Goal: Feedback & Contribution: Contribute content

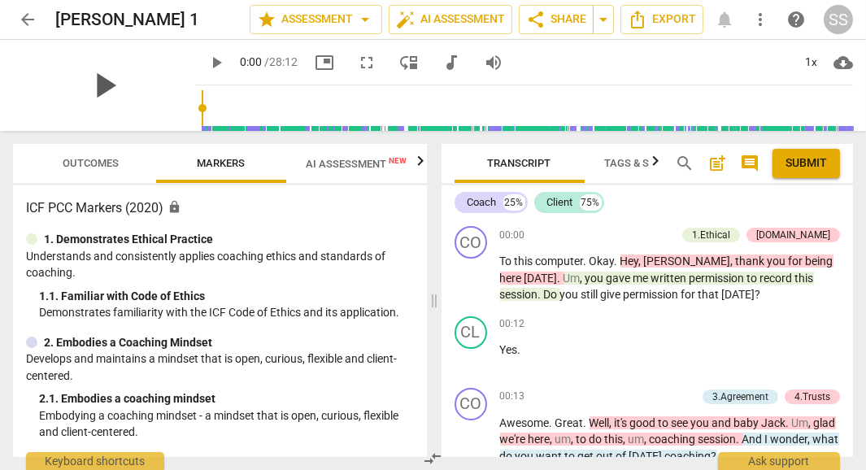
click at [98, 82] on span "play_arrow" at bounding box center [104, 85] width 42 height 42
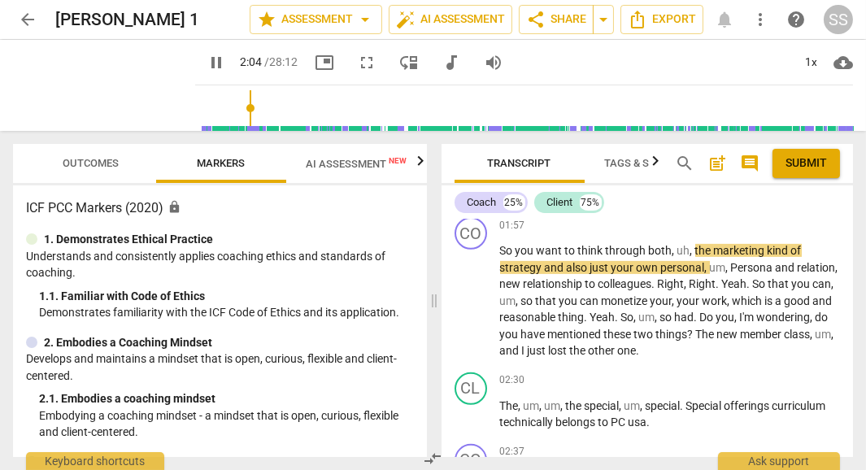
scroll to position [1150, 0]
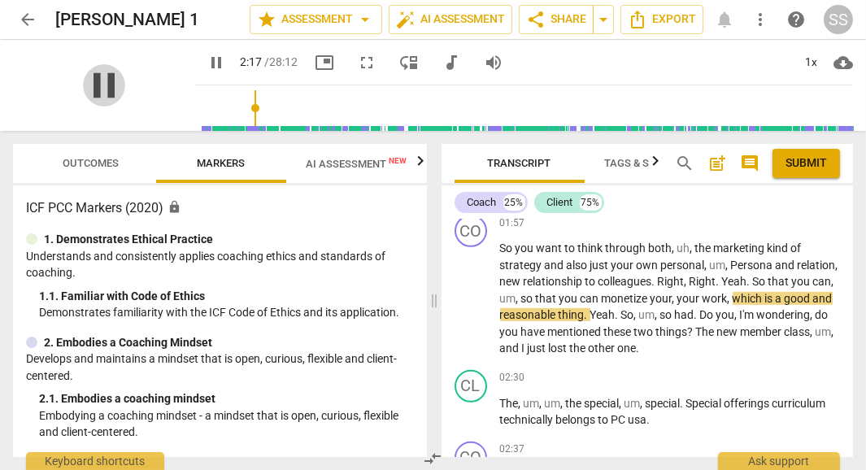
click at [83, 89] on span "pause" at bounding box center [104, 85] width 42 height 42
click at [736, 288] on p "So you want to think through both , uh , the marketing kind of strategy and als…" at bounding box center [670, 298] width 341 height 117
click at [716, 285] on span "Right" at bounding box center [702, 281] width 27 height 13
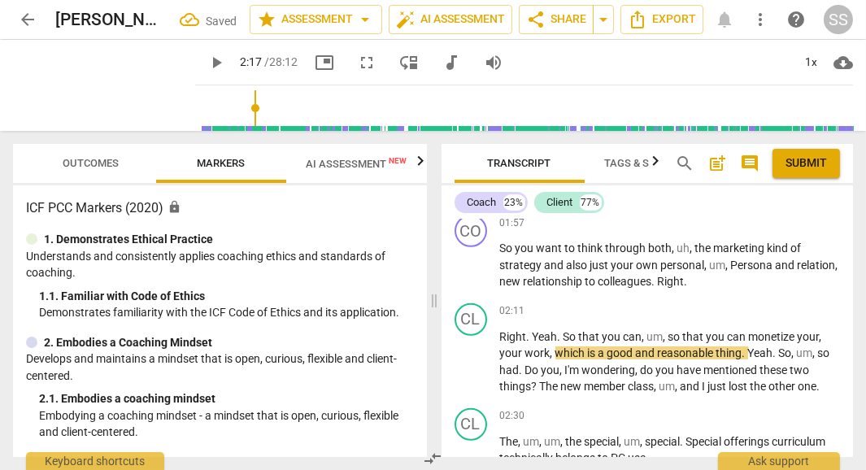
scroll to position [1188, 0]
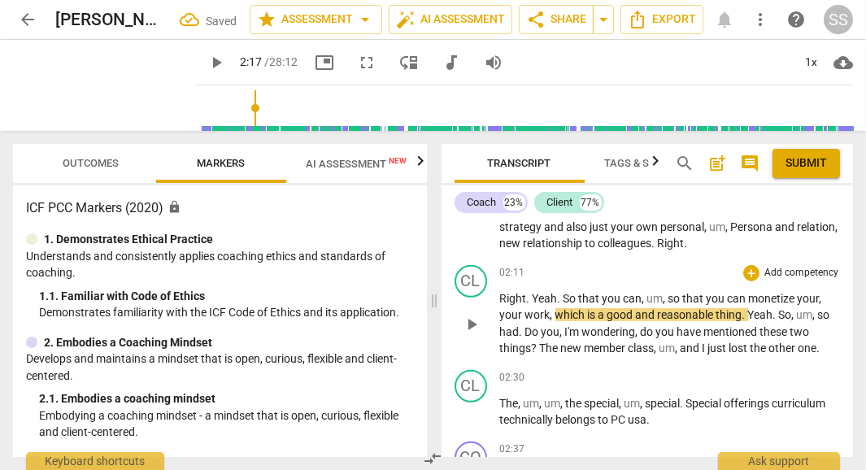
click at [563, 293] on span "So" at bounding box center [570, 298] width 15 height 13
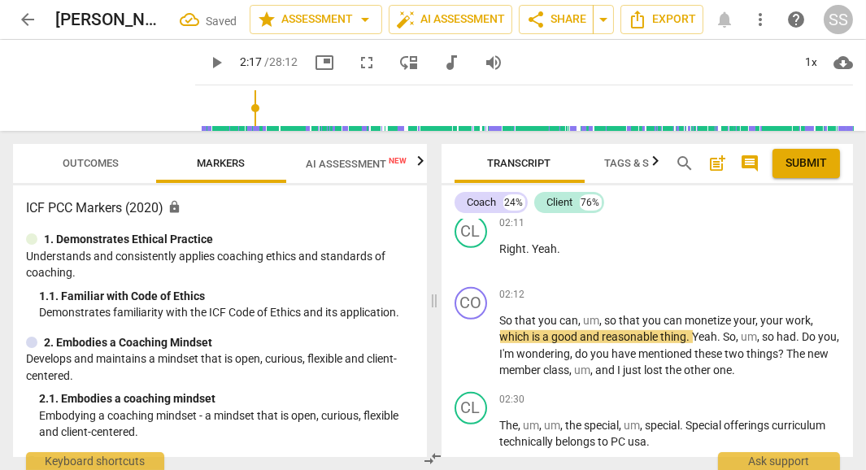
scroll to position [1239, 0]
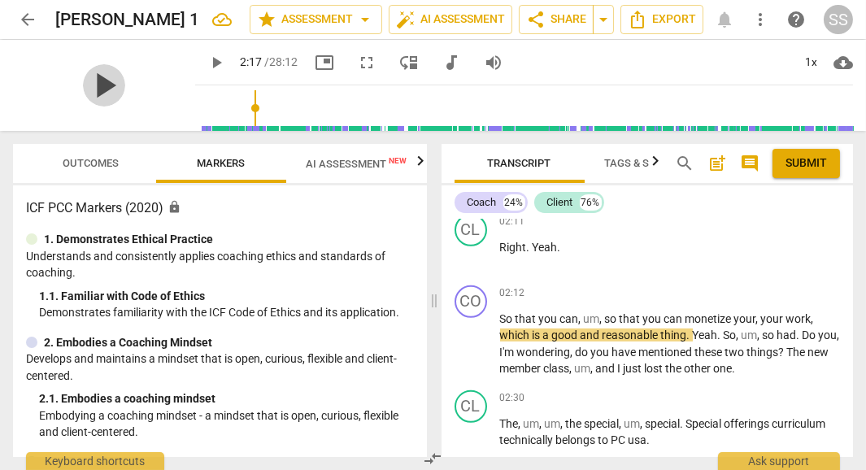
click at [85, 75] on span "play_arrow" at bounding box center [104, 85] width 42 height 42
click at [92, 75] on span "pause" at bounding box center [104, 85] width 42 height 42
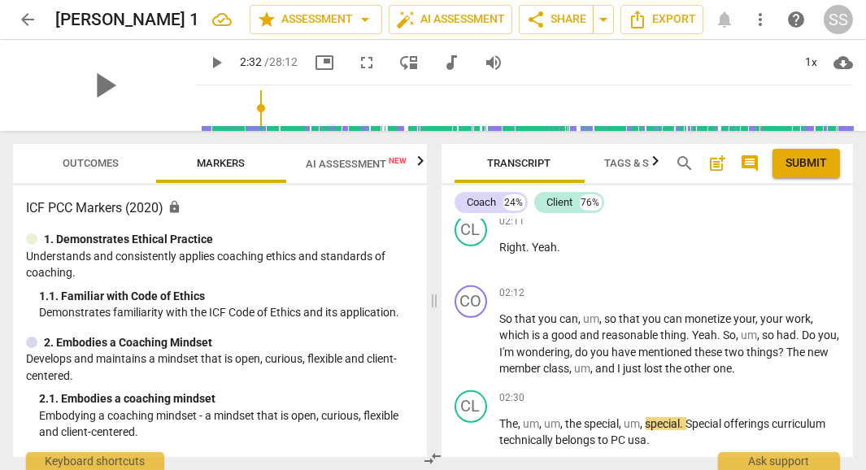
type input "152"
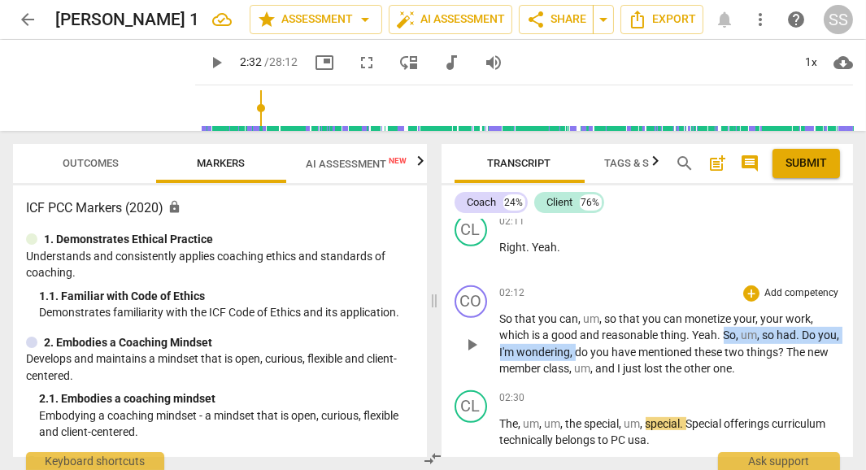
drag, startPoint x: 727, startPoint y: 337, endPoint x: 599, endPoint y: 354, distance: 128.7
click at [599, 354] on p "So that you can , um , so that you can monetize your , your work , which is a g…" at bounding box center [670, 344] width 341 height 67
click at [613, 326] on div "+" at bounding box center [613, 328] width 16 height 16
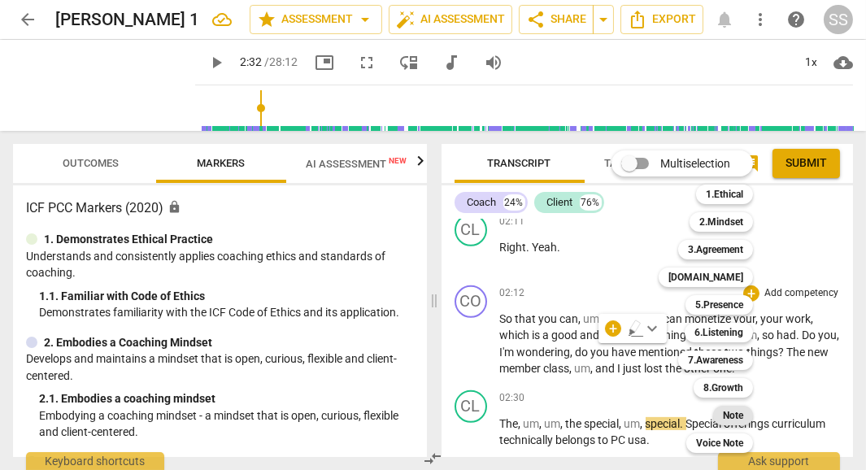
click at [735, 413] on b "Note" at bounding box center [733, 416] width 20 height 20
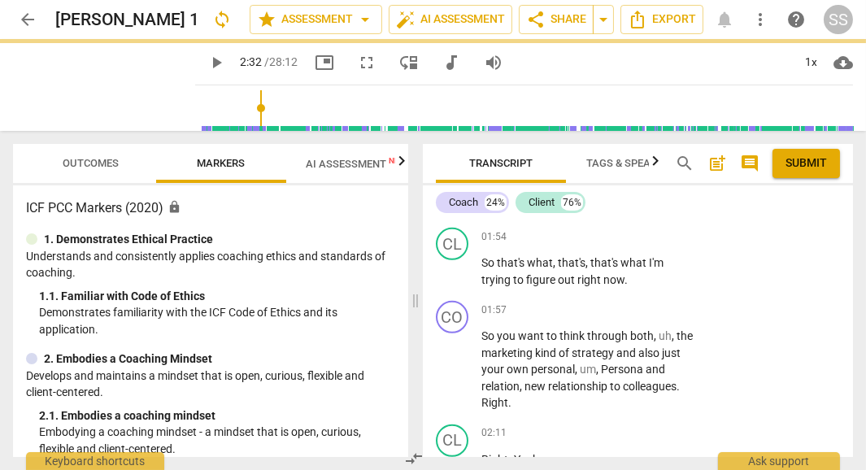
scroll to position [1467, 0]
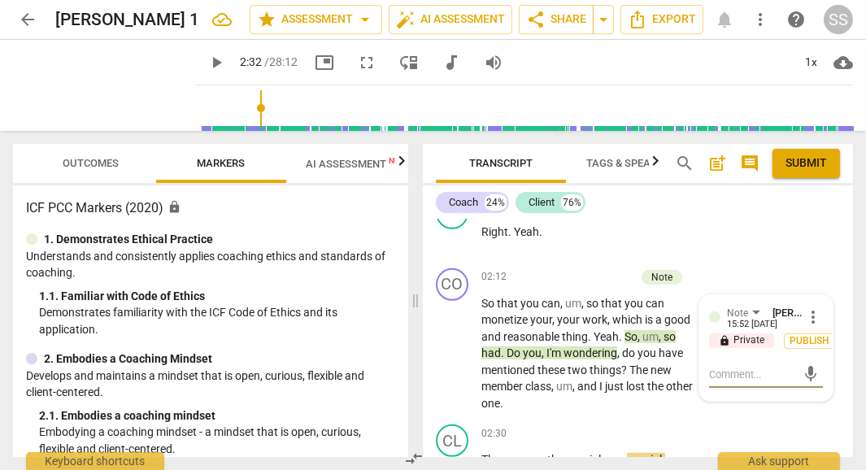
type textarea "T"
type textarea "Ta"
type textarea "Tak"
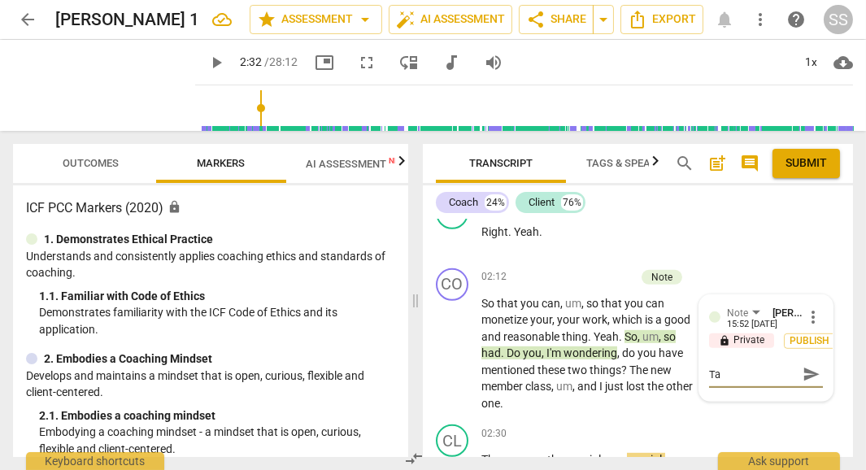
type textarea "Tak"
type textarea "Take"
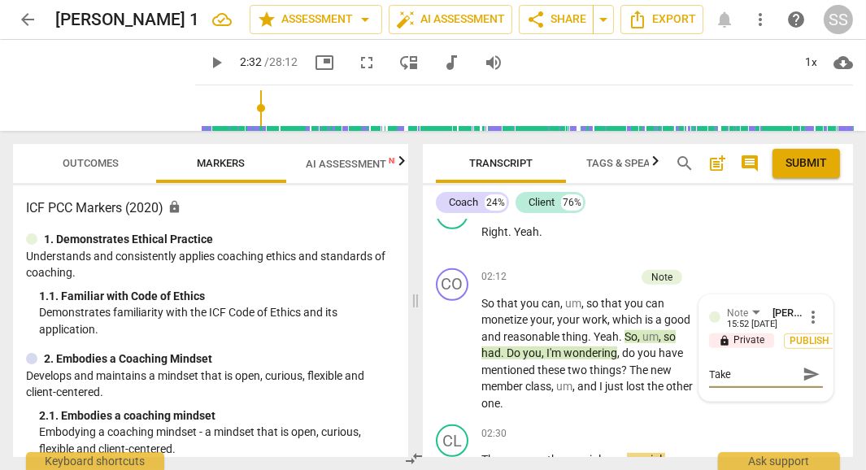
type textarea "Take t"
type textarea "Take ti"
type textarea "Take [PERSON_NAME]"
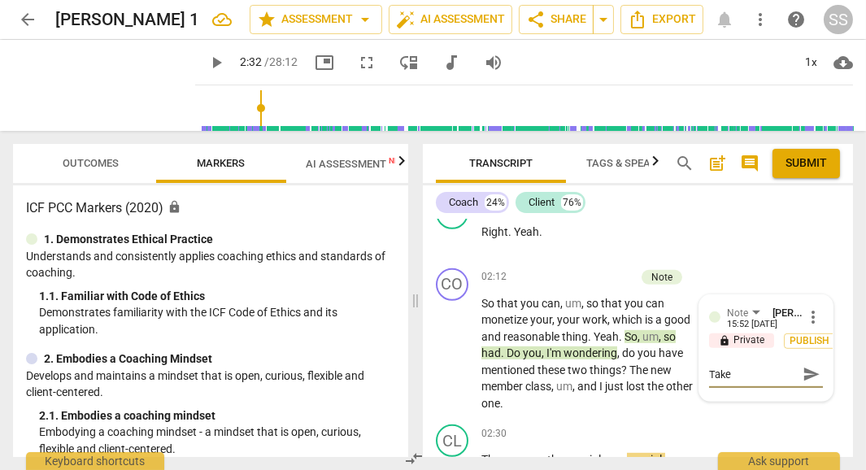
type textarea "Take time"
type textarea "Take time t"
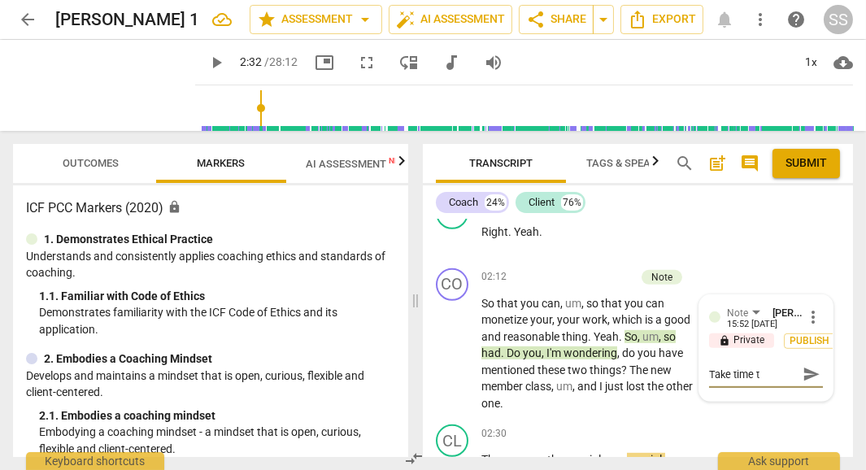
type textarea "Take time to"
type textarea "Take time t"
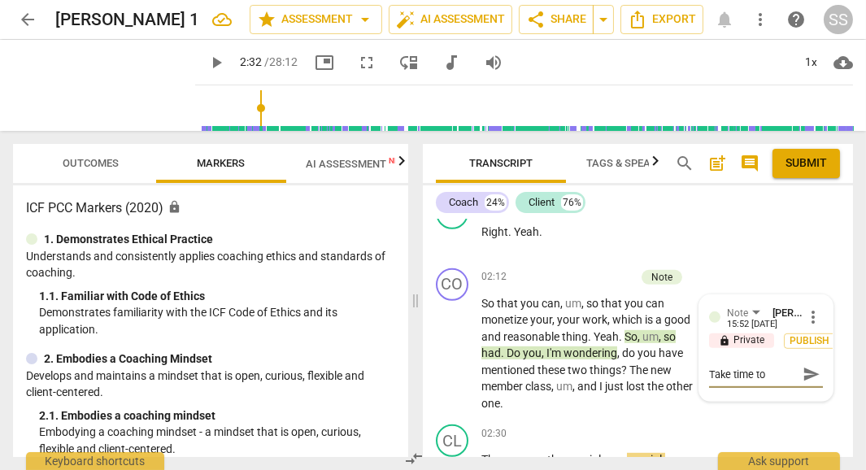
type textarea "Take time t"
type textarea "Take time"
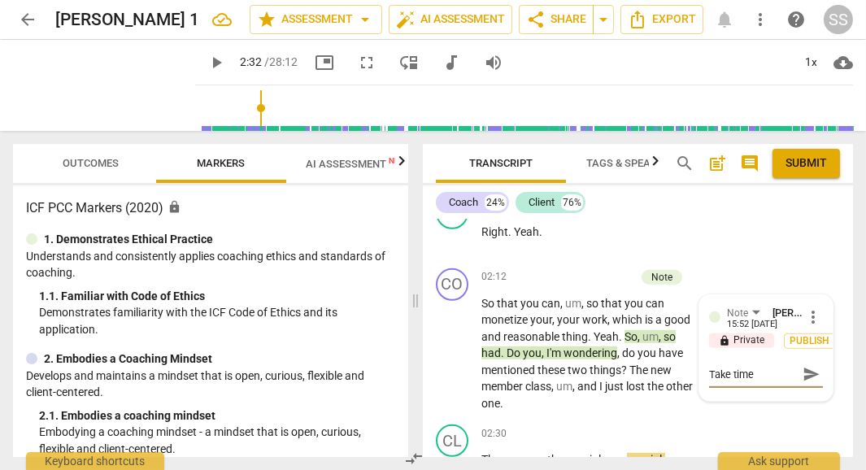
type textarea "Take [PERSON_NAME]"
type textarea "Take ti"
type textarea "Take t"
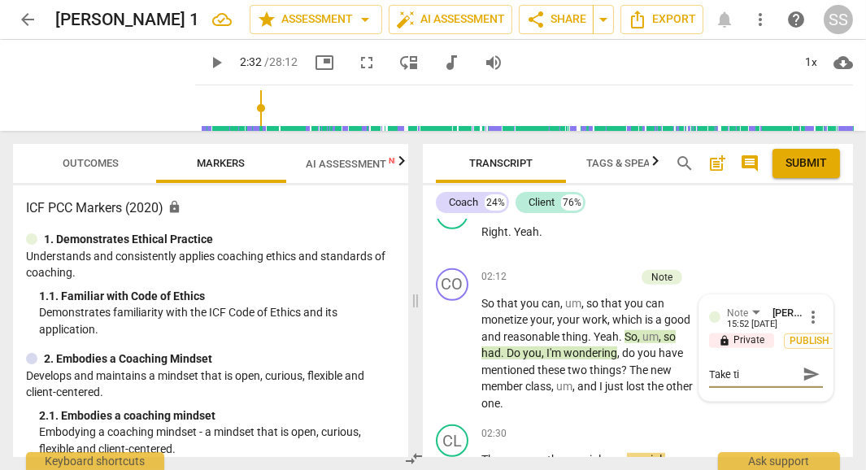
type textarea "Take t"
type textarea "Take"
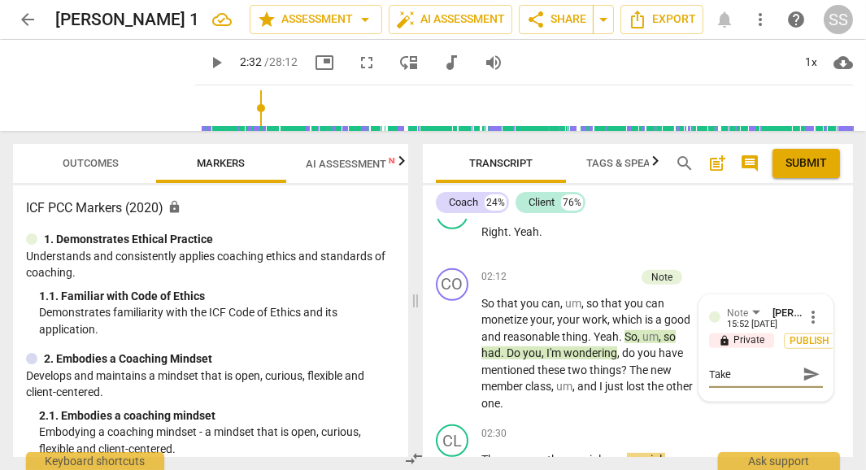
type textarea "Tak"
type textarea "Ta"
type textarea "T"
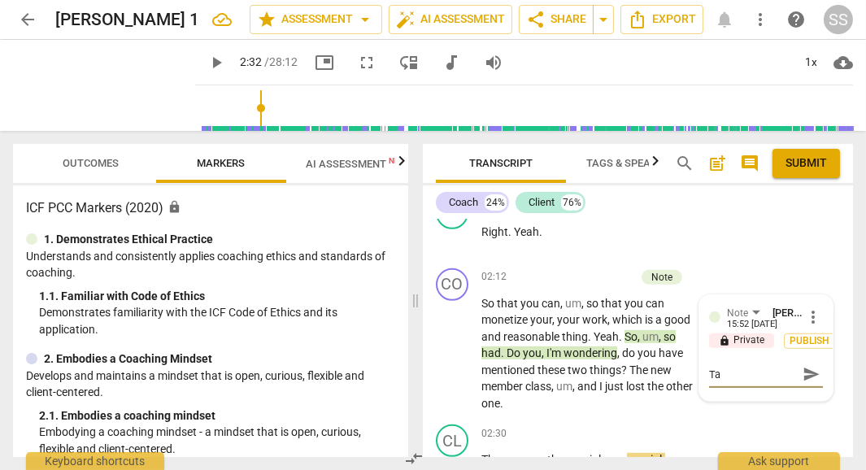
type textarea "T"
type textarea "u"
type textarea "us"
type textarea "use"
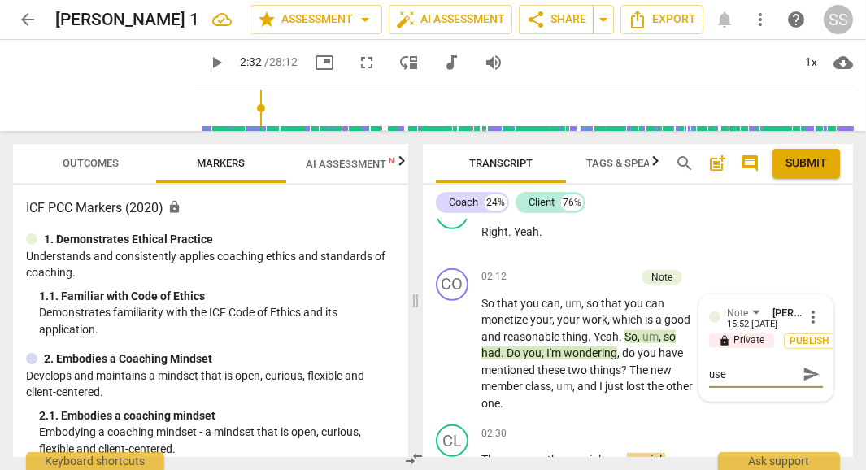
type textarea "use"
type textarea "use s"
type textarea "use si"
type textarea "use sil"
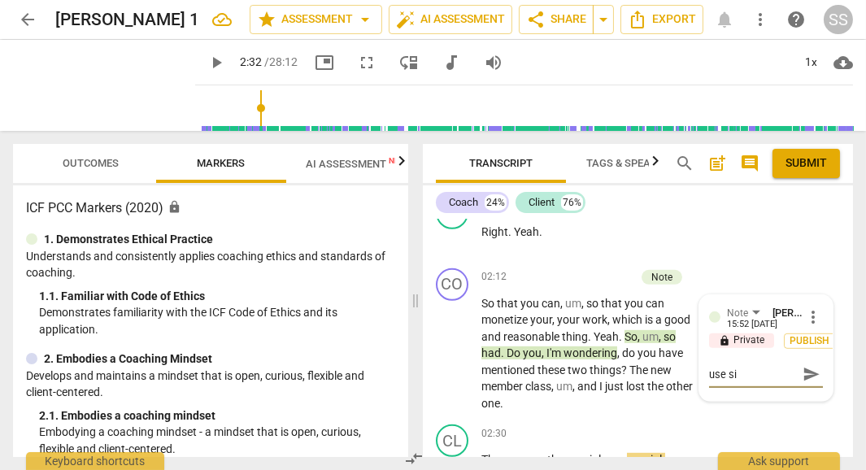
type textarea "use sil"
type textarea "use sile"
type textarea "use silen"
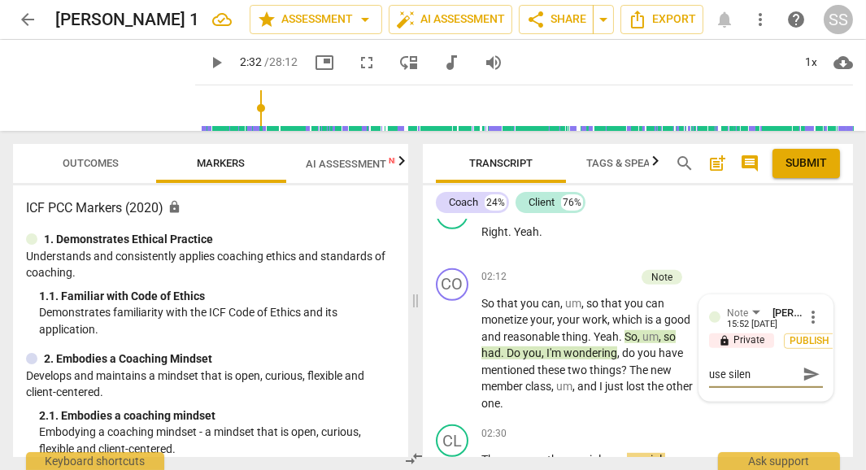
type textarea "use silenc"
type textarea "use silence"
type textarea "use silence o"
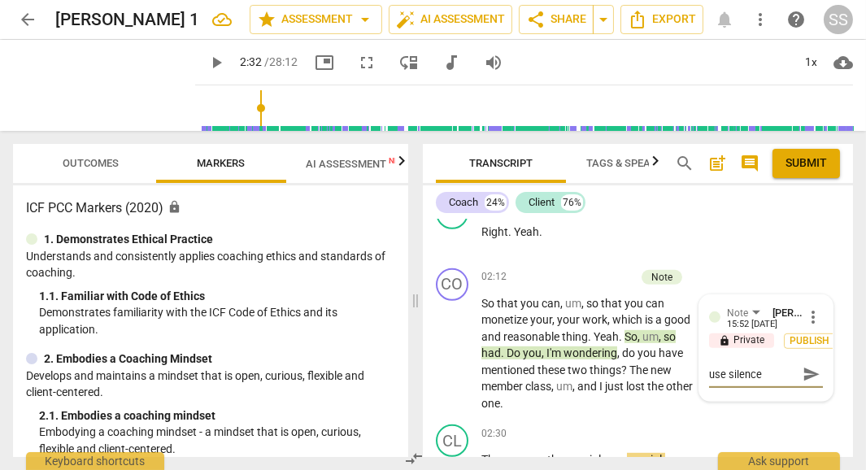
type textarea "use silence o"
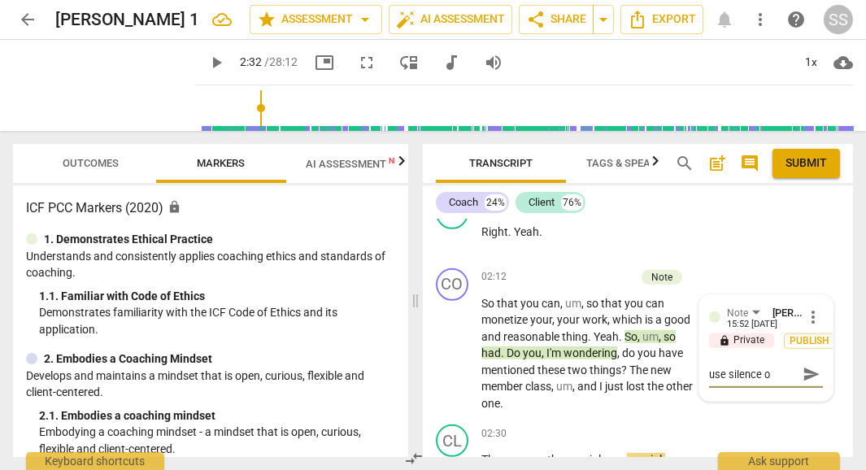
type textarea "use silence"
type textarea "use silence t"
type textarea "use silence to"
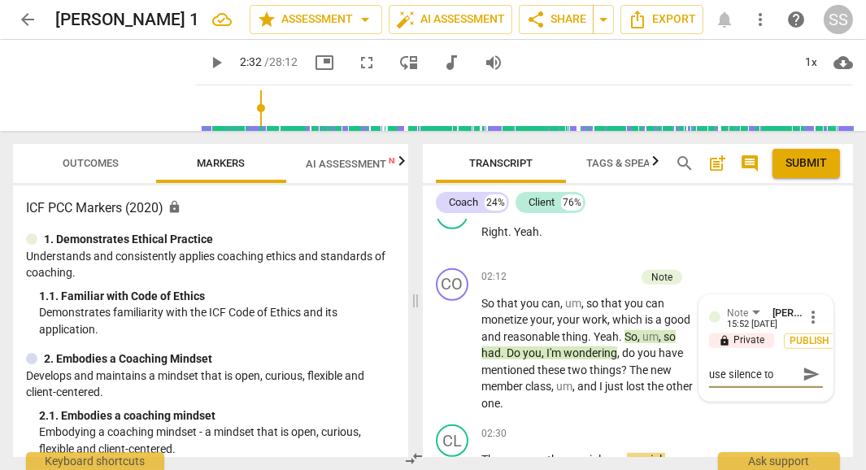
type textarea "use silence to"
type textarea "use silence to c"
type textarea "use silence to cr"
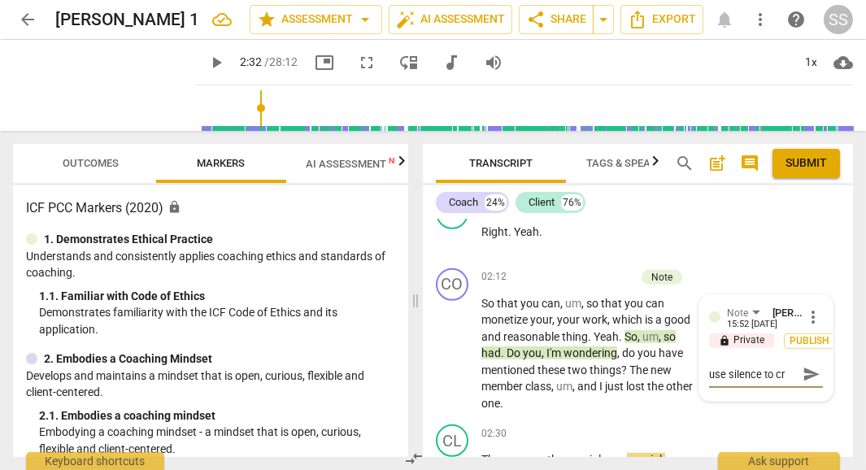
type textarea "use silence to cre"
type textarea "use silence to crea"
type textarea "use silence to creat"
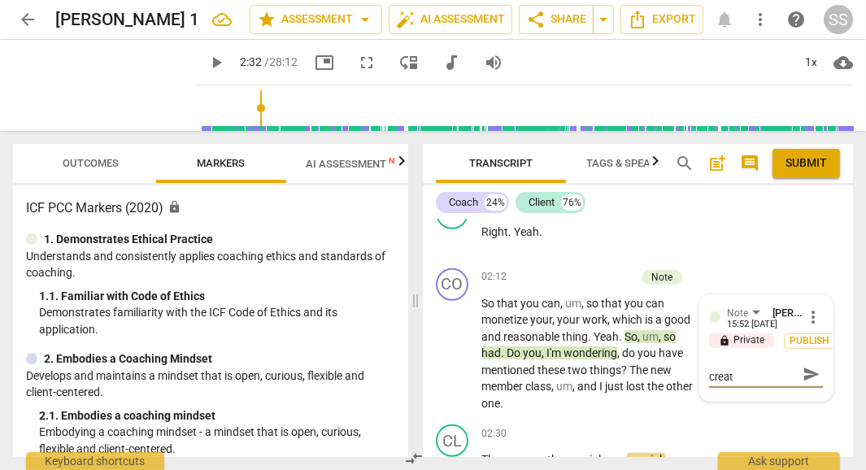
type textarea "use silence to crea"
type textarea "use silence to cre"
type textarea "use silence to cr"
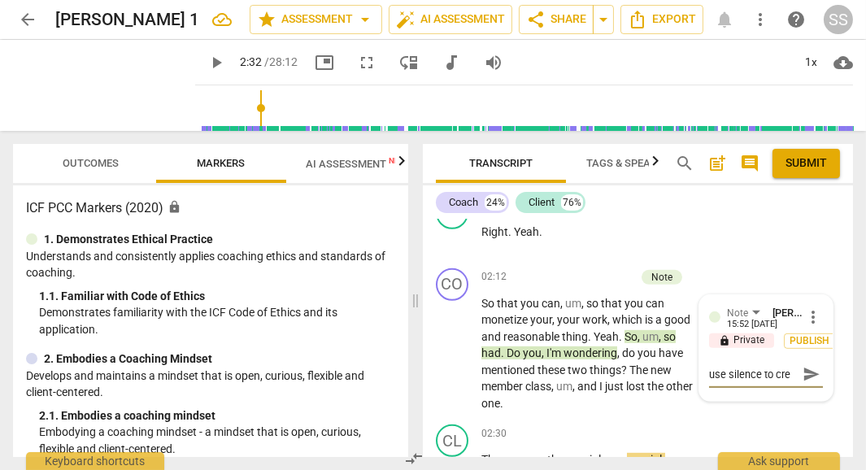
type textarea "use silence to cr"
type textarea "use silence to c"
type textarea "use silence to"
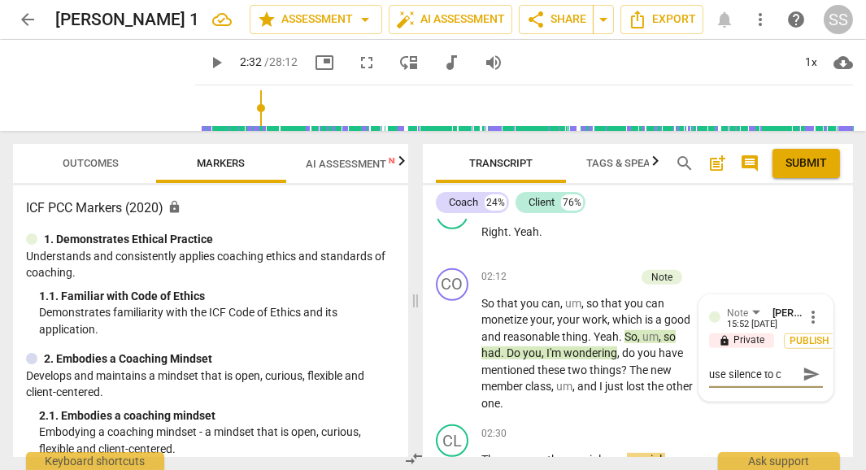
type textarea "use silence to"
type textarea "use silence to c"
type textarea "use silence to co"
type textarea "use silence to com"
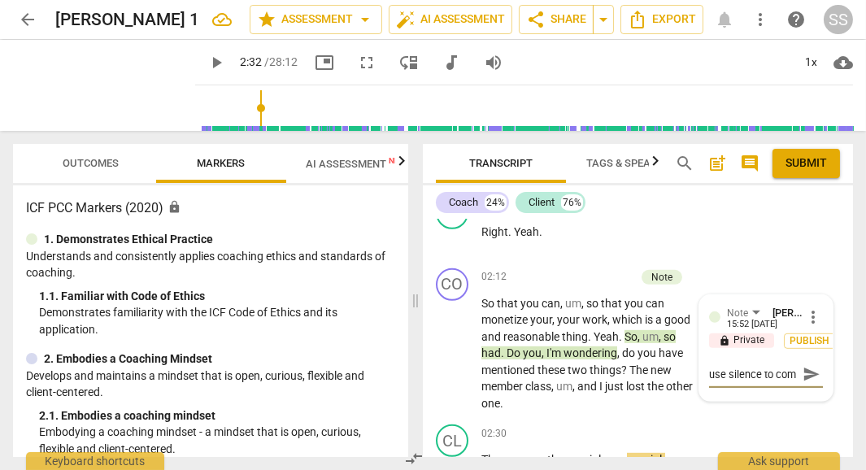
scroll to position [13, 0]
type textarea "use silence to comp"
type textarea "use silence to compo"
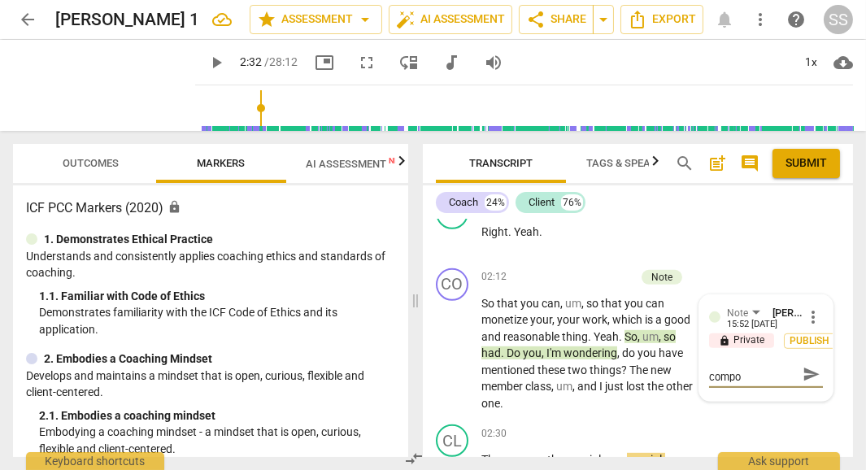
type textarea "use silence to compos"
type textarea "use silence to compose"
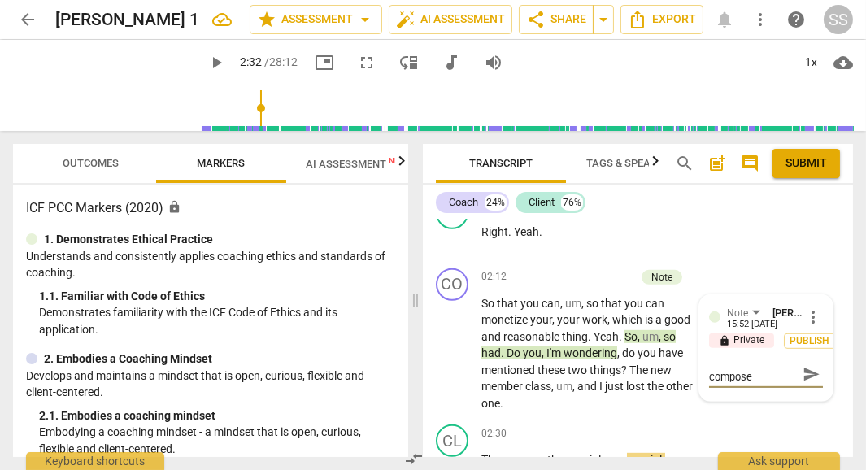
type textarea "use silence to compose"
type textarea "use silence to compose t"
type textarea "use silence to compose th"
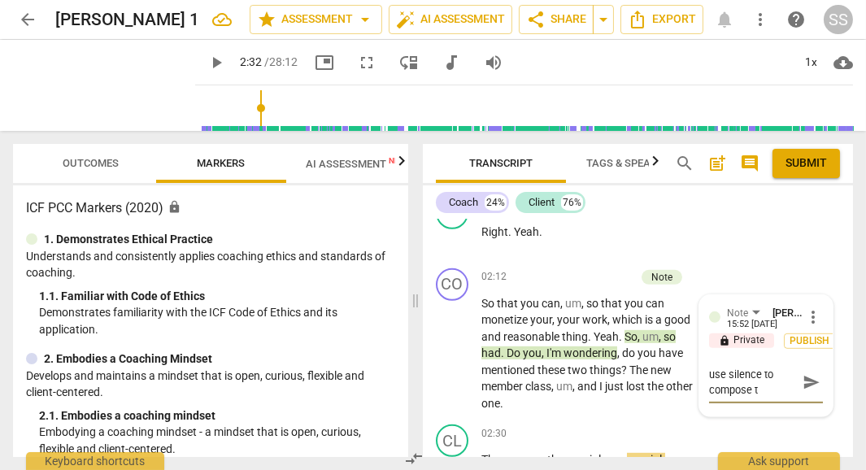
type textarea "use silence to compose th"
type textarea "use silence to compose the"
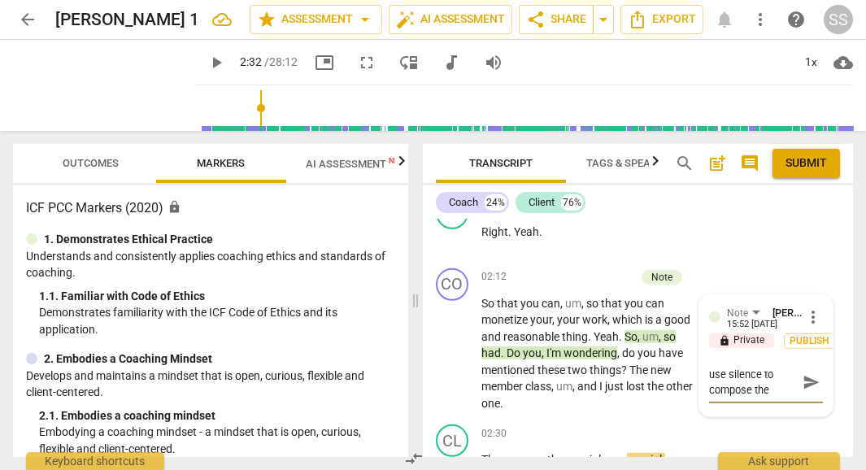
type textarea "use silence to compose the q"
type textarea "use silence to compose the qu"
type textarea "use silence to compose the que"
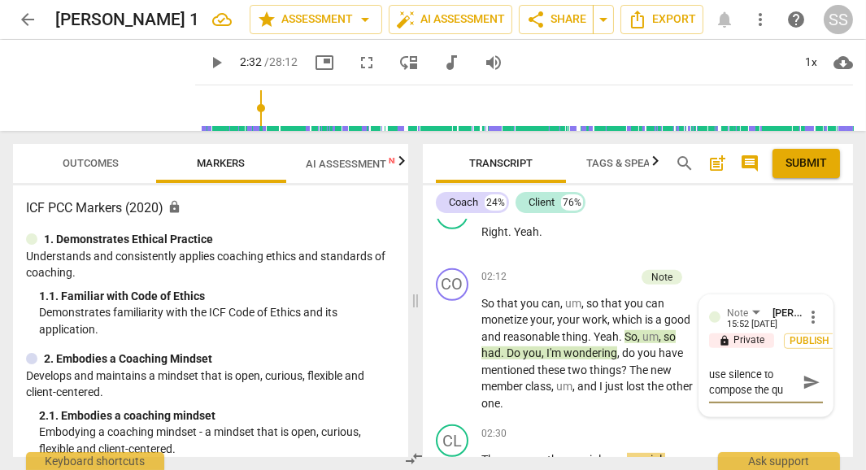
type textarea "use silence to compose the que"
type textarea "use silence to compose the ques"
type textarea "use silence to compose the quest"
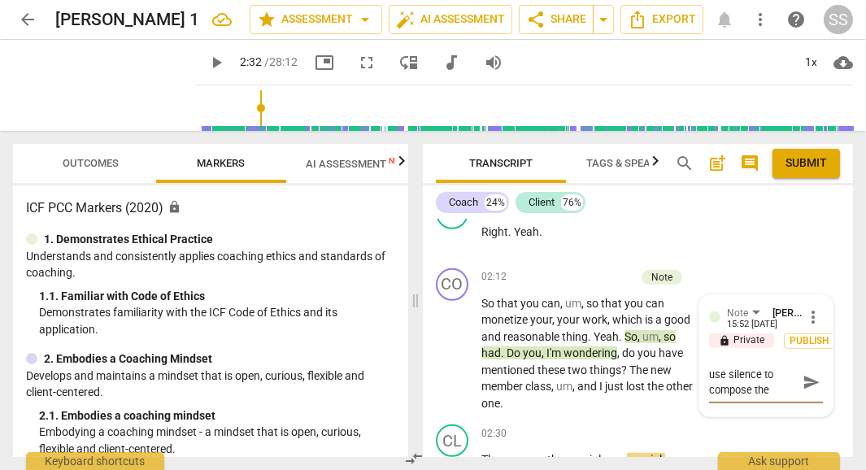
scroll to position [13, 0]
type textarea "use silence to compose the questi"
type textarea "use silence to compose the questio"
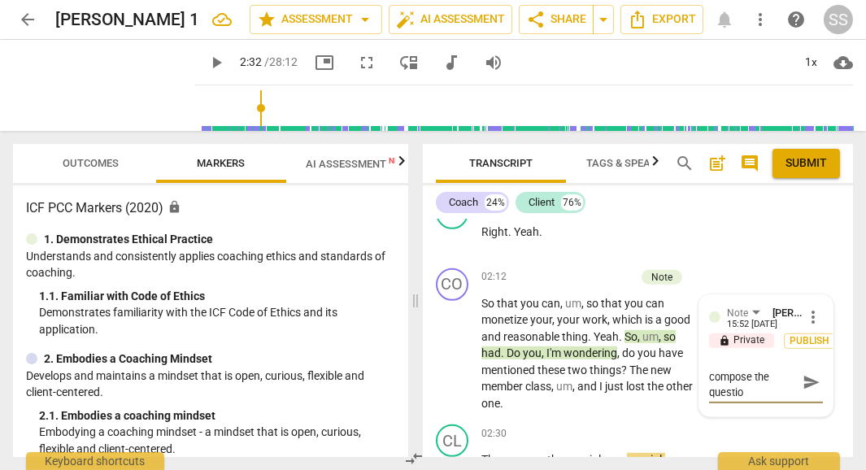
type textarea "use silence to compose the question"
click at [804, 348] on span "Publish" at bounding box center [810, 341] width 24 height 14
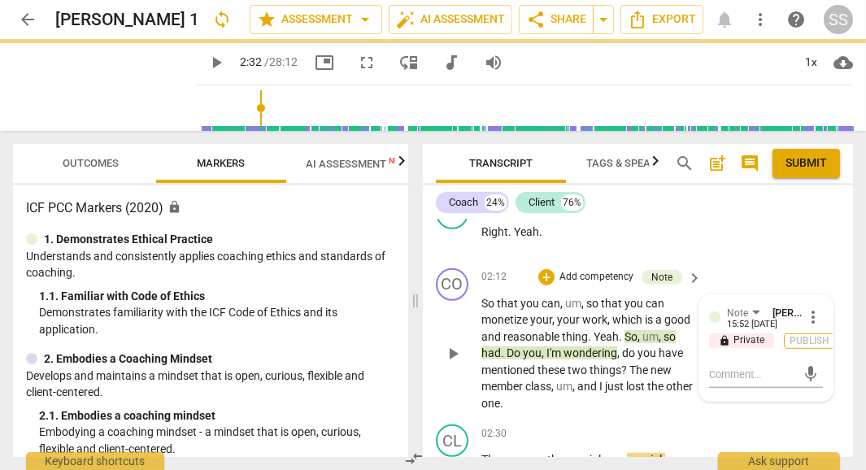
scroll to position [0, 0]
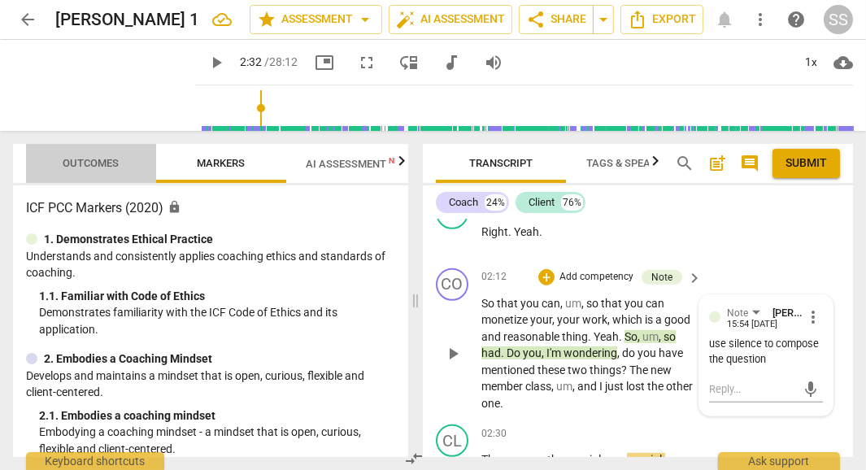
click at [96, 159] on span "Outcomes" at bounding box center [91, 163] width 56 height 12
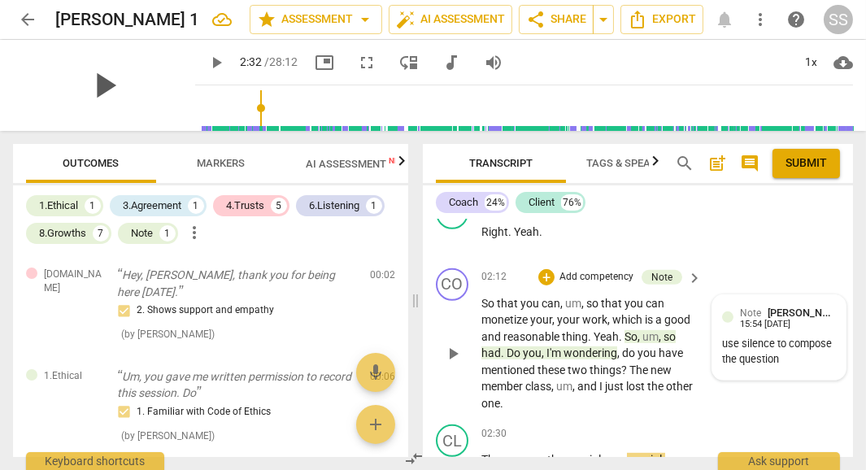
click at [96, 85] on span "play_arrow" at bounding box center [104, 85] width 42 height 42
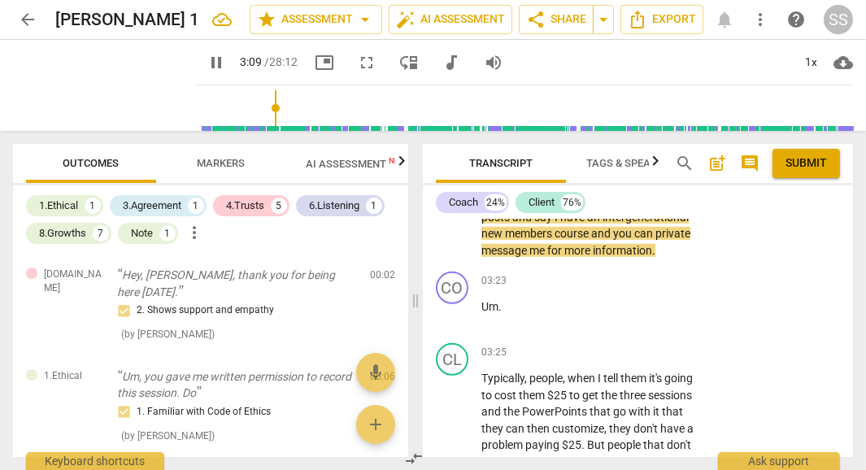
scroll to position [2016, 0]
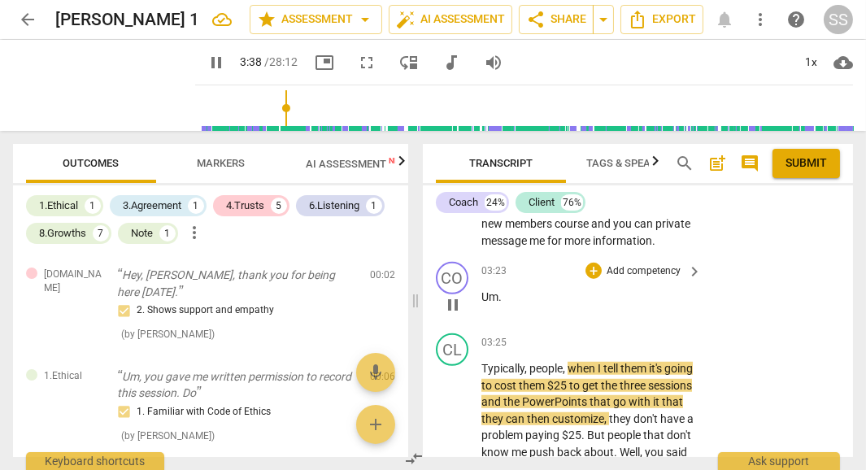
click at [481, 303] on span "Um" at bounding box center [489, 296] width 17 height 13
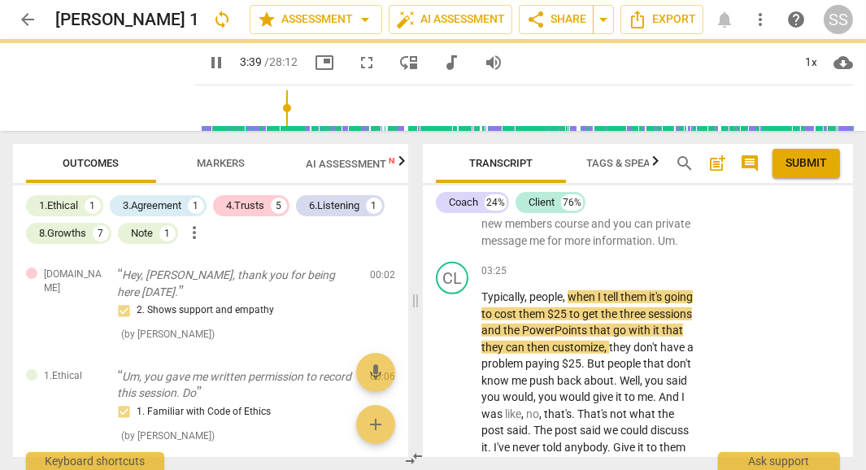
scroll to position [1944, 0]
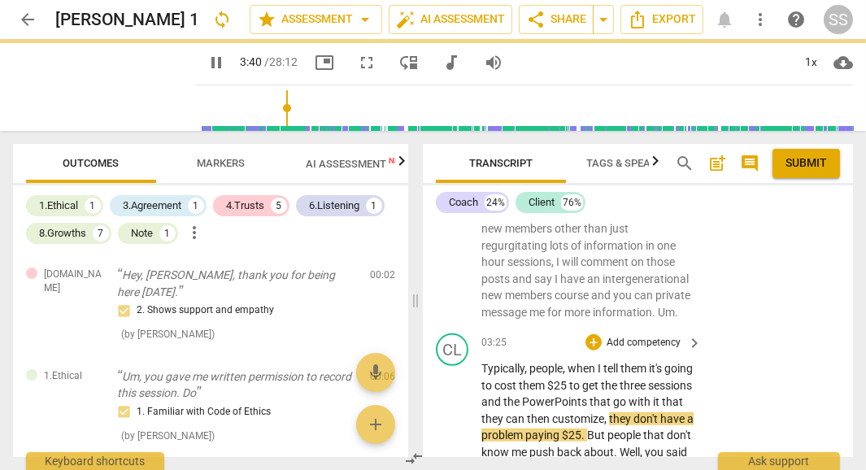
click at [481, 375] on span "Typically" at bounding box center [502, 368] width 43 height 13
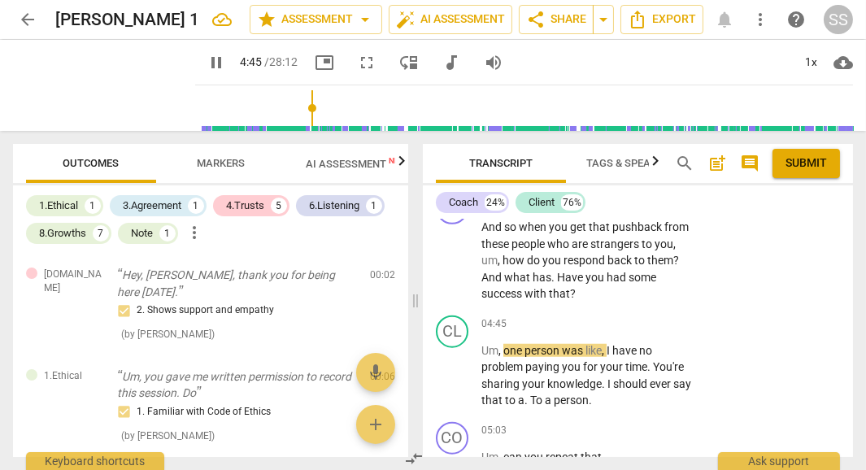
scroll to position [2351, 0]
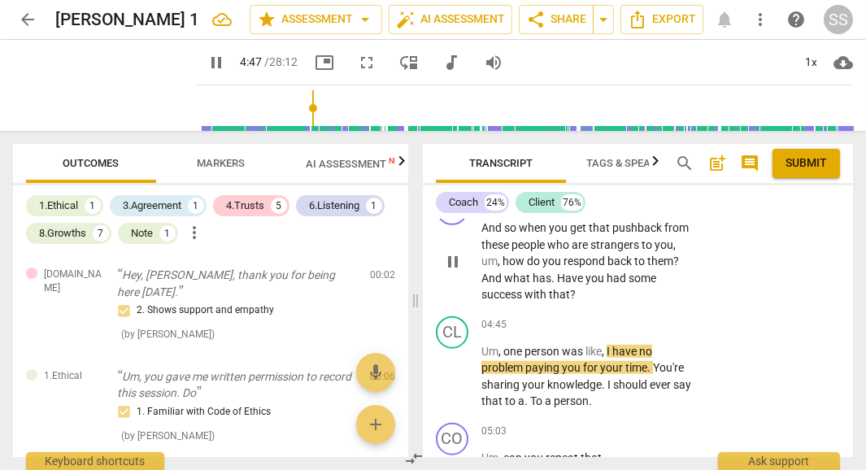
click at [531, 251] on span "people" at bounding box center [529, 244] width 36 height 13
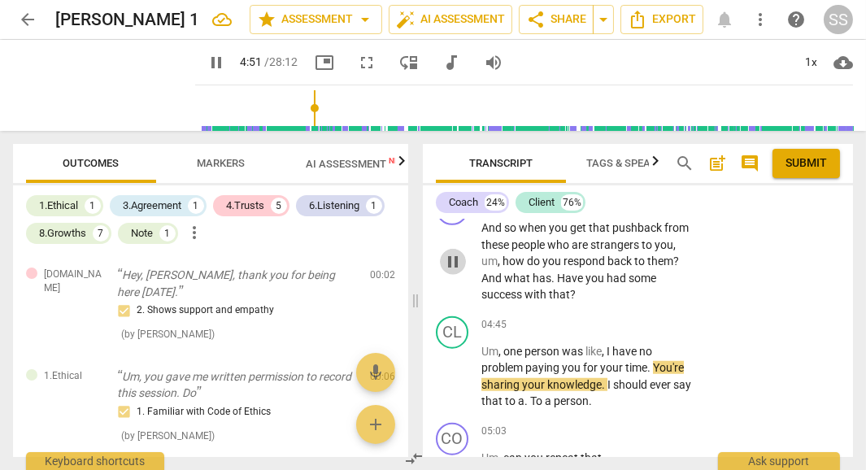
click at [450, 272] on span "pause" at bounding box center [453, 262] width 20 height 20
type input "292"
click at [593, 210] on div "+" at bounding box center [593, 202] width 16 height 16
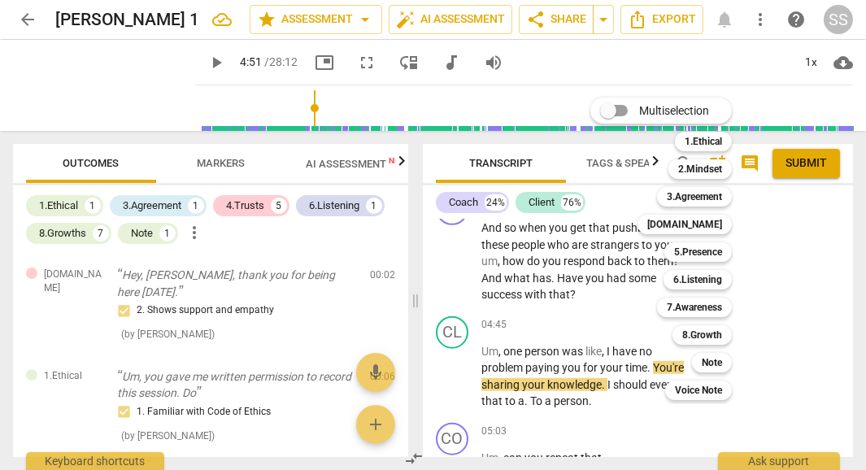
click at [503, 307] on div at bounding box center [433, 235] width 866 height 470
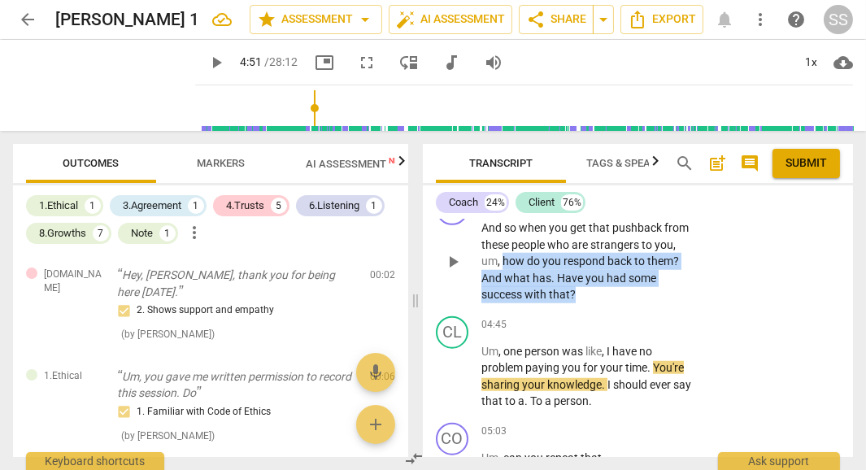
drag, startPoint x: 503, startPoint y: 307, endPoint x: 604, endPoint y: 339, distance: 105.7
click at [604, 303] on p "And so when you get that pushback from these people who are strangers to you , …" at bounding box center [587, 262] width 212 height 84
click at [590, 321] on div "+" at bounding box center [589, 320] width 16 height 16
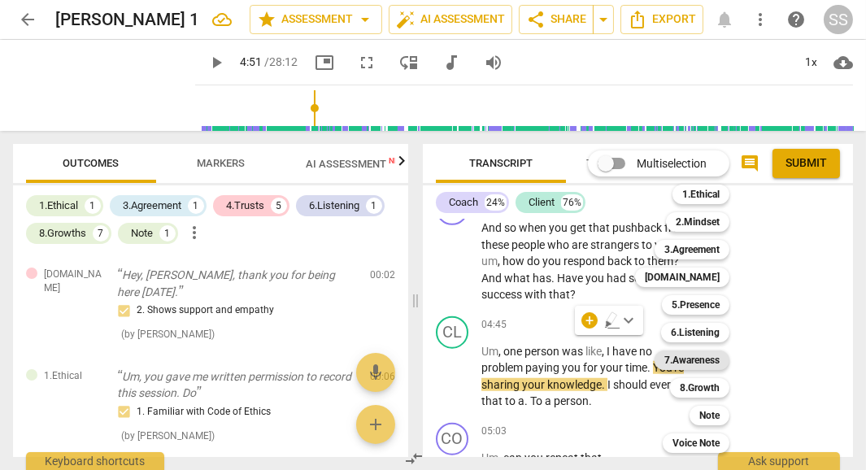
click at [700, 356] on b "7.Awareness" at bounding box center [691, 360] width 55 height 20
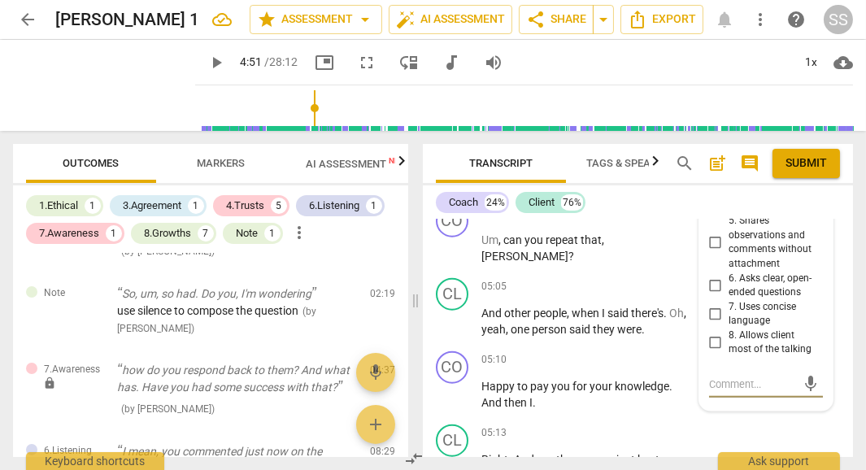
scroll to position [2586, 0]
click at [707, 294] on input "6. Asks clear, open-ended questions" at bounding box center [715, 285] width 26 height 20
checkbox input "true"
click at [721, 391] on textarea at bounding box center [753, 383] width 88 height 15
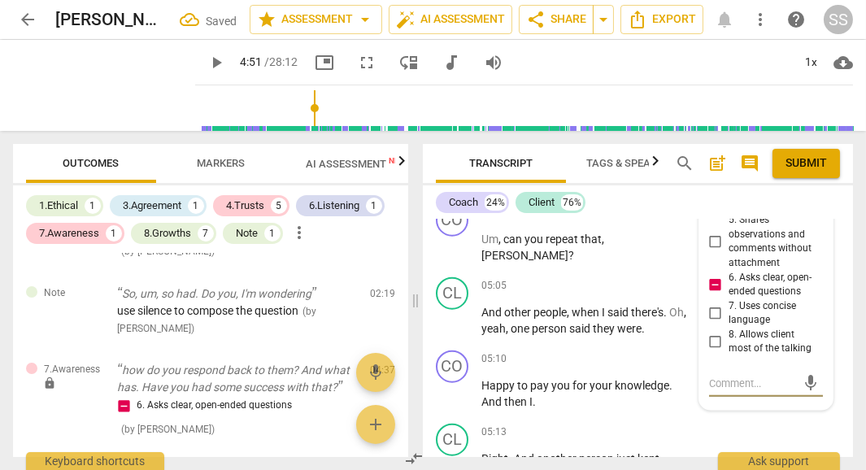
type textarea "s"
type textarea "st"
type textarea "sta"
type textarea "stac"
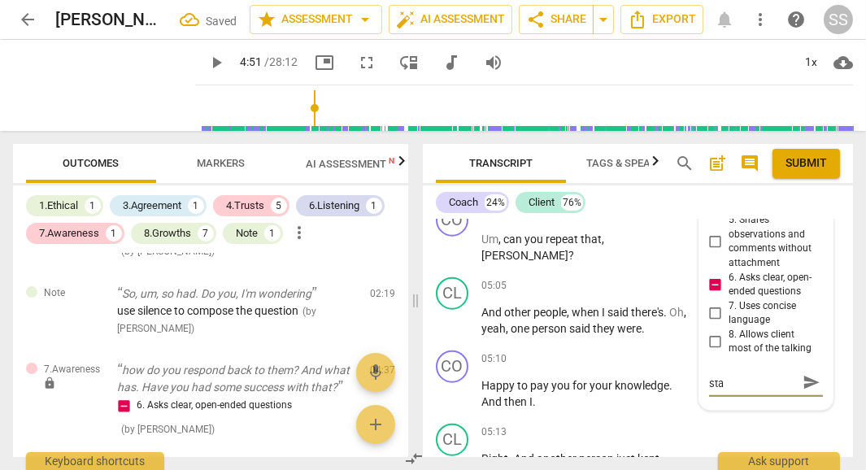
type textarea "stac"
type textarea "stack"
type textarea "stacke"
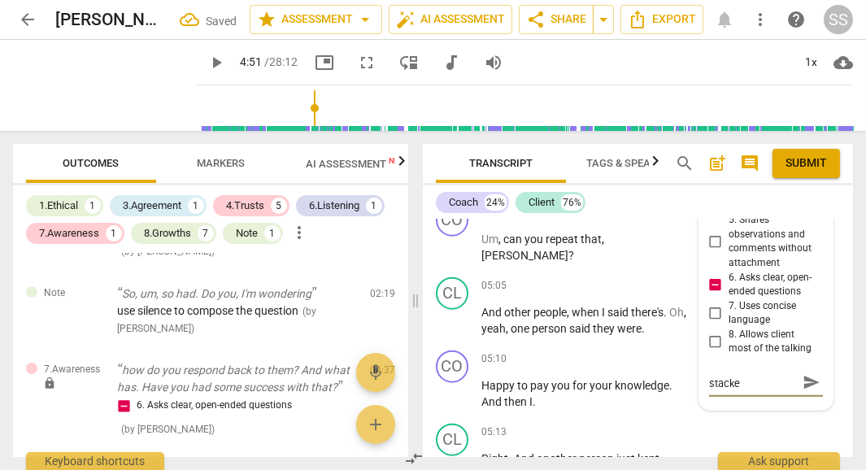
type textarea "stacked"
type textarea "stacked q"
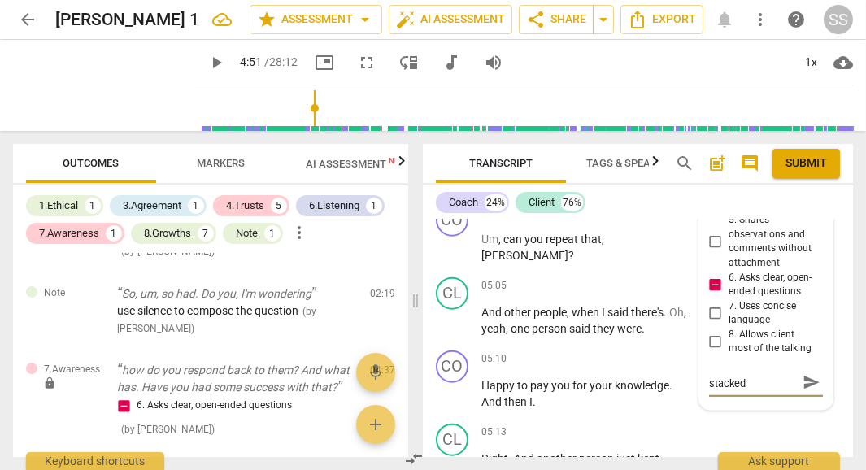
type textarea "stacked q"
type textarea "stacked qu"
type textarea "stacked que"
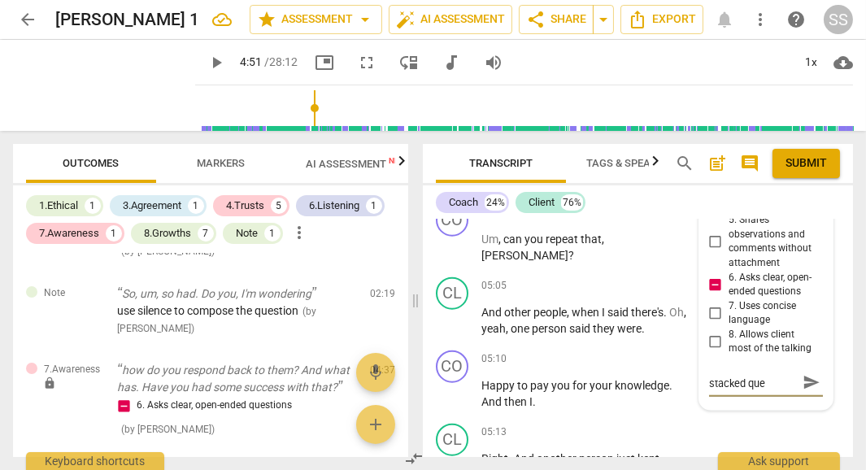
type textarea "stacked ques"
type textarea "stacked quest"
type textarea "stacked questi"
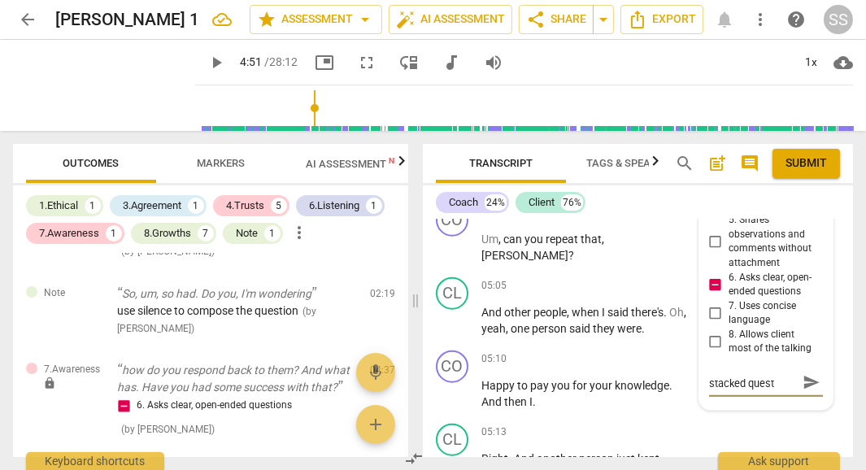
type textarea "stacked questi"
type textarea "stacked questio"
type textarea "stacked question"
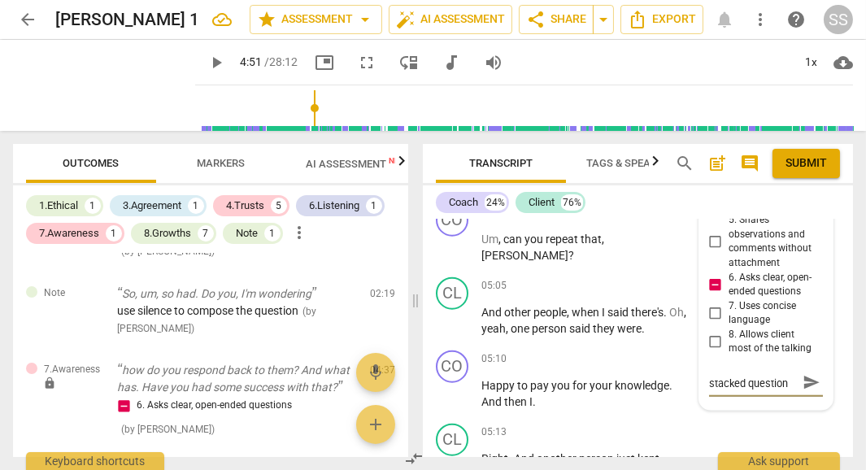
type textarea "stacked questions"
type textarea "stacked questions."
type textarea "stacked questions.A"
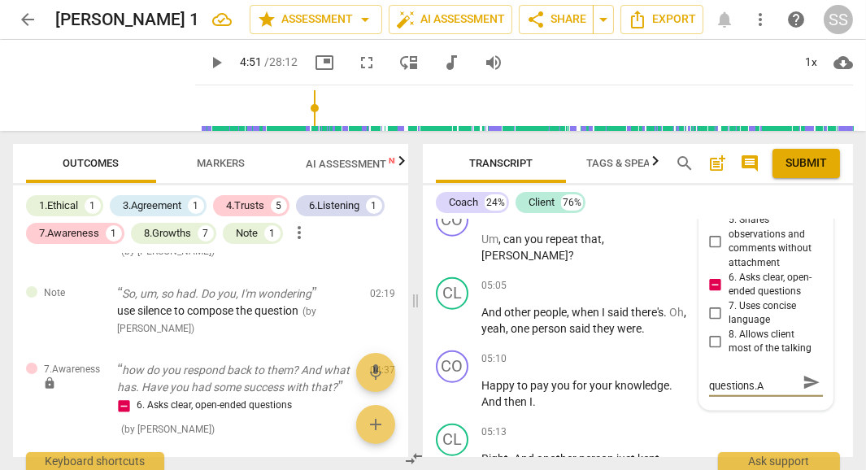
type textarea "stacked [DOMAIN_NAME]"
type textarea "stacked questions.Ask"
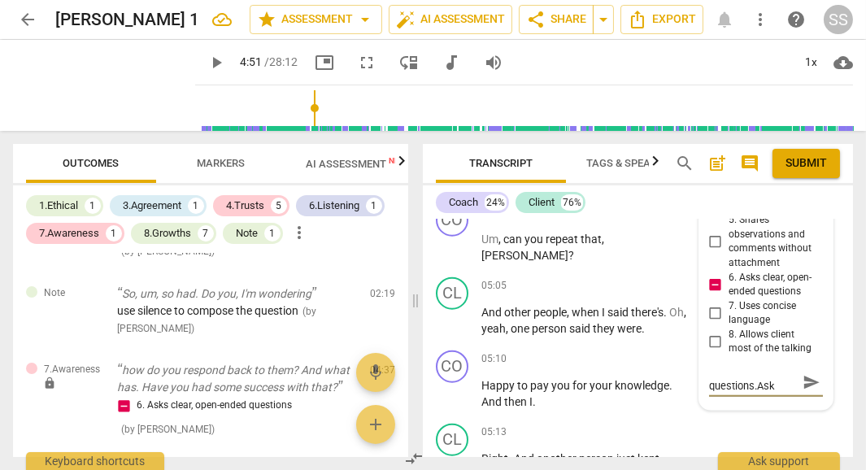
type textarea "stacked questions.Ask"
type textarea "stacked questions.Ask o"
type textarea "stacked questions.Ask on"
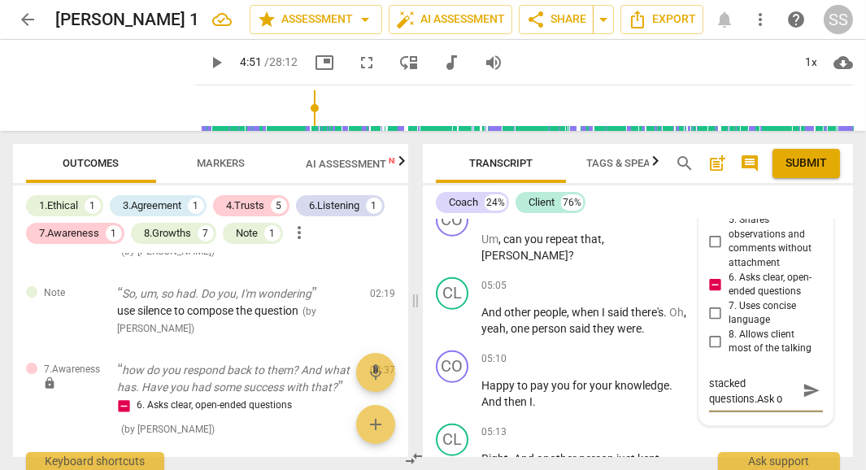
type textarea "stacked questions.Ask on"
type textarea "stacked questions.Ask one"
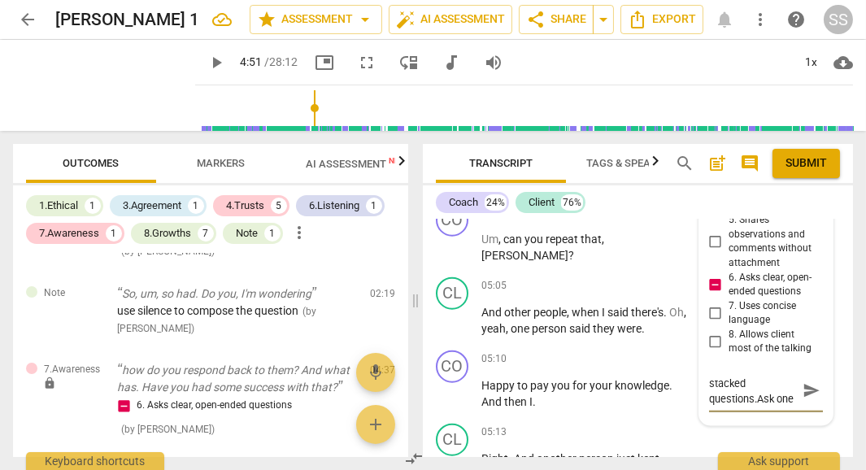
type textarea "stacked questions.Ask one a"
type textarea "stacked questions.Ask one at"
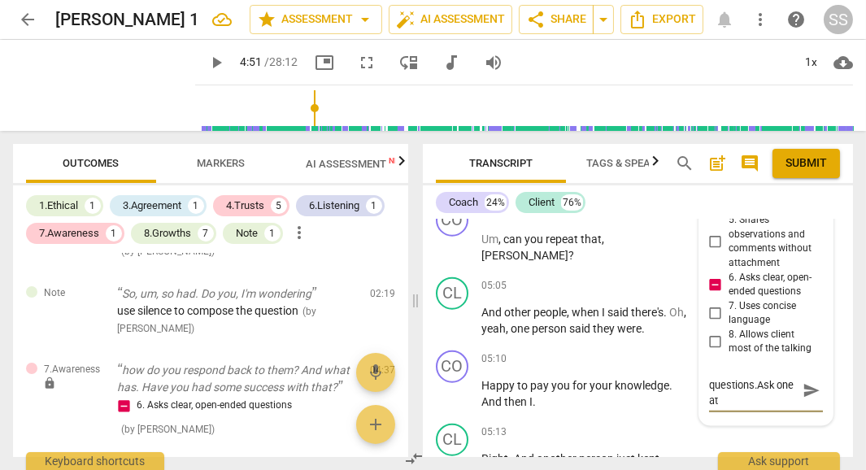
type textarea "stacked questions.Ask one at"
type textarea "stacked questions.Ask one at a"
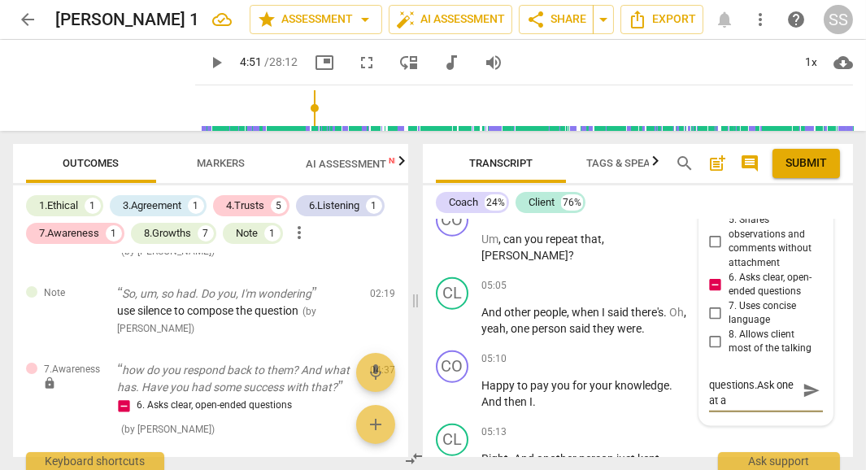
type textarea "stacked questions.Ask one at a"
type textarea "stacked questions.Ask one at a t"
type textarea "stacked questions.Ask one at a ti"
click at [711, 294] on input "6. Asks clear, open-ended questions" at bounding box center [715, 285] width 26 height 20
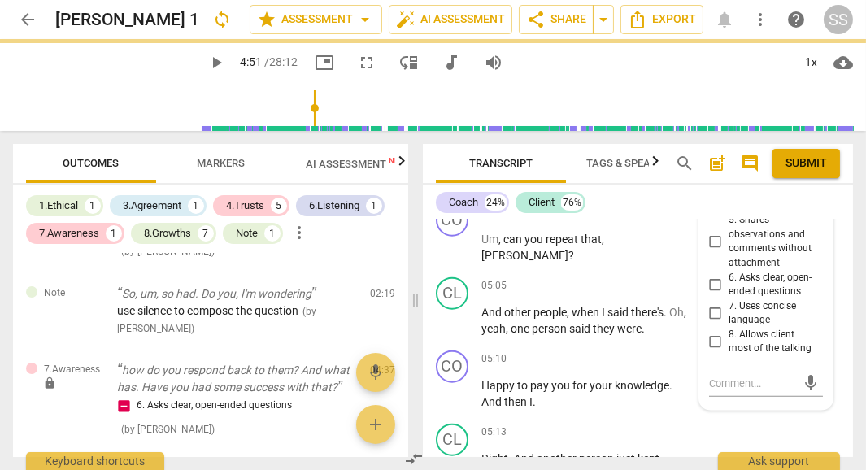
click at [711, 294] on input "6. Asks clear, open-ended questions" at bounding box center [715, 285] width 26 height 20
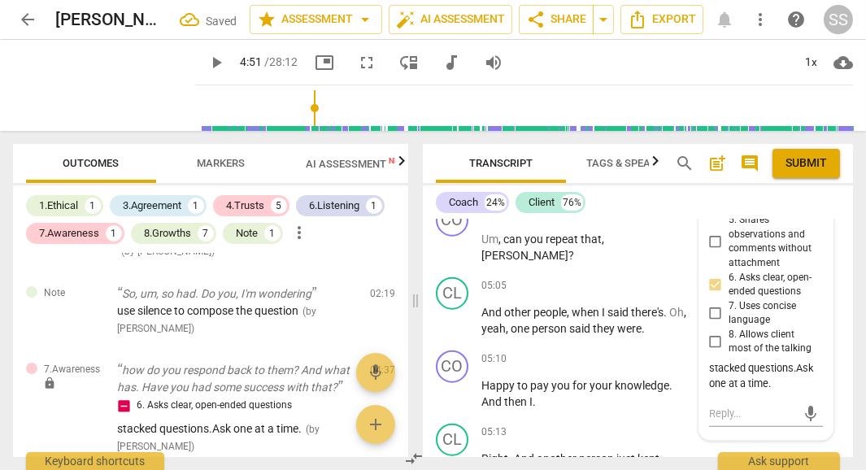
scroll to position [0, 0]
click at [711, 294] on input "6. Asks clear, open-ended questions" at bounding box center [715, 285] width 26 height 20
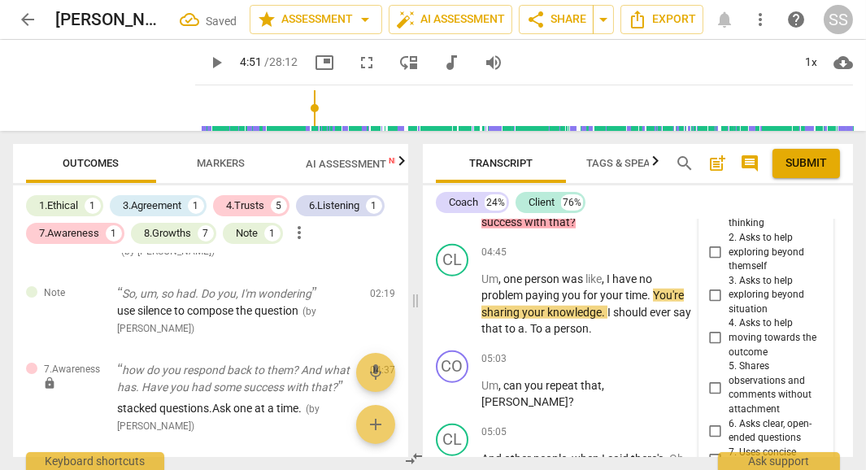
scroll to position [2398, 0]
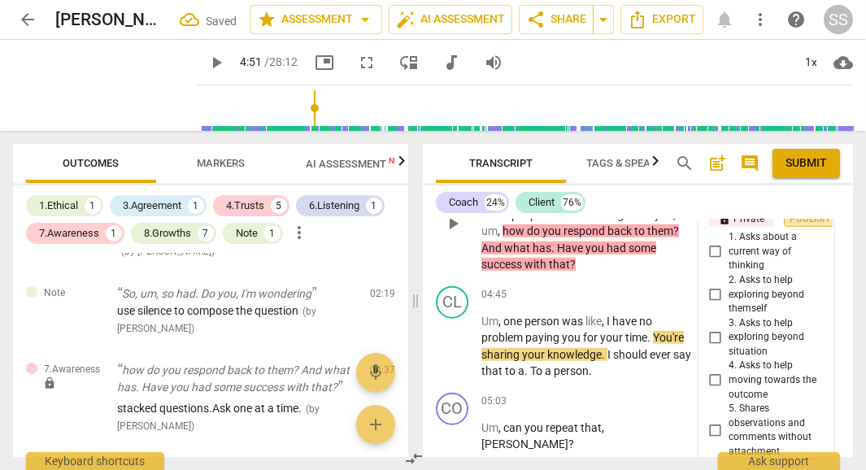
click at [798, 226] on span "Publish" at bounding box center [810, 219] width 24 height 14
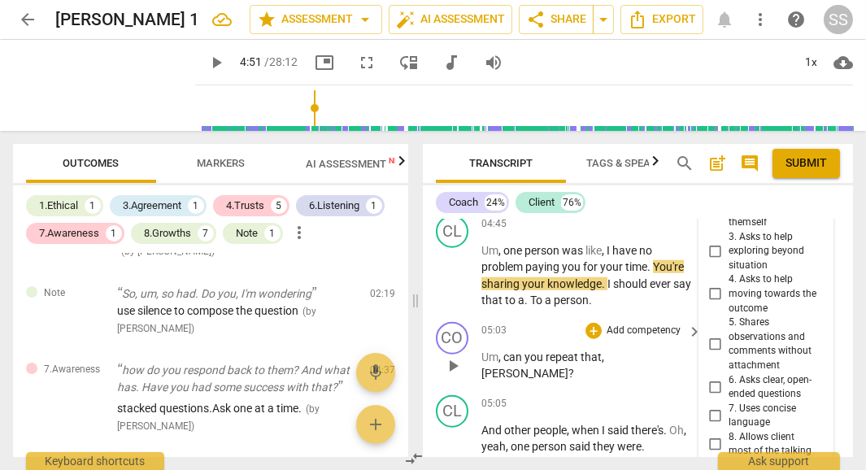
scroll to position [2459, 0]
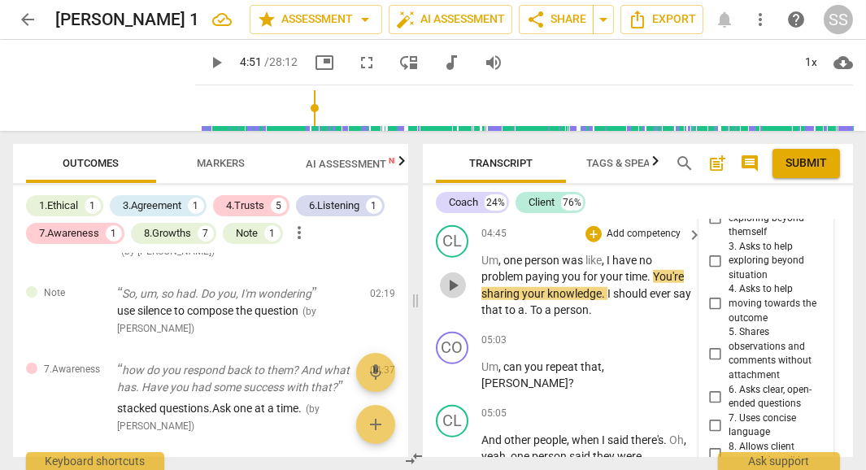
click at [450, 295] on span "play_arrow" at bounding box center [453, 286] width 20 height 20
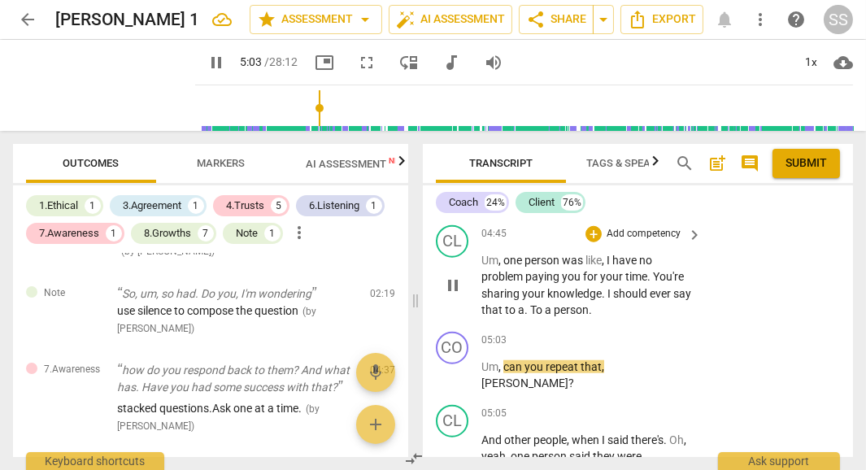
click at [481, 267] on span "Um" at bounding box center [489, 260] width 17 height 13
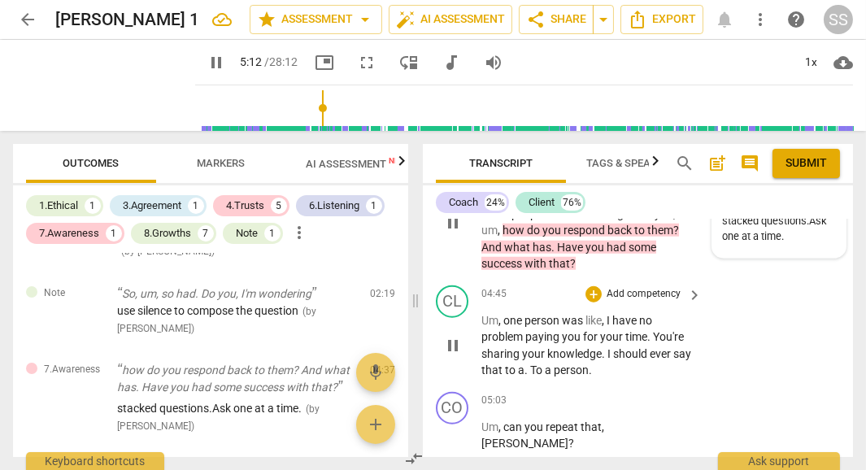
scroll to position [2398, 0]
click at [453, 233] on span "pause" at bounding box center [453, 223] width 20 height 20
click at [453, 233] on span "play_arrow" at bounding box center [453, 223] width 20 height 20
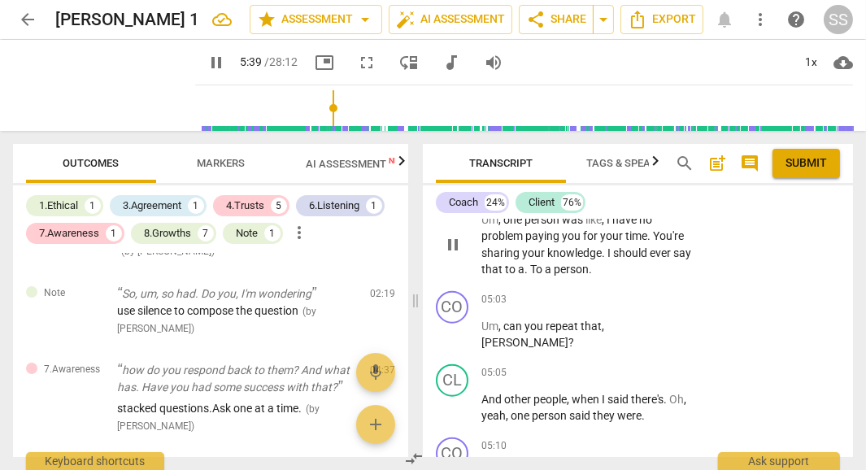
scroll to position [2495, 0]
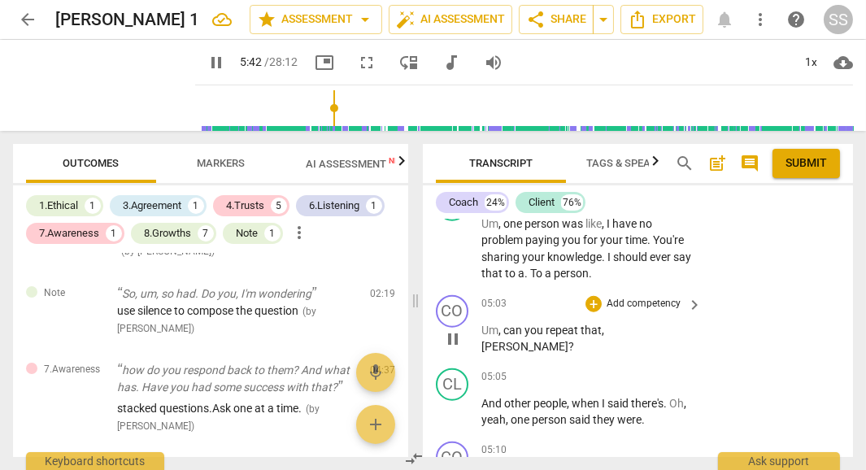
click at [587, 337] on span "that" at bounding box center [591, 330] width 21 height 13
click at [623, 311] on p "Add competency" at bounding box center [643, 304] width 77 height 15
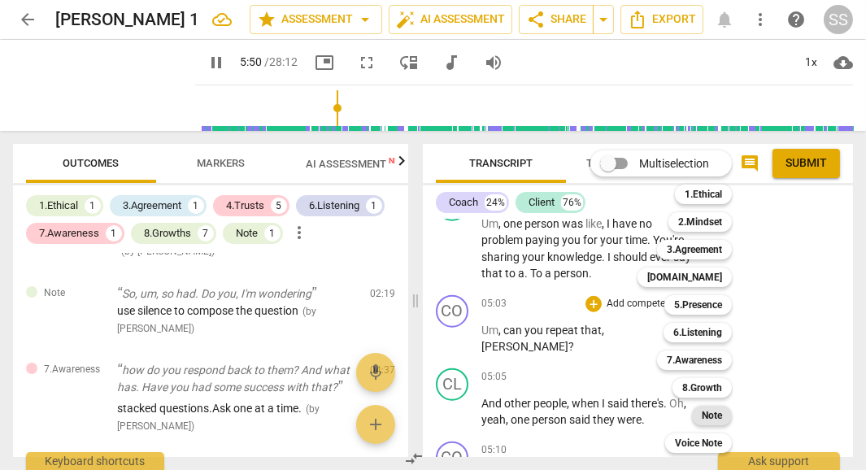
scroll to position [3314, 0]
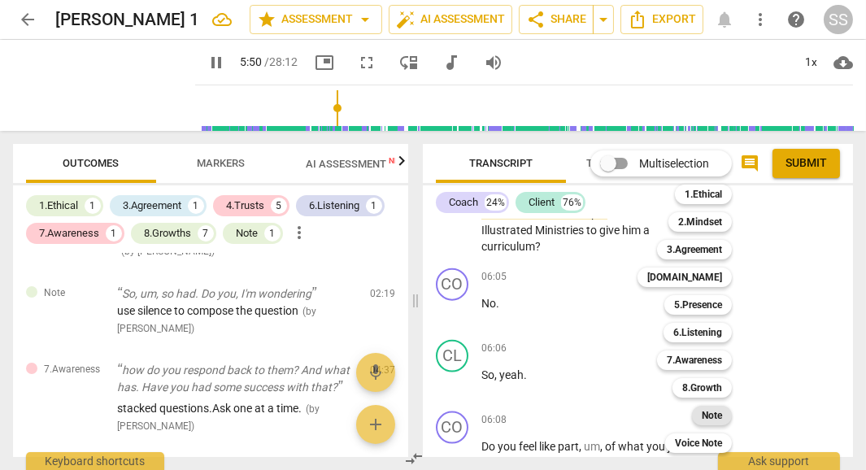
click at [715, 412] on b "Note" at bounding box center [712, 416] width 20 height 20
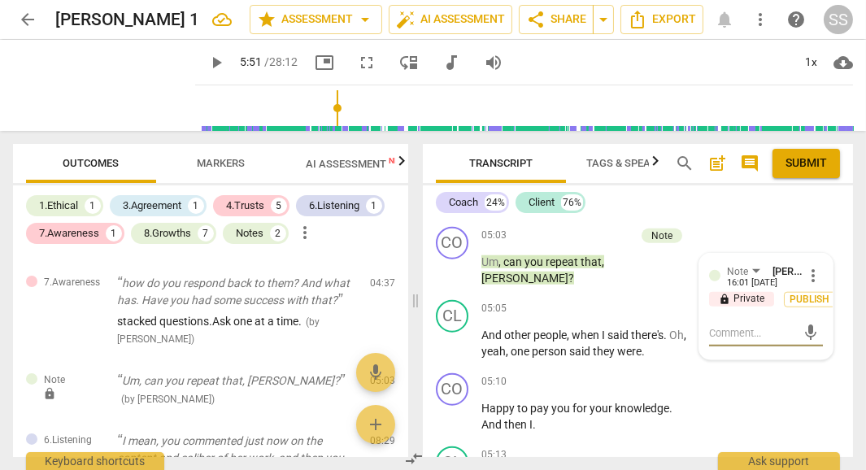
scroll to position [2543, 0]
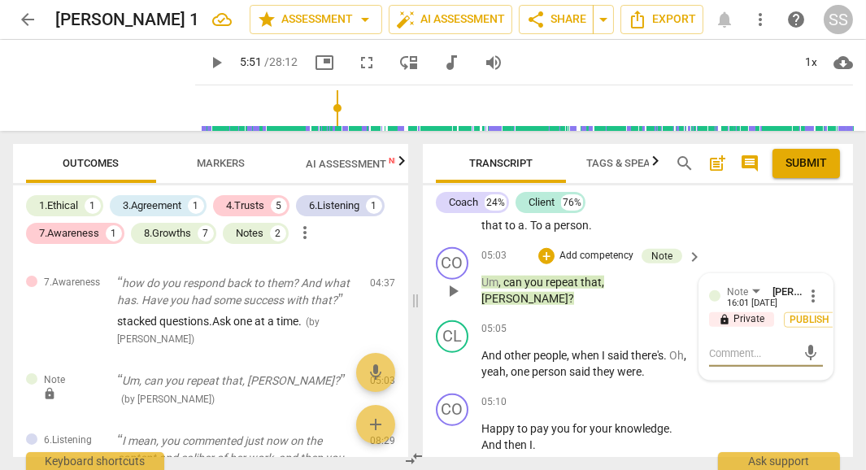
click at [728, 361] on textarea at bounding box center [753, 353] width 88 height 15
click at [798, 327] on span "Publish" at bounding box center [810, 320] width 24 height 14
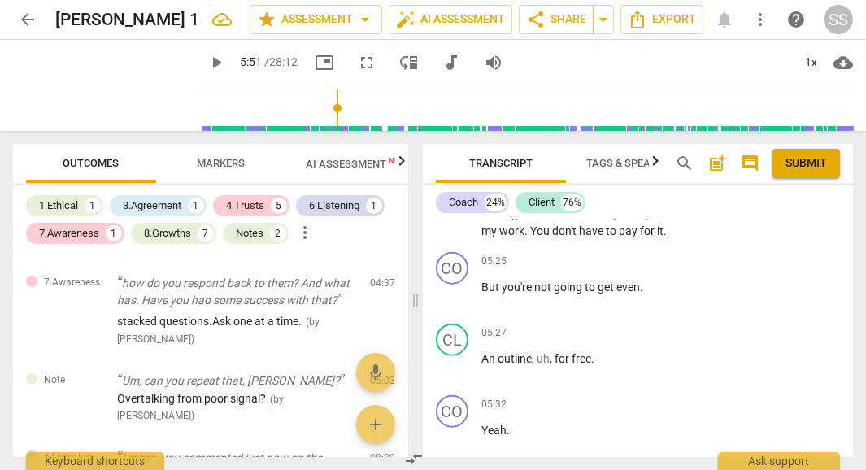
scroll to position [2846, 0]
click at [88, 84] on span "play_arrow" at bounding box center [104, 85] width 42 height 42
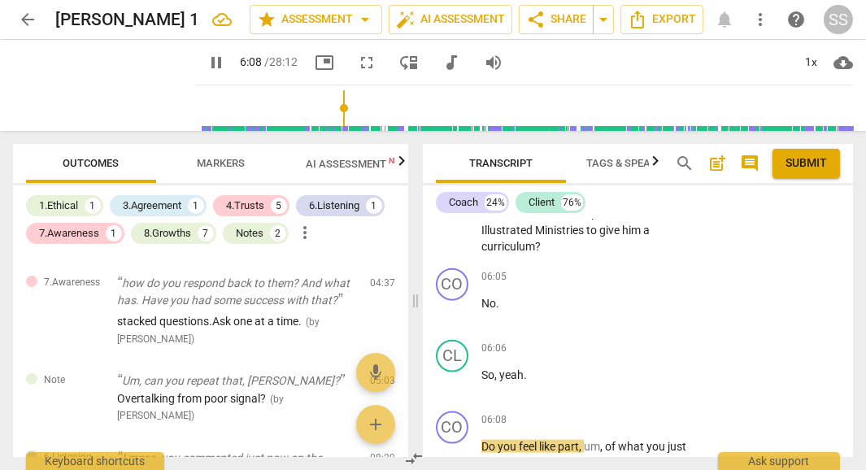
scroll to position [3580, 0]
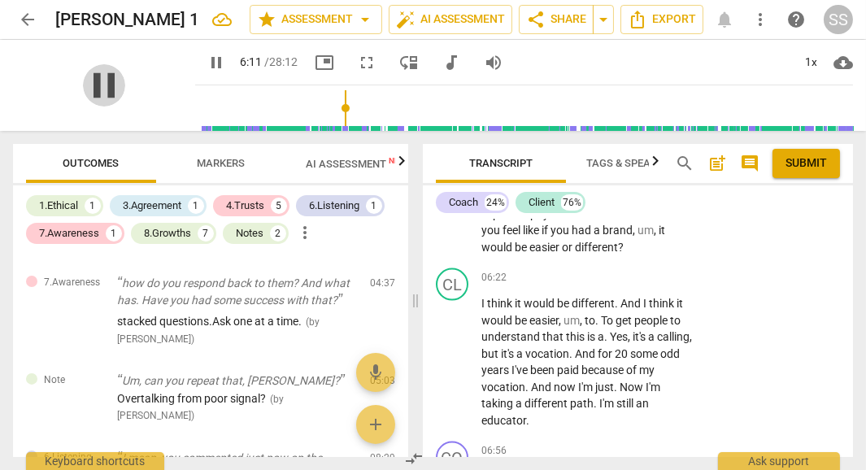
click at [98, 91] on span "pause" at bounding box center [104, 85] width 42 height 42
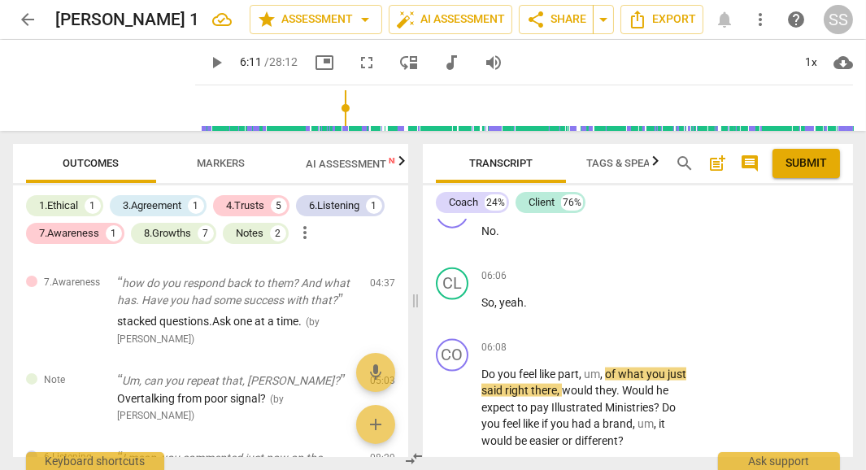
scroll to position [3378, 0]
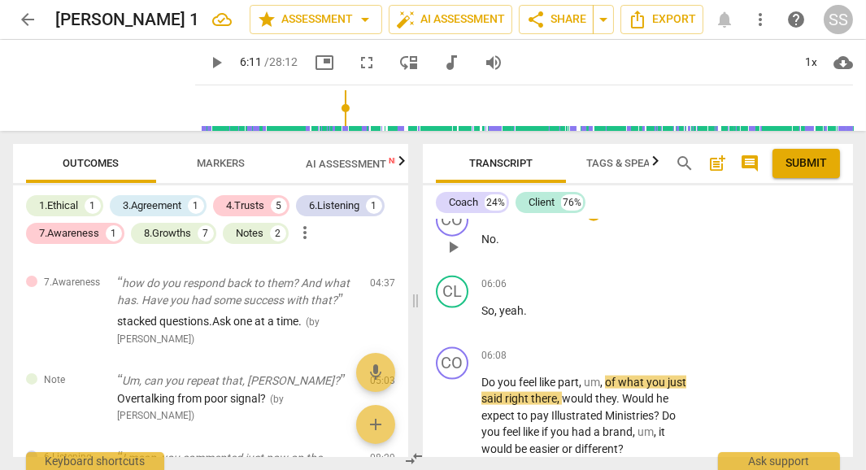
click at [476, 258] on div "play_arrow pause" at bounding box center [460, 247] width 41 height 21
click at [483, 246] on span "No" at bounding box center [488, 239] width 15 height 13
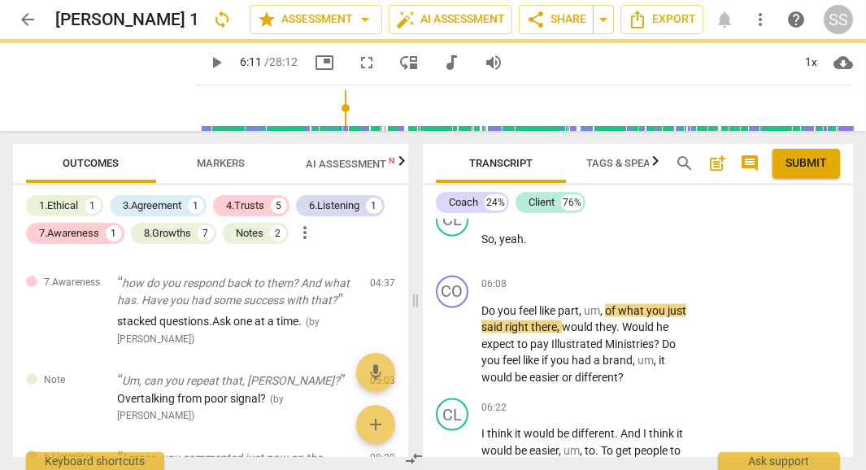
scroll to position [3307, 0]
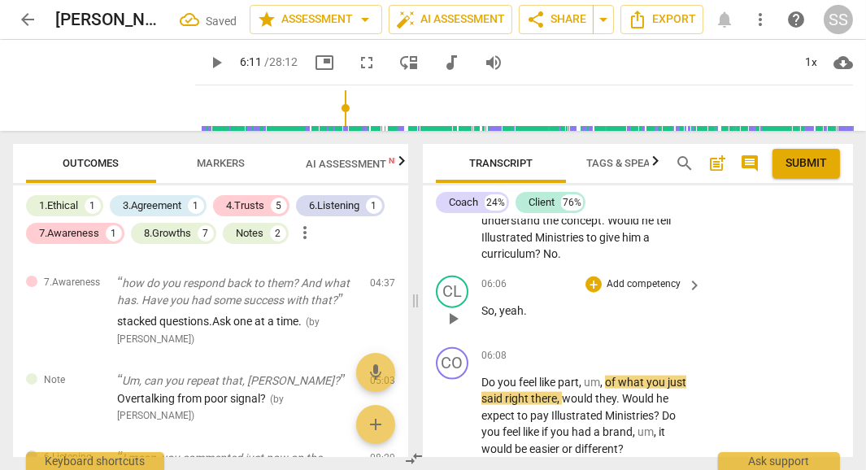
click at [481, 317] on span "So" at bounding box center [487, 310] width 13 height 13
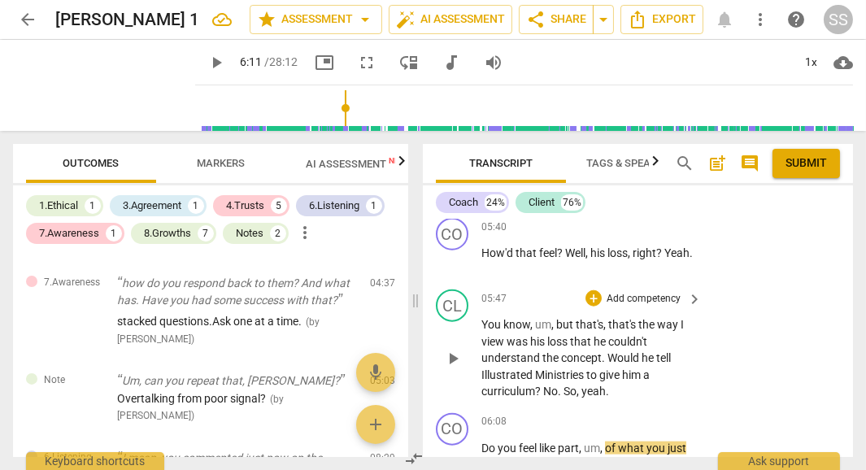
scroll to position [3168, 0]
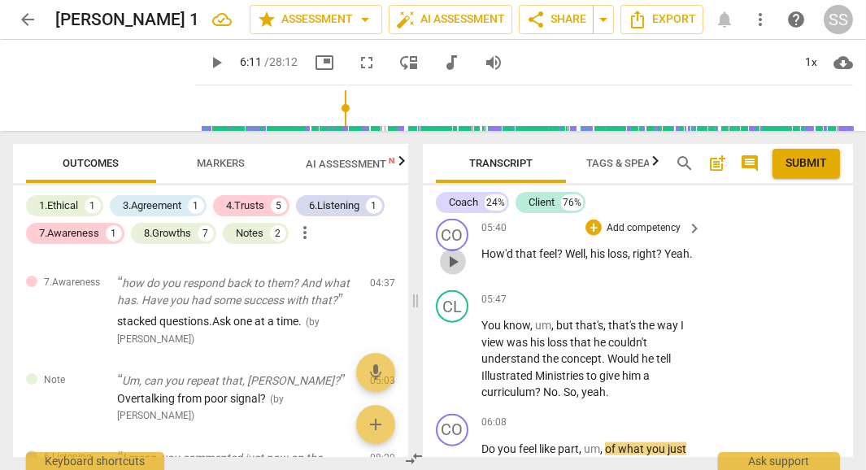
click at [451, 272] on span "play_arrow" at bounding box center [453, 262] width 20 height 20
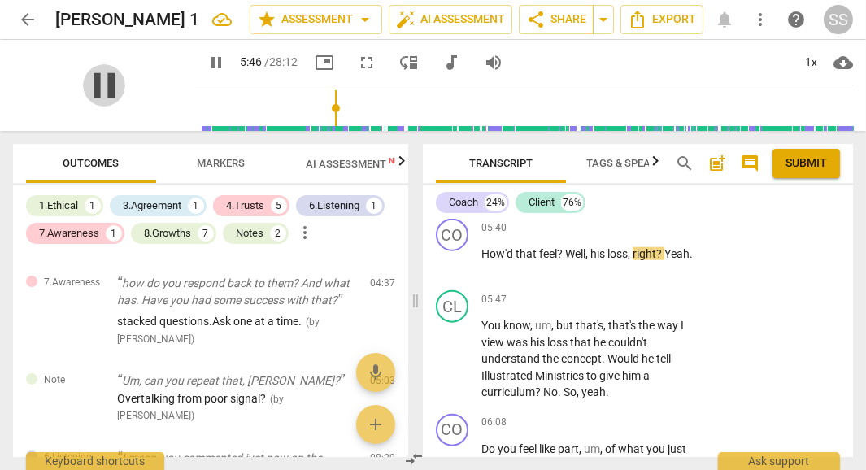
click at [109, 94] on span "pause" at bounding box center [104, 85] width 42 height 42
click at [565, 263] on p "How'd that feel ? Well , his loss , right ? Yeah ." at bounding box center [587, 254] width 212 height 17
click at [568, 263] on p "How'd that feel ? Well , his loss , right ? Yeah ." at bounding box center [587, 254] width 212 height 17
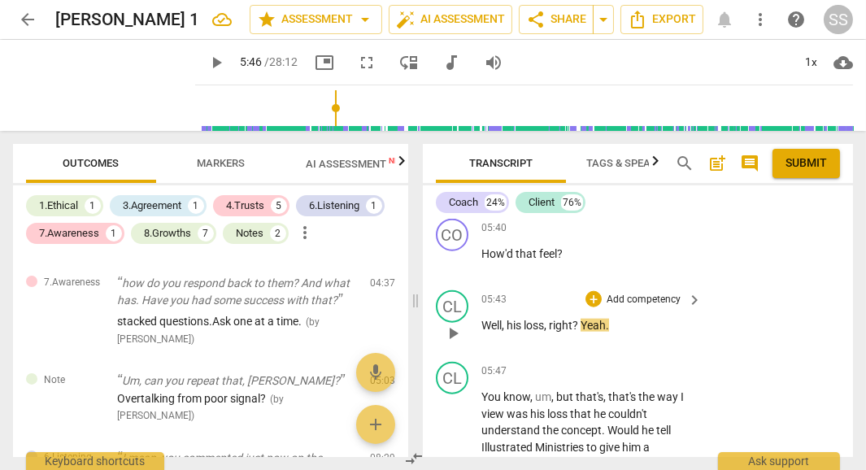
click at [554, 332] on span "right" at bounding box center [561, 325] width 24 height 13
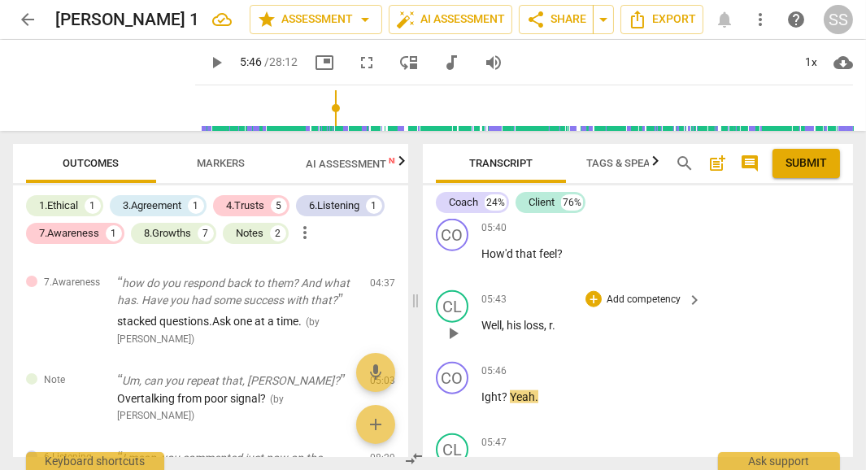
click at [551, 332] on span "r" at bounding box center [550, 325] width 3 height 13
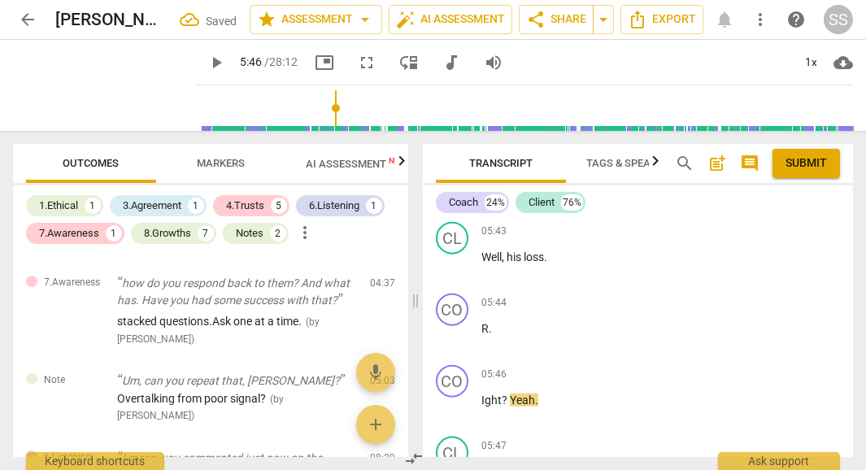
scroll to position [3238, 0]
click at [481, 405] on span "Ight" at bounding box center [491, 398] width 20 height 13
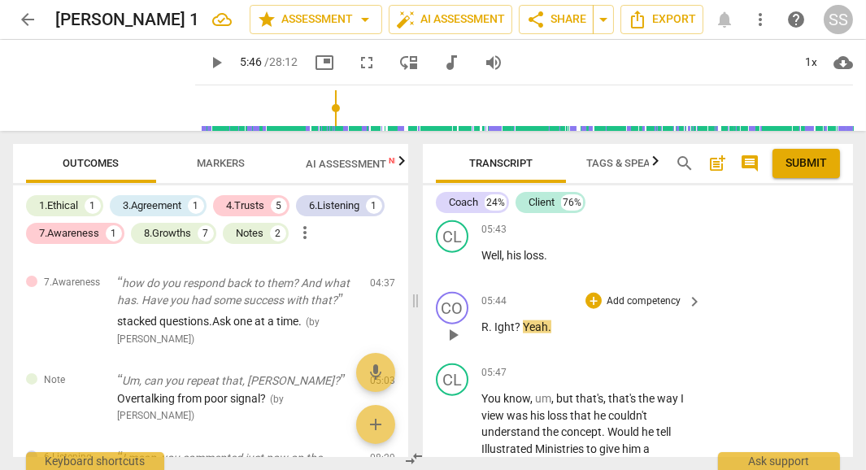
click at [494, 333] on span "." at bounding box center [492, 326] width 6 height 13
click at [83, 96] on span "play_arrow" at bounding box center [104, 85] width 42 height 42
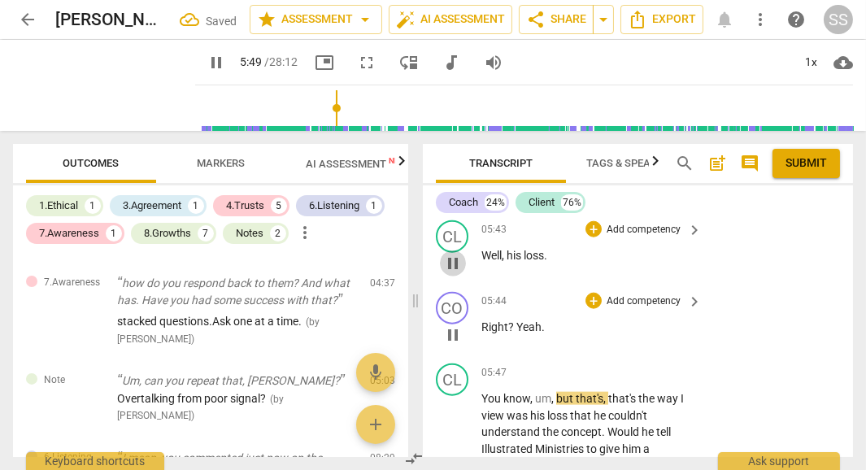
click at [449, 273] on span "pause" at bounding box center [453, 264] width 20 height 20
click at [451, 273] on span "play_arrow" at bounding box center [453, 264] width 20 height 20
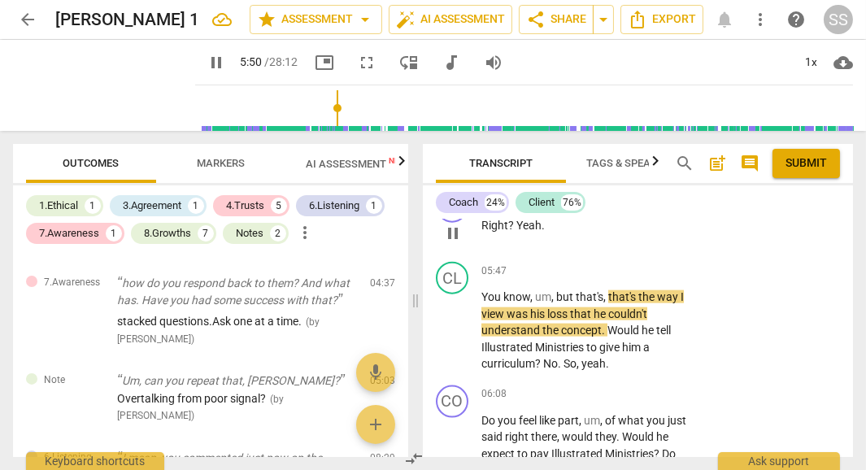
scroll to position [3341, 0]
click at [98, 81] on span "pause" at bounding box center [104, 85] width 42 height 42
click at [102, 88] on span "play_arrow" at bounding box center [104, 85] width 42 height 42
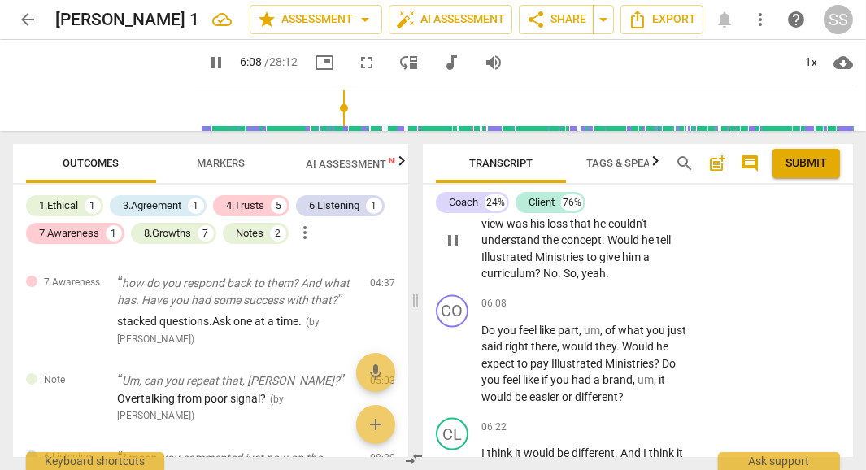
scroll to position [3431, 0]
click at [97, 89] on span "pause" at bounding box center [104, 85] width 42 height 42
click at [582, 279] on span "yeah" at bounding box center [593, 272] width 24 height 13
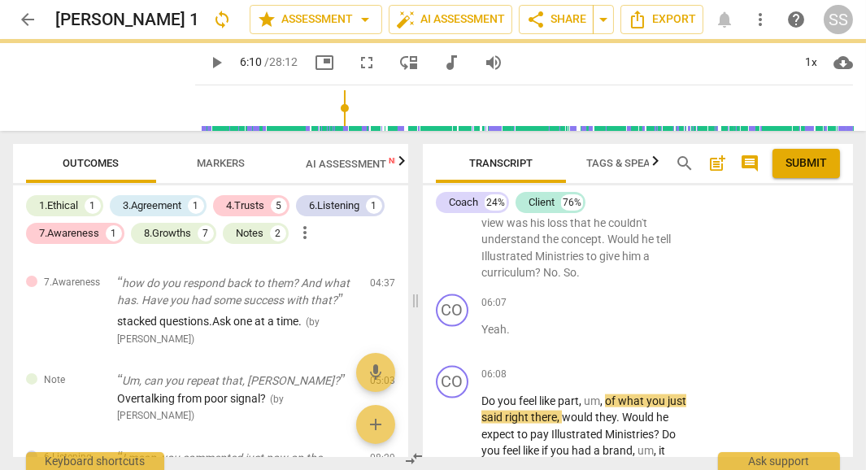
scroll to position [3503, 0]
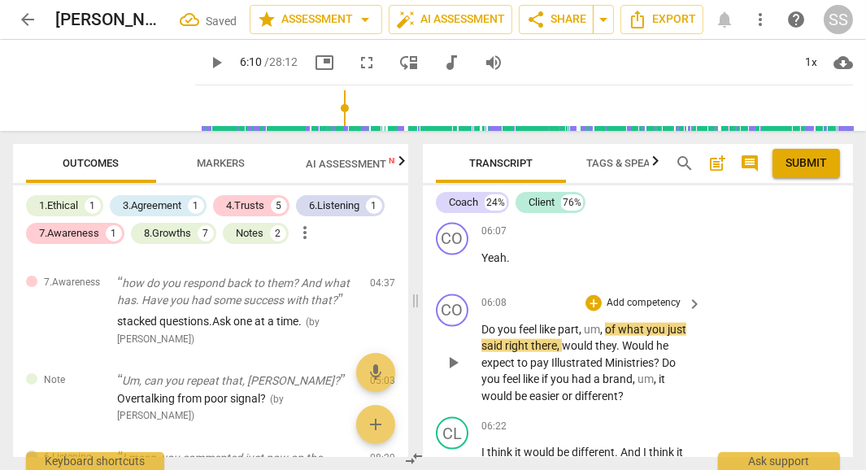
click at [481, 336] on span "Do" at bounding box center [489, 329] width 16 height 13
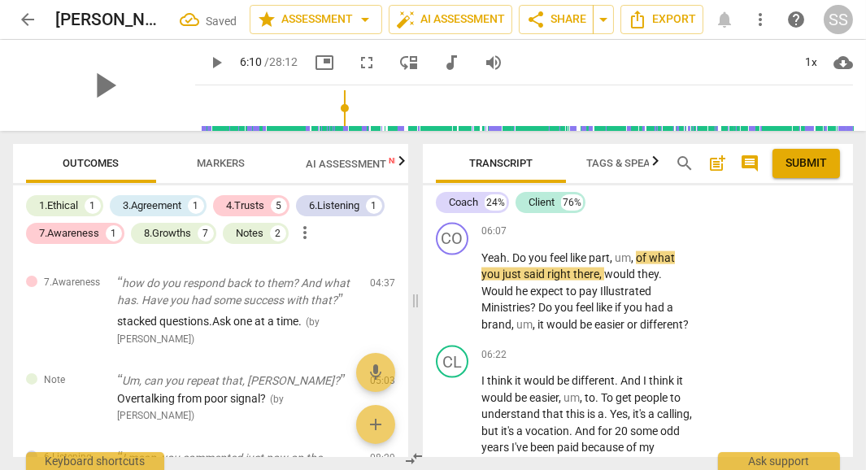
click at [115, 91] on div "play_arrow" at bounding box center [104, 85] width 182 height 91
click at [97, 81] on span "play_arrow" at bounding box center [104, 85] width 42 height 42
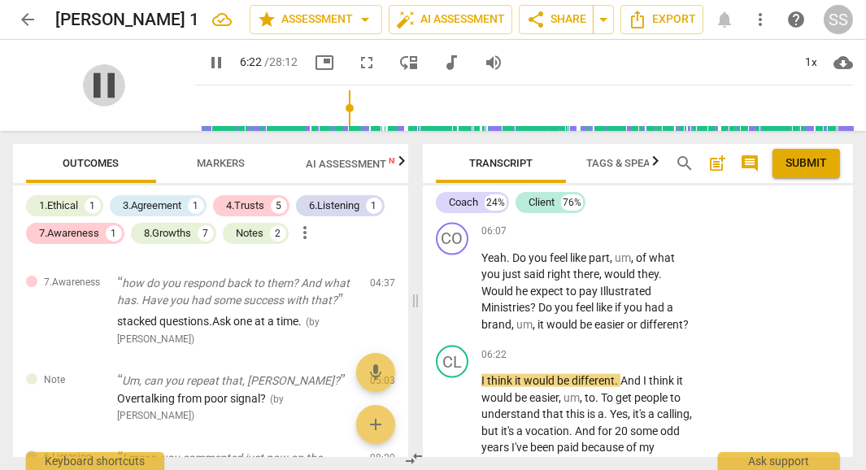
click at [101, 85] on span "pause" at bounding box center [104, 85] width 42 height 42
click at [637, 239] on p "Add competency" at bounding box center [643, 231] width 77 height 15
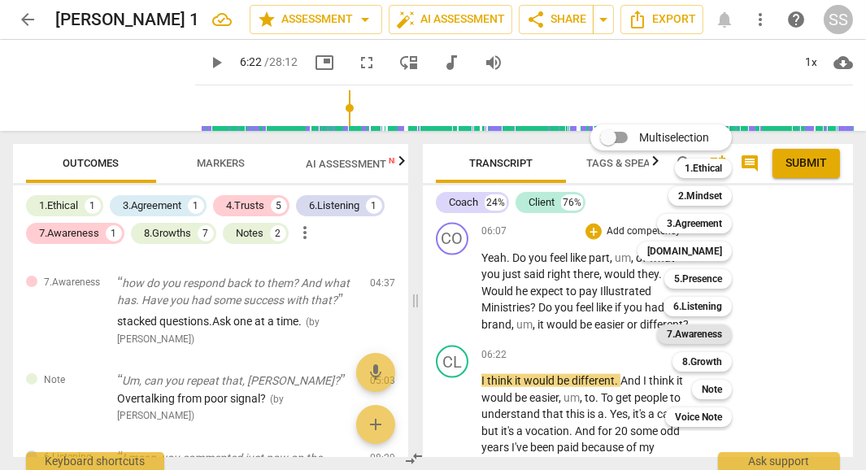
click at [690, 337] on b "7.Awareness" at bounding box center [694, 334] width 55 height 20
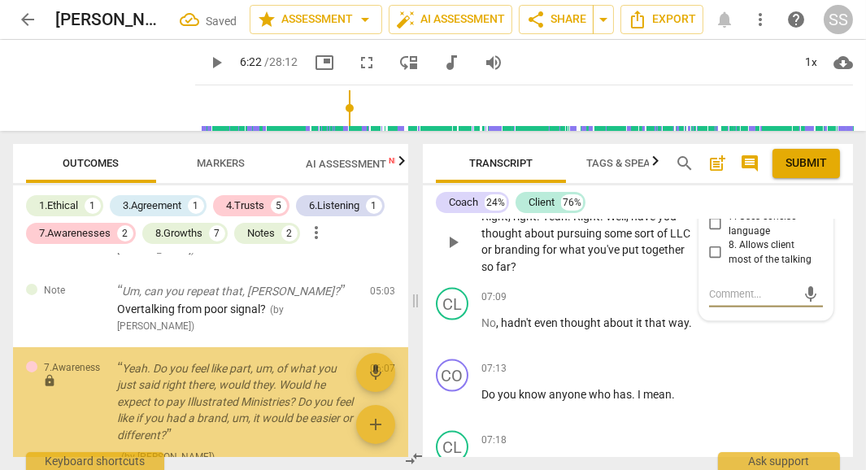
scroll to position [671, 0]
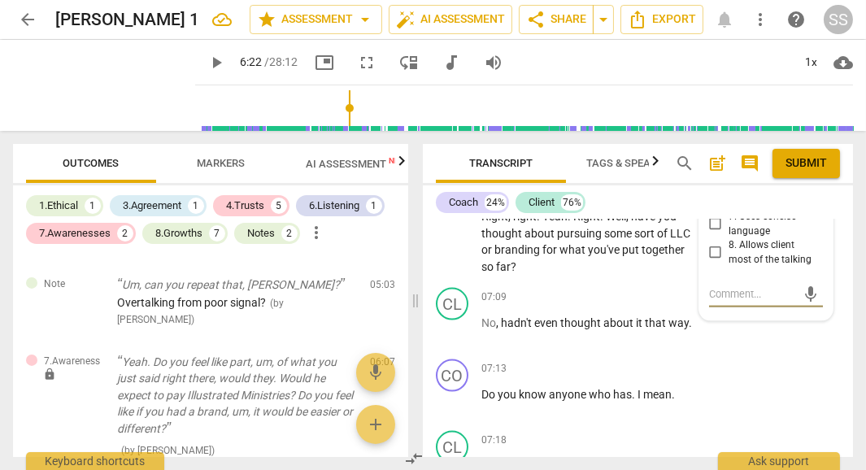
click at [711, 206] on input "6. Asks clear, open-ended questions" at bounding box center [715, 196] width 26 height 20
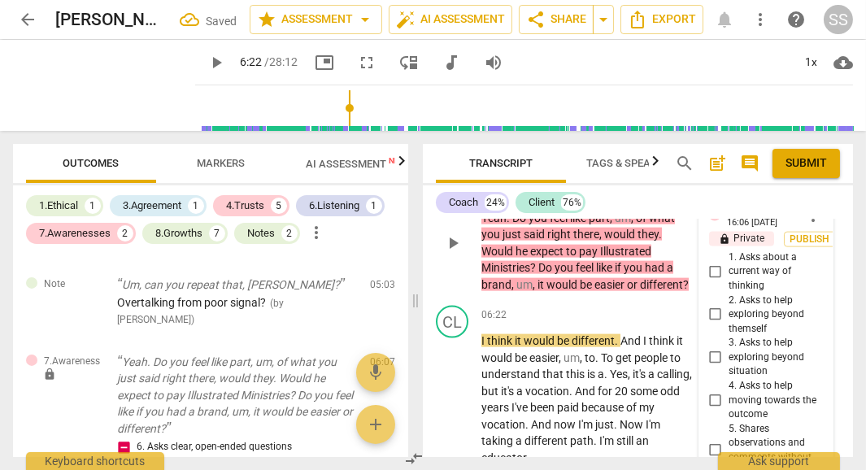
scroll to position [3551, 0]
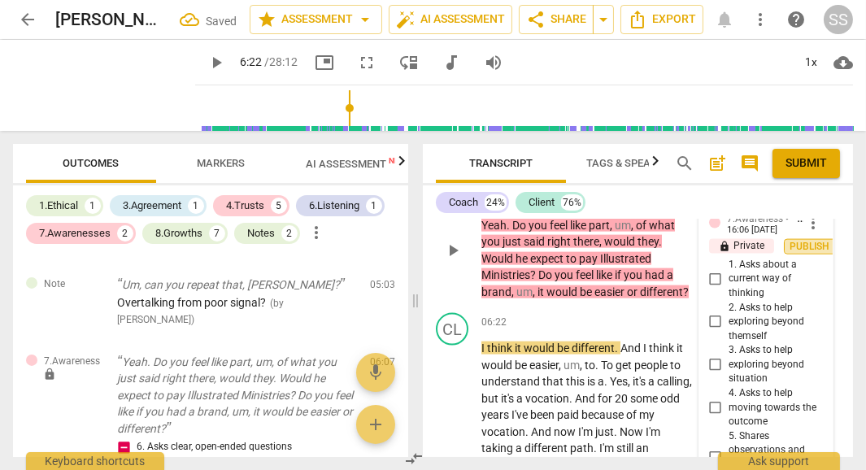
click at [801, 254] on span "Publish" at bounding box center [810, 247] width 24 height 14
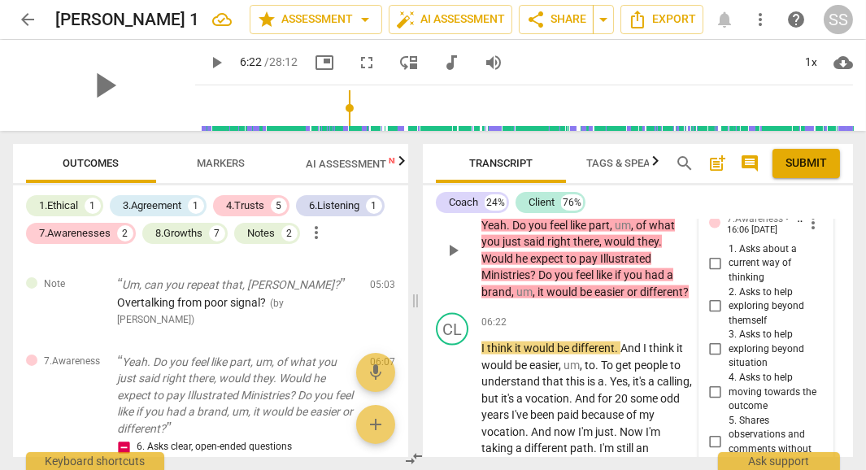
click at [124, 88] on div "play_arrow" at bounding box center [104, 85] width 182 height 91
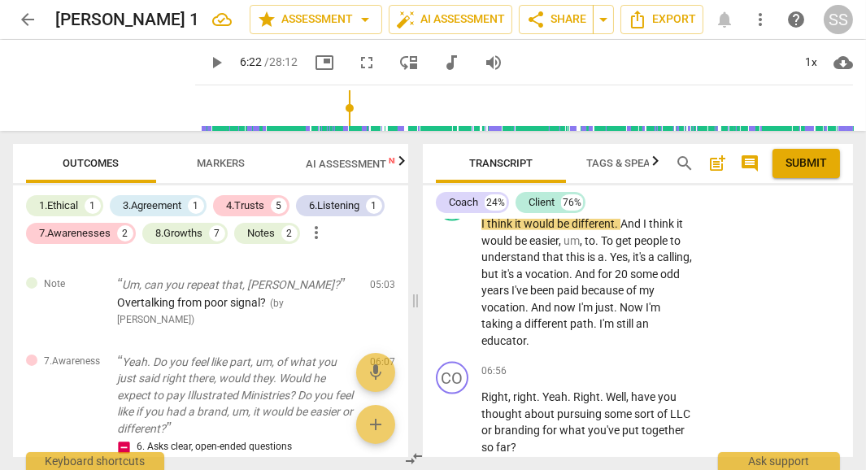
scroll to position [3677, 0]
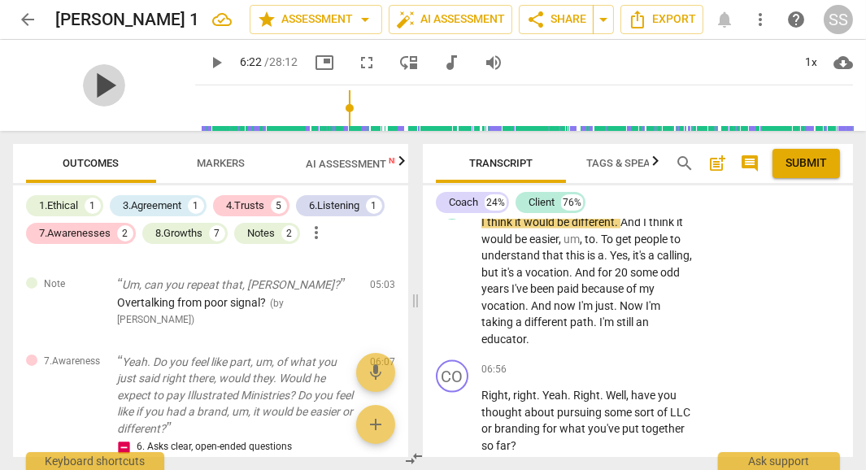
click at [97, 92] on span "play_arrow" at bounding box center [104, 85] width 42 height 42
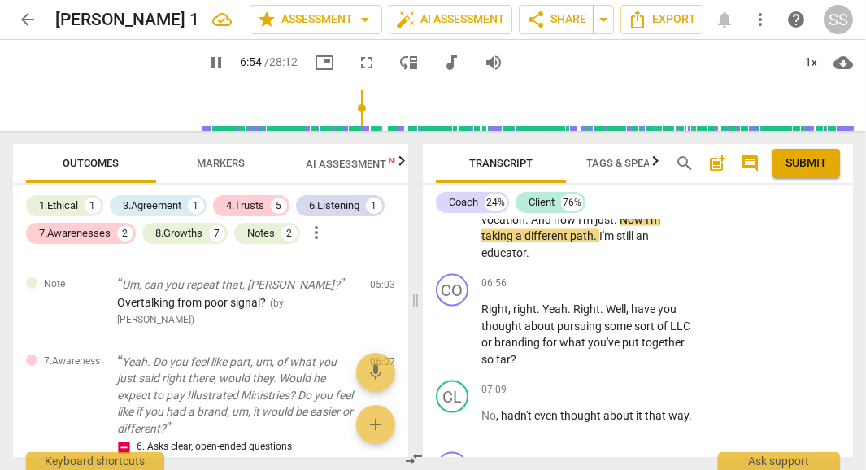
scroll to position [3765, 0]
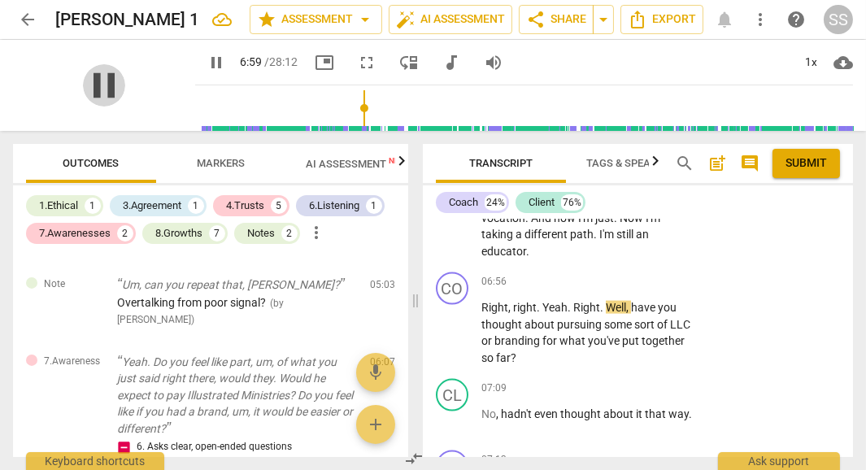
click at [92, 75] on span "pause" at bounding box center [104, 85] width 42 height 42
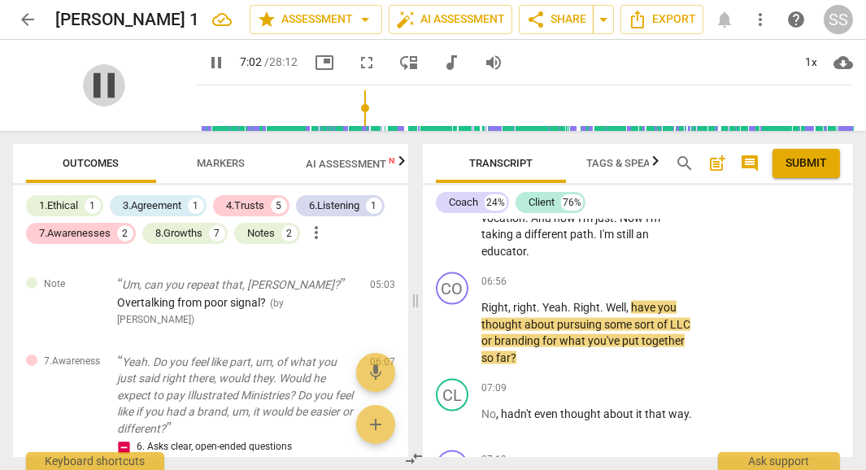
click at [96, 84] on span "pause" at bounding box center [104, 85] width 42 height 42
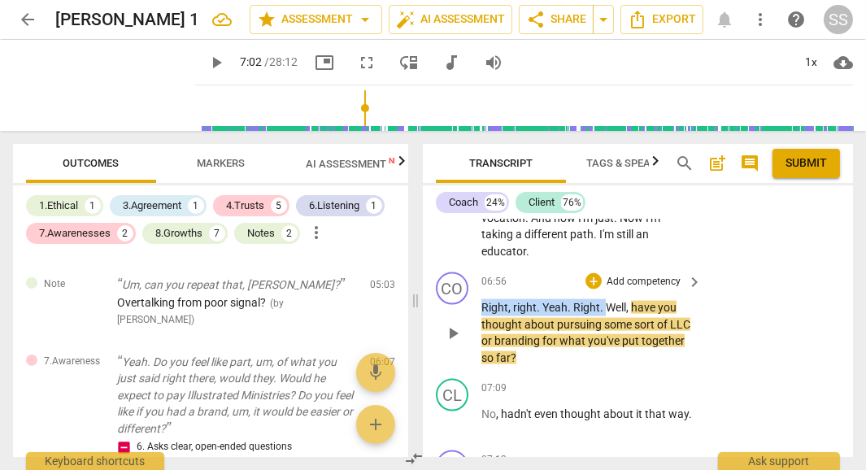
drag, startPoint x: 481, startPoint y: 357, endPoint x: 603, endPoint y: 355, distance: 122.0
click at [603, 355] on p "Right , right . Yeah . Right . Well , have you thought about pursuing some sort…" at bounding box center [587, 332] width 212 height 67
click at [618, 330] on div "+" at bounding box center [619, 331] width 16 height 16
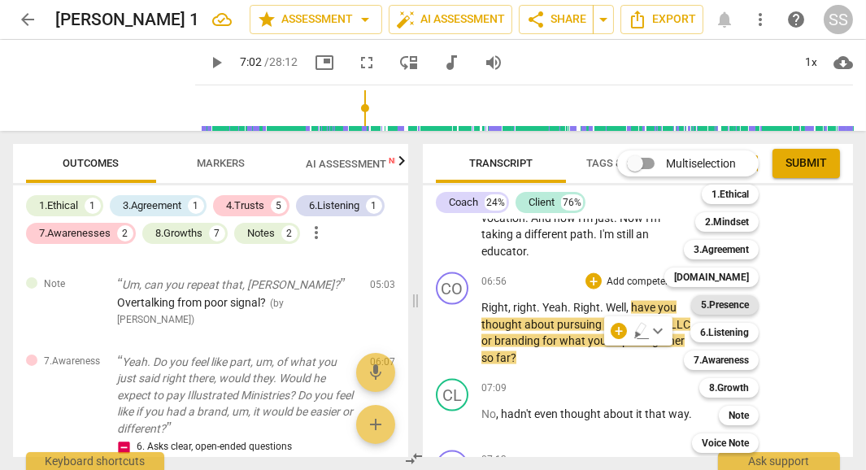
click at [730, 306] on b "5.Presence" at bounding box center [725, 305] width 48 height 20
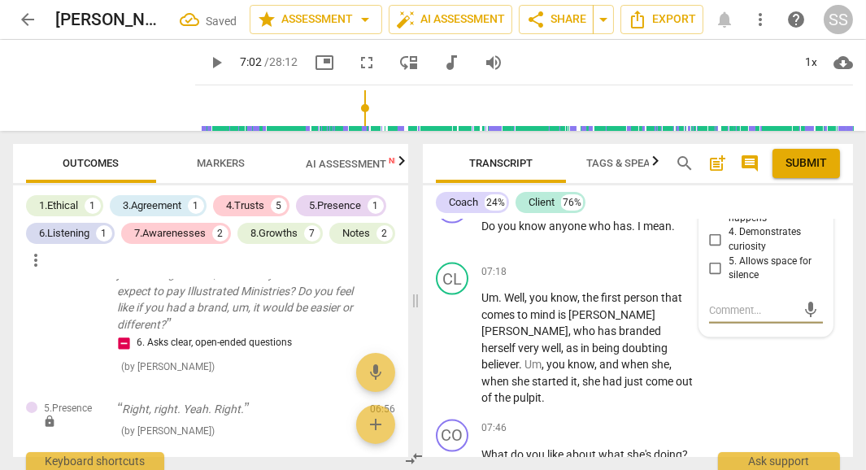
scroll to position [4024, 0]
click at [715, 279] on input "5. Allows space for silence" at bounding box center [715, 269] width 26 height 20
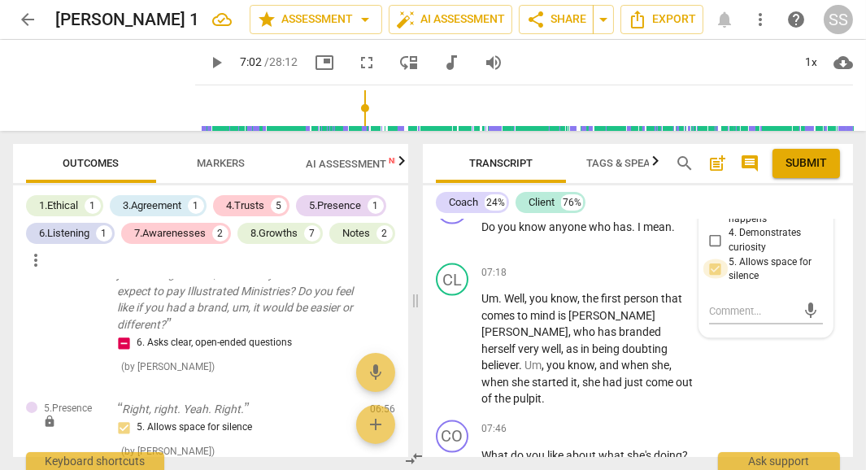
click at [715, 279] on input "5. Allows space for silence" at bounding box center [715, 269] width 26 height 20
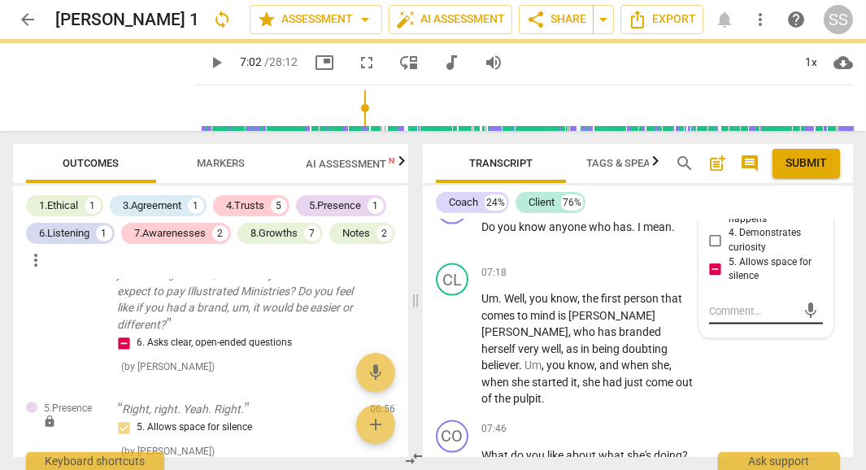
click at [732, 319] on textarea at bounding box center [753, 310] width 88 height 15
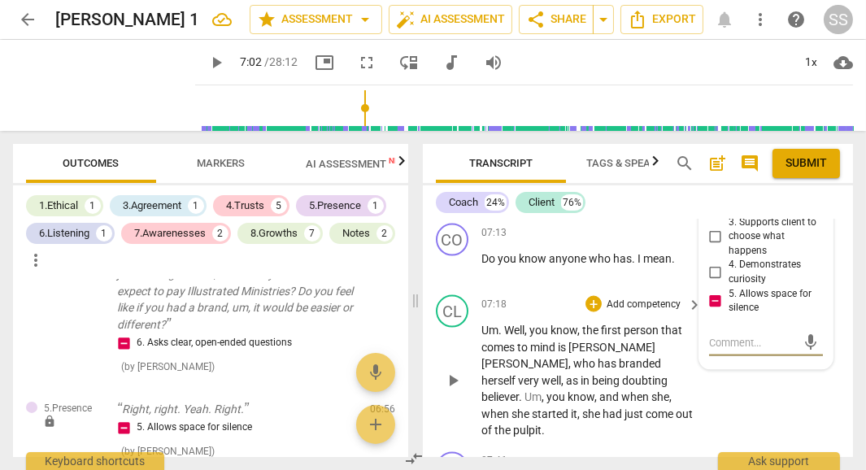
scroll to position [3995, 0]
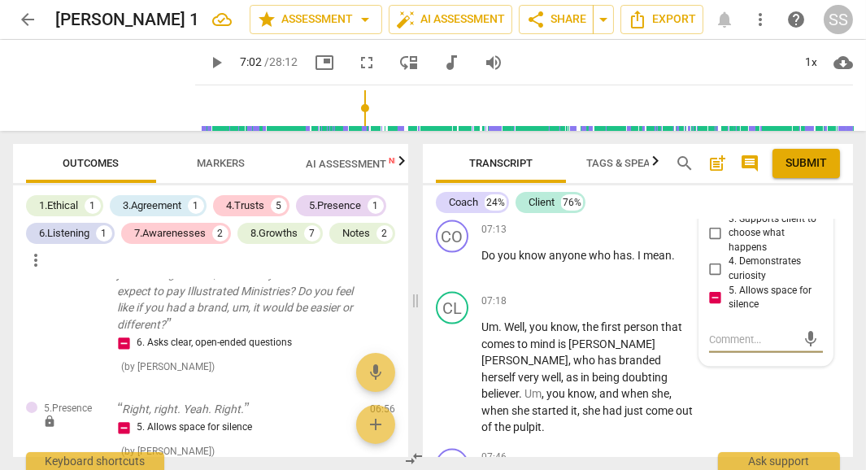
click at [711, 347] on textarea at bounding box center [753, 339] width 88 height 15
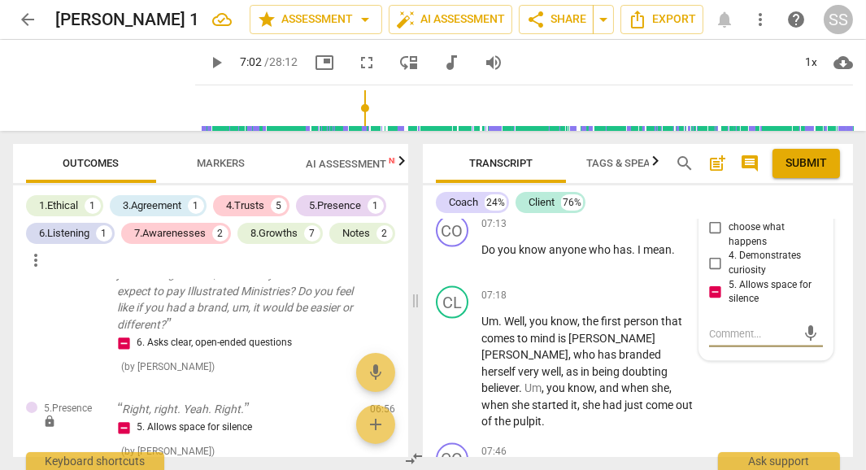
scroll to position [4004, 0]
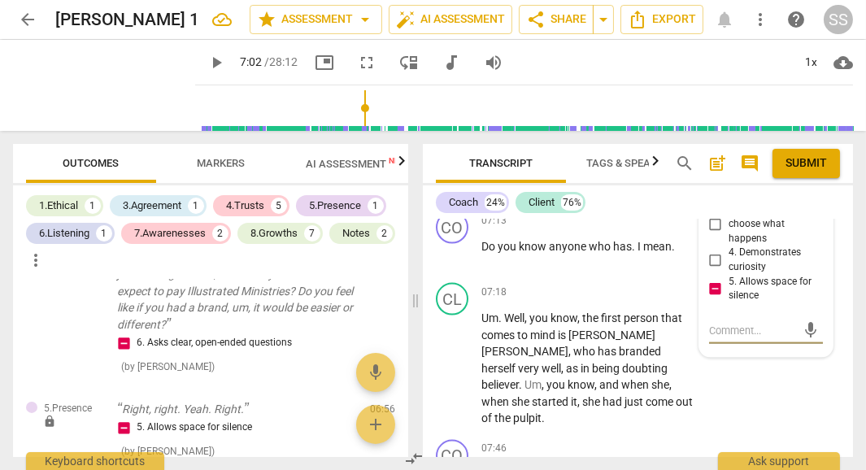
click at [711, 338] on textarea at bounding box center [753, 330] width 88 height 15
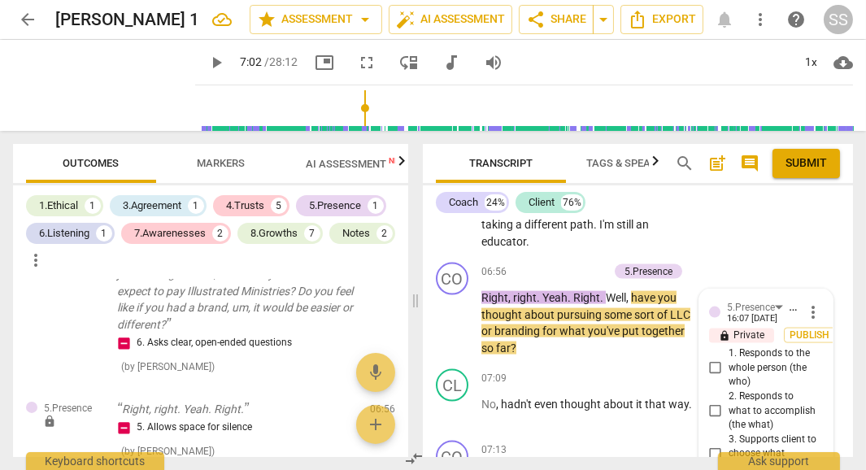
scroll to position [3782, 0]
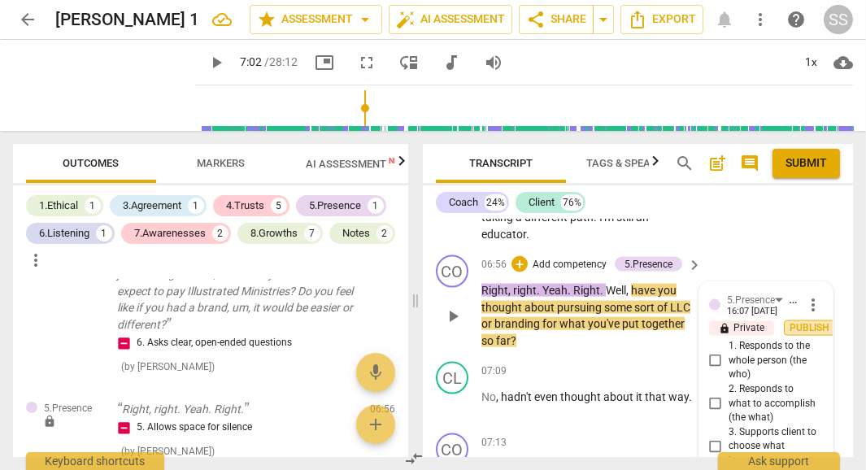
click at [808, 335] on span "Publish" at bounding box center [810, 328] width 24 height 14
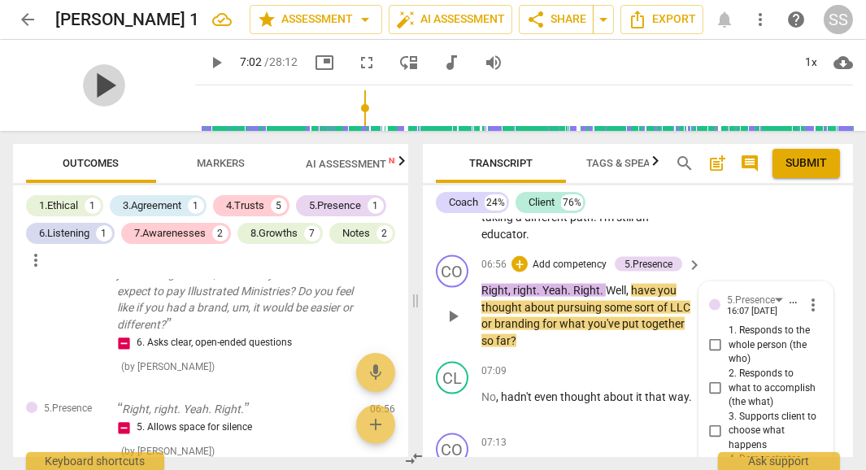
click at [95, 83] on span "play_arrow" at bounding box center [104, 85] width 42 height 42
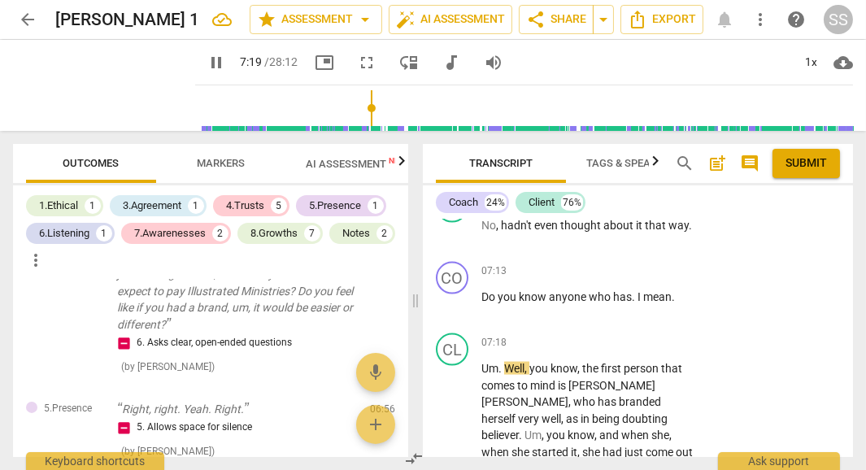
scroll to position [3936, 0]
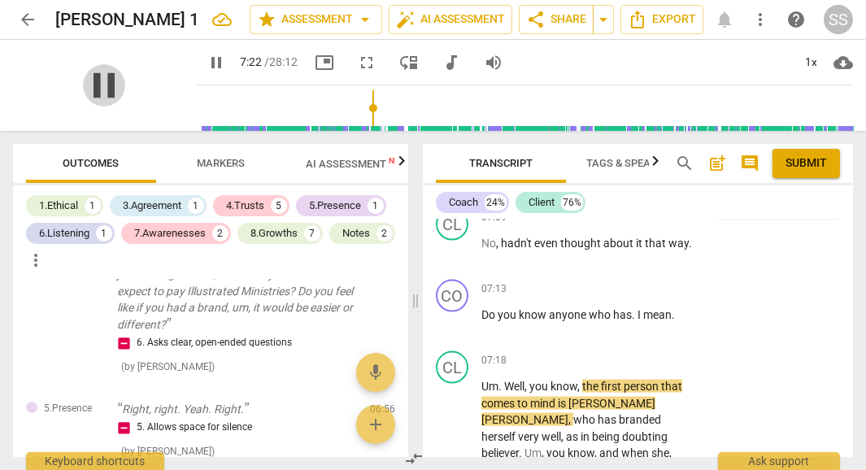
click at [97, 88] on span "pause" at bounding box center [104, 85] width 42 height 42
click at [522, 250] on span "hadn't" at bounding box center [517, 243] width 33 height 13
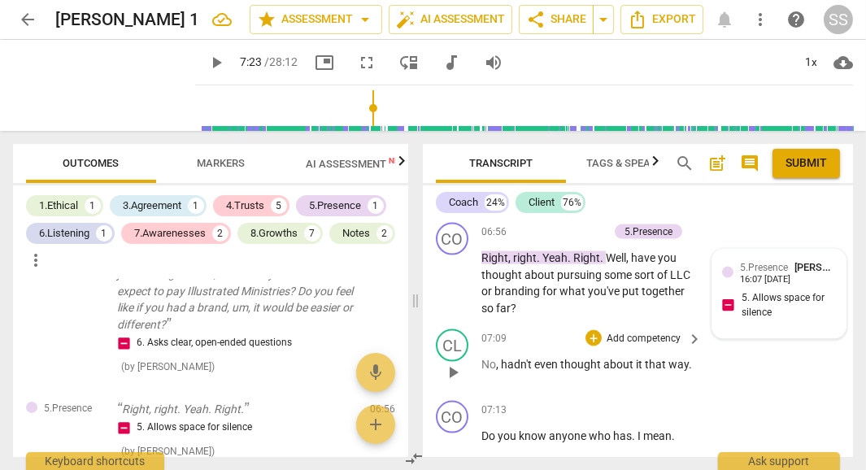
scroll to position [3813, 0]
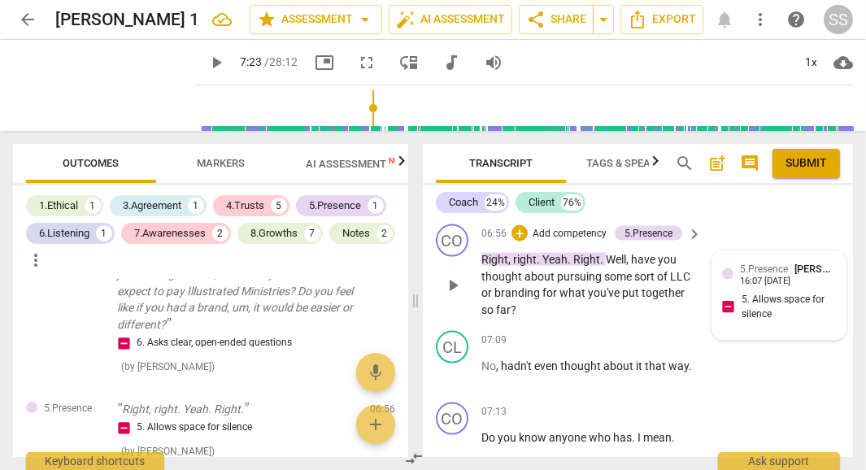
click at [567, 299] on span "what" at bounding box center [573, 292] width 28 height 13
drag, startPoint x: 609, startPoint y: 305, endPoint x: 637, endPoint y: 311, distance: 29.2
click at [637, 311] on p "Right , right . Yeah . Right . Well , have you thought about pursuing some sort…" at bounding box center [587, 284] width 212 height 67
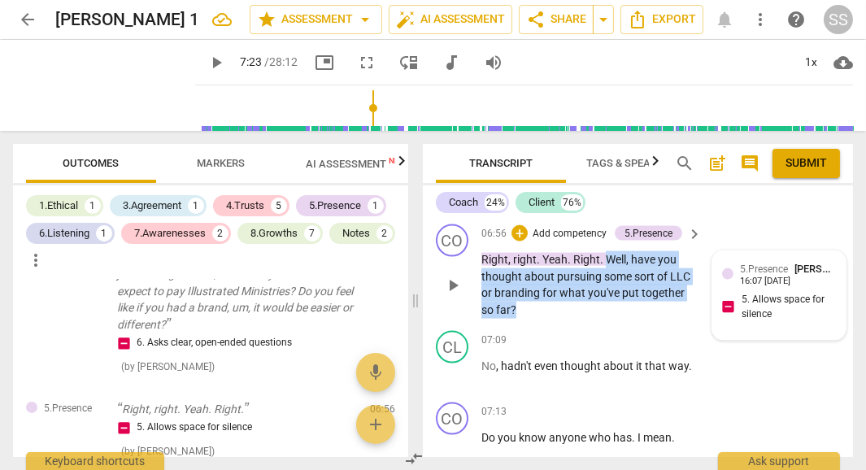
drag, startPoint x: 605, startPoint y: 305, endPoint x: 644, endPoint y: 350, distance: 59.4
click at [644, 318] on p "Right , right . Yeah . Right . Well , have you thought about pursuing some sort…" at bounding box center [587, 284] width 212 height 67
click at [530, 329] on div "+" at bounding box center [530, 332] width 16 height 16
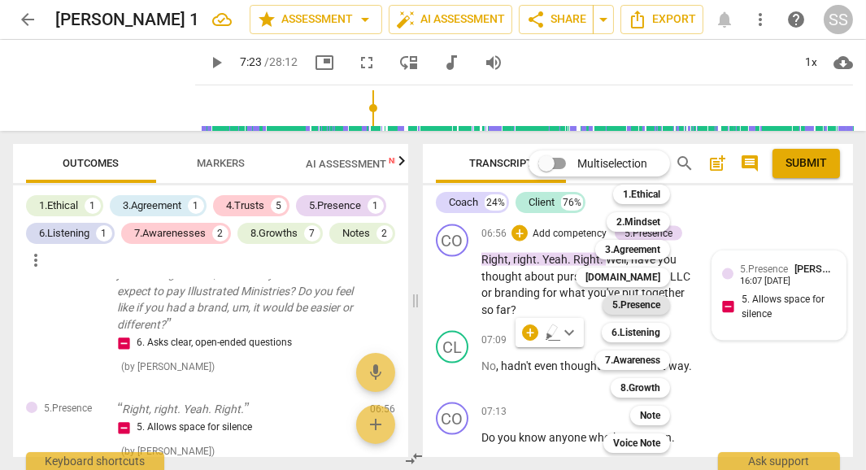
click at [641, 302] on b "5.Presence" at bounding box center [636, 305] width 48 height 20
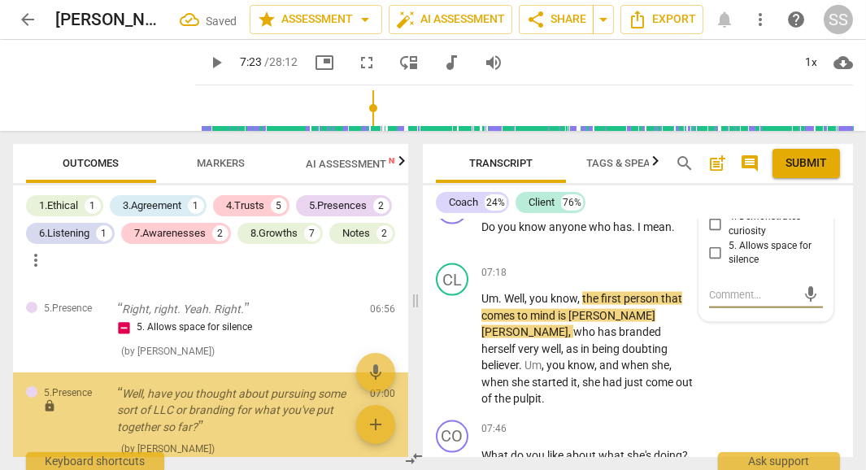
scroll to position [902, 0]
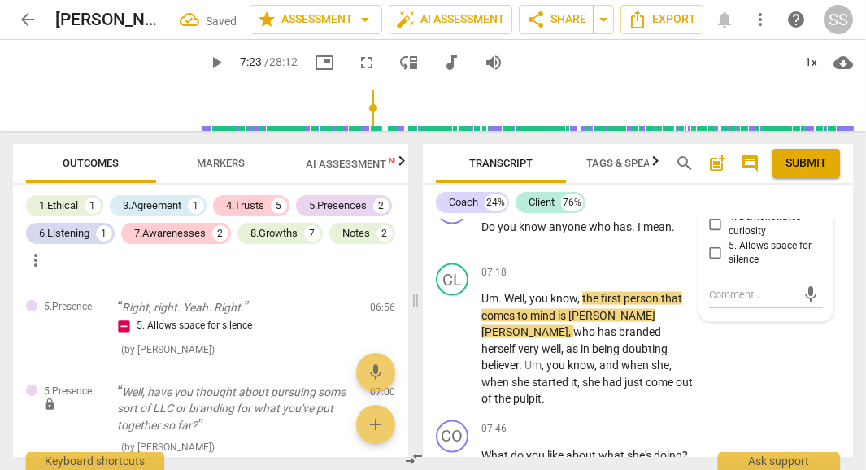
click at [717, 198] on input "3. Supports client to choose what happens" at bounding box center [715, 189] width 26 height 20
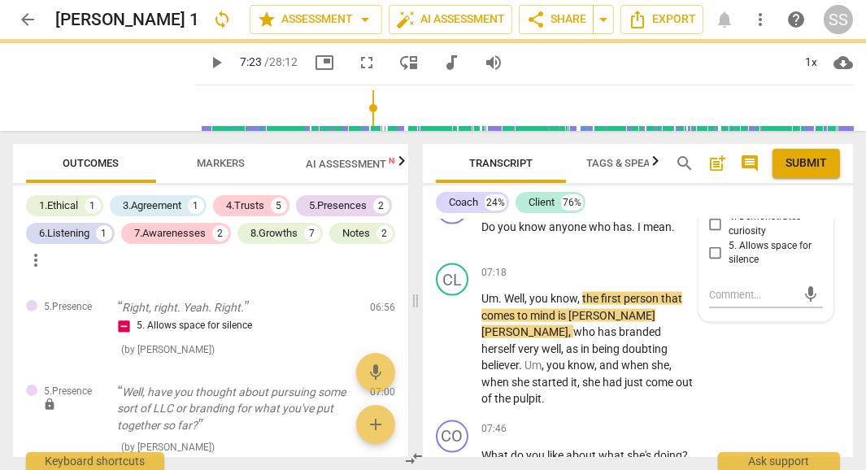
click at [711, 198] on input "3. Supports client to choose what happens" at bounding box center [715, 189] width 26 height 20
click at [710, 302] on textarea at bounding box center [753, 294] width 88 height 15
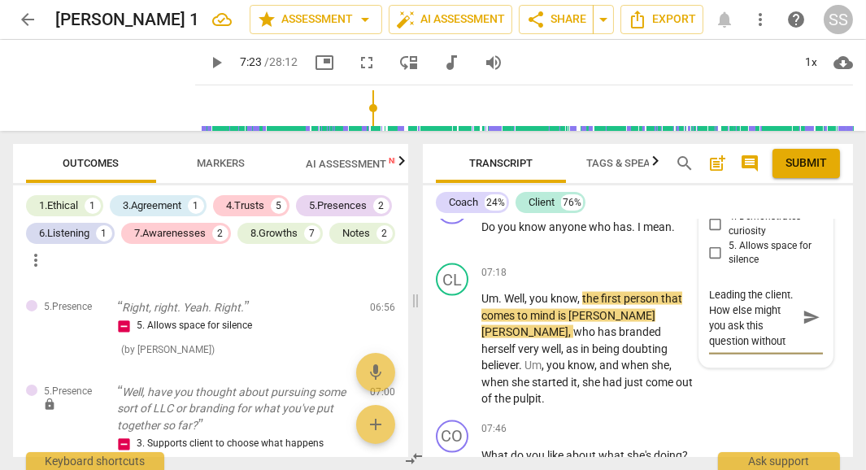
scroll to position [4039, 0]
drag, startPoint x: 735, startPoint y: 355, endPoint x: 704, endPoint y: 339, distance: 34.9
click at [704, 339] on div "5.Presence [PERSON_NAME] 16:11 [DATE] more_vert lock Private Publish 1. Respond…" at bounding box center [765, 196] width 133 height 343
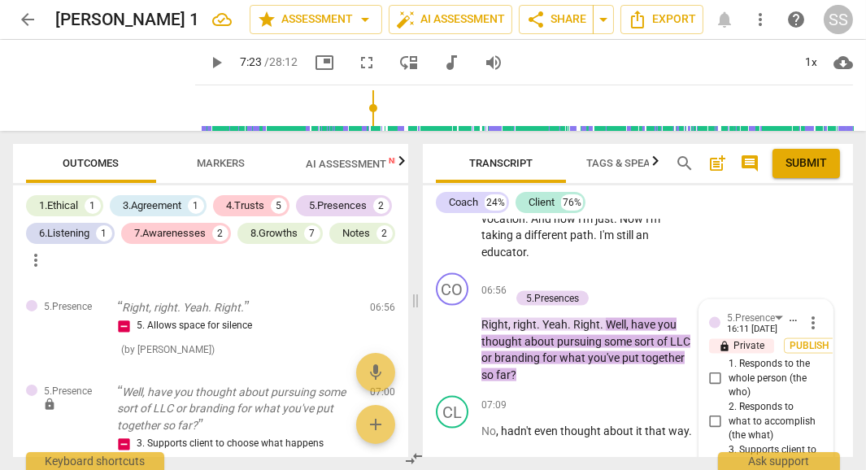
scroll to position [3798, 0]
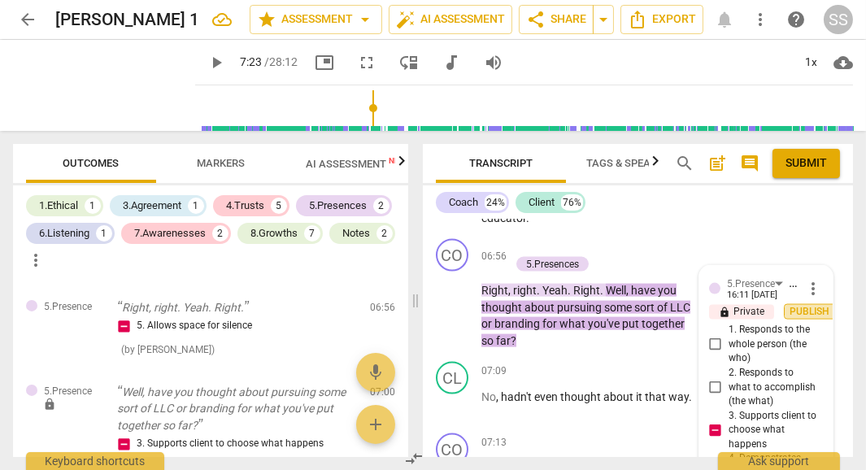
click at [816, 319] on span "Publish" at bounding box center [810, 312] width 24 height 14
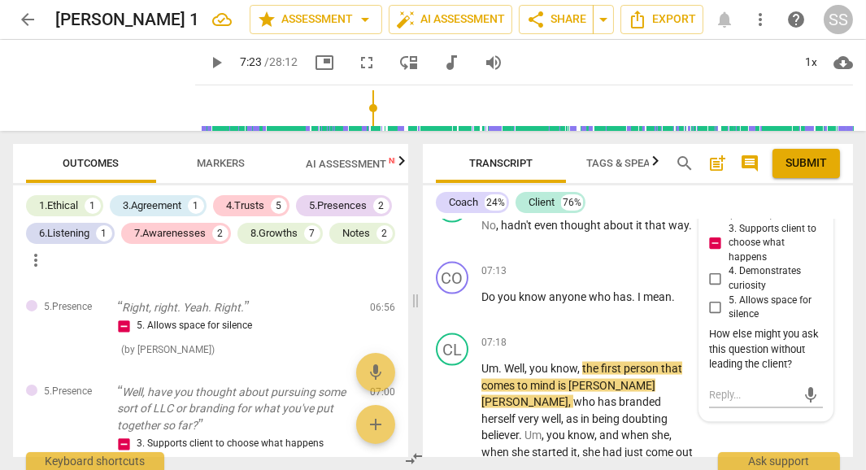
scroll to position [3970, 0]
click at [90, 85] on span "play_arrow" at bounding box center [104, 85] width 42 height 42
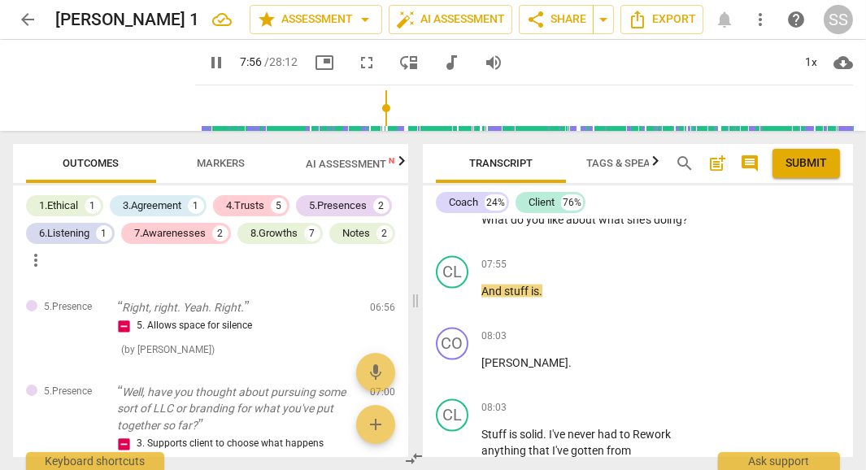
scroll to position [4277, 0]
click at [111, 77] on span "pause" at bounding box center [104, 85] width 42 height 42
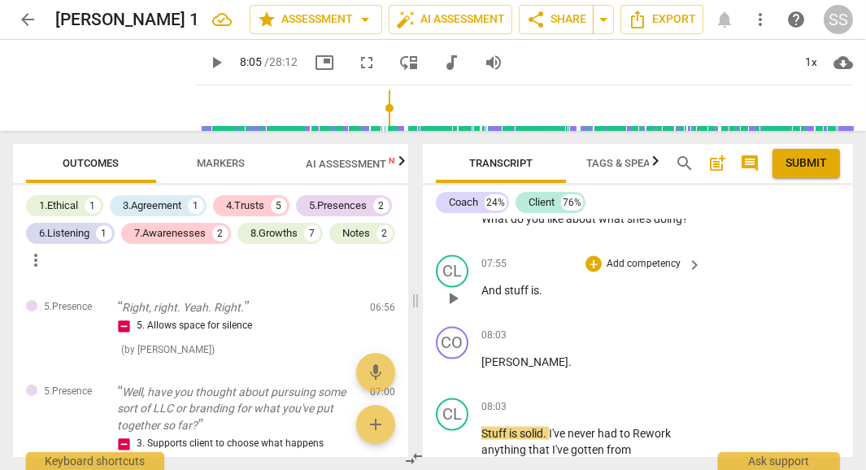
click at [498, 297] on span "And" at bounding box center [492, 290] width 23 height 13
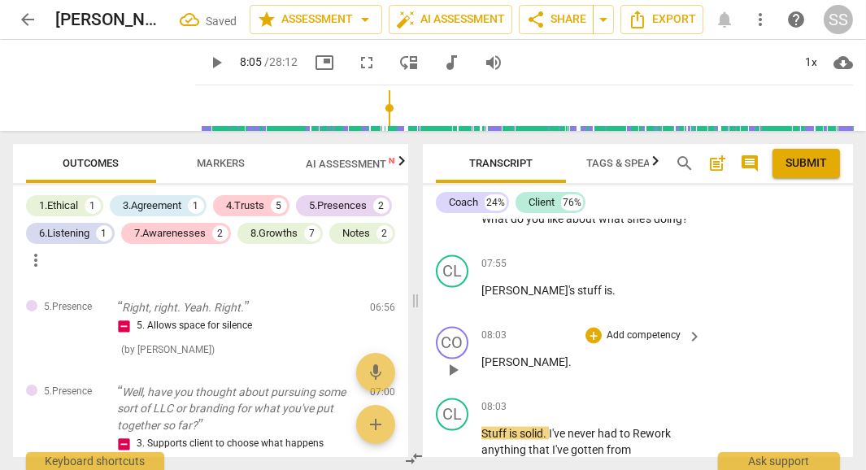
click at [483, 368] on span "[PERSON_NAME]" at bounding box center [524, 361] width 87 height 13
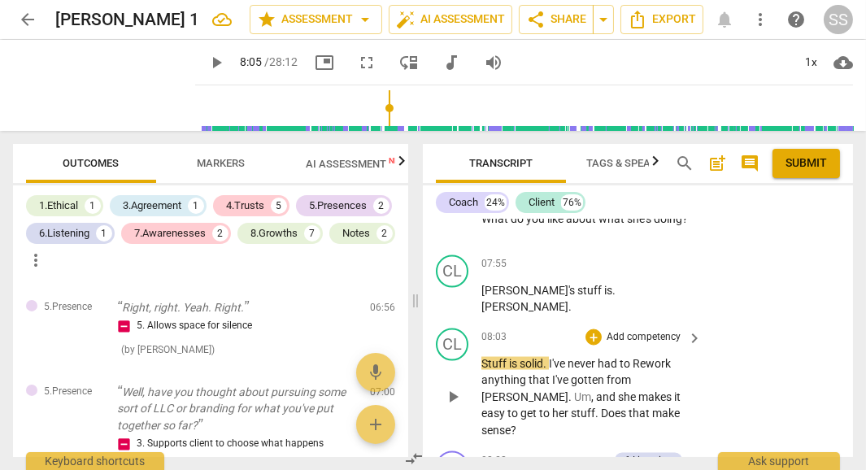
click at [482, 370] on span "Stuff" at bounding box center [495, 363] width 28 height 13
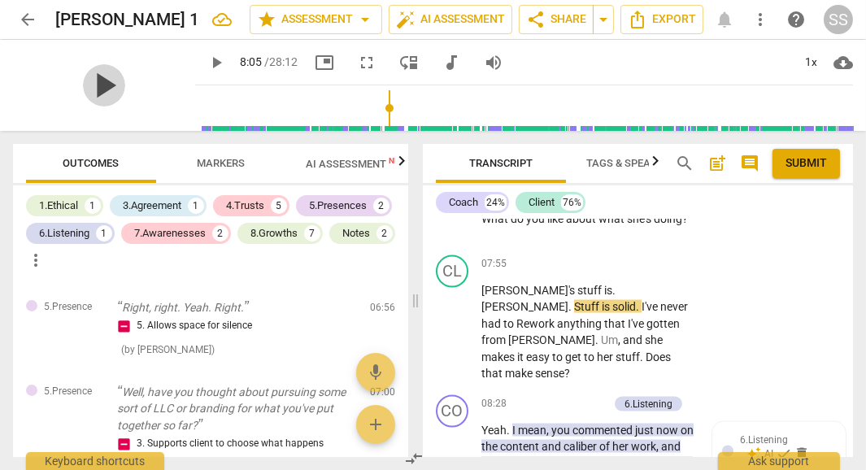
click at [83, 88] on span "play_arrow" at bounding box center [104, 85] width 42 height 42
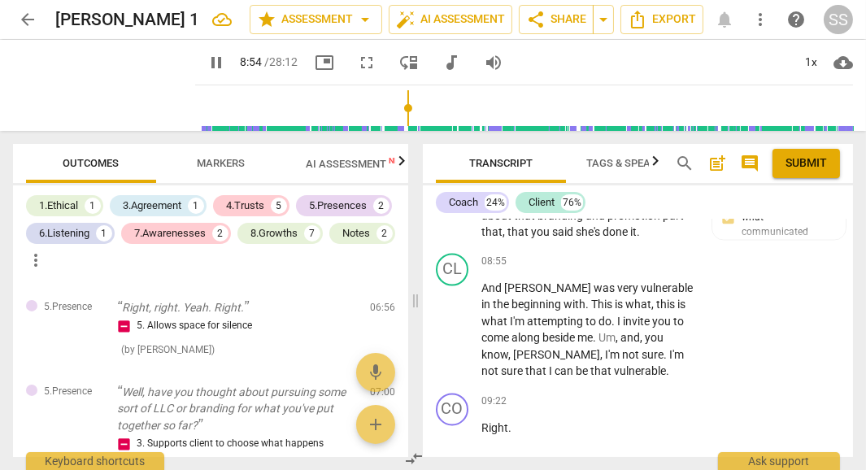
scroll to position [4559, 0]
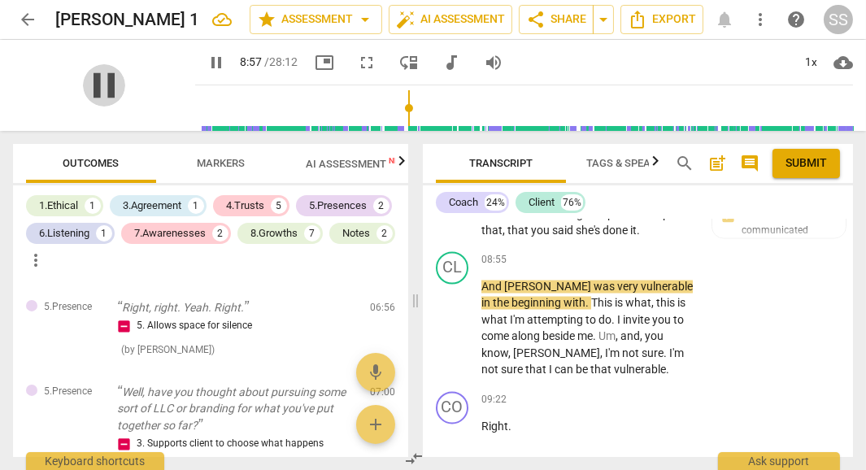
click at [97, 83] on span "pause" at bounding box center [104, 85] width 42 height 42
click at [630, 237] on span "it" at bounding box center [633, 230] width 7 height 13
click at [100, 85] on span "play_arrow" at bounding box center [104, 85] width 42 height 42
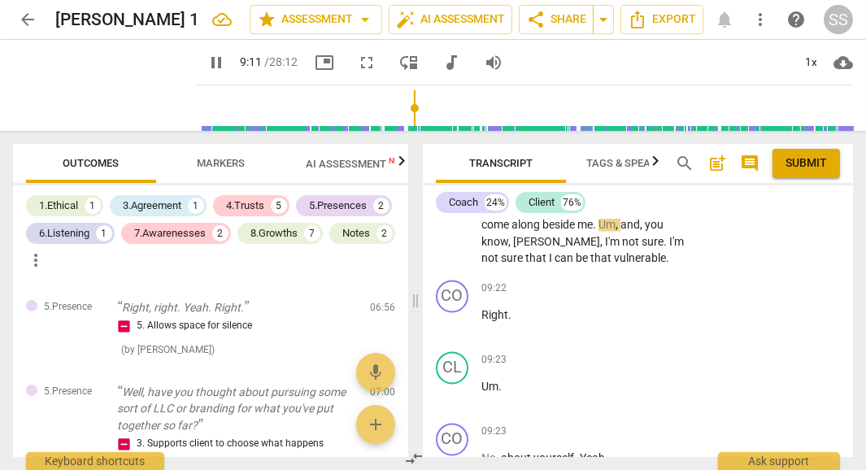
scroll to position [4674, 0]
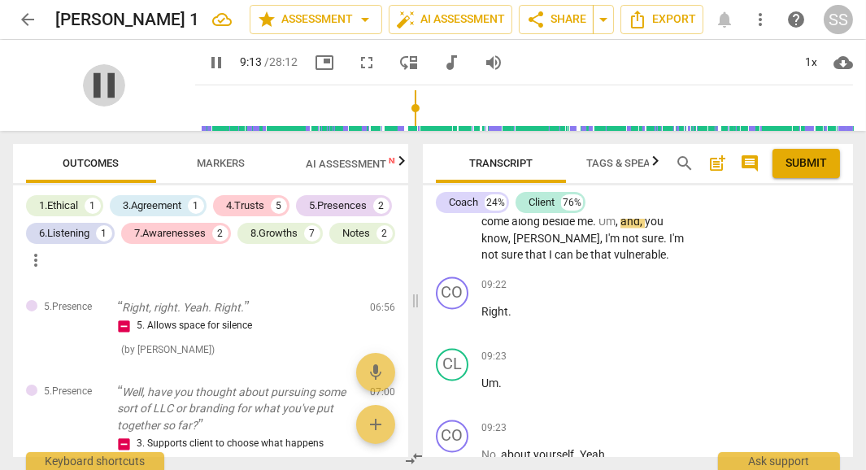
click at [100, 76] on span "pause" at bounding box center [104, 85] width 42 height 42
click at [598, 228] on span "Um" at bounding box center [606, 221] width 17 height 13
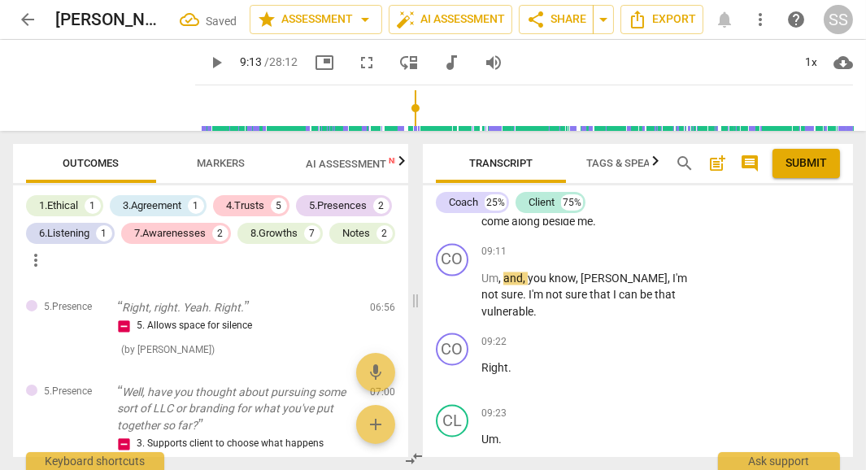
scroll to position [4714, 0]
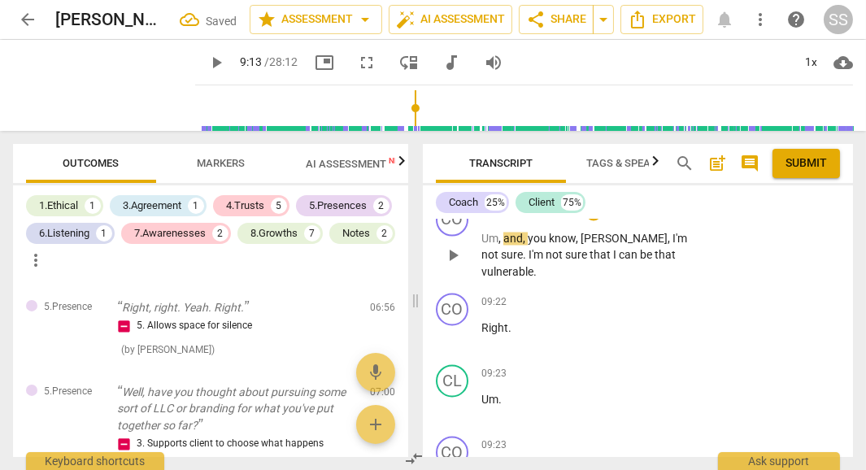
click at [503, 246] on span "and" at bounding box center [513, 239] width 20 height 13
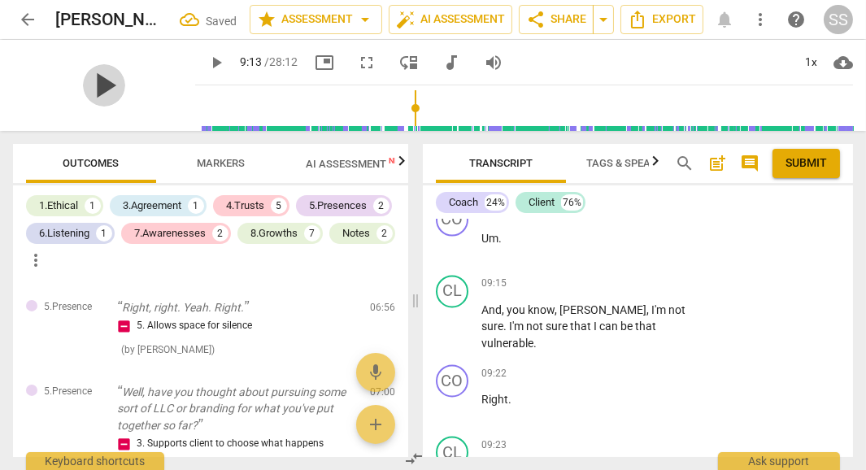
click at [94, 93] on span "play_arrow" at bounding box center [104, 85] width 42 height 42
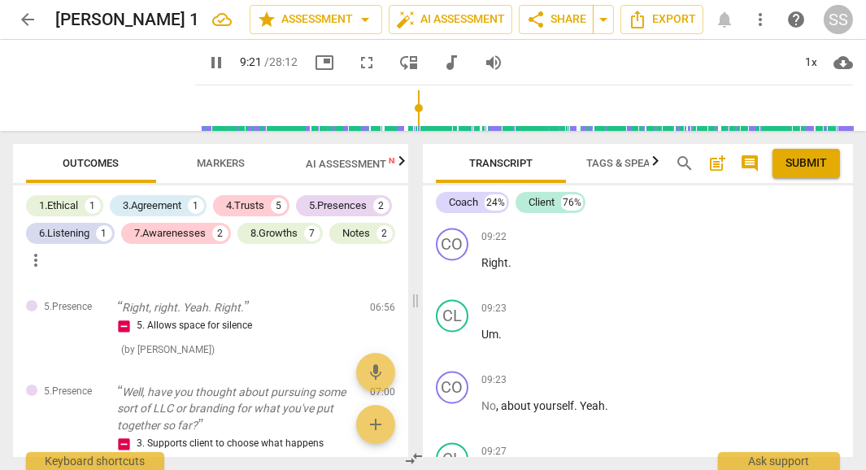
scroll to position [4852, 0]
click at [98, 85] on span "pause" at bounding box center [104, 85] width 42 height 42
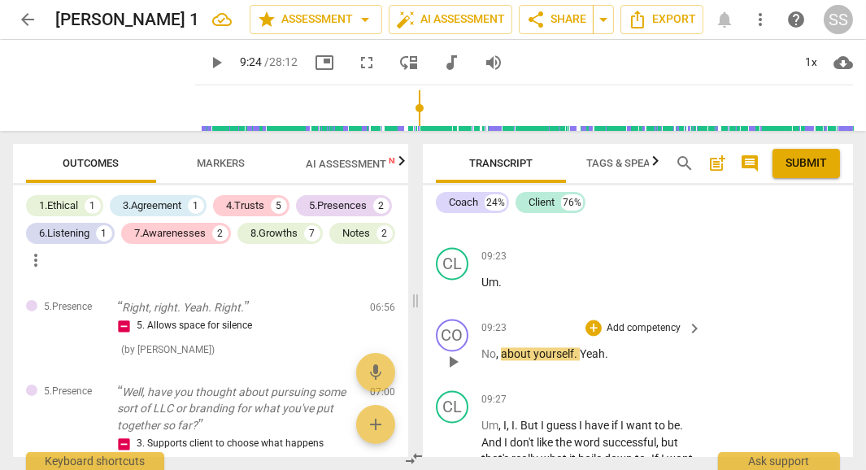
scroll to position [4907, 0]
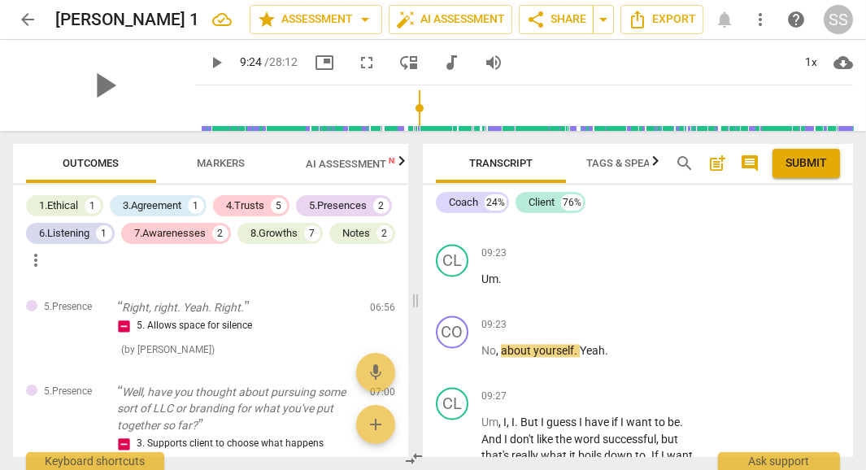
click at [68, 90] on div "play_arrow" at bounding box center [104, 85] width 182 height 91
click at [94, 81] on span "play_arrow" at bounding box center [104, 85] width 42 height 42
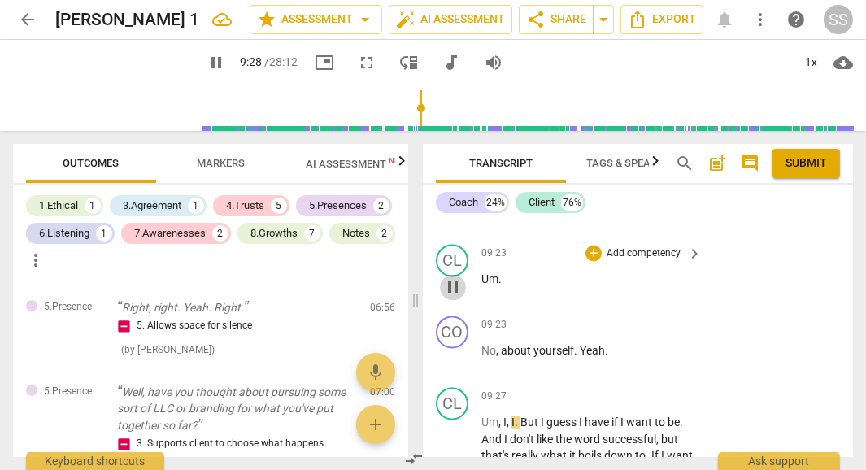
click at [452, 297] on span "pause" at bounding box center [453, 287] width 20 height 20
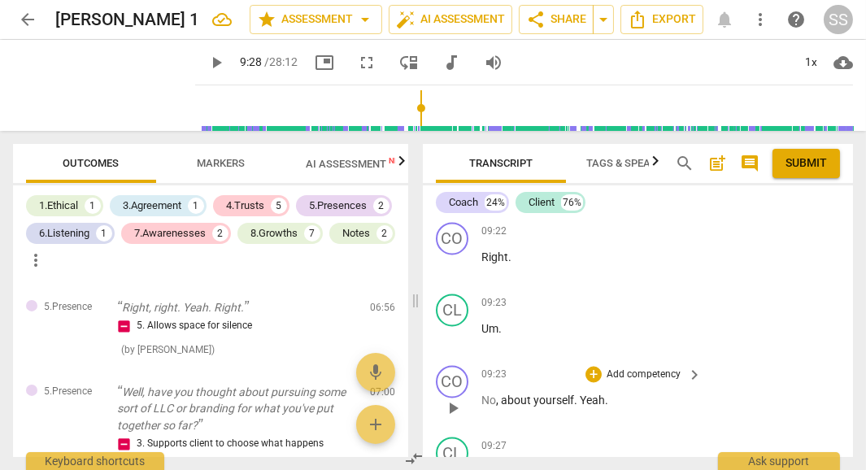
scroll to position [4846, 0]
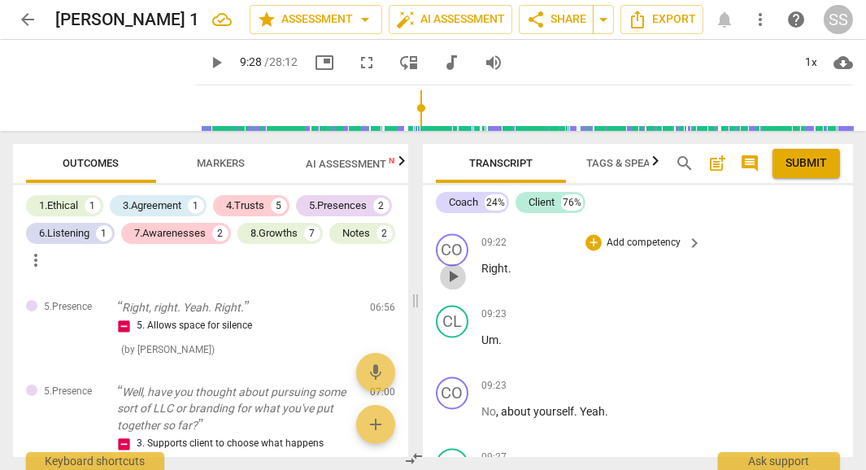
click at [459, 282] on span "play_arrow" at bounding box center [453, 277] width 20 height 20
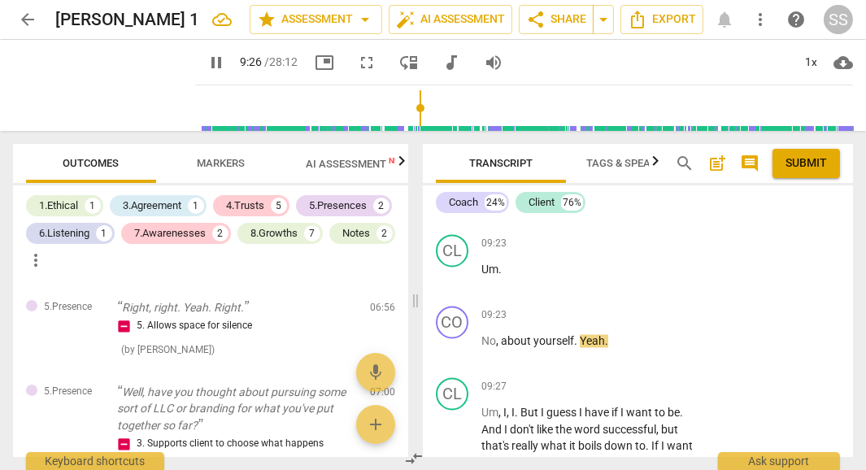
scroll to position [4925, 0]
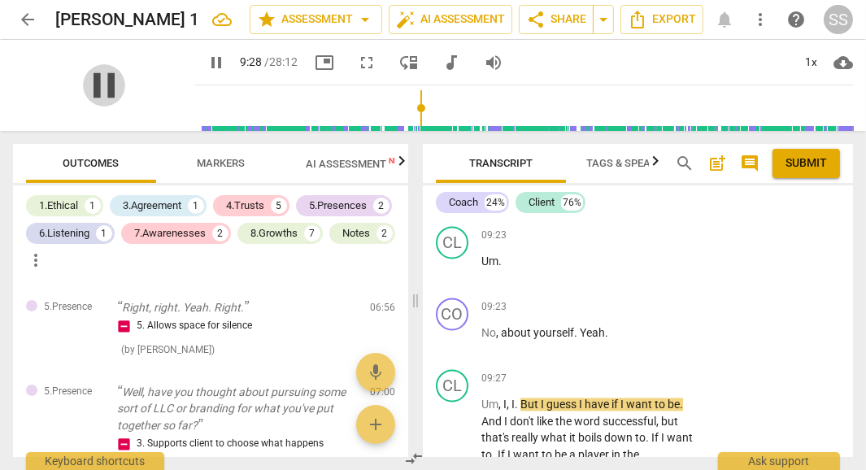
click at [89, 89] on span "pause" at bounding box center [104, 85] width 42 height 42
click at [582, 339] on span "Yeah" at bounding box center [592, 332] width 25 height 13
click at [580, 339] on span "Yeah" at bounding box center [592, 332] width 25 height 13
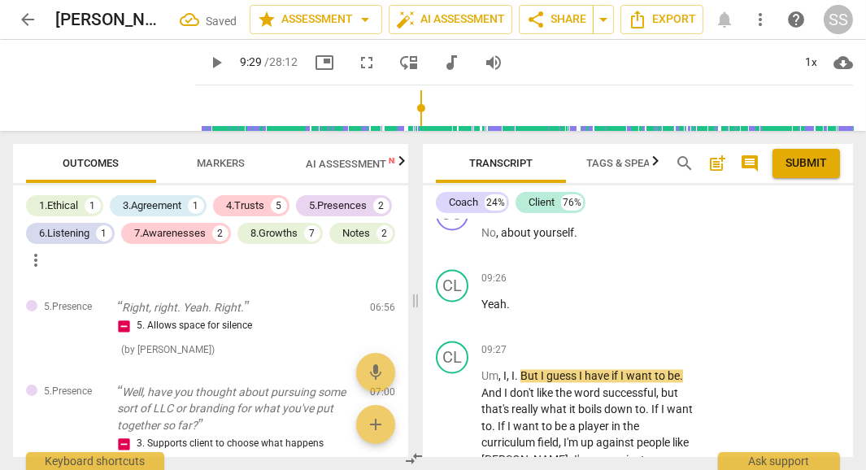
scroll to position [5028, 0]
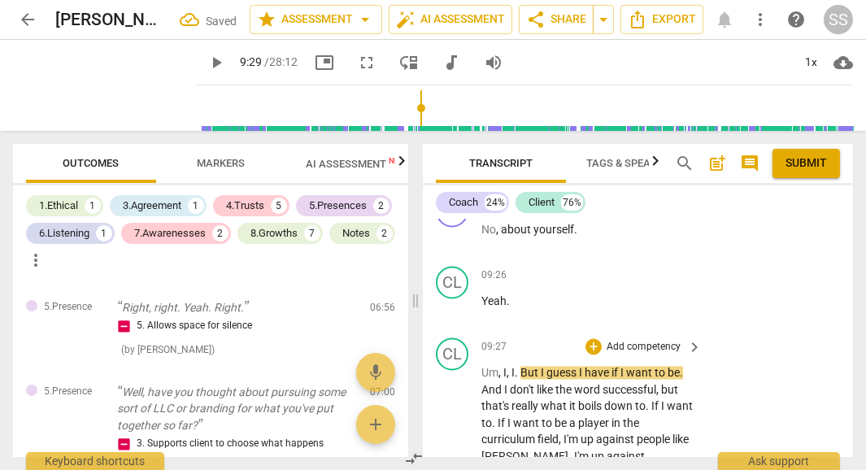
click at [482, 379] on span "Um" at bounding box center [489, 372] width 17 height 13
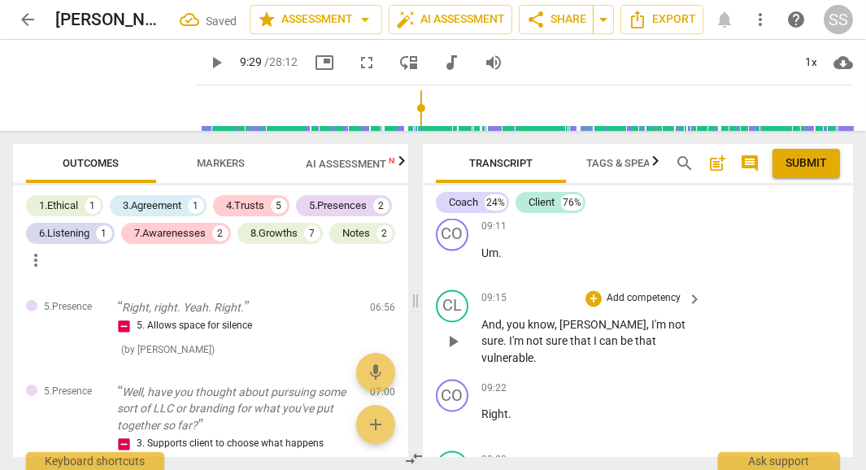
scroll to position [4698, 0]
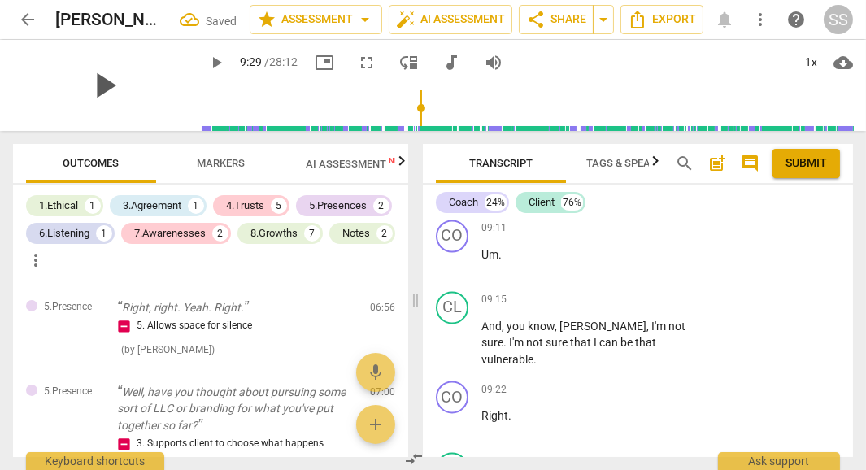
click at [104, 85] on span "play_arrow" at bounding box center [104, 85] width 42 height 42
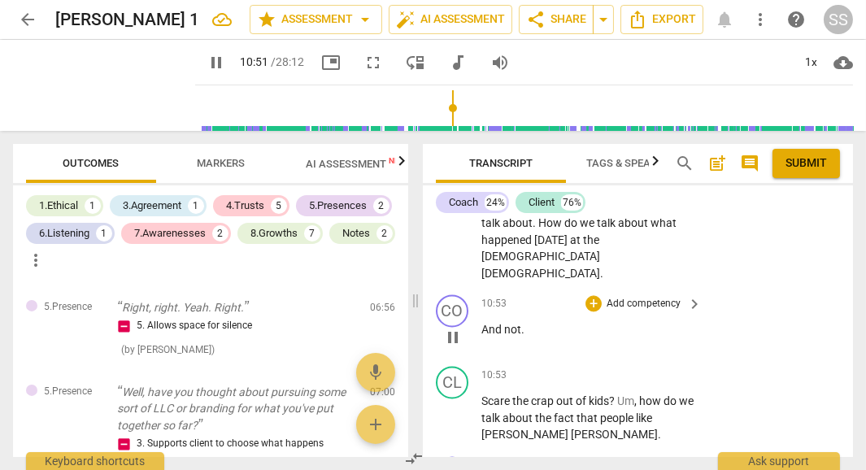
scroll to position [5338, 0]
click at [479, 301] on div "CO play_arrow pause" at bounding box center [459, 324] width 46 height 59
click at [478, 328] on div "play_arrow pause" at bounding box center [460, 338] width 41 height 21
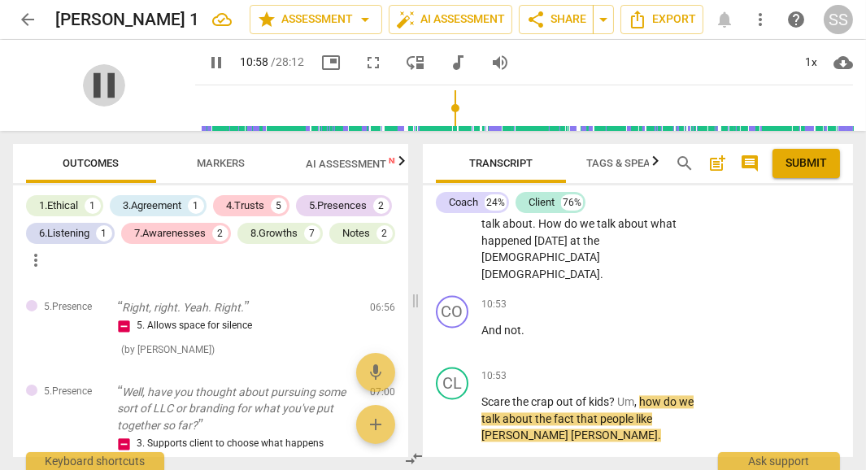
click at [93, 97] on span "pause" at bounding box center [104, 85] width 42 height 42
click at [478, 328] on div "play_arrow pause" at bounding box center [460, 338] width 41 height 21
click at [482, 324] on span "And" at bounding box center [492, 330] width 23 height 13
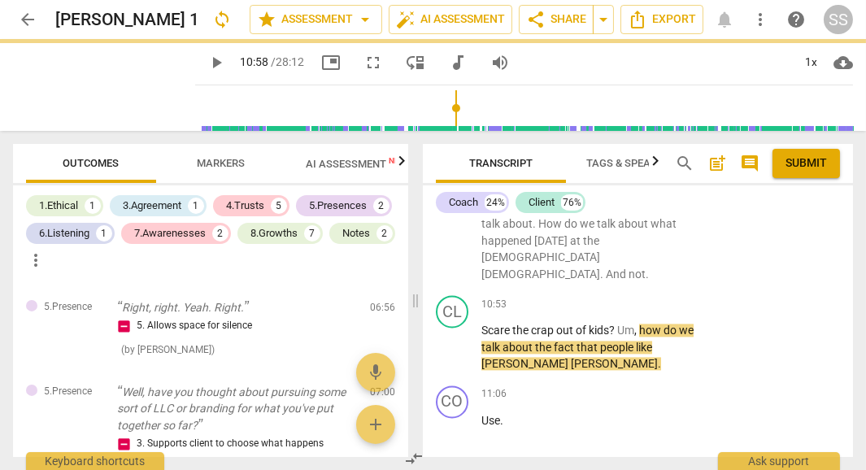
scroll to position [5285, 0]
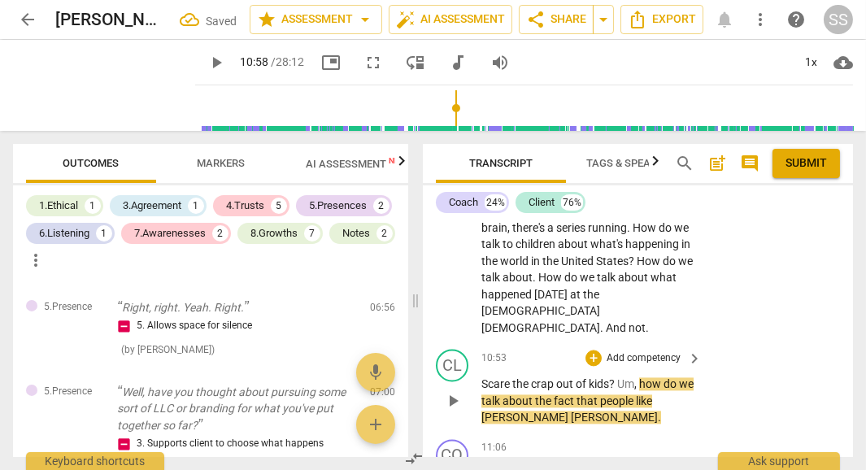
click at [482, 381] on span "Scare" at bounding box center [496, 383] width 31 height 13
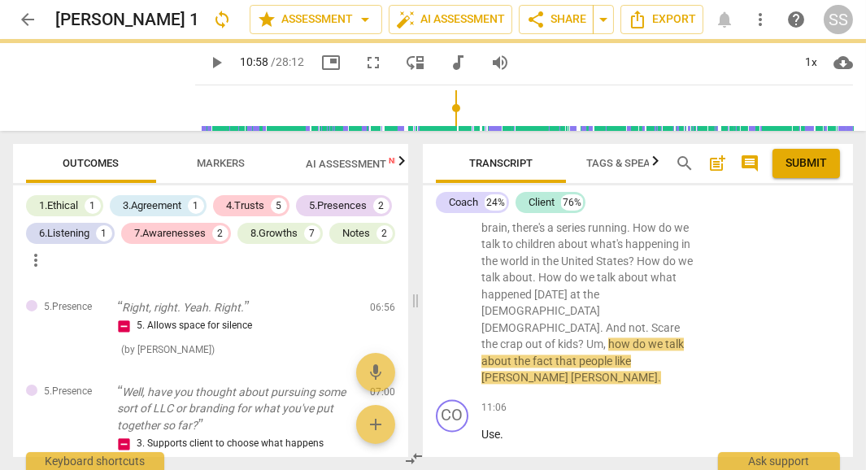
scroll to position [5228, 0]
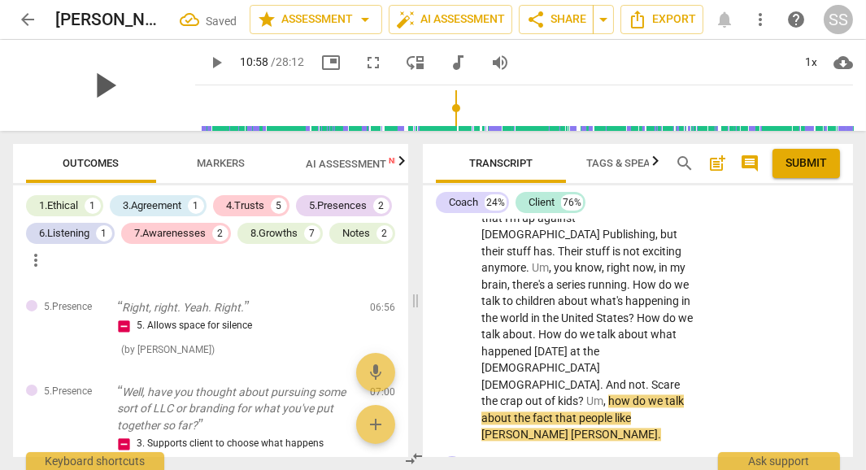
click at [89, 85] on span "play_arrow" at bounding box center [104, 85] width 42 height 42
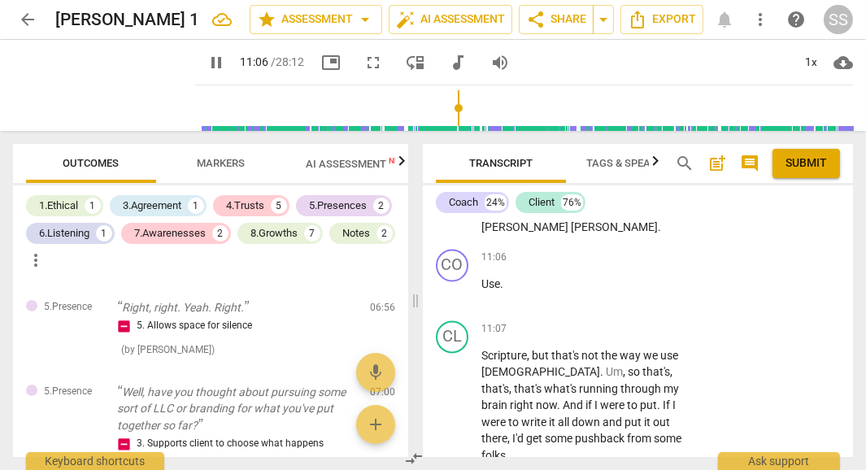
scroll to position [5433, 0]
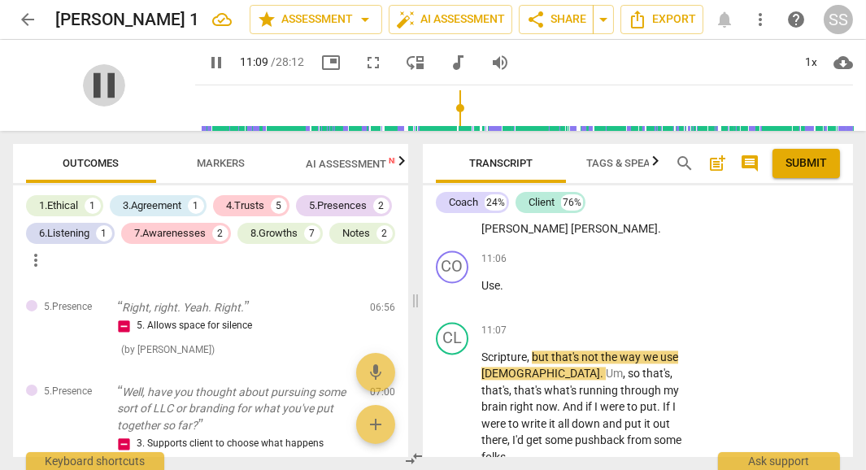
click at [100, 81] on span "pause" at bounding box center [104, 85] width 42 height 42
click at [481, 279] on span "Use" at bounding box center [490, 285] width 19 height 13
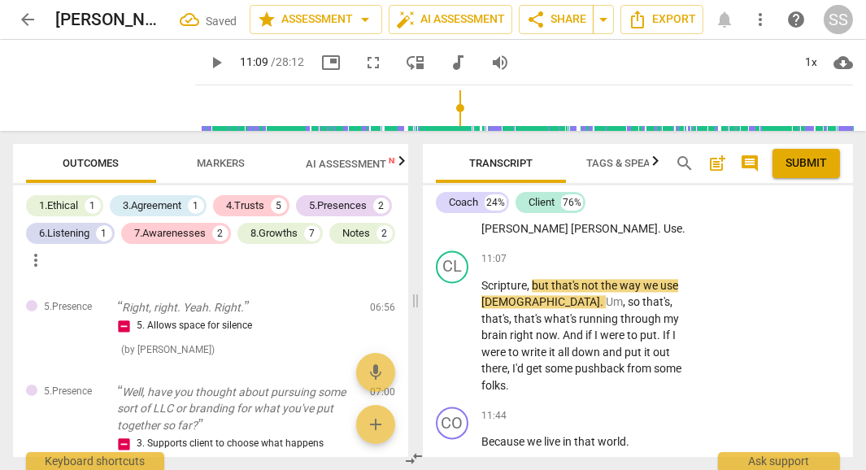
scroll to position [5362, 0]
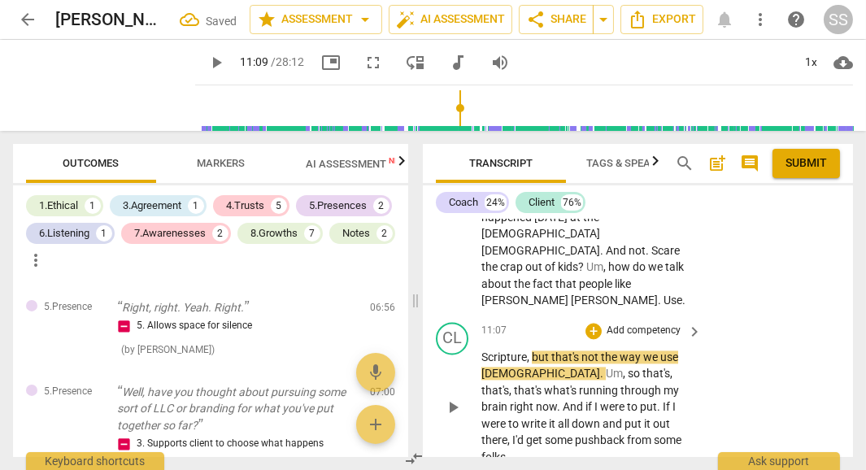
click at [481, 350] on span "Scripture" at bounding box center [504, 356] width 46 height 13
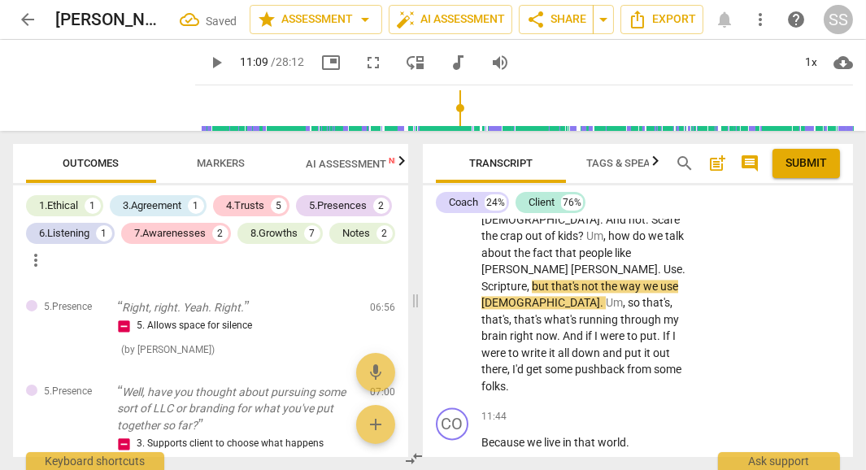
scroll to position [5394, 0]
click at [92, 97] on span "play_arrow" at bounding box center [104, 85] width 42 height 42
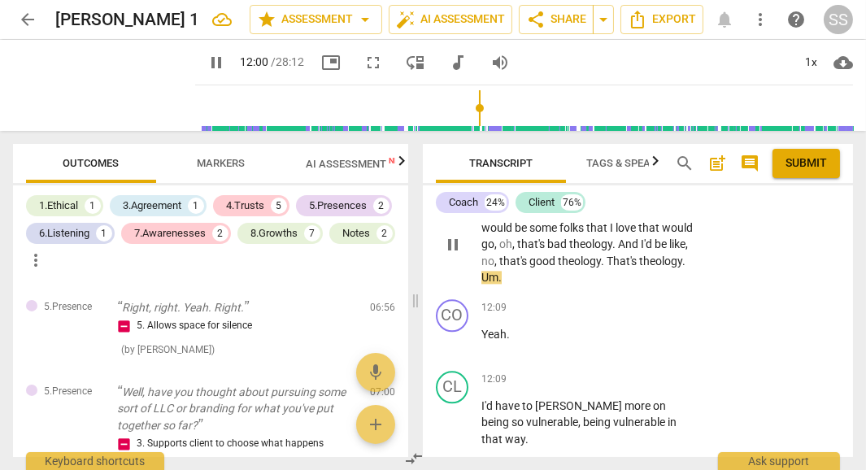
scroll to position [5697, 0]
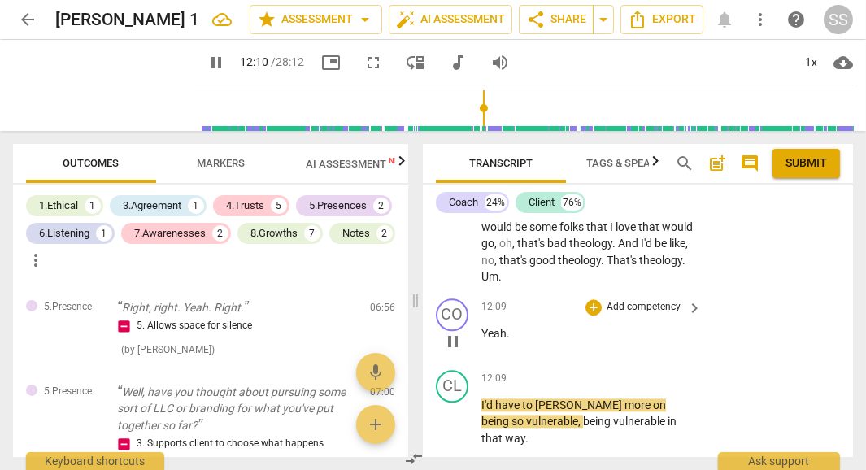
click at [481, 327] on span "Yeah" at bounding box center [493, 333] width 25 height 13
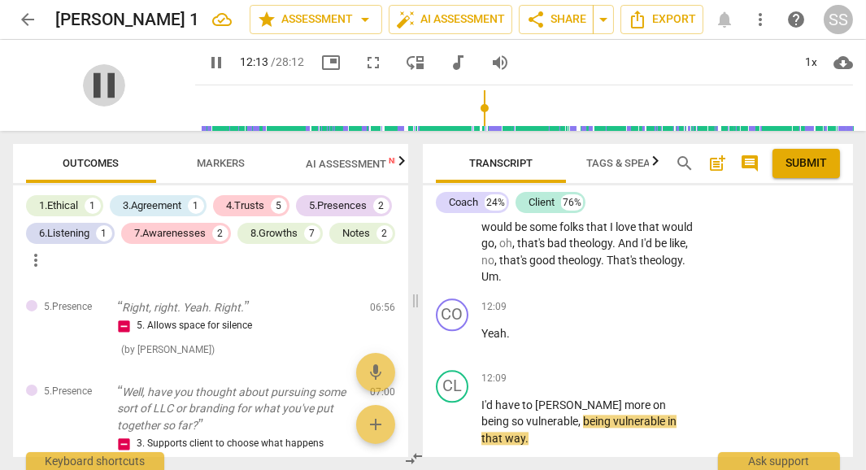
click at [98, 82] on span "pause" at bounding box center [104, 85] width 42 height 42
click at [482, 327] on span "Yeah" at bounding box center [493, 333] width 25 height 13
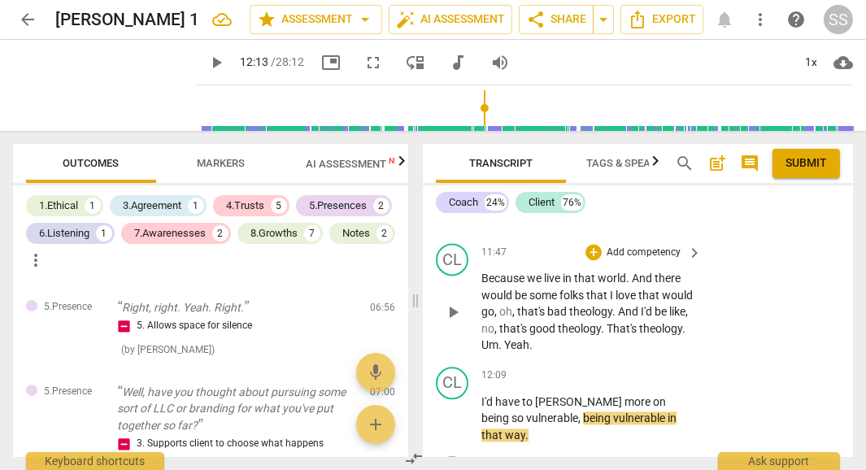
scroll to position [5646, 0]
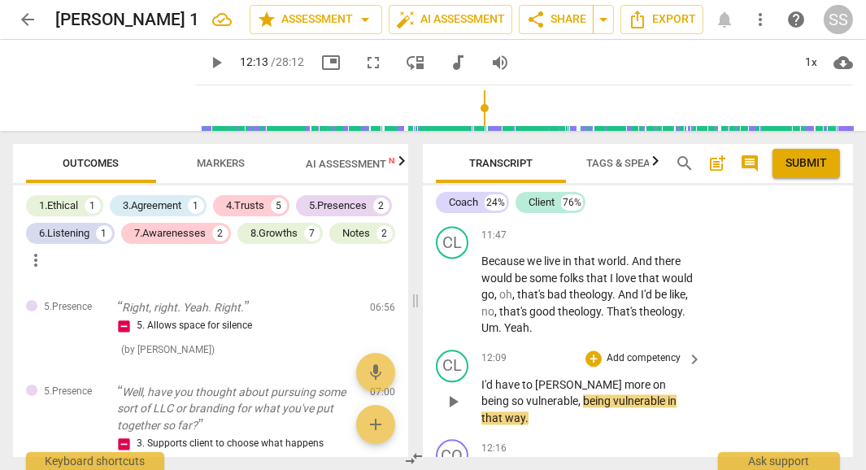
click at [481, 382] on div "play_arrow pause" at bounding box center [460, 402] width 41 height 40
click at [481, 378] on span "I'd" at bounding box center [488, 384] width 14 height 13
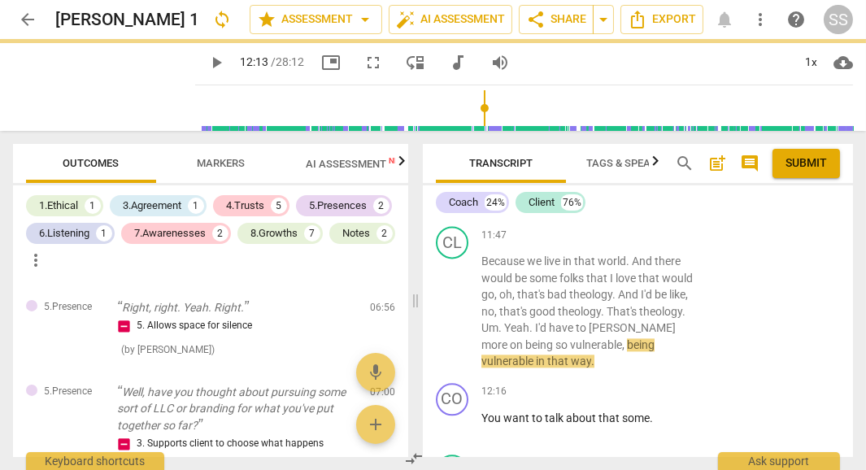
scroll to position [5606, 0]
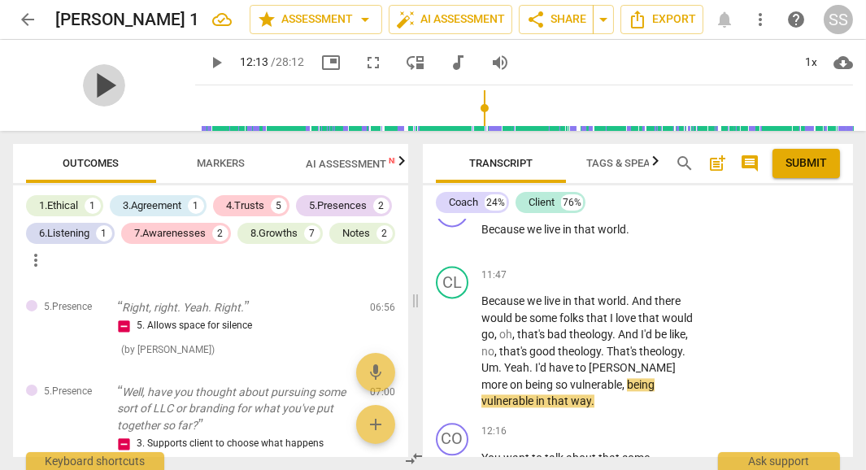
click at [100, 80] on span "play_arrow" at bounding box center [104, 85] width 42 height 42
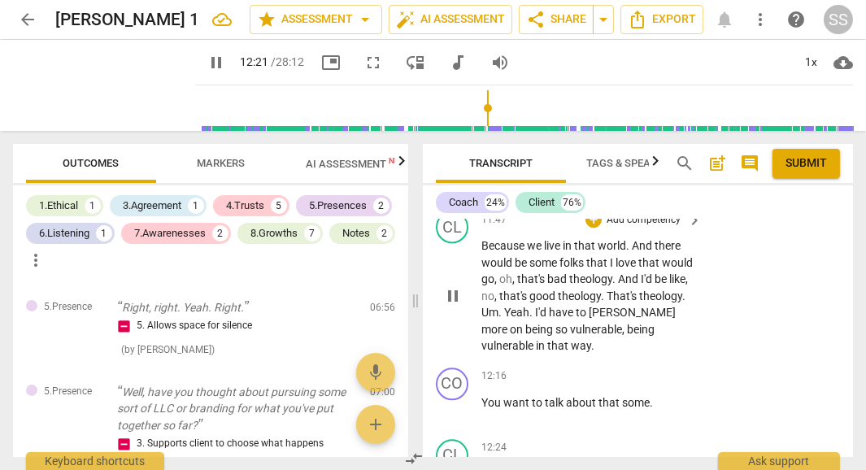
scroll to position [5664, 0]
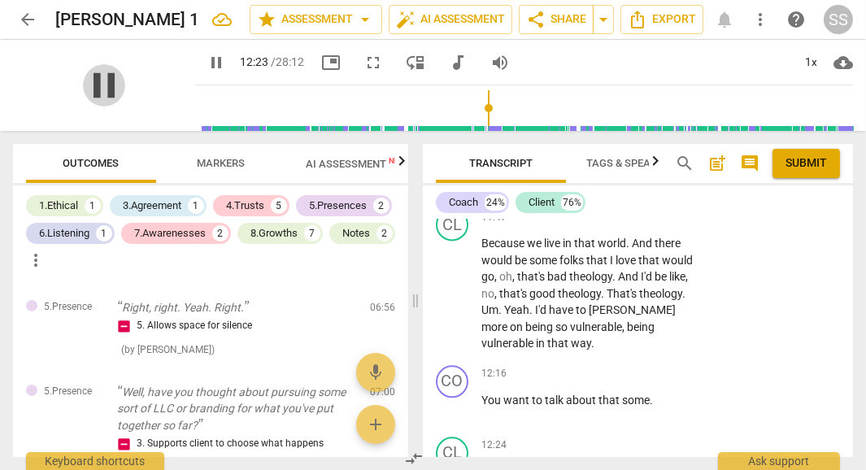
click at [108, 85] on span "pause" at bounding box center [104, 85] width 42 height 42
click at [650, 394] on span "." at bounding box center [651, 400] width 3 height 13
click at [54, 83] on div "play_arrow" at bounding box center [104, 85] width 182 height 91
click at [115, 89] on div "play_arrow" at bounding box center [104, 85] width 182 height 91
click at [92, 76] on span "play_arrow" at bounding box center [104, 85] width 42 height 42
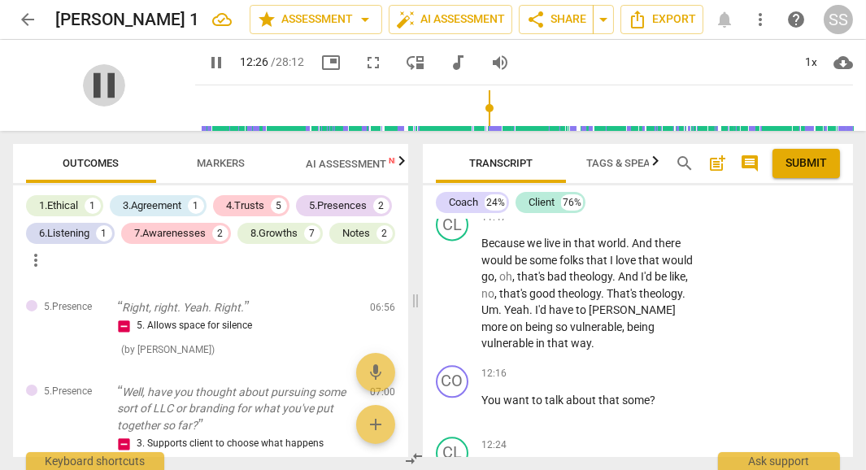
click at [92, 76] on span "pause" at bounding box center [104, 85] width 42 height 42
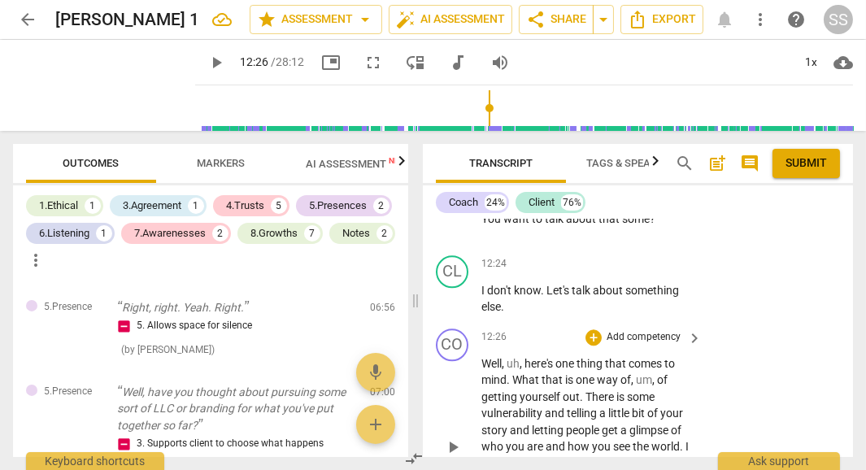
scroll to position [5843, 0]
click at [649, 332] on p "Add competency" at bounding box center [643, 339] width 77 height 15
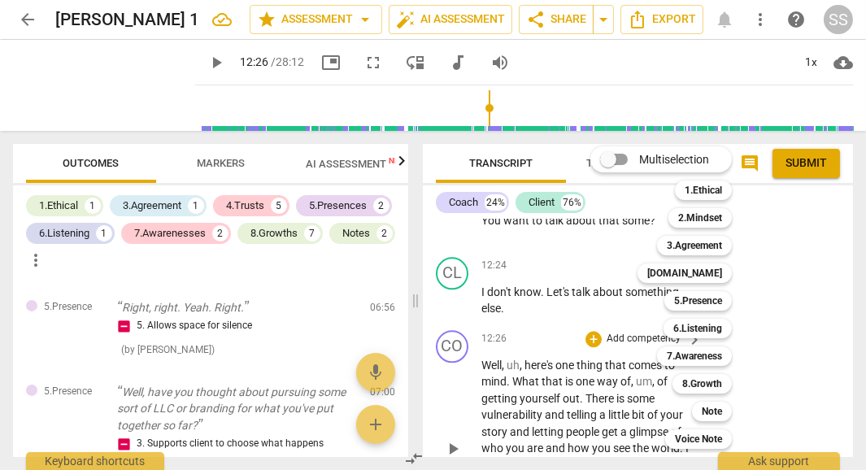
click at [649, 298] on div "Multiselection m 1.Ethical 1 2.Mindset 2 3.Agreement 3 [DOMAIN_NAME] 4 5.Presen…" at bounding box center [673, 297] width 179 height 311
click at [544, 285] on div at bounding box center [433, 235] width 866 height 470
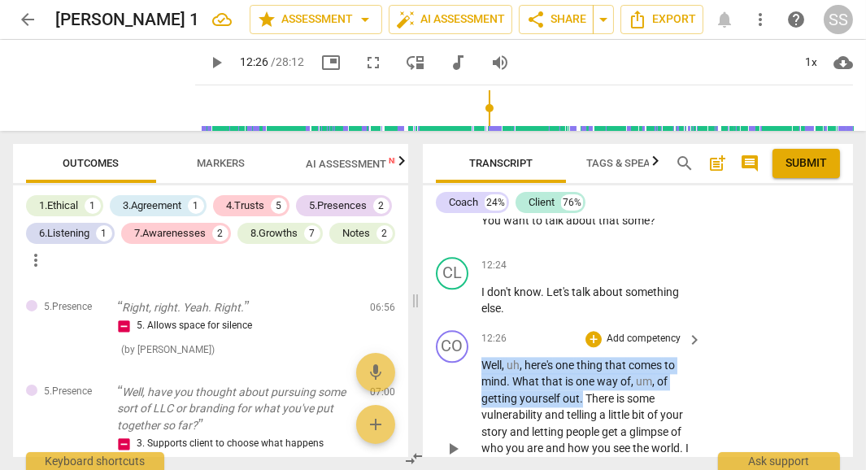
drag, startPoint x: 484, startPoint y: 320, endPoint x: 582, endPoint y: 354, distance: 104.1
click at [582, 357] on p "Well , uh , here's one thing that comes to mind . What that is one way of , um …" at bounding box center [587, 449] width 212 height 184
click at [597, 333] on div "+" at bounding box center [599, 336] width 16 height 16
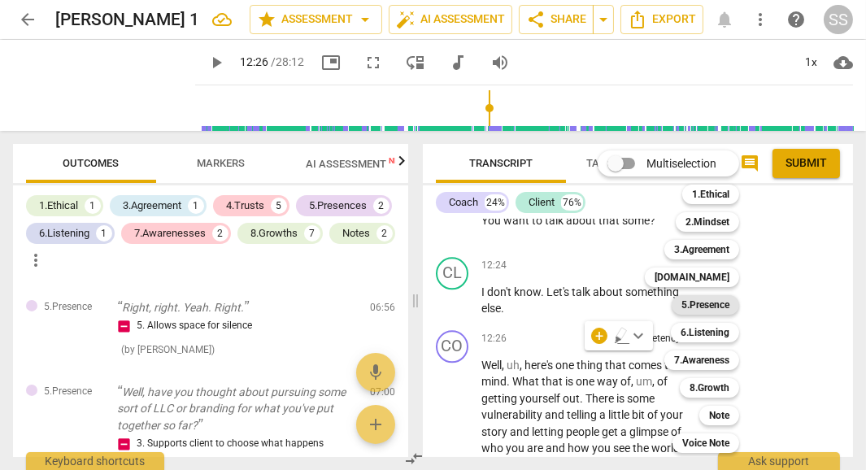
click at [722, 298] on b "5.Presence" at bounding box center [705, 305] width 48 height 20
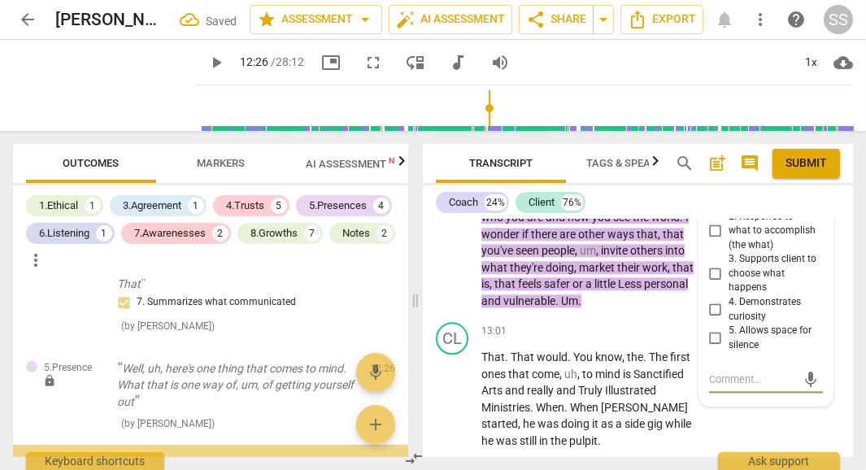
scroll to position [1328, 0]
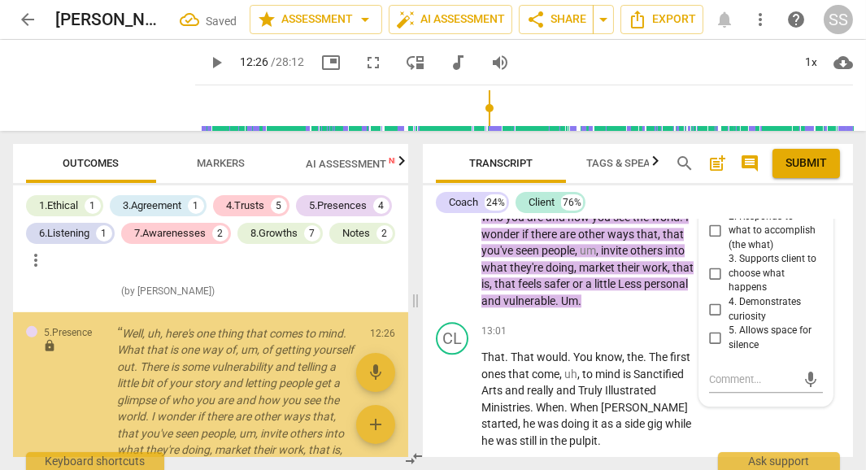
click at [806, 324] on span "5. Allows space for silence" at bounding box center [772, 338] width 88 height 28
click at [728, 328] on input "5. Allows space for silence" at bounding box center [715, 338] width 26 height 20
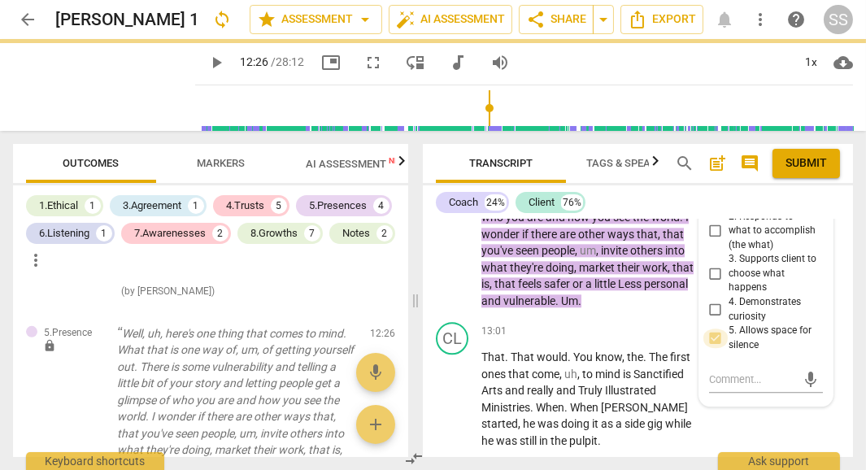
click at [717, 328] on input "5. Allows space for silence" at bounding box center [715, 338] width 26 height 20
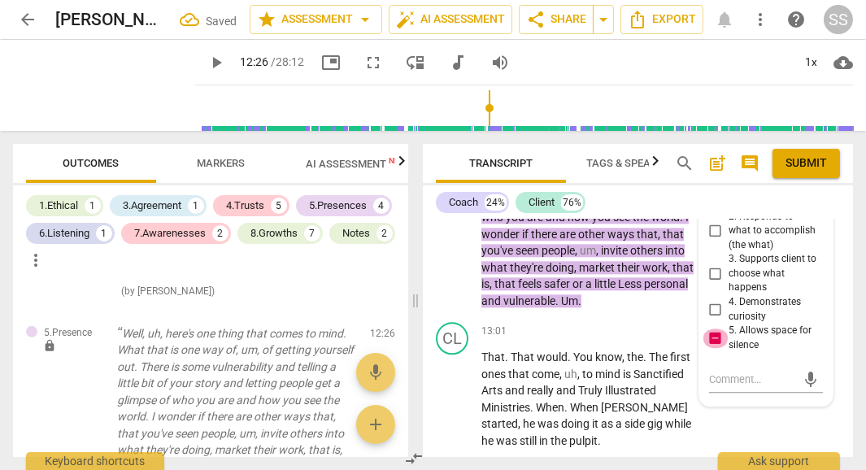
click at [717, 328] on input "5. Allows space for silence" at bounding box center [715, 338] width 26 height 20
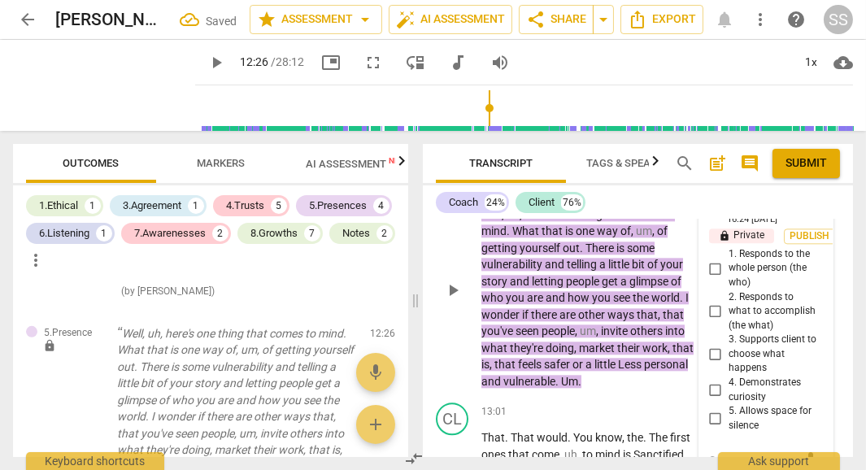
scroll to position [6011, 0]
click at [711, 344] on input "3. Supports client to choose what happens" at bounding box center [715, 354] width 26 height 20
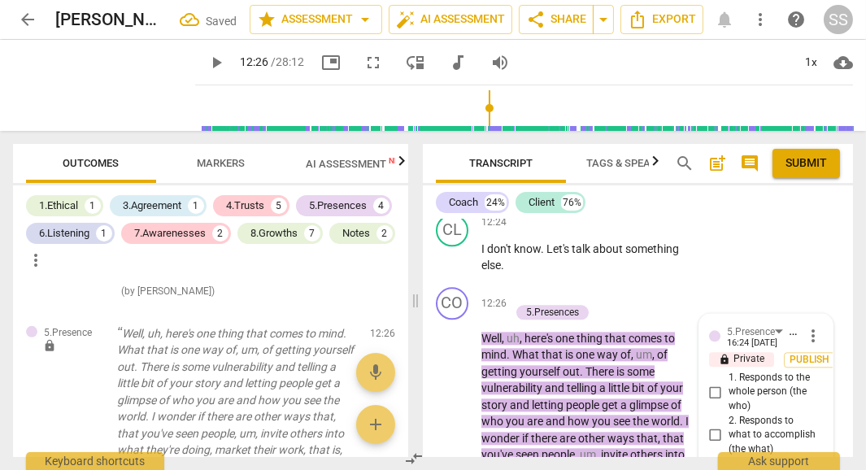
scroll to position [5889, 0]
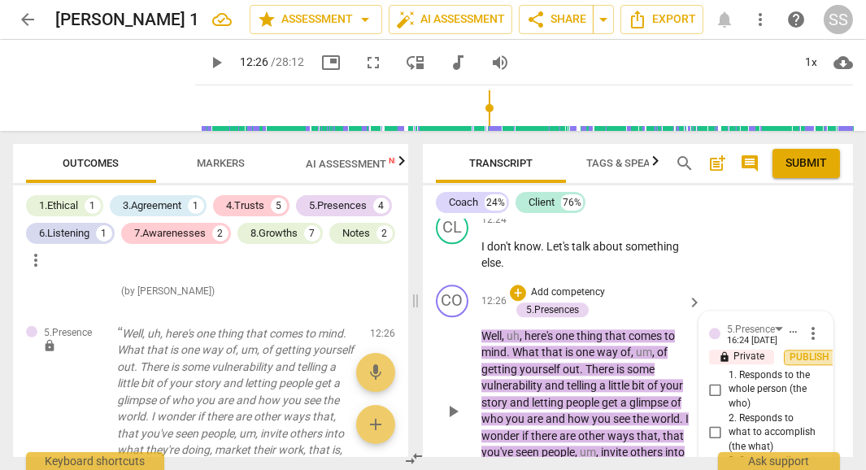
click at [810, 350] on span "Publish" at bounding box center [810, 357] width 24 height 14
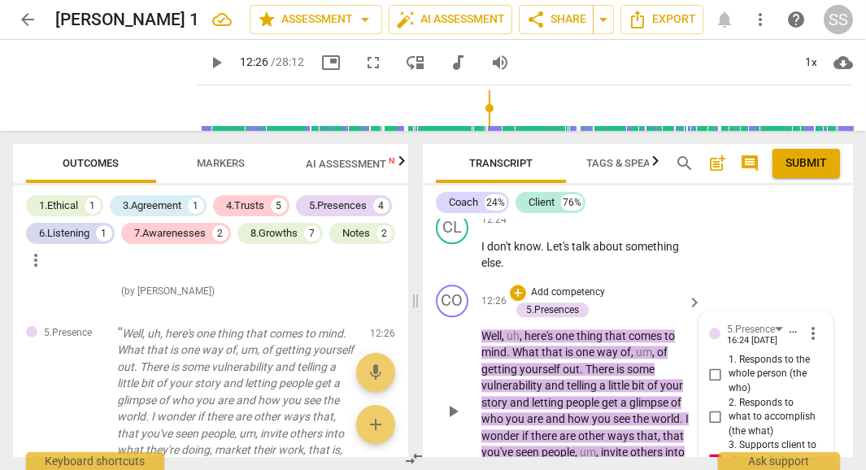
click at [643, 412] on span "the" at bounding box center [642, 418] width 19 height 13
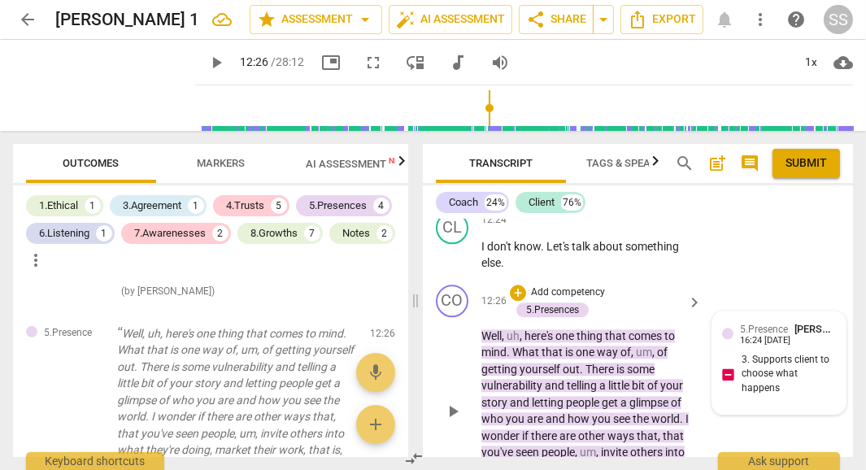
scroll to position [5907, 0]
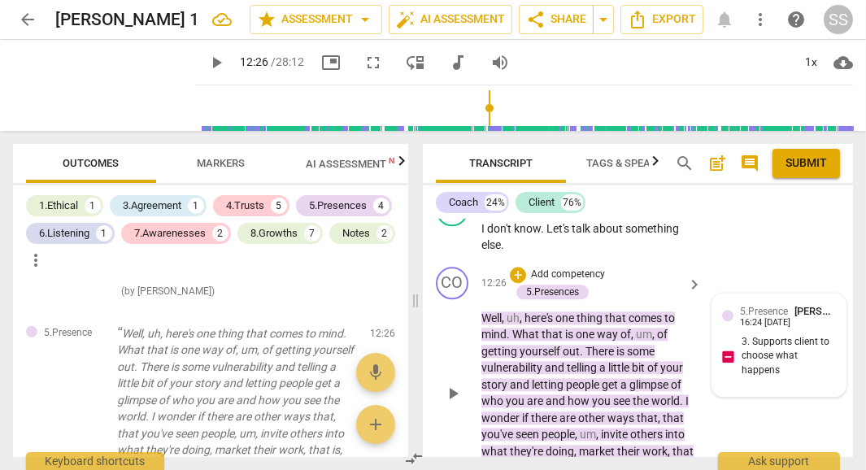
click at [643, 383] on p "Well , uh , here's one thing that comes to mind . What that is one way of , um …" at bounding box center [587, 402] width 212 height 184
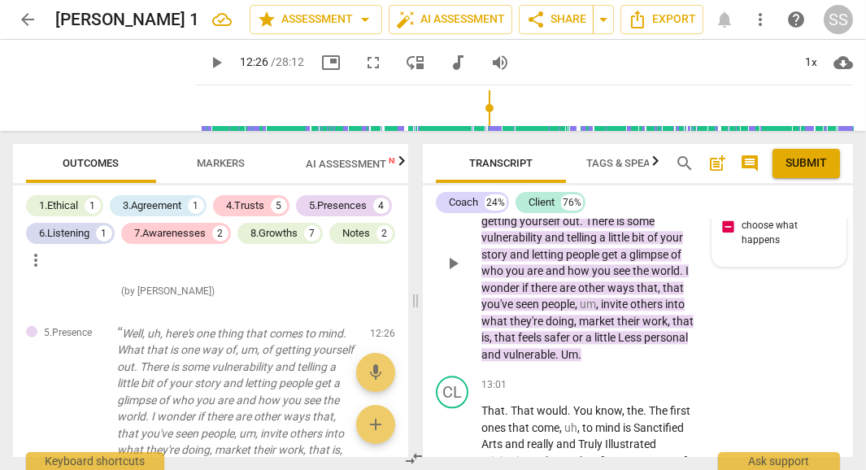
scroll to position [6037, 0]
click at [121, 97] on div "play_arrow" at bounding box center [104, 85] width 182 height 91
click at [111, 79] on span "play_arrow" at bounding box center [104, 85] width 42 height 42
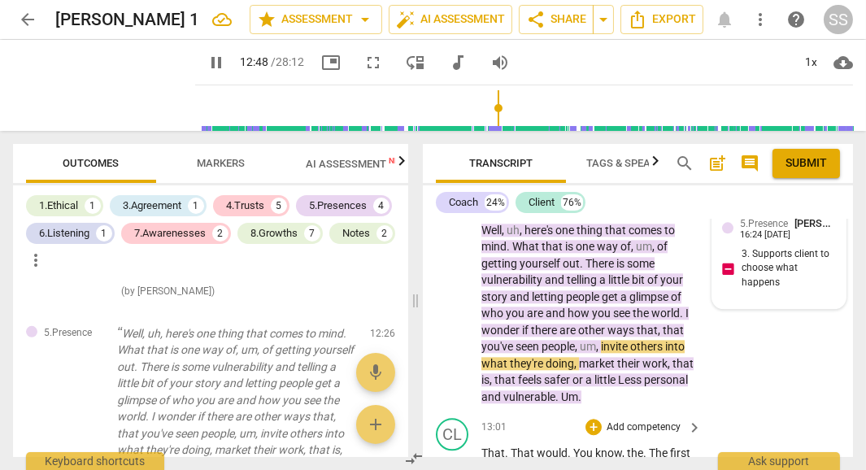
scroll to position [5995, 0]
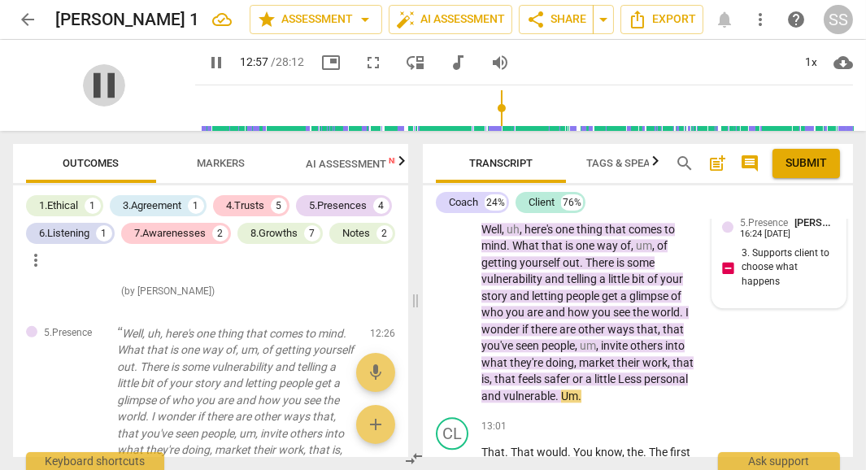
click at [83, 85] on span "pause" at bounding box center [104, 85] width 42 height 42
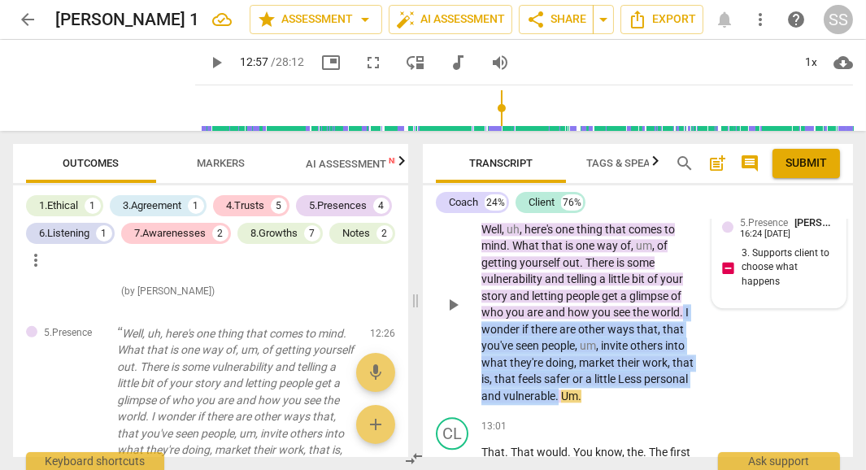
drag, startPoint x: 681, startPoint y: 267, endPoint x: 605, endPoint y: 363, distance: 122.7
click at [605, 363] on div "CO play_arrow pause 12:26 + Add competency 5.Presences keyboard_arrow_right Wel…" at bounding box center [638, 292] width 430 height 240
click at [620, 333] on div "+" at bounding box center [622, 333] width 16 height 16
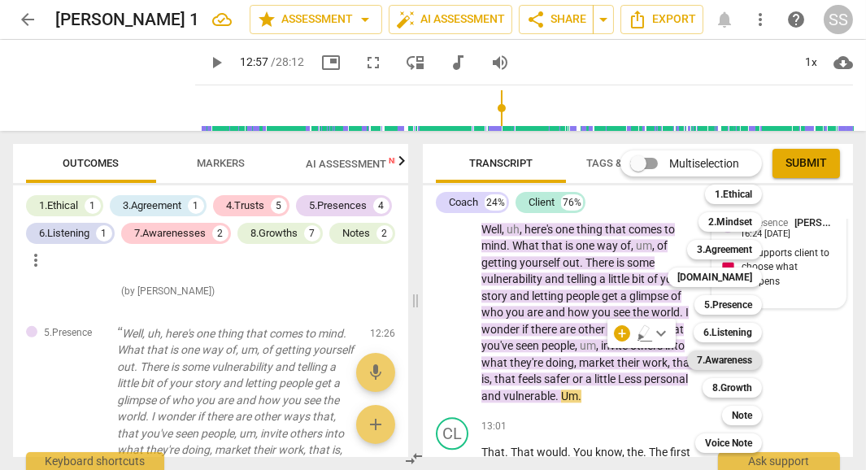
click at [743, 365] on b "7.Awareness" at bounding box center [724, 360] width 55 height 20
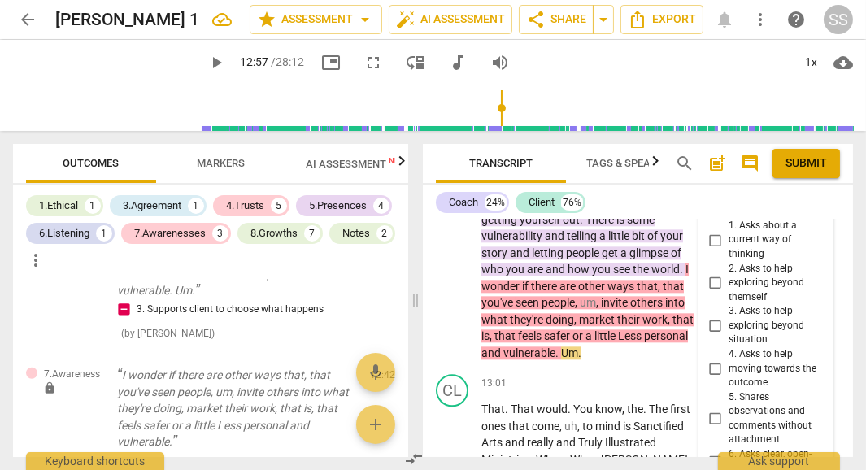
scroll to position [6037, 0]
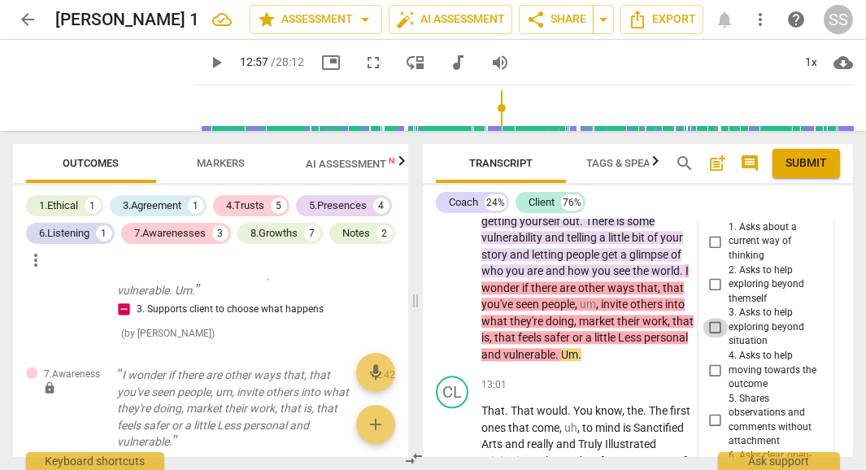
click at [711, 318] on input "3. Asks to help exploring beyond situation" at bounding box center [715, 328] width 26 height 20
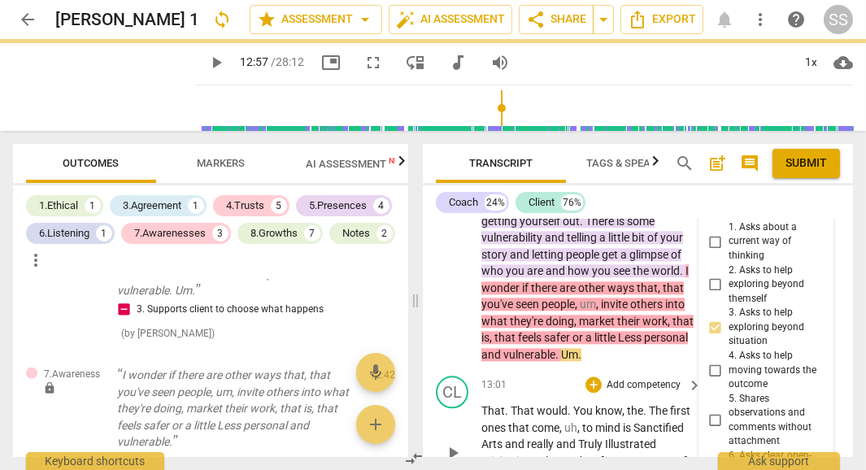
click at [661, 378] on p "Add competency" at bounding box center [643, 385] width 77 height 15
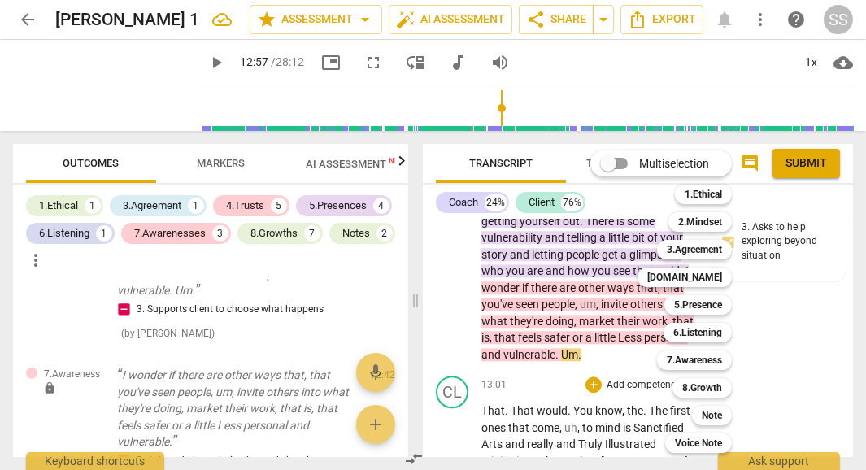
click at [567, 291] on div at bounding box center [433, 235] width 866 height 470
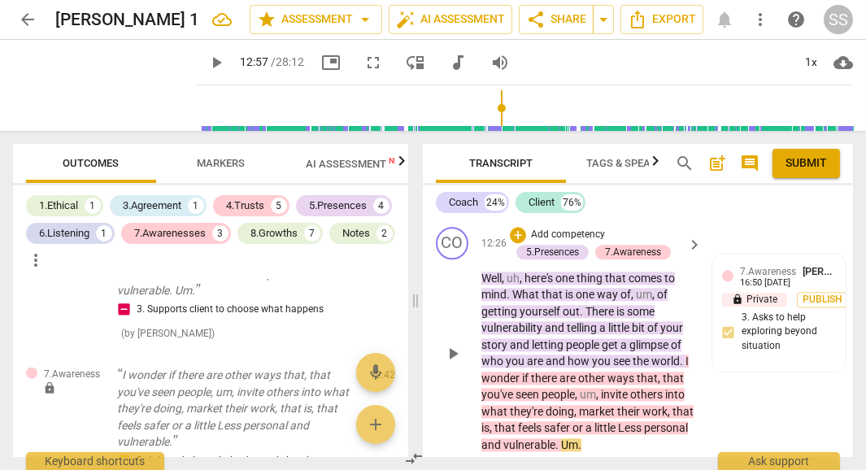
scroll to position [5937, 0]
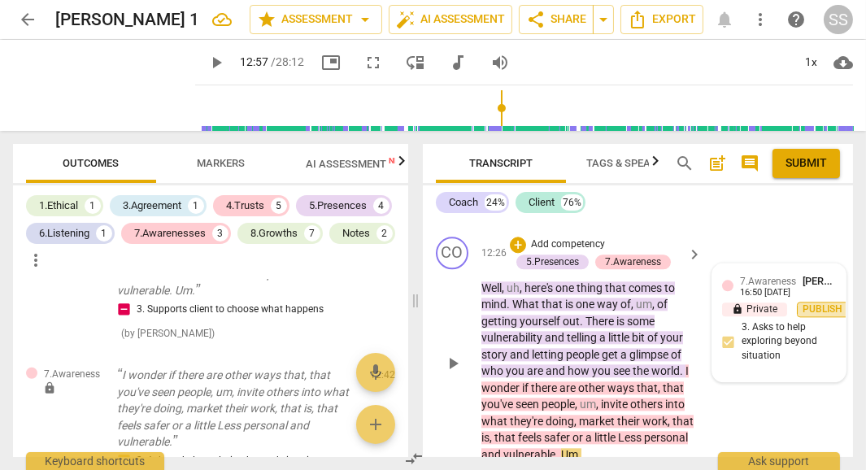
click at [814, 302] on span "Publish" at bounding box center [823, 309] width 24 height 14
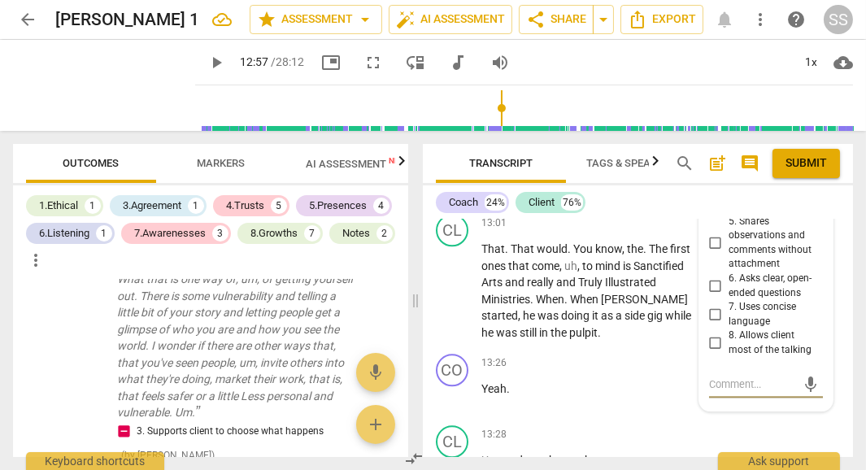
scroll to position [1400, 0]
click at [90, 92] on span "play_arrow" at bounding box center [104, 85] width 42 height 42
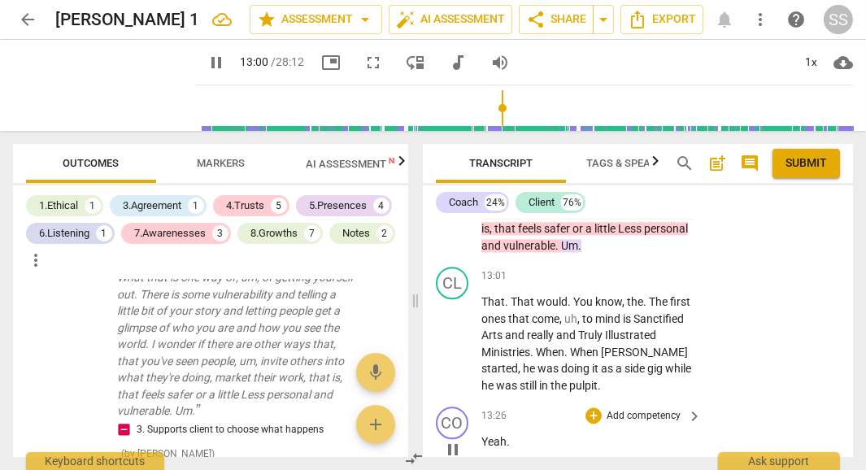
scroll to position [6100, 0]
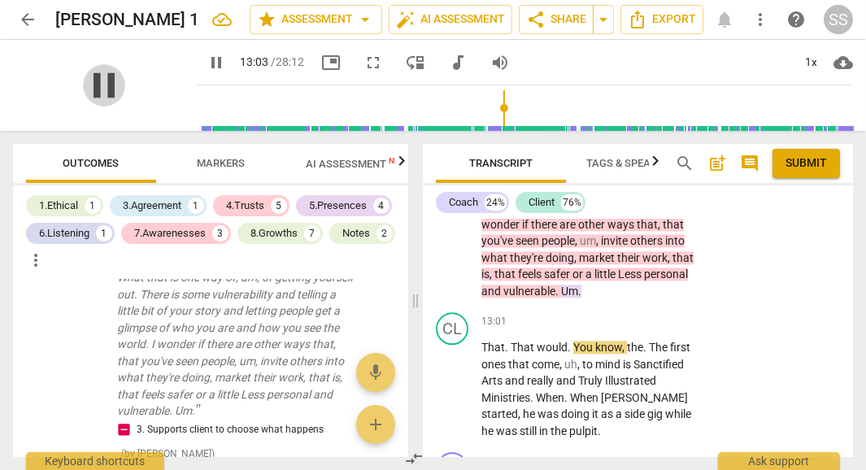
click at [103, 80] on span "pause" at bounding box center [104, 85] width 42 height 42
click at [561, 285] on span "." at bounding box center [558, 291] width 6 height 13
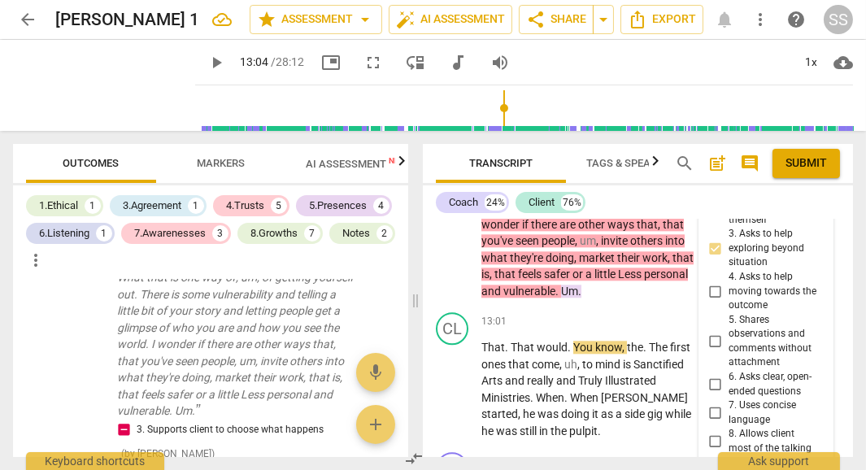
scroll to position [6106, 0]
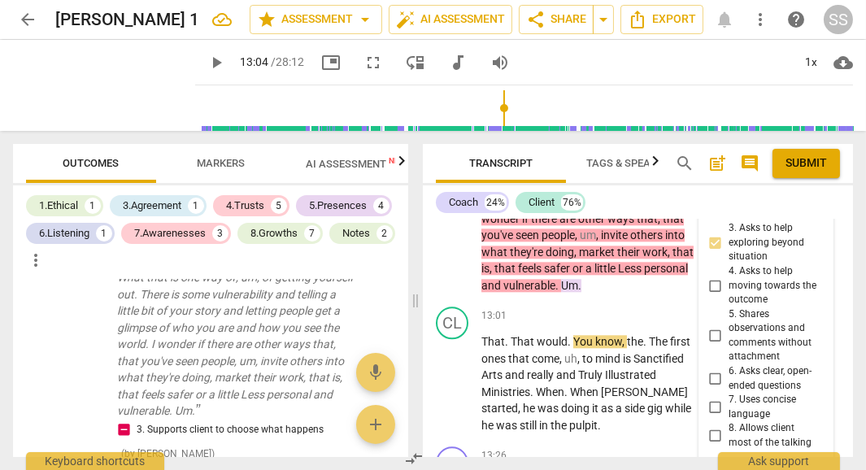
click at [578, 279] on span "Um" at bounding box center [569, 285] width 17 height 13
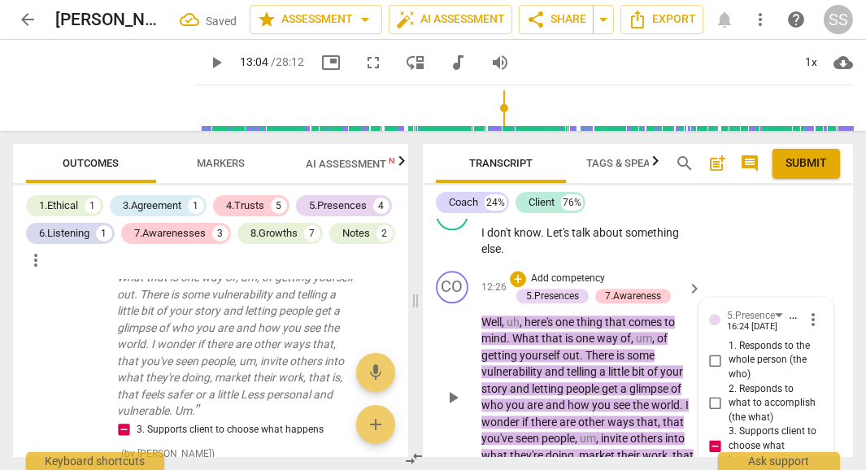
scroll to position [5903, 0]
click at [808, 309] on span "more_vert" at bounding box center [813, 319] width 20 height 20
click at [815, 274] on li "Edit" at bounding box center [824, 277] width 56 height 31
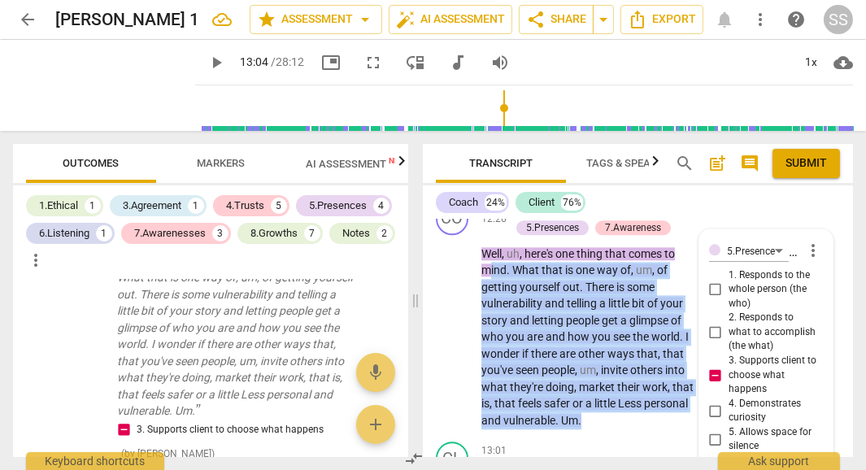
scroll to position [5965, 0]
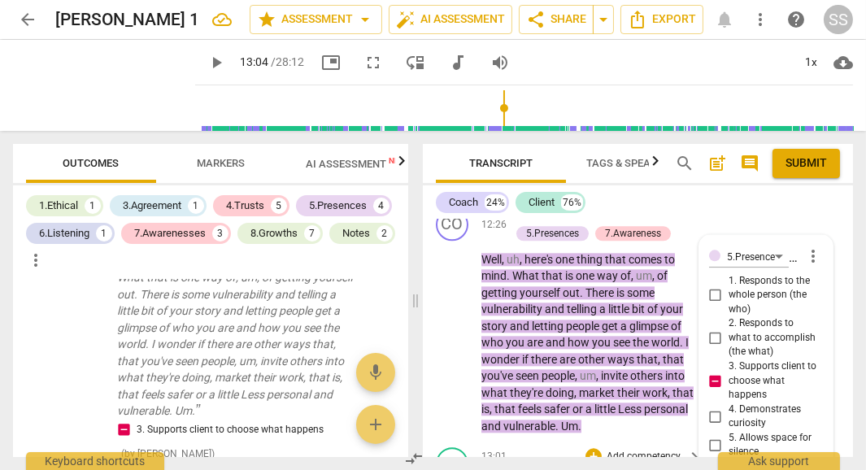
drag, startPoint x: 638, startPoint y: 278, endPoint x: 677, endPoint y: 402, distance: 129.6
click at [677, 402] on div "CO play_arrow pause 00:00 + Add competency 1.Ethical [DOMAIN_NAME] keyboard_arr…" at bounding box center [638, 338] width 430 height 237
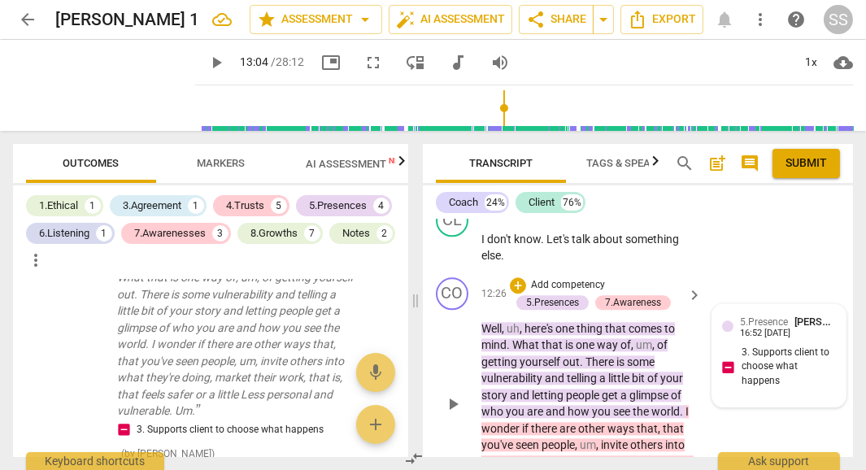
scroll to position [5894, 0]
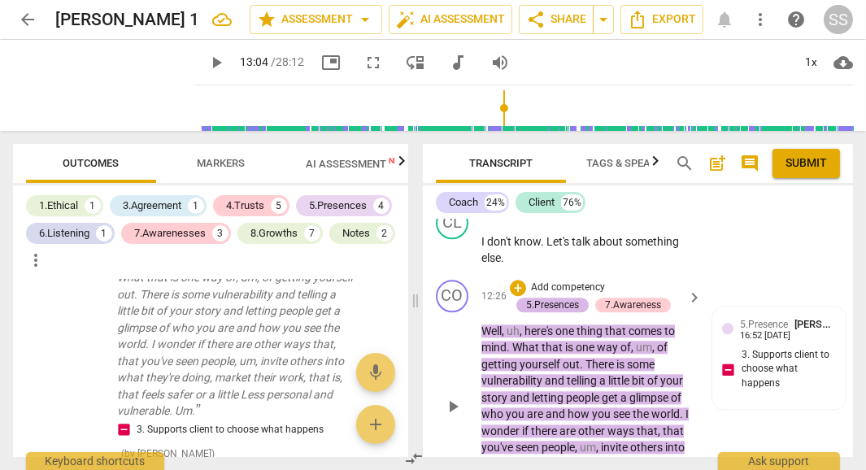
click at [550, 298] on div "5.Presences" at bounding box center [552, 305] width 53 height 15
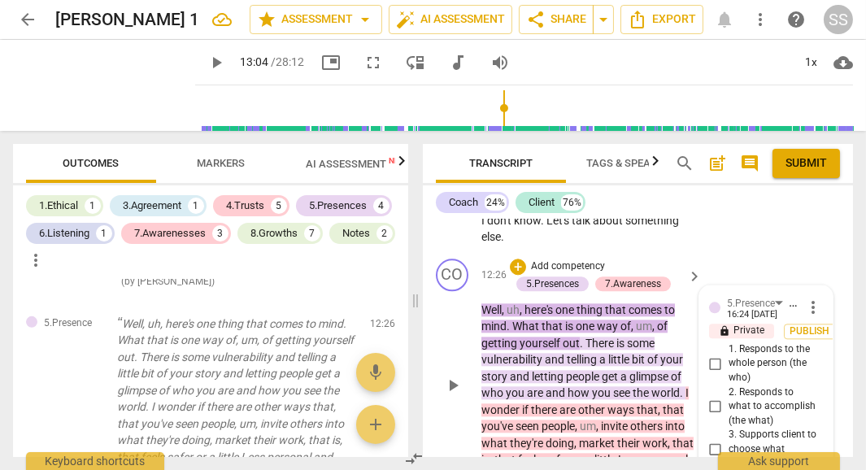
scroll to position [5910, 0]
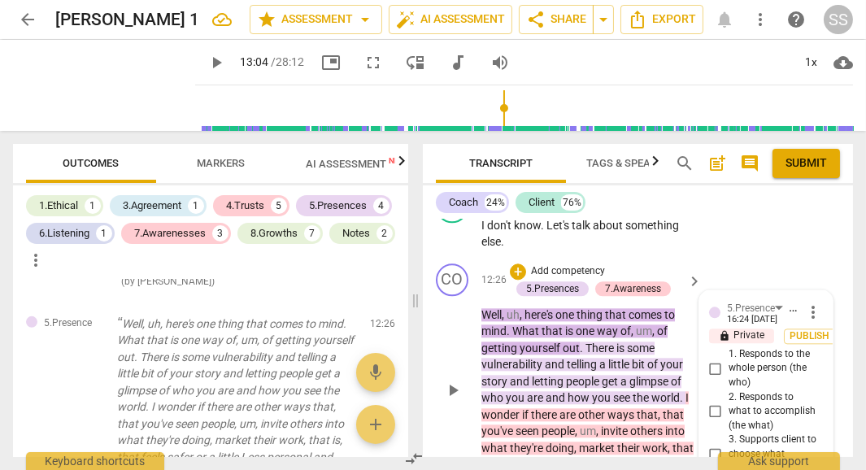
click at [808, 302] on span "more_vert" at bounding box center [813, 312] width 20 height 20
click at [715, 429] on div at bounding box center [433, 235] width 866 height 470
click at [554, 424] on span "people" at bounding box center [557, 430] width 33 height 13
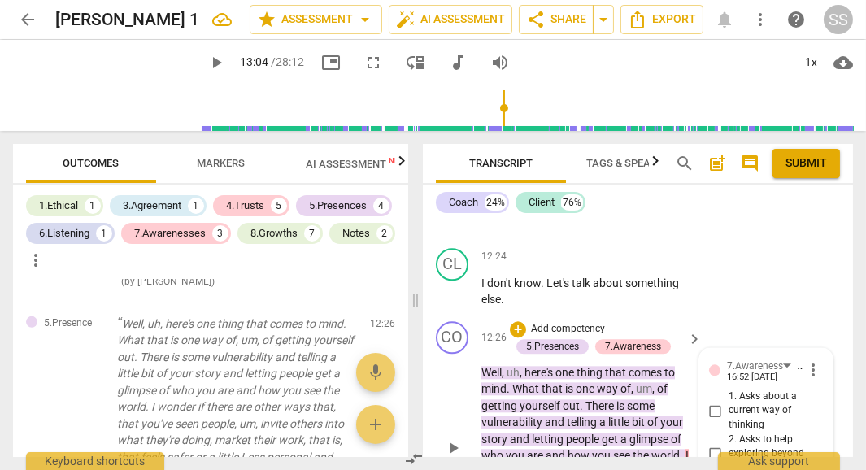
scroll to position [5855, 0]
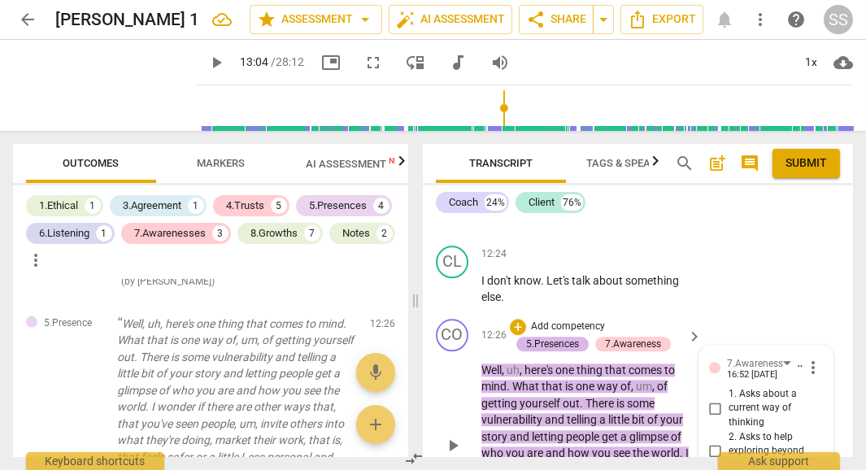
click at [561, 337] on div "5.Presences" at bounding box center [552, 344] width 53 height 15
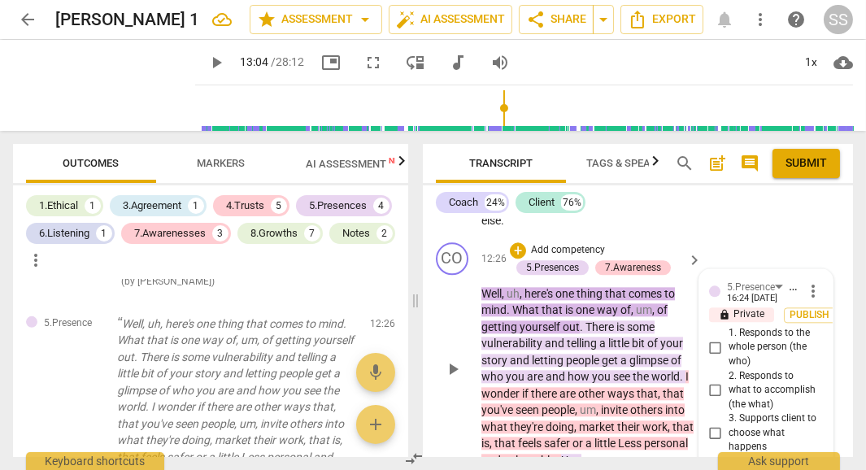
scroll to position [5932, 0]
click at [809, 280] on span "more_vert" at bounding box center [813, 290] width 20 height 20
click at [817, 280] on li "Delete" at bounding box center [824, 279] width 56 height 31
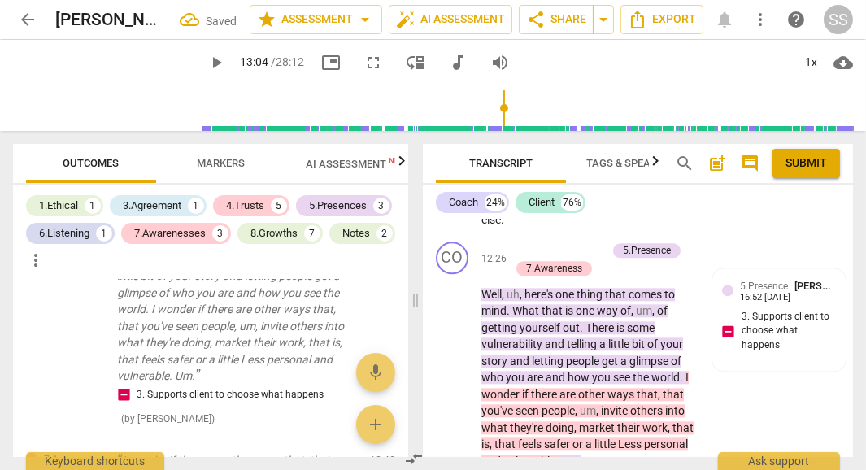
scroll to position [1240, 0]
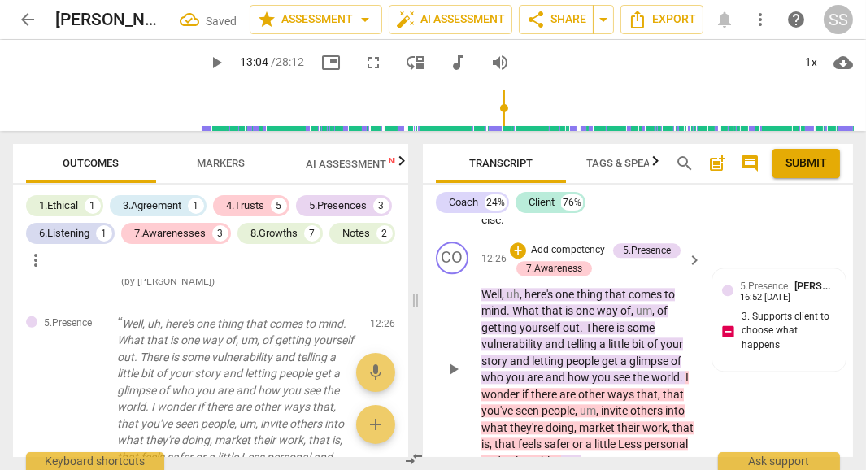
click at [563, 337] on span "and" at bounding box center [556, 343] width 22 height 13
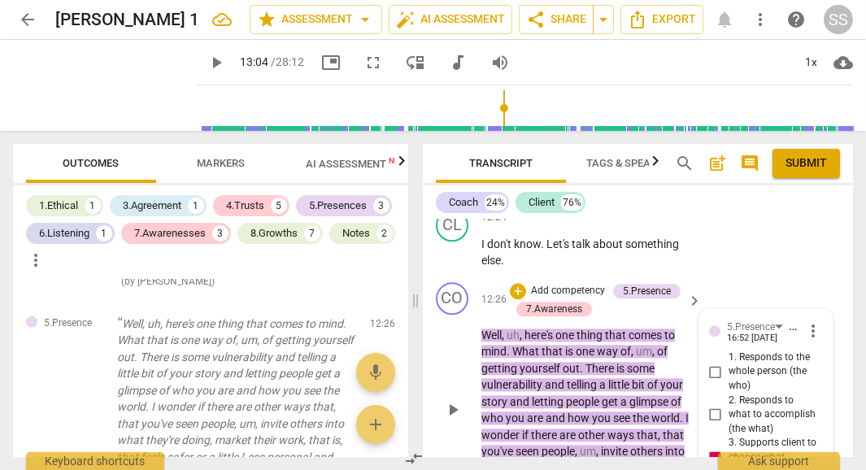
scroll to position [5890, 0]
click at [810, 322] on span "more_vert" at bounding box center [813, 332] width 20 height 20
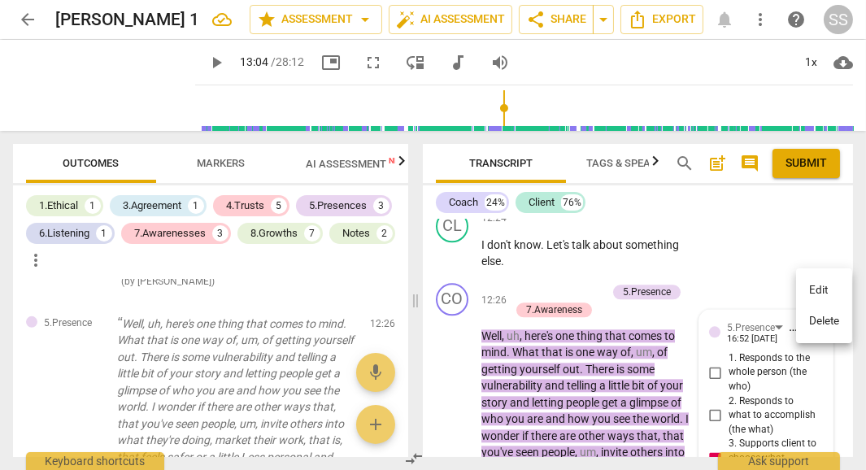
drag, startPoint x: 483, startPoint y: 293, endPoint x: 570, endPoint y: 301, distance: 87.4
click at [570, 301] on div at bounding box center [433, 235] width 866 height 470
drag, startPoint x: 486, startPoint y: 281, endPoint x: 491, endPoint y: 297, distance: 16.2
click at [491, 297] on div "12:26 + Add competency 5.Presence 7.Awareness keyboard_arrow_right Well , uh , …" at bounding box center [592, 397] width 222 height 228
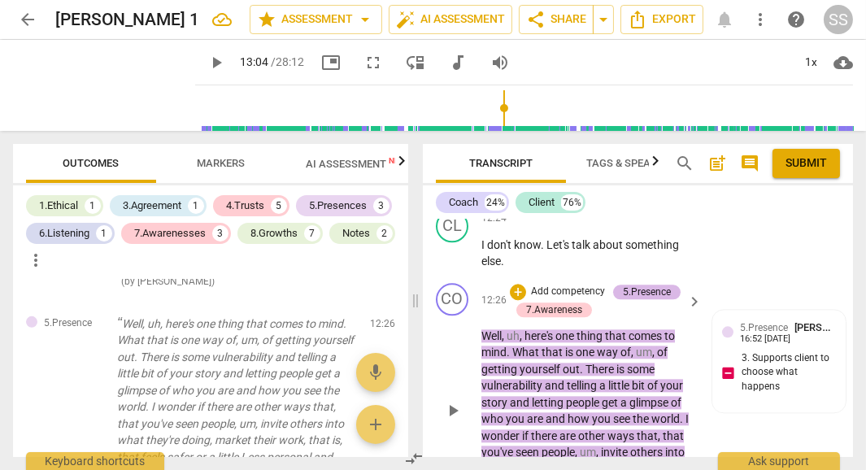
click at [636, 285] on div "5.Presence" at bounding box center [647, 292] width 48 height 15
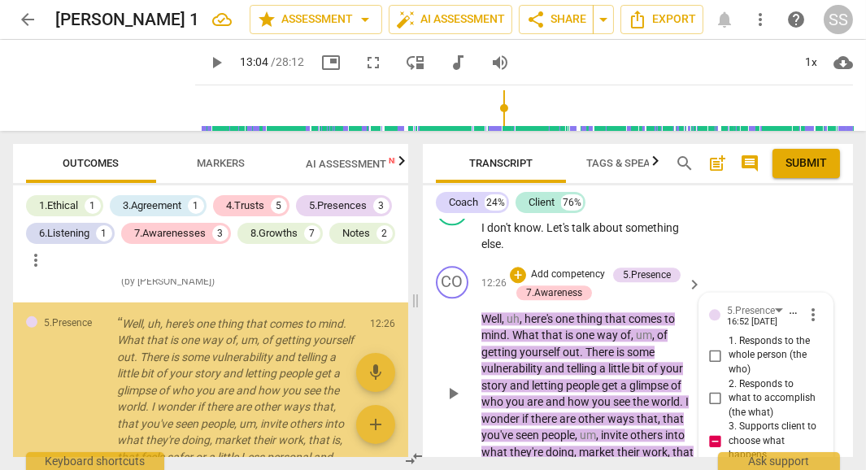
scroll to position [1240, 0]
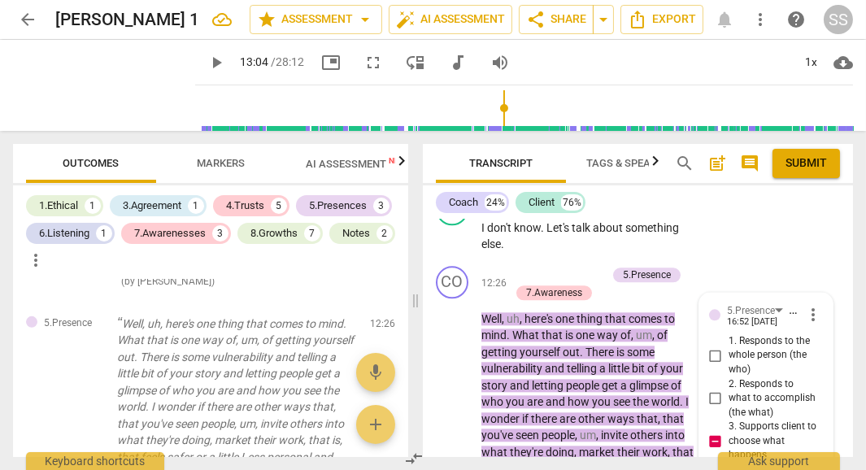
click at [675, 200] on div "Coach 24% Client 76%" at bounding box center [638, 203] width 404 height 28
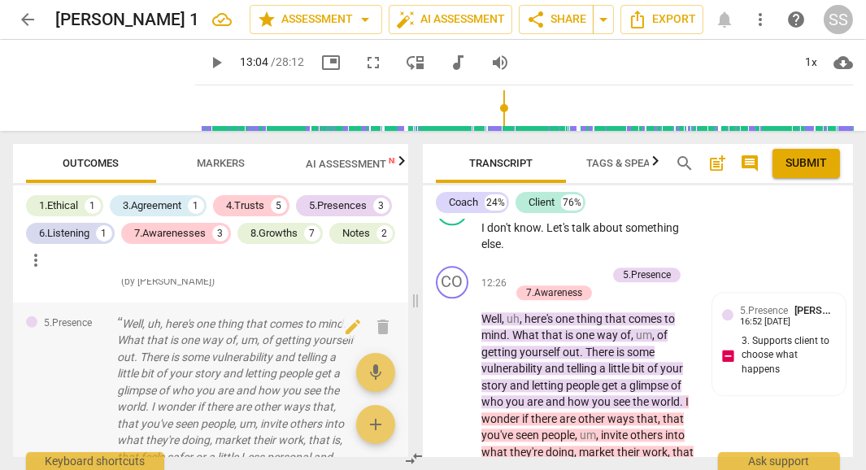
click at [187, 381] on p "Well, uh, here's one thing that comes to mind. What that is one way of, um, of …" at bounding box center [237, 398] width 240 height 167
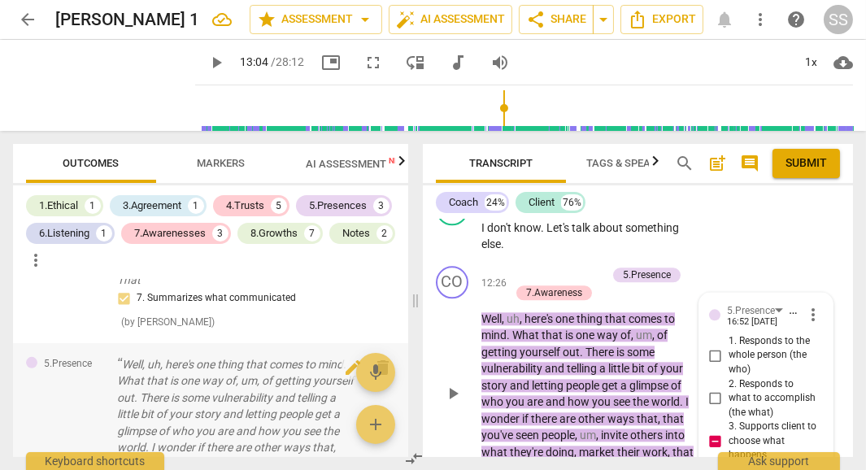
scroll to position [1194, 0]
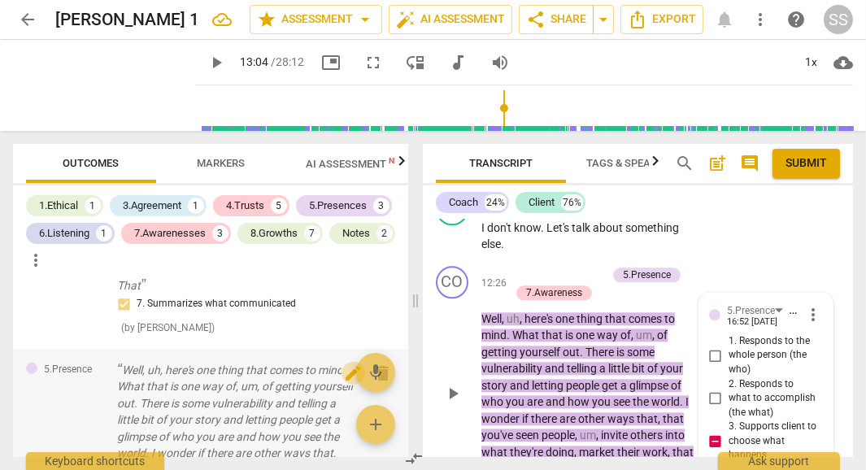
click at [347, 363] on span "edit" at bounding box center [354, 373] width 20 height 20
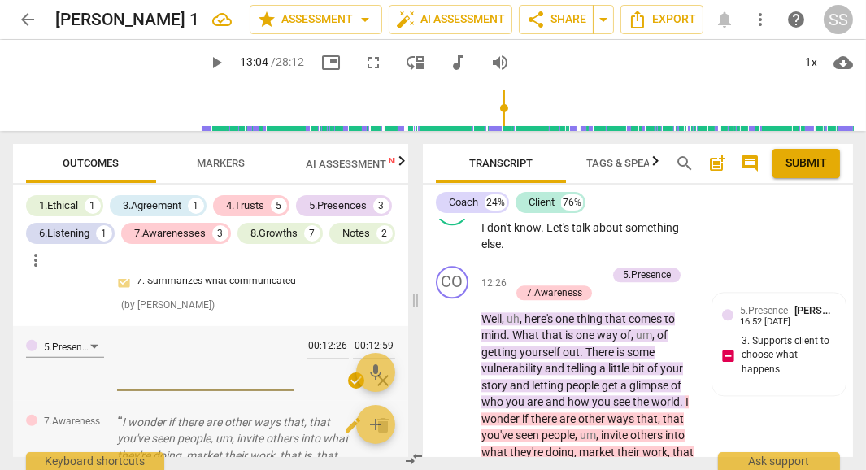
scroll to position [1222, 0]
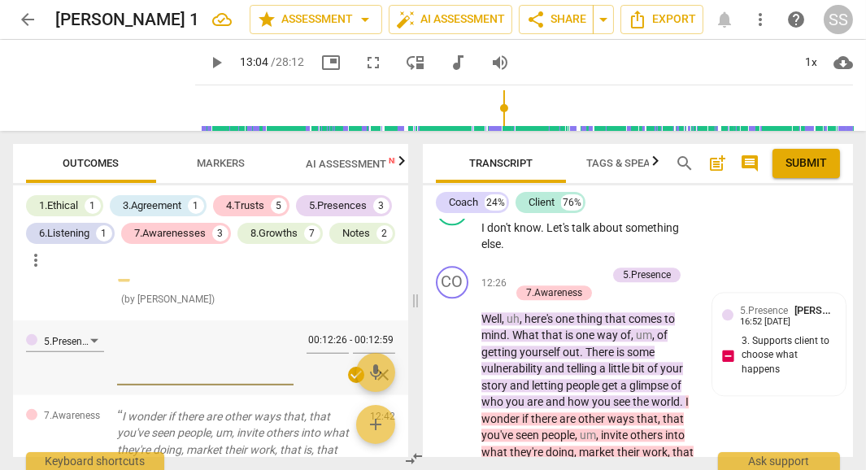
click at [134, 333] on textarea at bounding box center [205, 356] width 176 height 46
click at [382, 365] on span "close" at bounding box center [384, 375] width 20 height 20
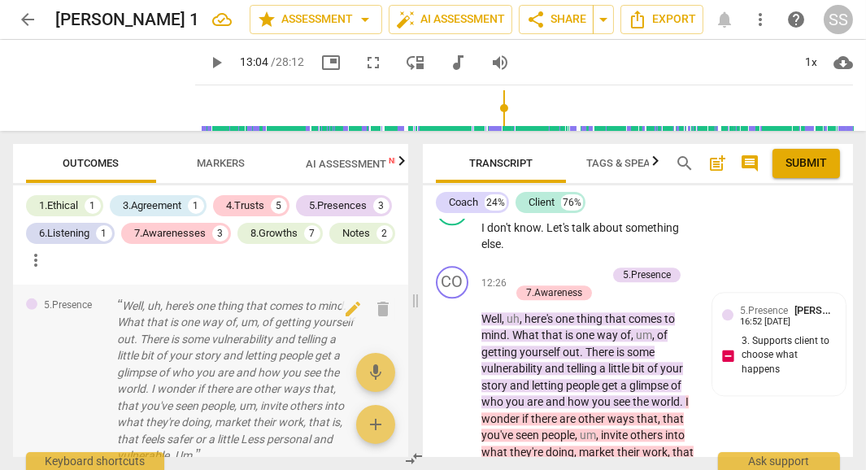
scroll to position [1269, 0]
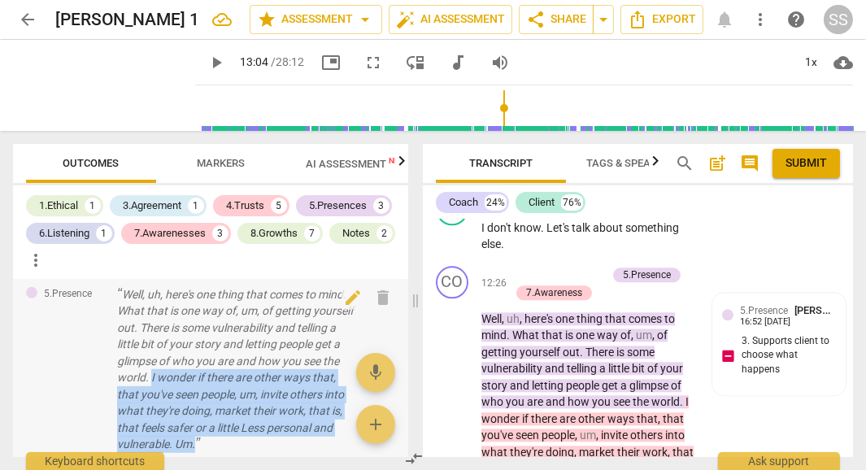
drag, startPoint x: 211, startPoint y: 326, endPoint x: 286, endPoint y: 385, distance: 96.1
click at [286, 385] on p "Well, uh, here's one thing that comes to mind. What that is one way of, um, of …" at bounding box center [237, 369] width 240 height 167
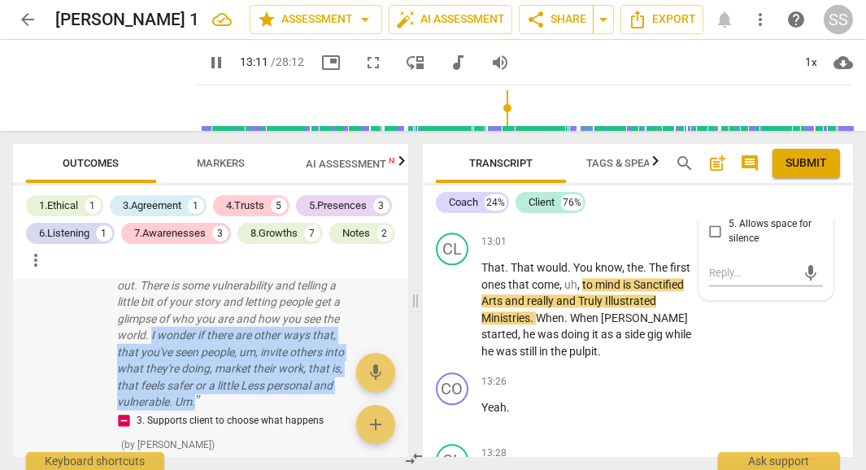
scroll to position [1284, 0]
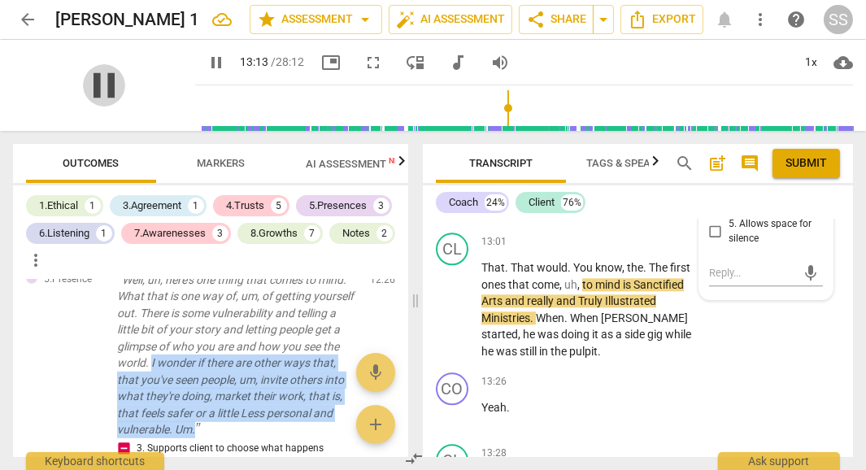
click at [93, 82] on span "pause" at bounding box center [104, 85] width 42 height 42
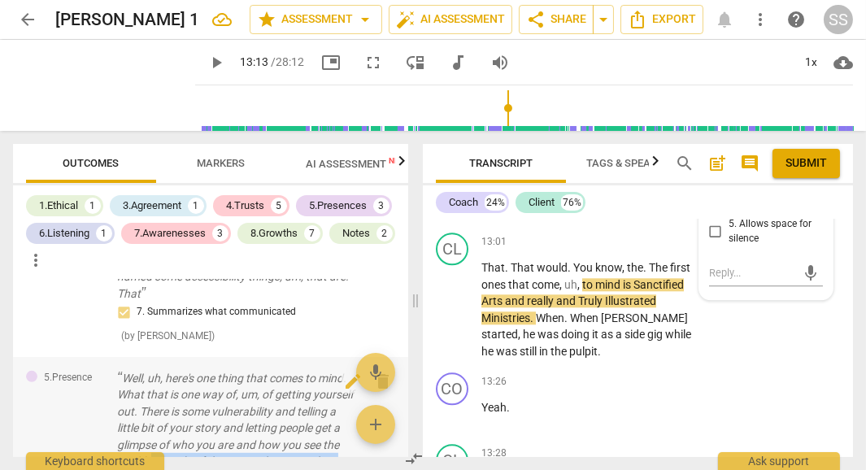
scroll to position [1187, 0]
click at [347, 370] on span "edit" at bounding box center [354, 380] width 20 height 20
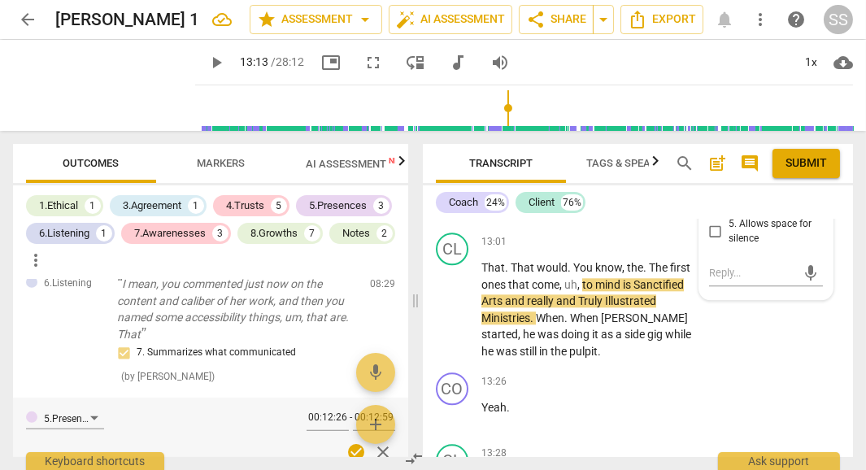
scroll to position [1136, 0]
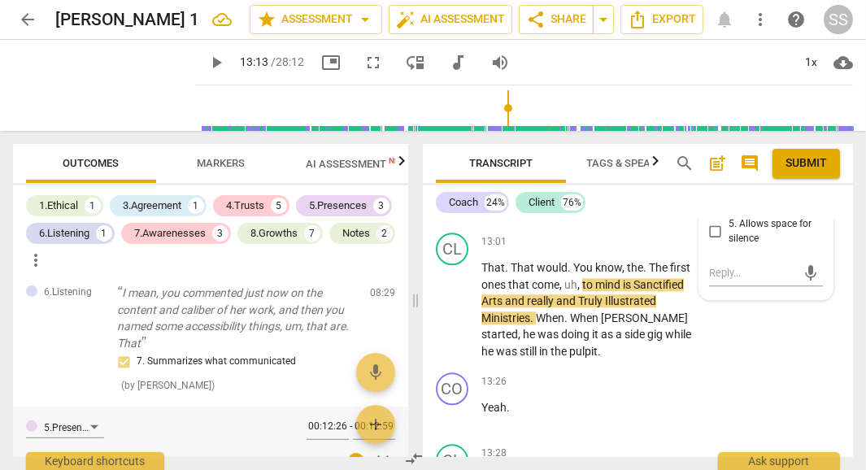
click at [234, 420] on textarea at bounding box center [205, 443] width 176 height 46
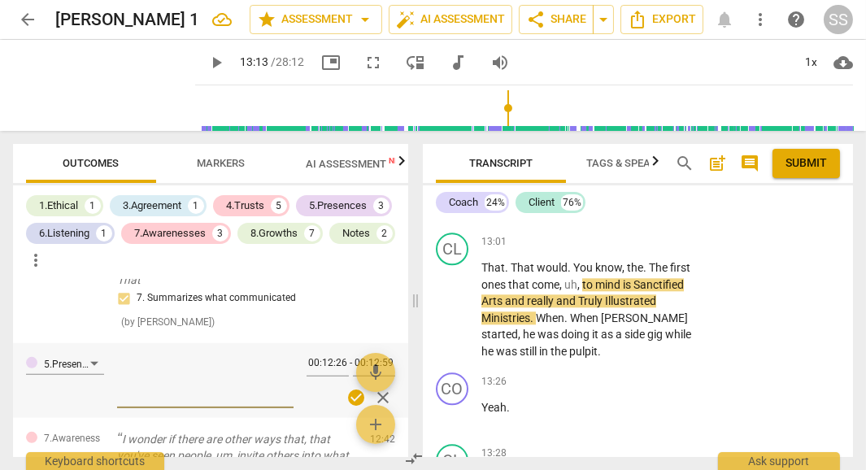
scroll to position [1201, 0]
click at [379, 386] on span "close" at bounding box center [384, 396] width 20 height 20
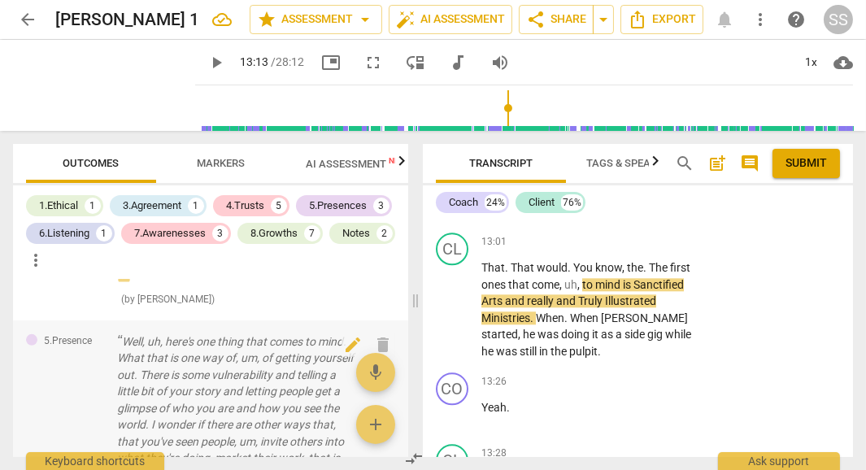
scroll to position [1219, 0]
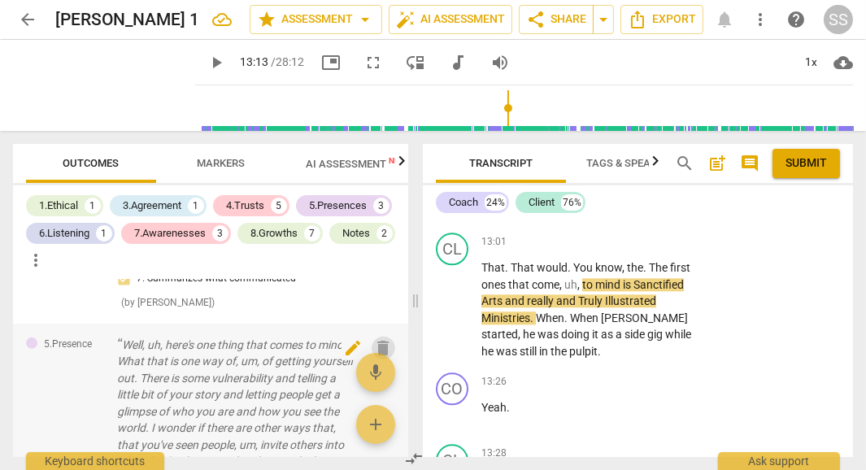
click at [378, 338] on span "delete" at bounding box center [384, 348] width 20 height 20
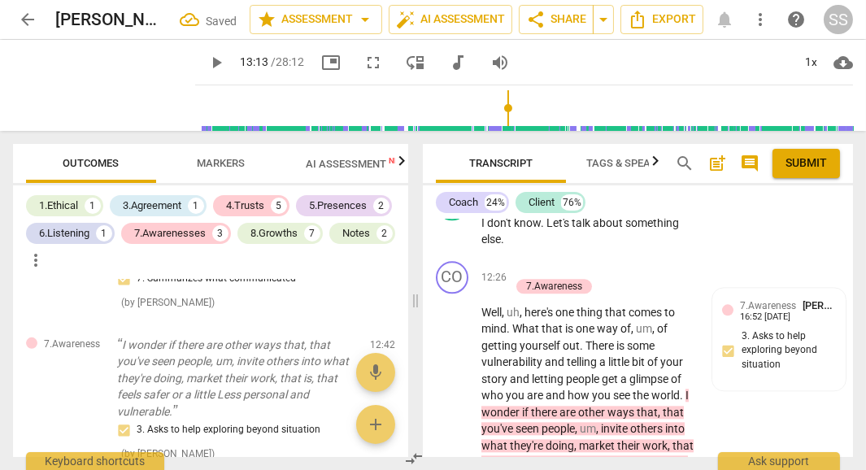
scroll to position [5906, 0]
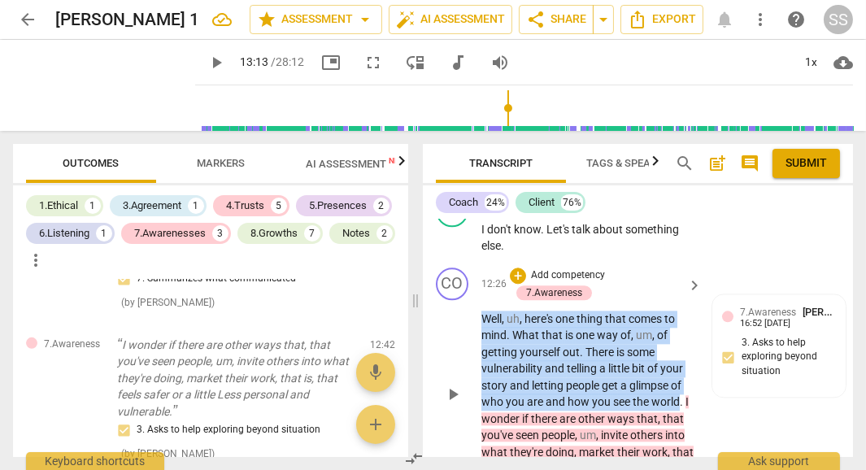
drag, startPoint x: 483, startPoint y: 278, endPoint x: 680, endPoint y: 359, distance: 212.6
click at [680, 359] on p "Well , uh , here's one thing that comes to mind . What that is one way of , um …" at bounding box center [587, 403] width 212 height 184
click at [695, 338] on div "+" at bounding box center [694, 339] width 16 height 16
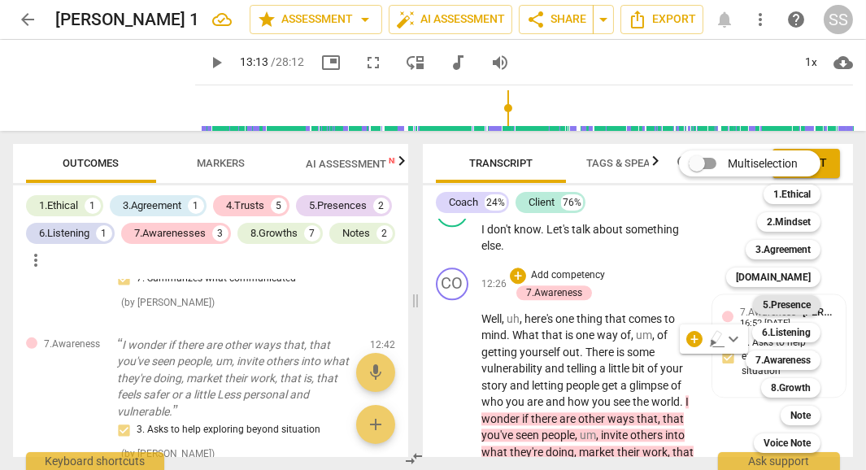
click at [772, 298] on b "5.Presence" at bounding box center [787, 305] width 48 height 20
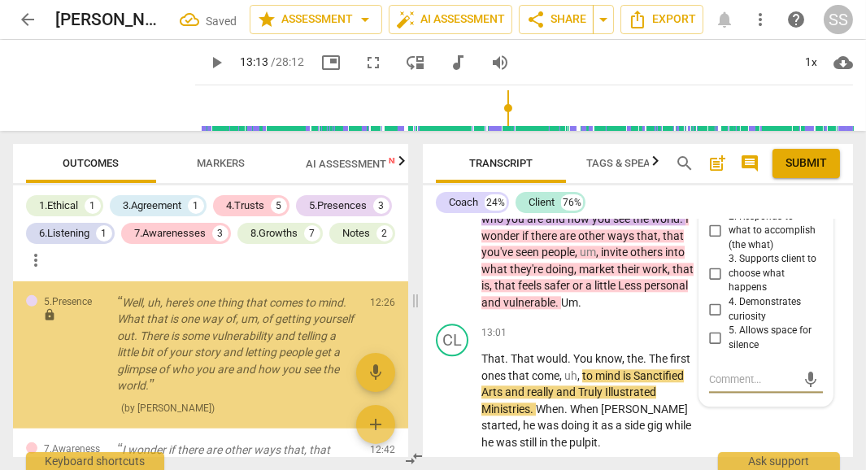
scroll to position [1197, 0]
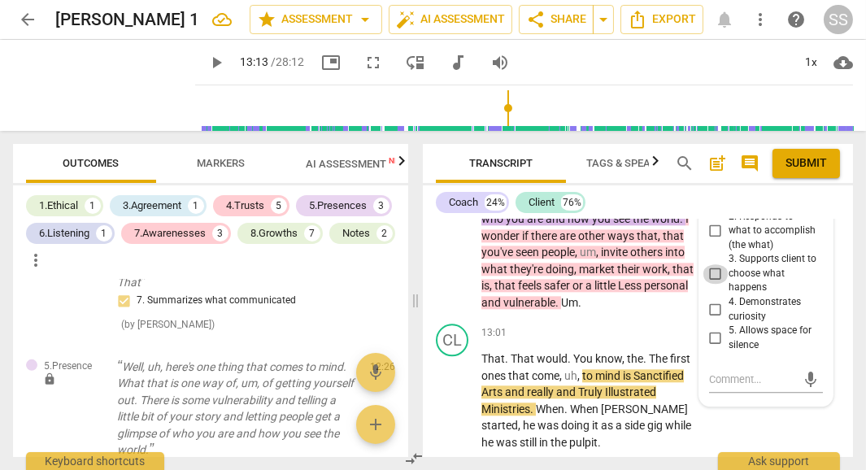
click at [708, 264] on input "3. Supports client to choose what happens" at bounding box center [715, 274] width 26 height 20
click at [721, 411] on div "CL play_arrow pause 13:01 + Add competency keyboard_arrow_right That . That wou…" at bounding box center [638, 387] width 430 height 140
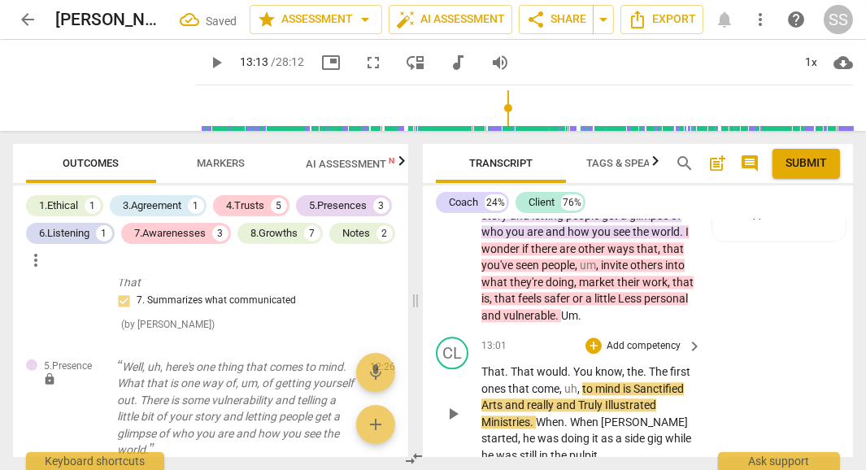
scroll to position [6077, 0]
click at [578, 309] on span "Um" at bounding box center [569, 315] width 17 height 13
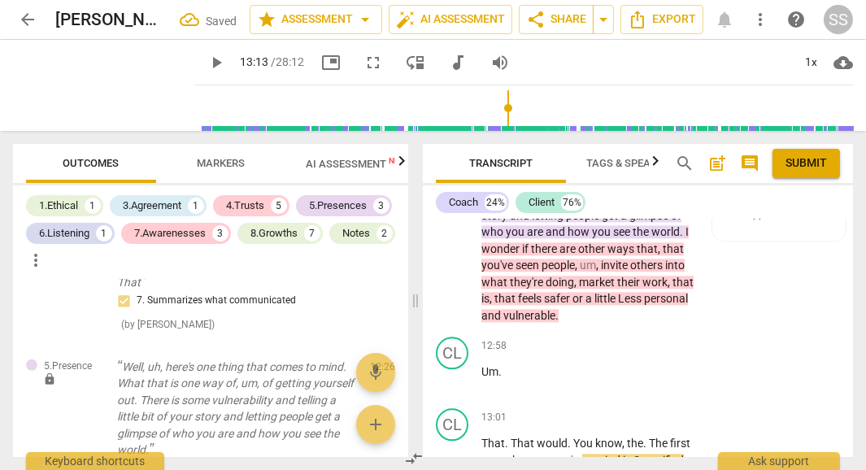
scroll to position [6149, 0]
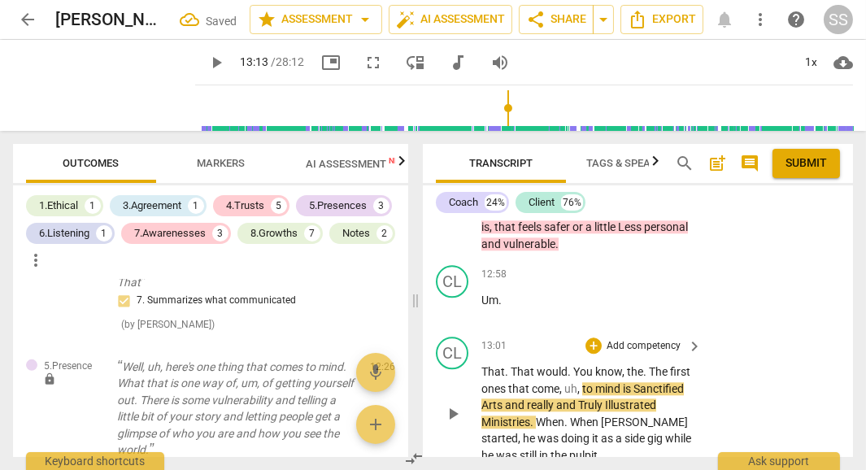
click at [483, 365] on span "That" at bounding box center [493, 371] width 24 height 13
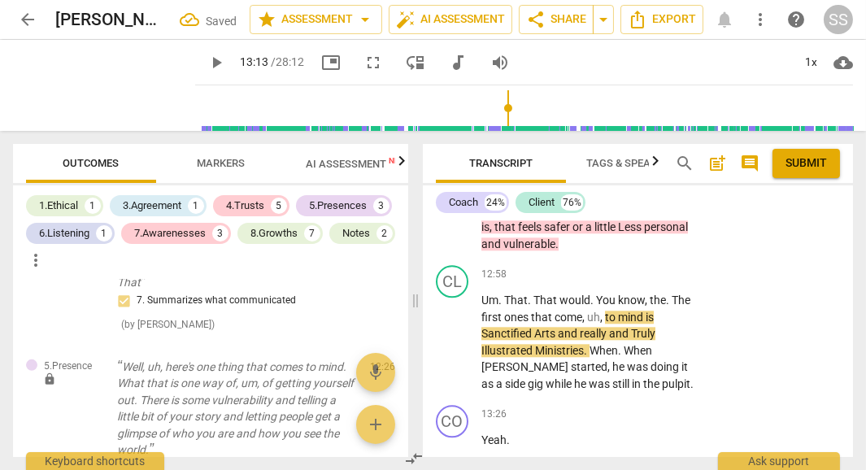
scroll to position [6077, 0]
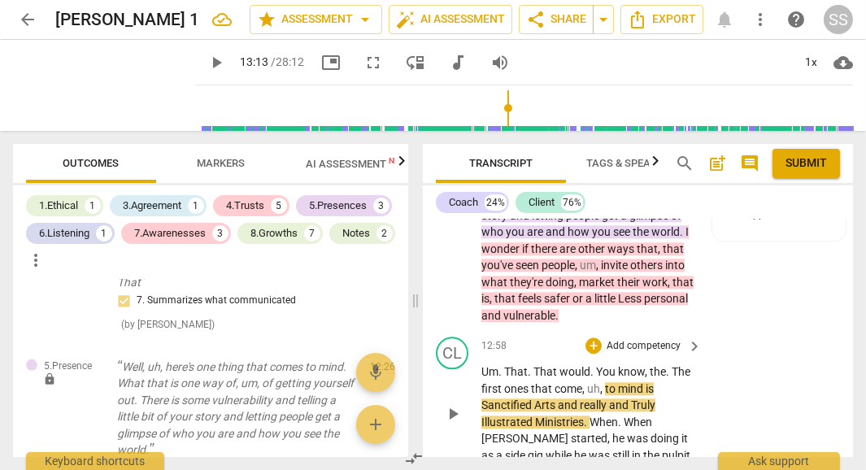
click at [482, 365] on span "Um" at bounding box center [489, 371] width 17 height 13
click at [107, 76] on span "play_arrow" at bounding box center [104, 85] width 42 height 42
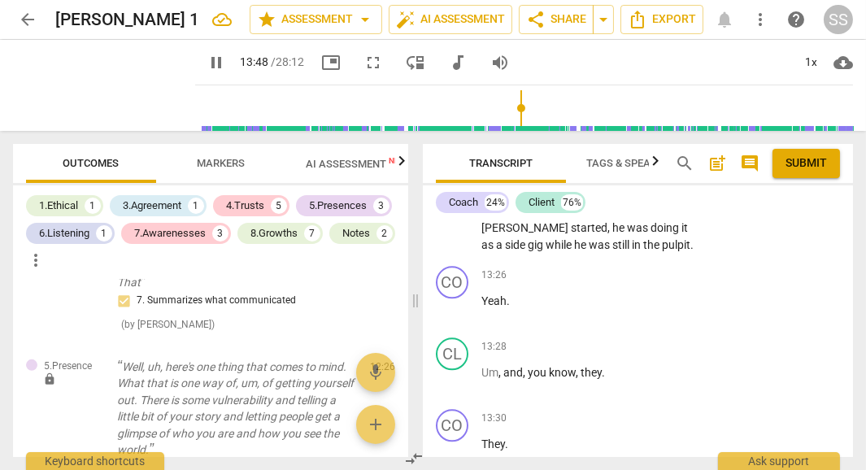
scroll to position [6290, 0]
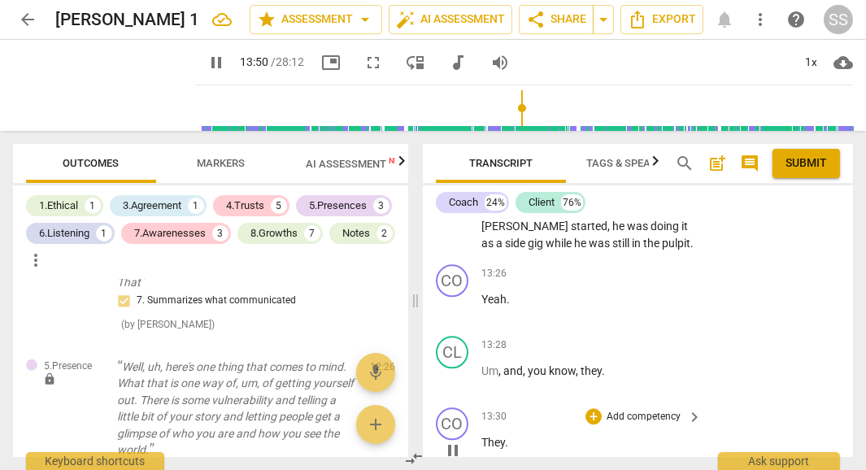
click at [483, 436] on span "They" at bounding box center [493, 442] width 24 height 13
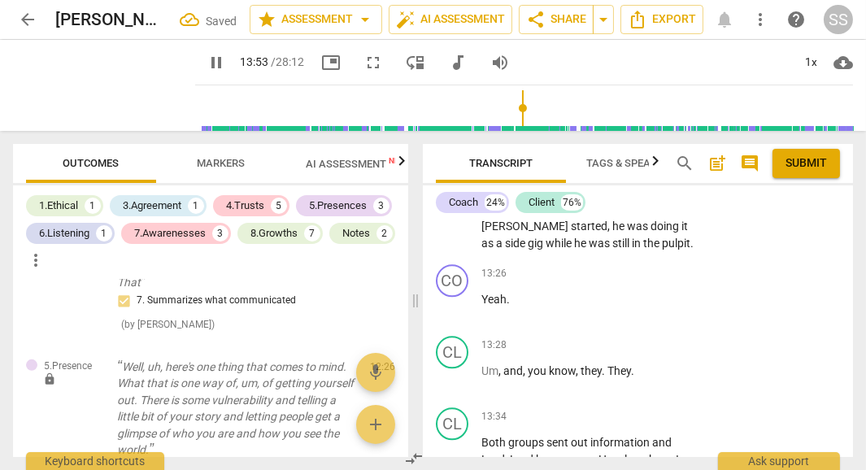
click at [483, 436] on span "Both" at bounding box center [494, 442] width 27 height 13
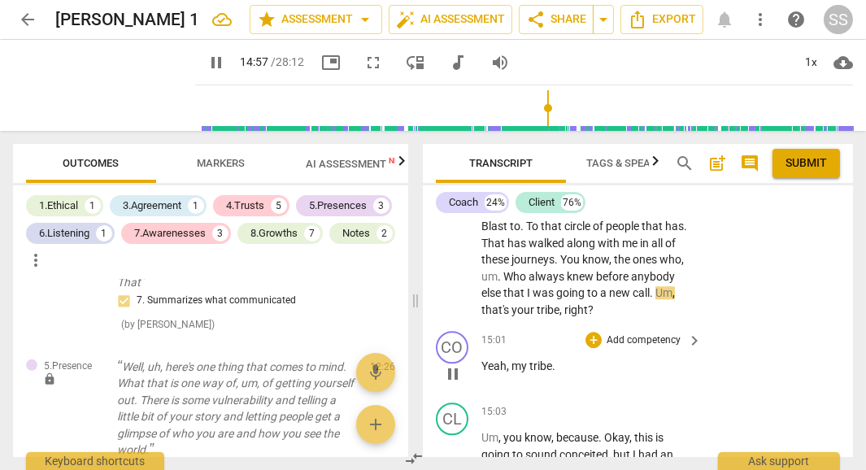
scroll to position [6669, 0]
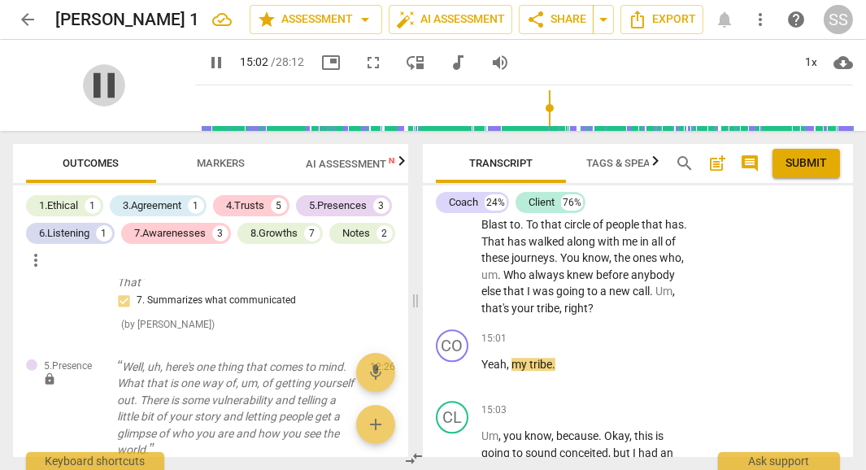
click at [100, 70] on span "pause" at bounding box center [104, 85] width 42 height 42
click at [511, 302] on span "that's" at bounding box center [496, 308] width 30 height 13
click at [672, 285] on span "," at bounding box center [673, 291] width 2 height 13
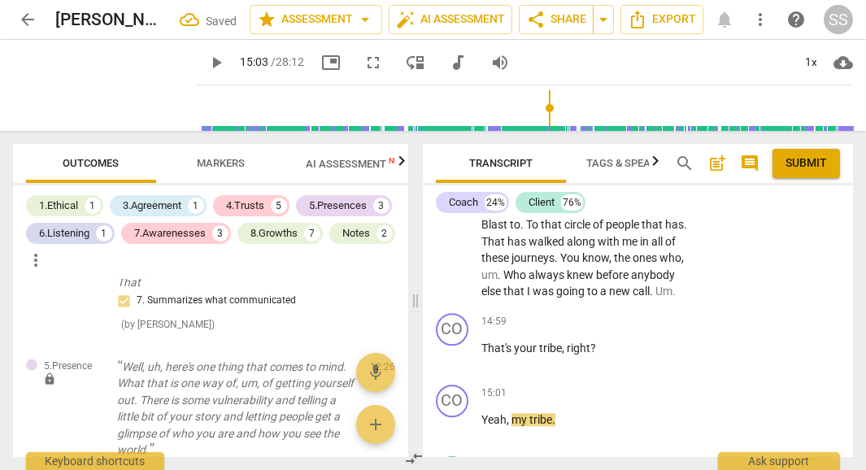
scroll to position [6725, 0]
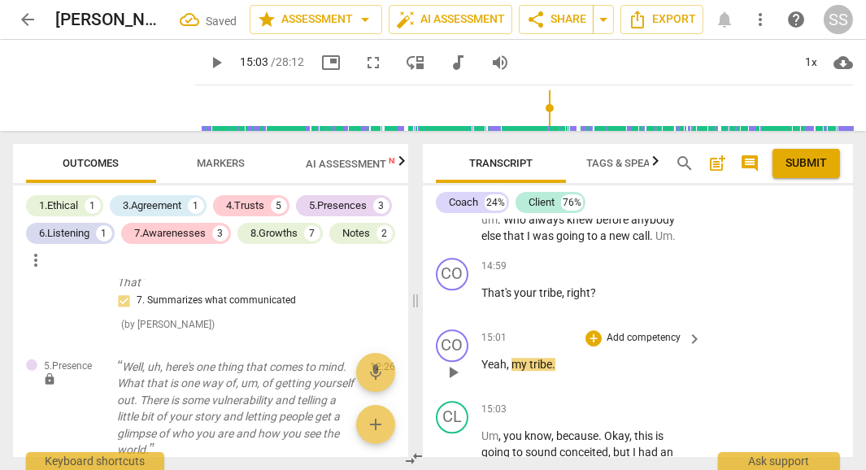
click at [484, 358] on span "Yeah" at bounding box center [493, 364] width 25 height 13
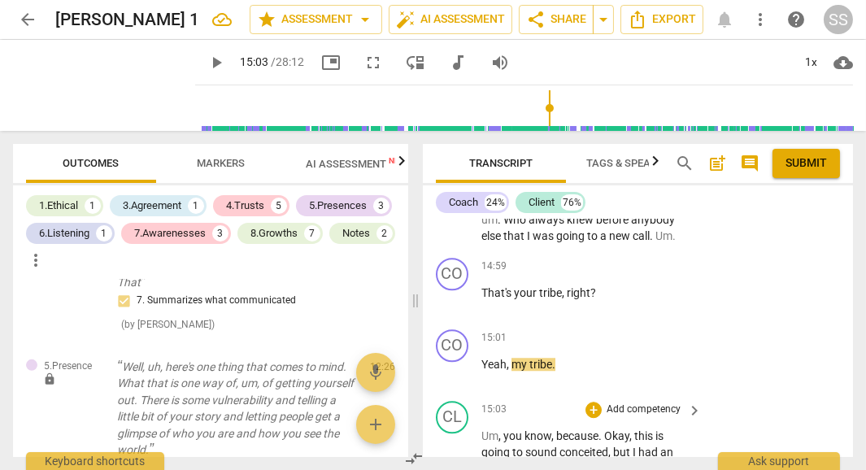
click at [483, 429] on span "Um" at bounding box center [489, 435] width 17 height 13
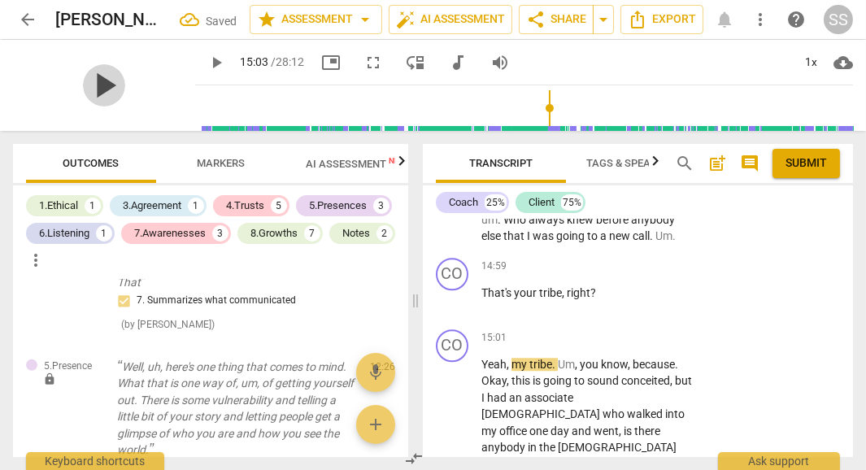
click at [91, 87] on span "play_arrow" at bounding box center [104, 85] width 42 height 42
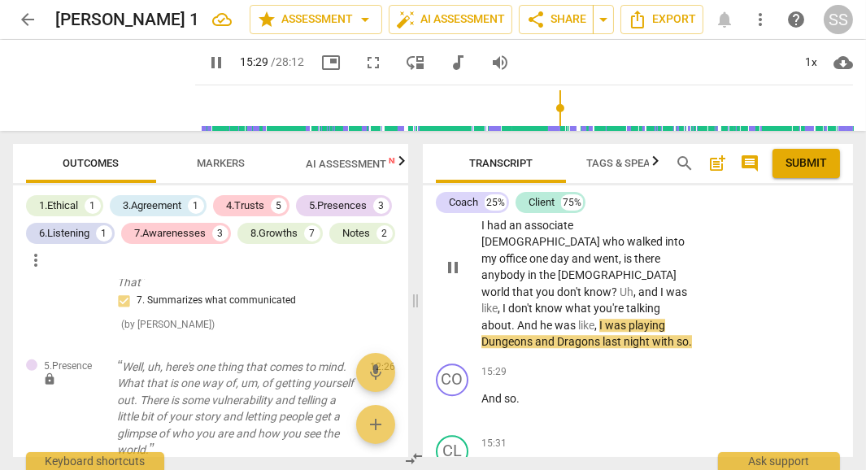
scroll to position [6905, 0]
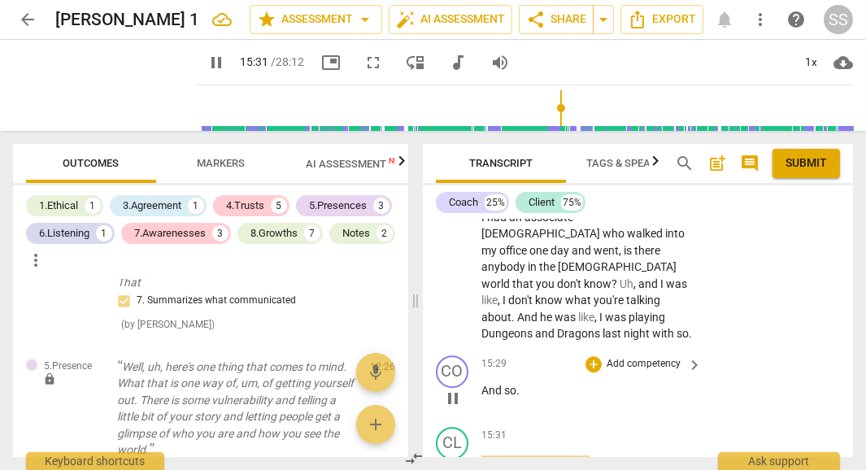
click at [482, 384] on span "And" at bounding box center [492, 390] width 23 height 13
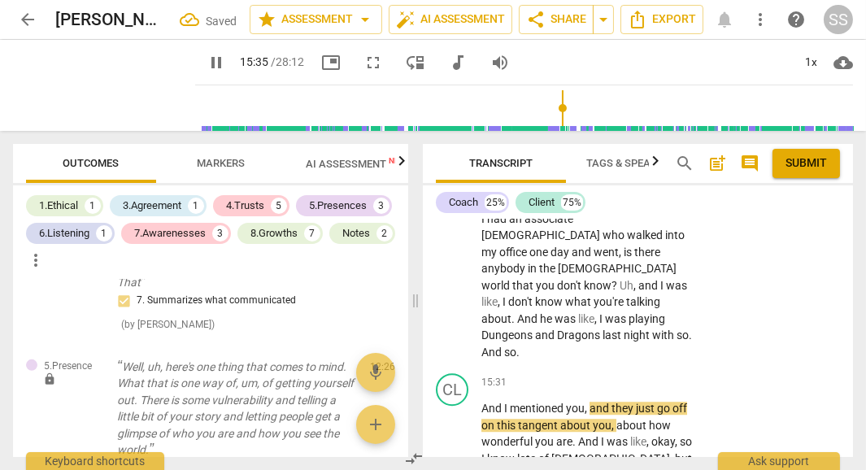
scroll to position [6922, 0]
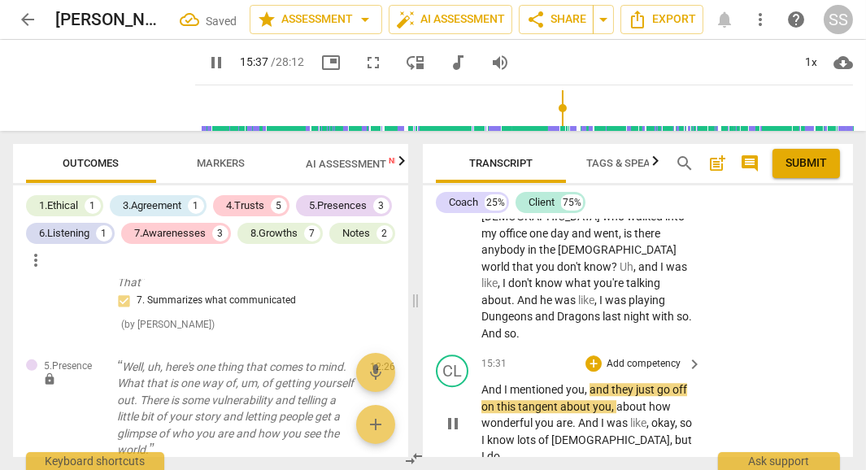
click at [481, 383] on span "And" at bounding box center [492, 389] width 23 height 13
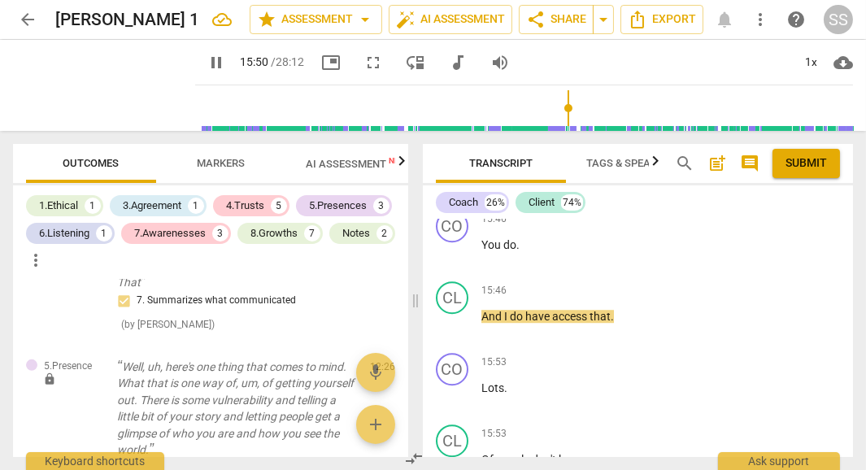
scroll to position [7135, 0]
click at [481, 380] on span "Lots" at bounding box center [492, 386] width 23 height 13
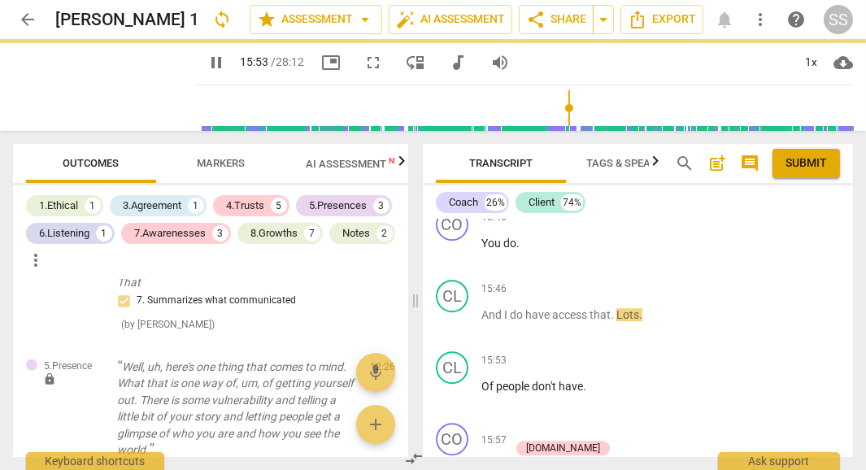
scroll to position [7064, 0]
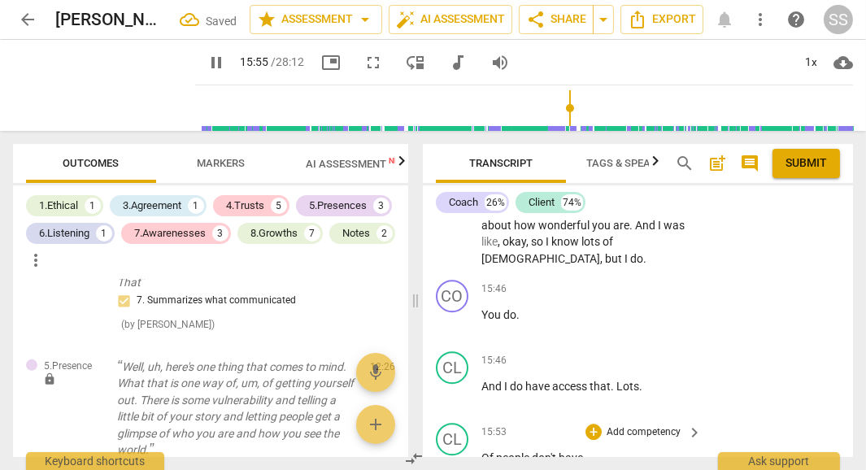
click at [481, 451] on span "Of" at bounding box center [488, 457] width 15 height 13
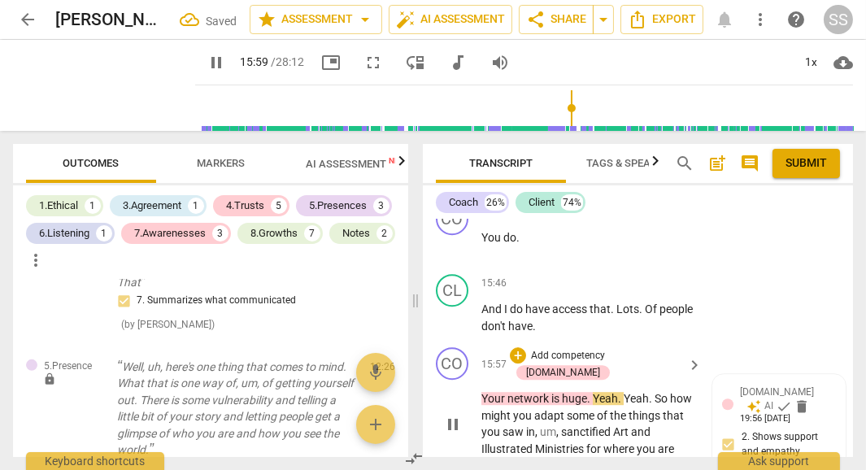
scroll to position [7143, 0]
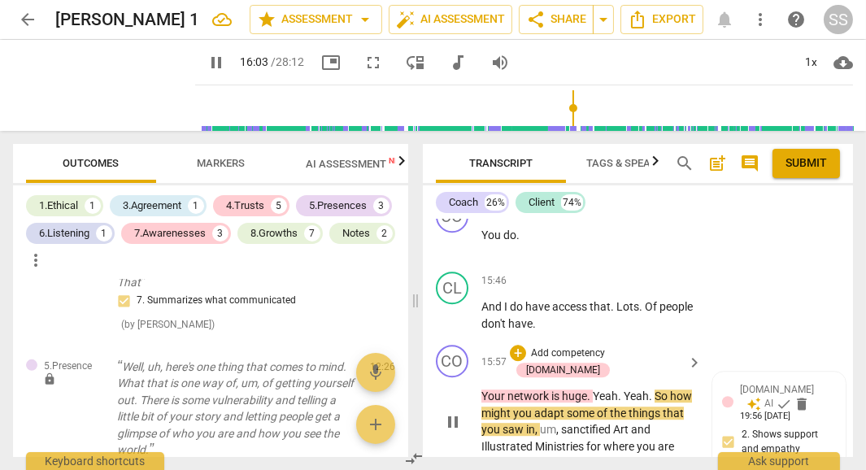
click at [594, 389] on span "Yeah" at bounding box center [605, 395] width 25 height 13
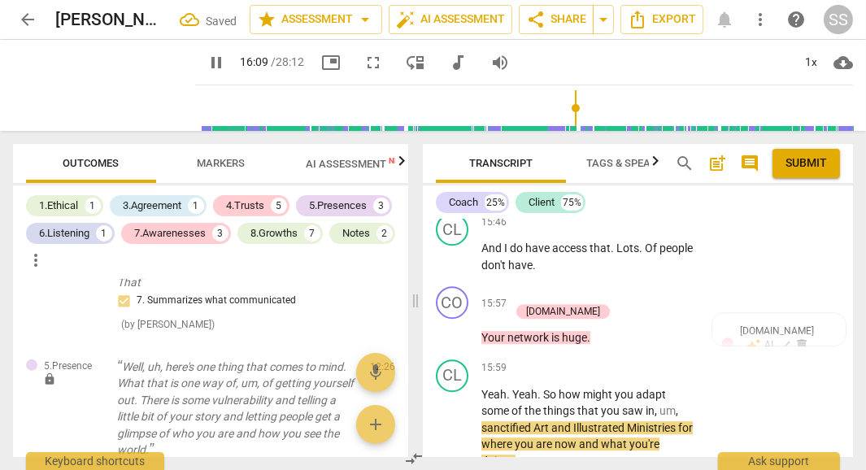
scroll to position [7203, 0]
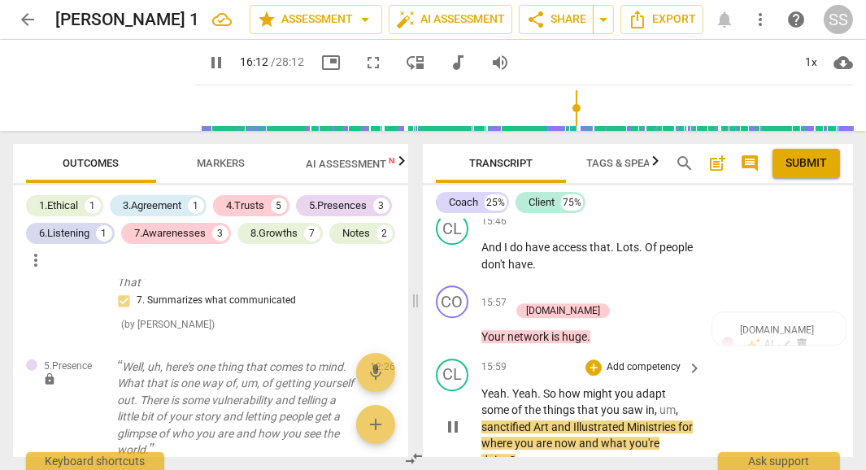
click at [544, 387] on span "So" at bounding box center [550, 393] width 15 height 13
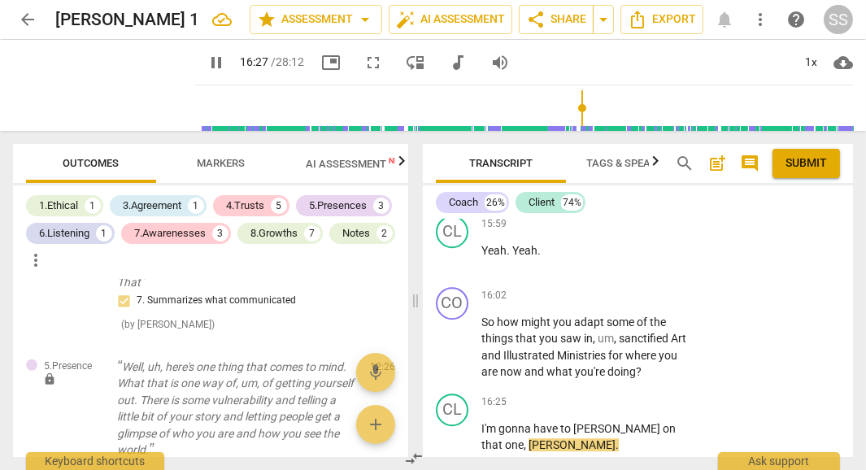
scroll to position [7347, 0]
click at [103, 87] on span "pause" at bounding box center [104, 85] width 42 height 42
click at [100, 85] on span "play_arrow" at bounding box center [104, 85] width 42 height 42
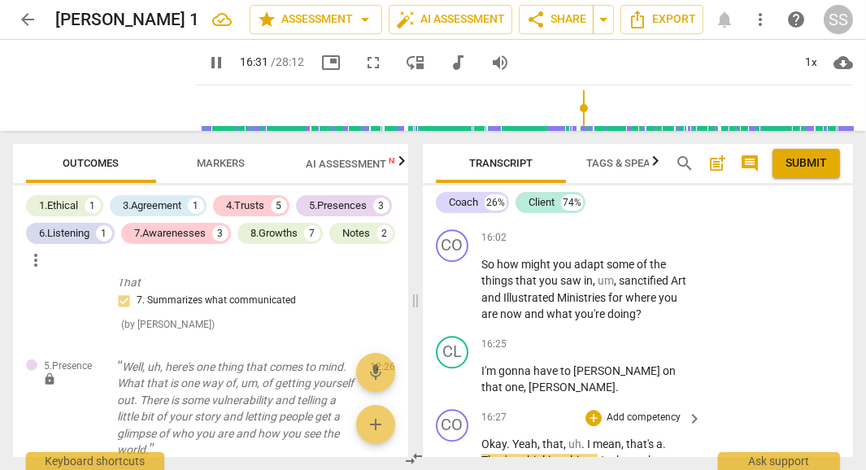
scroll to position [7405, 0]
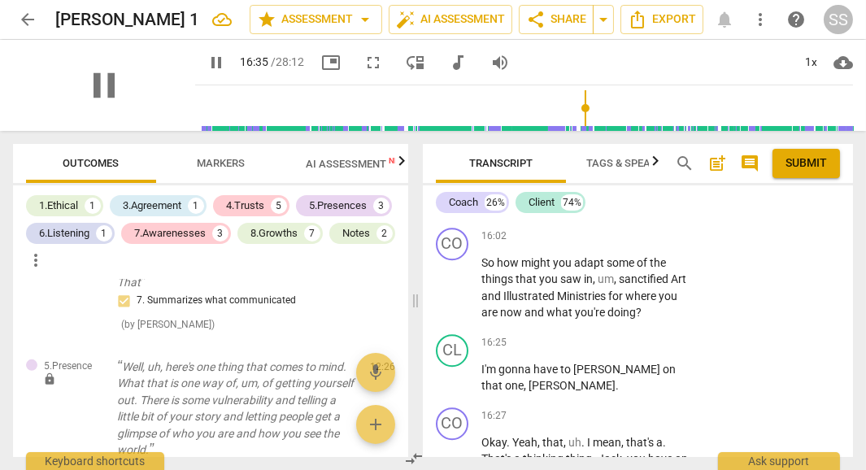
click at [117, 80] on div "pause" at bounding box center [104, 85] width 182 height 91
click at [105, 81] on span "pause" at bounding box center [104, 85] width 42 height 42
click at [450, 466] on span "play_arrow" at bounding box center [453, 476] width 20 height 20
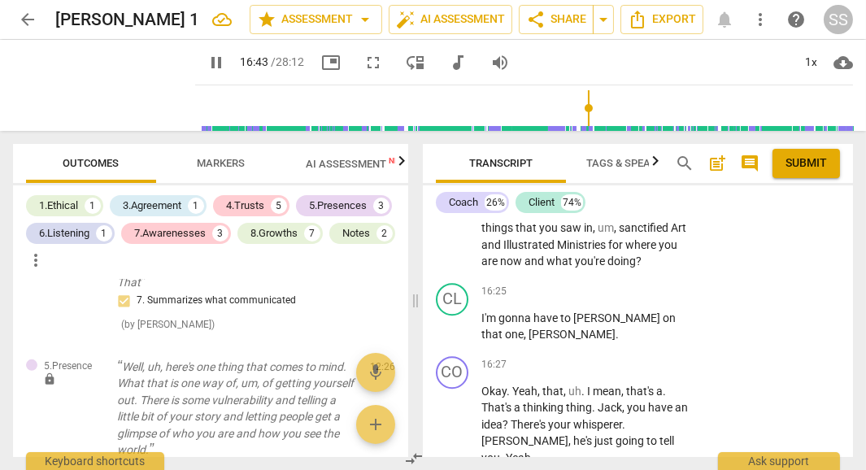
scroll to position [7447, 0]
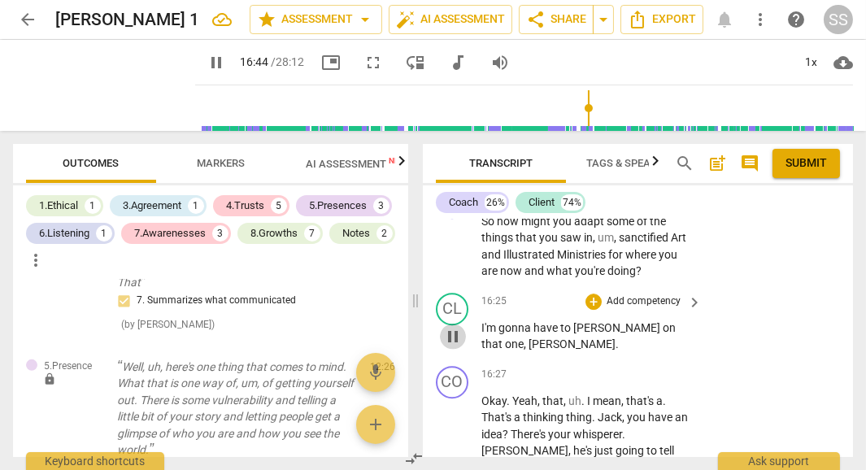
click at [455, 327] on span "pause" at bounding box center [453, 337] width 20 height 20
click at [455, 327] on span "play_arrow" at bounding box center [453, 337] width 20 height 20
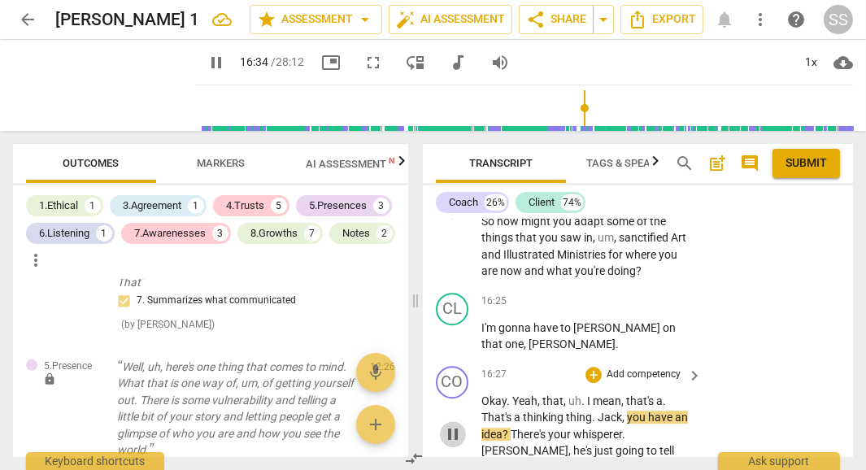
click at [454, 424] on span "pause" at bounding box center [453, 434] width 20 height 20
click at [451, 424] on span "play_arrow" at bounding box center [453, 434] width 20 height 20
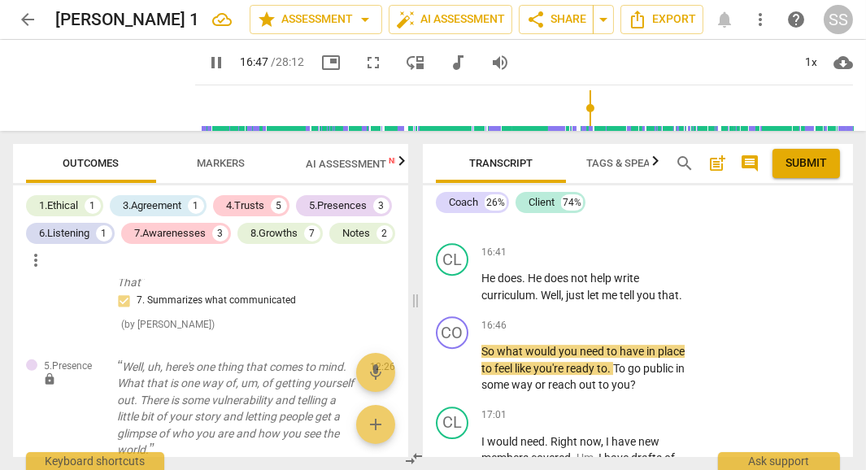
scroll to position [7836, 0]
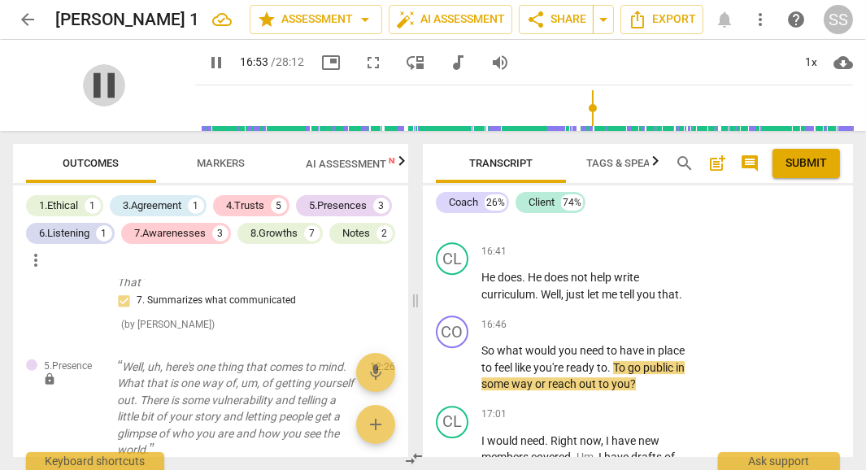
click at [88, 83] on span "pause" at bounding box center [104, 85] width 42 height 42
click at [593, 316] on div "+" at bounding box center [593, 324] width 16 height 16
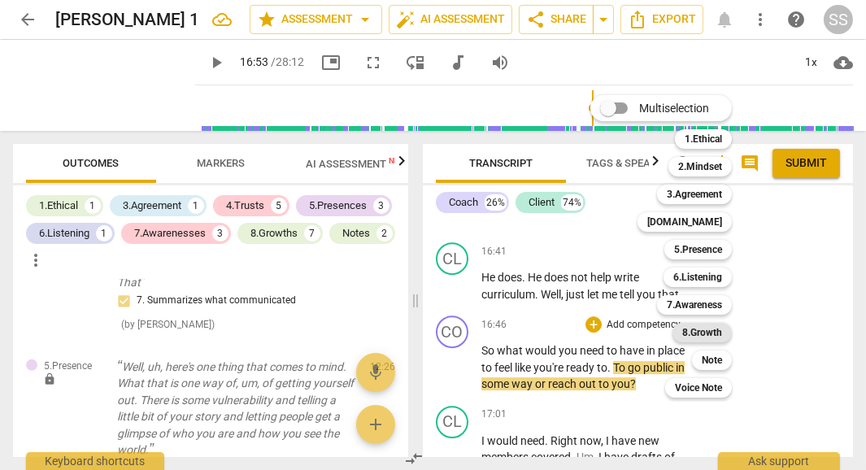
click at [707, 334] on b "8.Growth" at bounding box center [702, 333] width 40 height 20
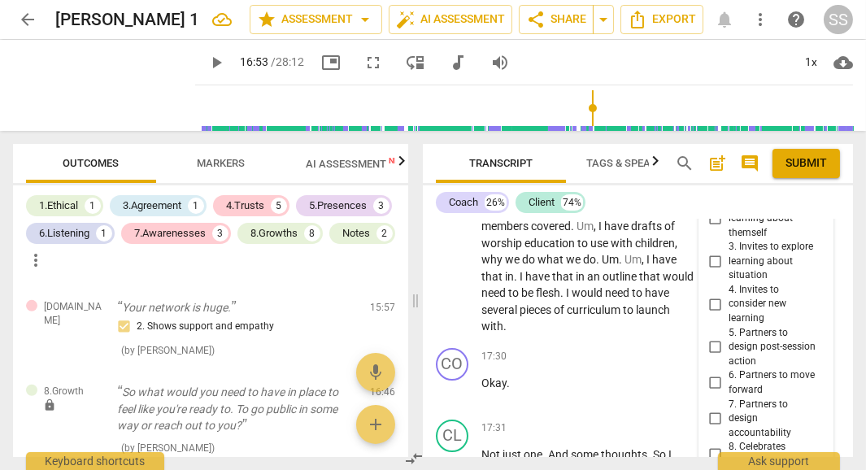
scroll to position [8065, 0]
click at [714, 339] on input "5. Partners to design post-session action" at bounding box center [715, 349] width 26 height 20
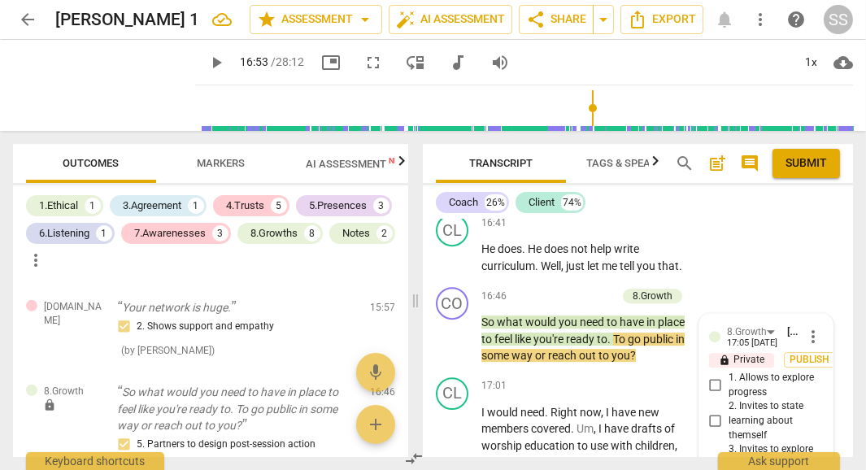
scroll to position [7861, 0]
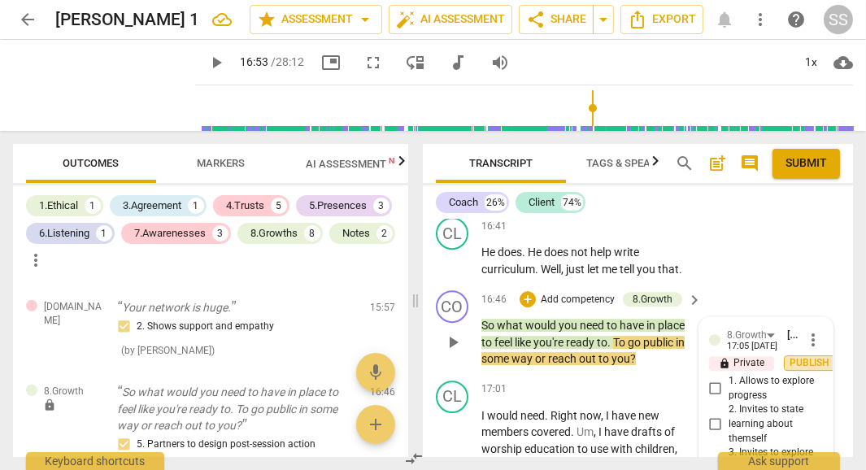
click at [812, 356] on span "Publish" at bounding box center [810, 363] width 24 height 14
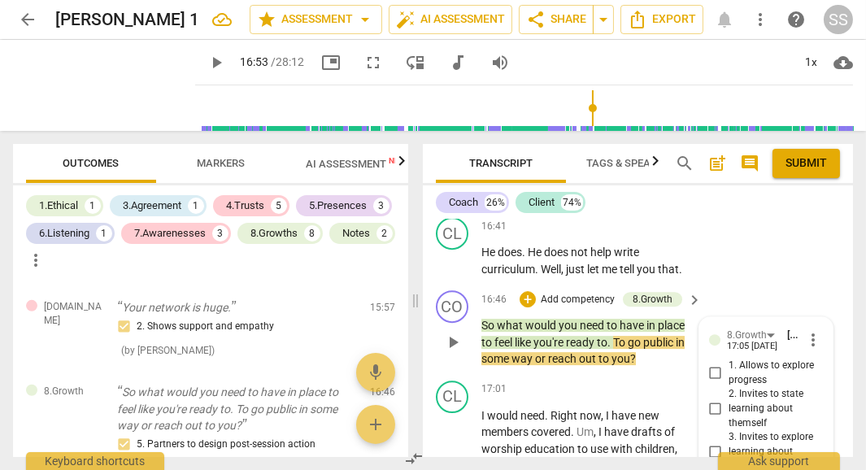
click at [460, 290] on div "CO play_arrow pause" at bounding box center [459, 328] width 46 height 77
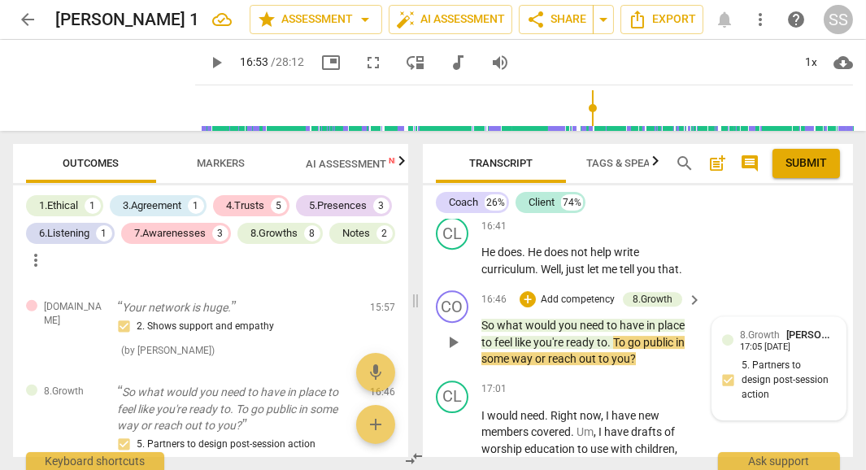
click at [660, 289] on div "CO play_arrow pause 16:46 + Add competency 8.Growth keyboard_arrow_right So wha…" at bounding box center [638, 329] width 430 height 90
click at [626, 352] on span "you" at bounding box center [620, 358] width 19 height 13
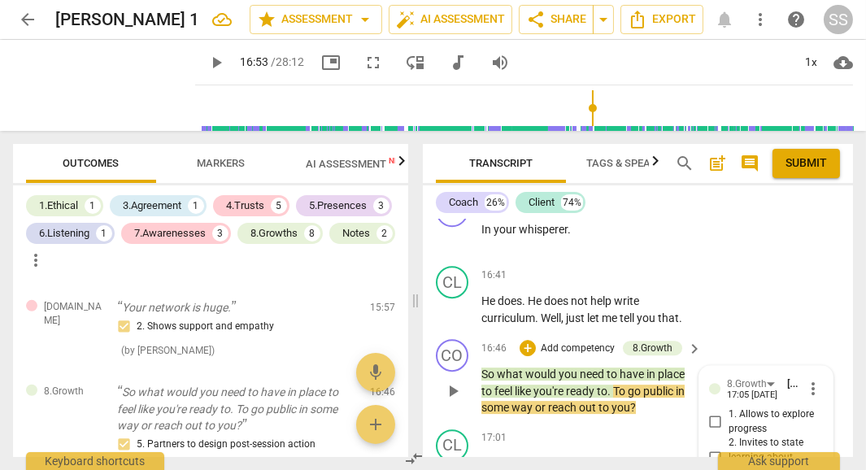
scroll to position [7820, 0]
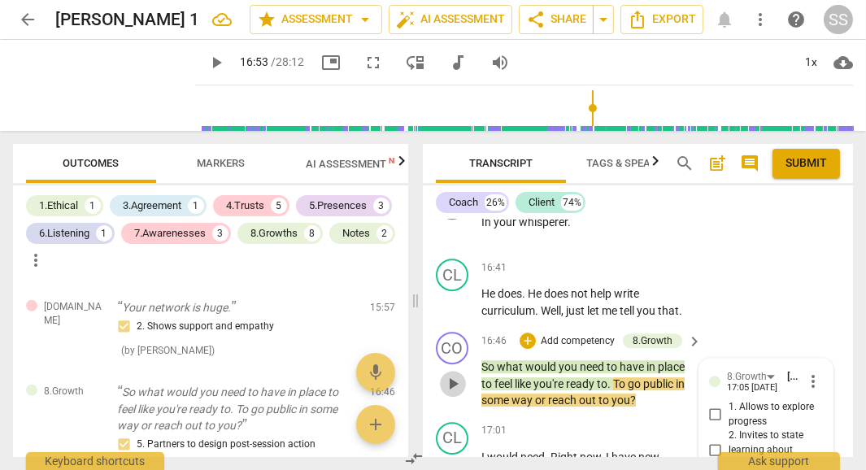
click at [454, 374] on span "play_arrow" at bounding box center [453, 384] width 20 height 20
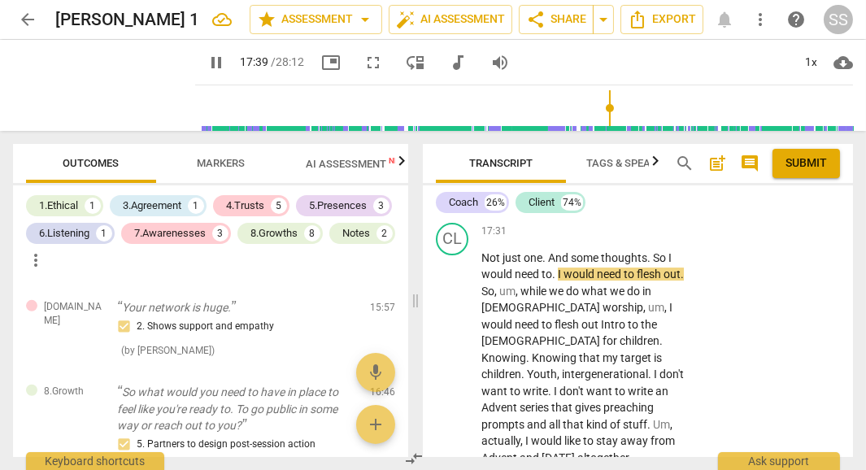
scroll to position [8265, 0]
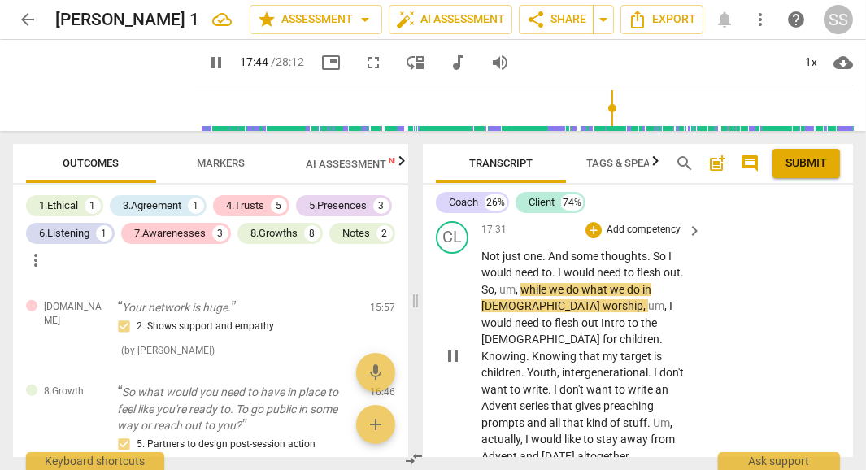
click at [520, 433] on span "," at bounding box center [522, 439] width 5 height 13
click at [522, 433] on span "," at bounding box center [522, 439] width 5 height 13
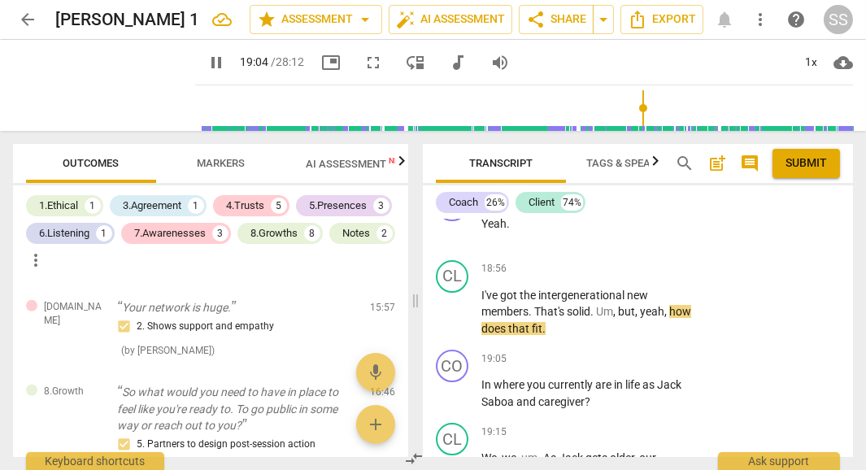
scroll to position [8753, 0]
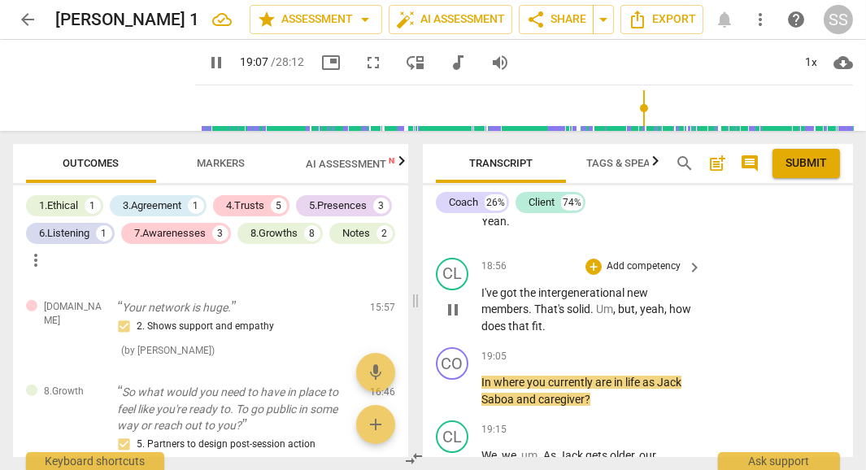
click at [474, 290] on div "play_arrow pause" at bounding box center [460, 310] width 41 height 40
click at [669, 302] on span "how" at bounding box center [680, 308] width 22 height 13
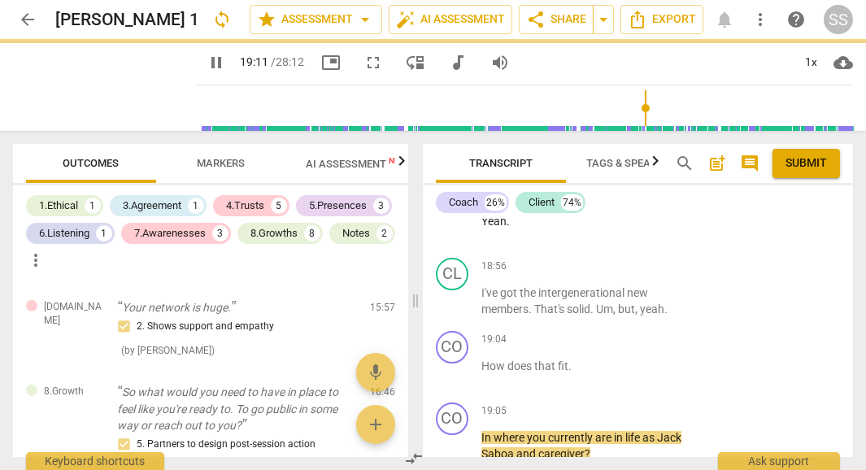
scroll to position [8808, 0]
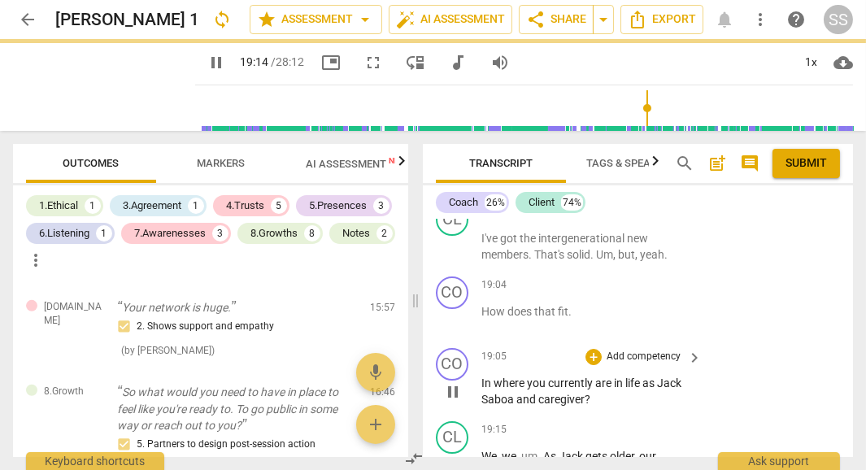
click at [481, 376] on span "In" at bounding box center [487, 382] width 12 height 13
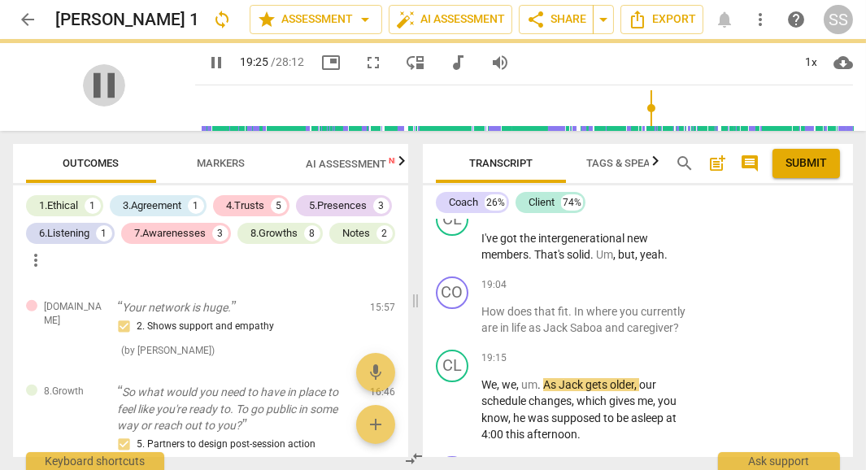
scroll to position [8736, 0]
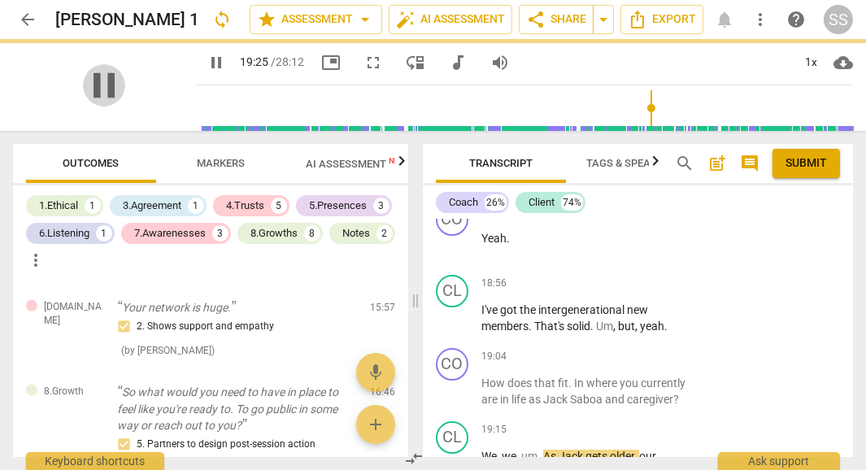
click at [103, 74] on span "pause" at bounding box center [104, 85] width 42 height 42
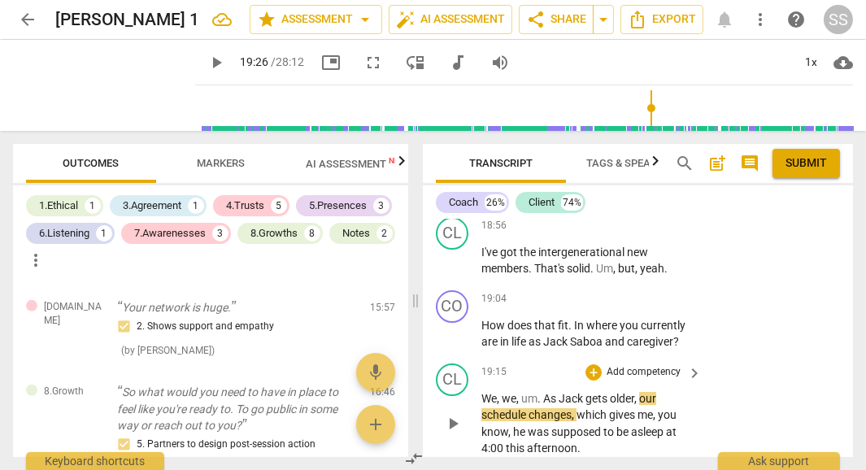
scroll to position [8796, 0]
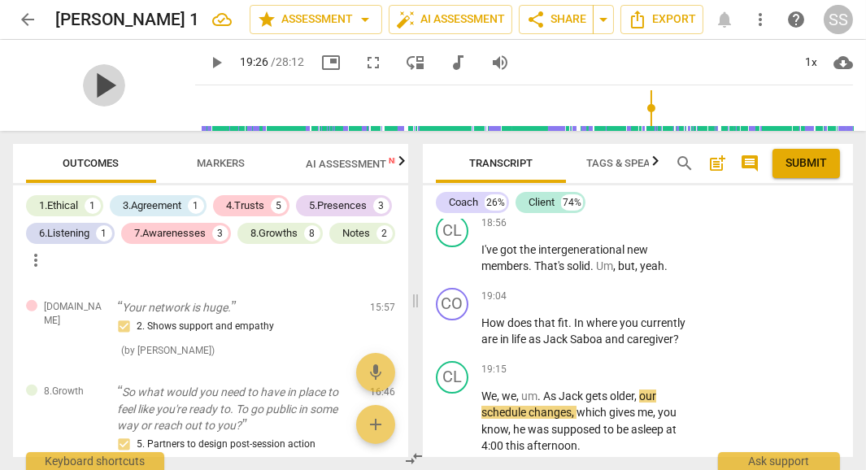
click at [89, 86] on span "play_arrow" at bounding box center [104, 85] width 42 height 42
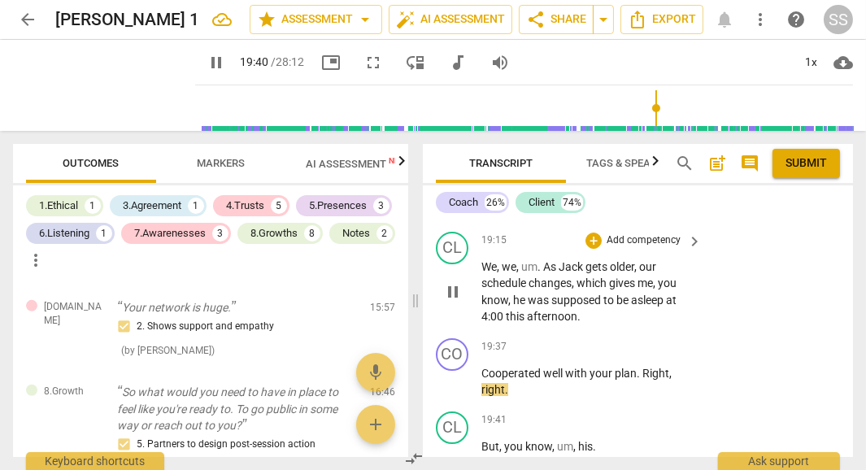
scroll to position [8935, 0]
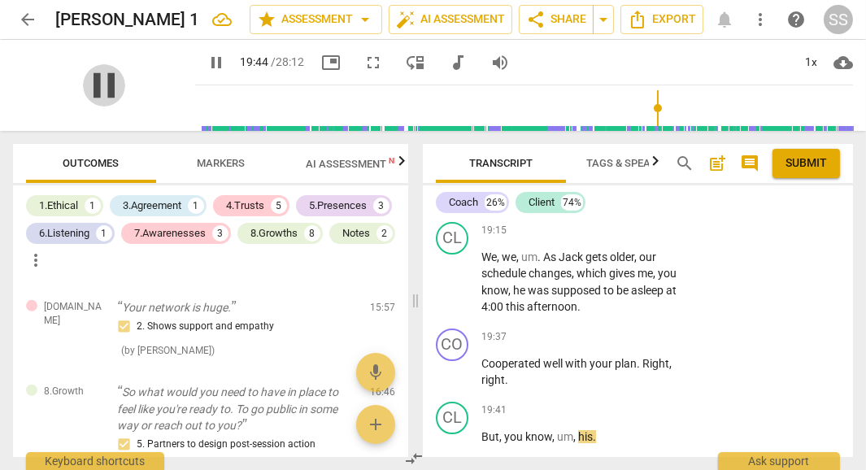
click at [102, 85] on span "pause" at bounding box center [104, 85] width 42 height 42
click at [481, 373] on span "right" at bounding box center [493, 379] width 24 height 13
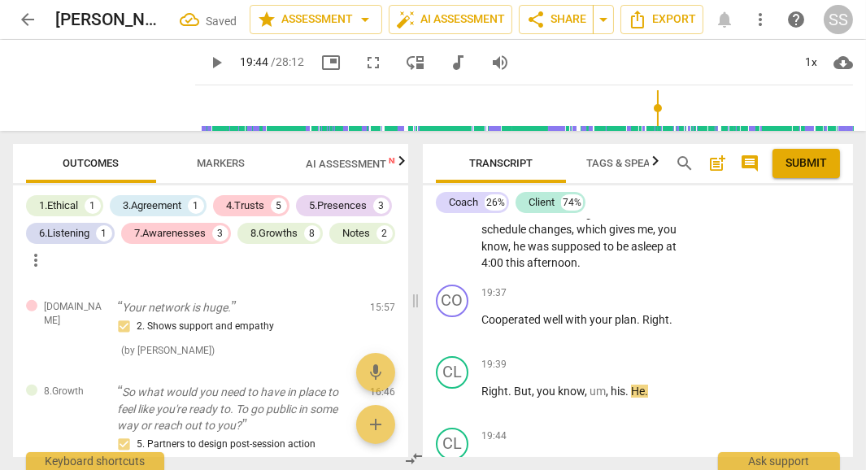
scroll to position [8984, 0]
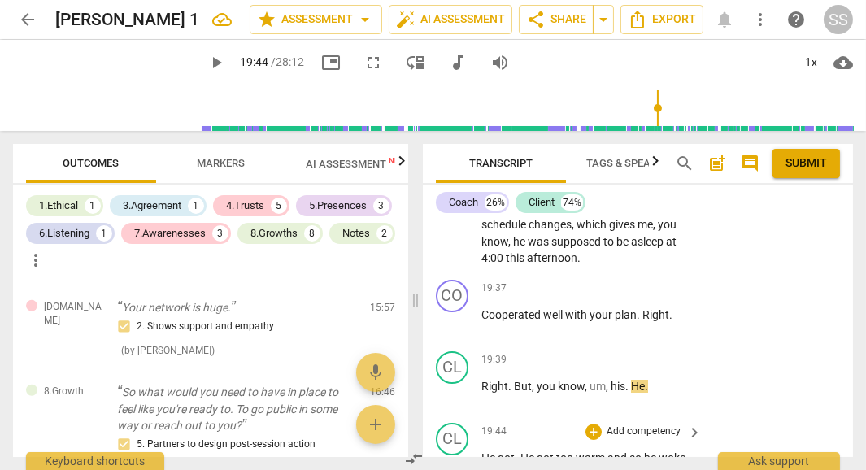
click at [483, 451] on span "He" at bounding box center [489, 457] width 16 height 13
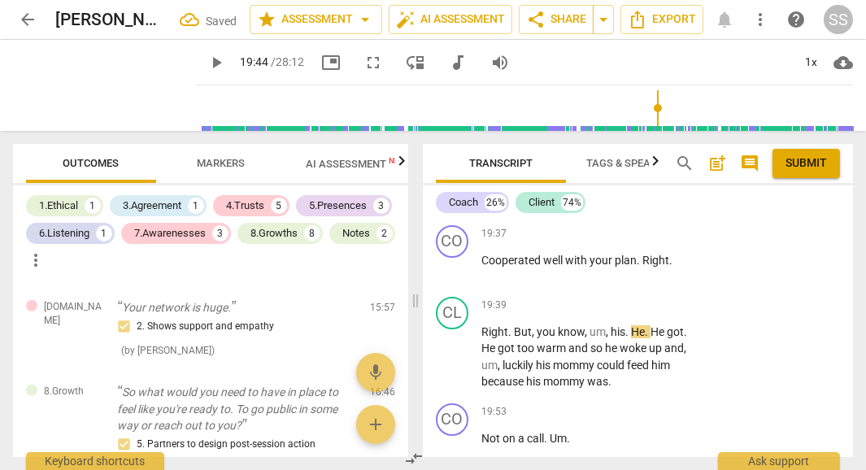
scroll to position [9041, 0]
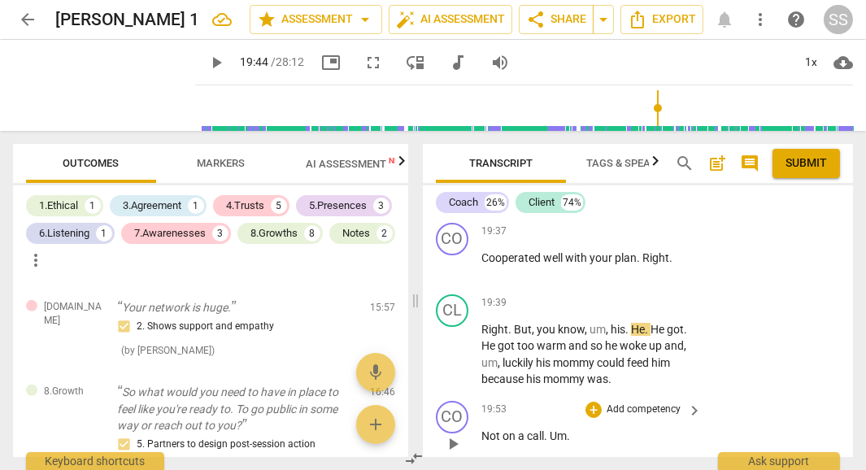
click at [480, 433] on div "play_arrow pause" at bounding box center [460, 443] width 41 height 21
click at [482, 429] on span "Not" at bounding box center [491, 435] width 21 height 13
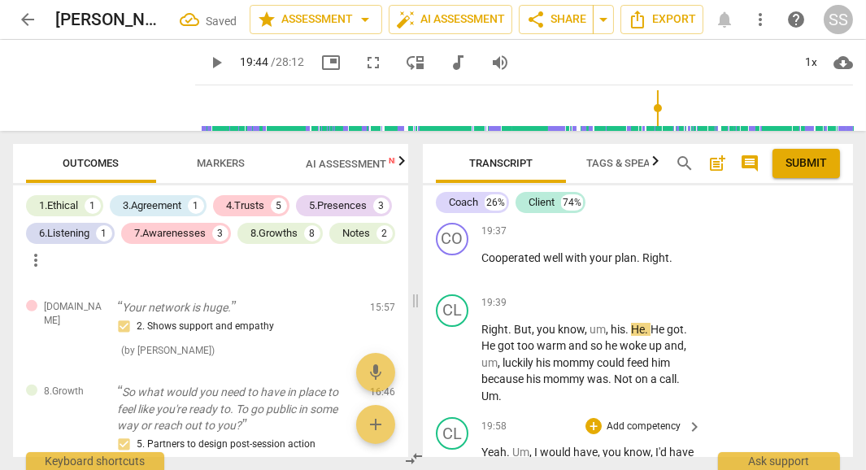
scroll to position [8986, 0]
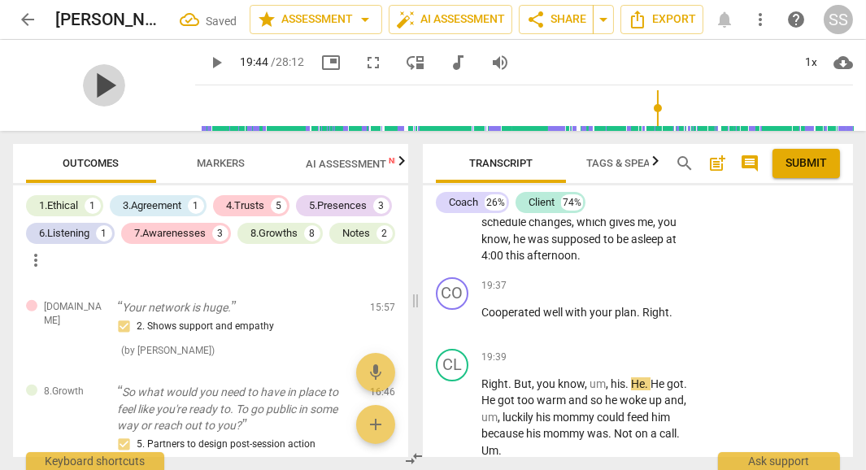
click at [89, 82] on span "play_arrow" at bounding box center [104, 85] width 42 height 42
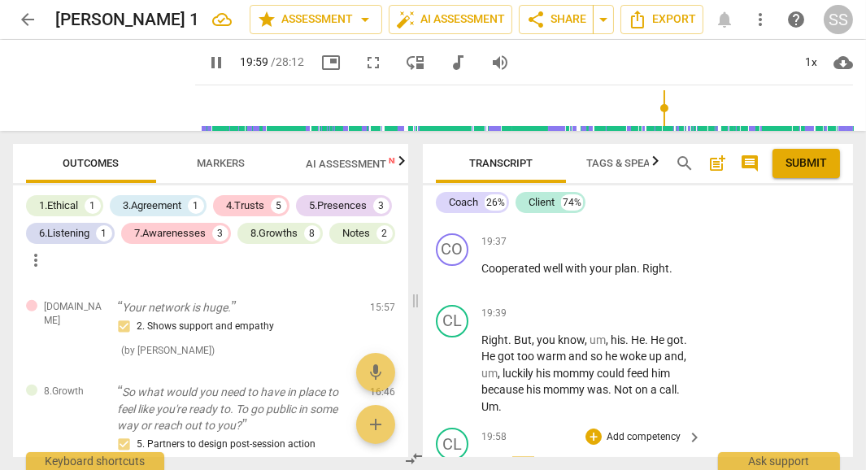
scroll to position [9031, 0]
click at [482, 455] on span "Yeah" at bounding box center [493, 461] width 25 height 13
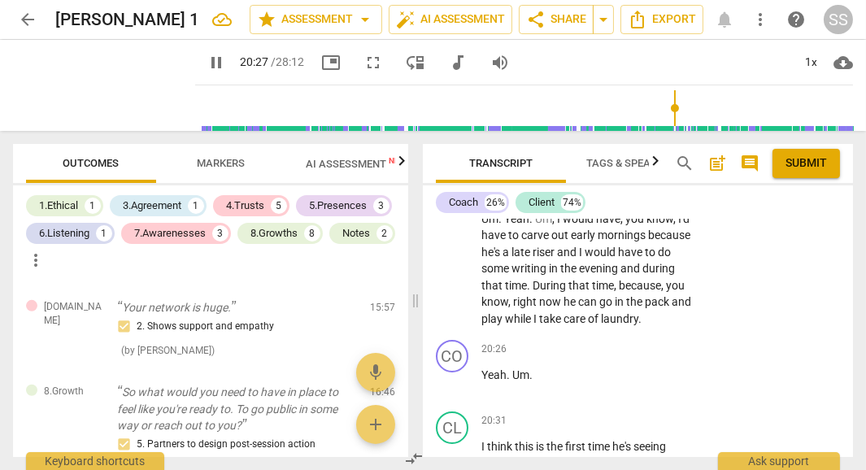
scroll to position [9218, 0]
click at [105, 87] on span "pause" at bounding box center [104, 85] width 42 height 42
click at [515, 368] on span "Um" at bounding box center [520, 374] width 17 height 13
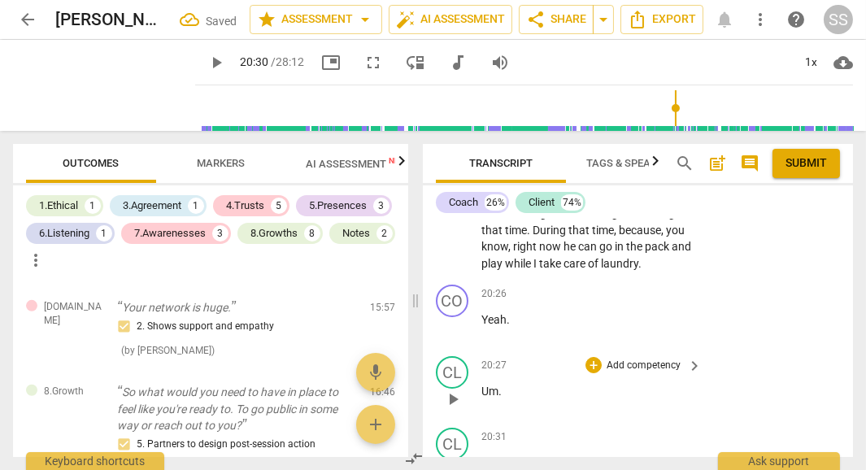
scroll to position [9274, 0]
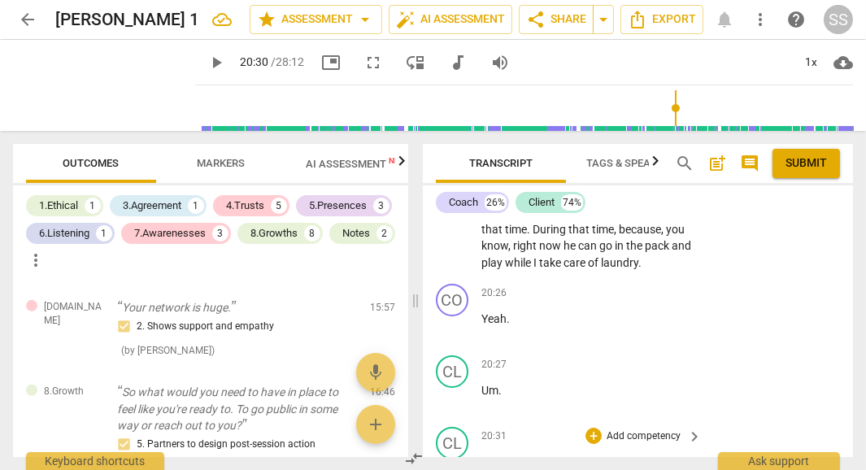
click at [481, 455] on span "I" at bounding box center [484, 461] width 6 height 13
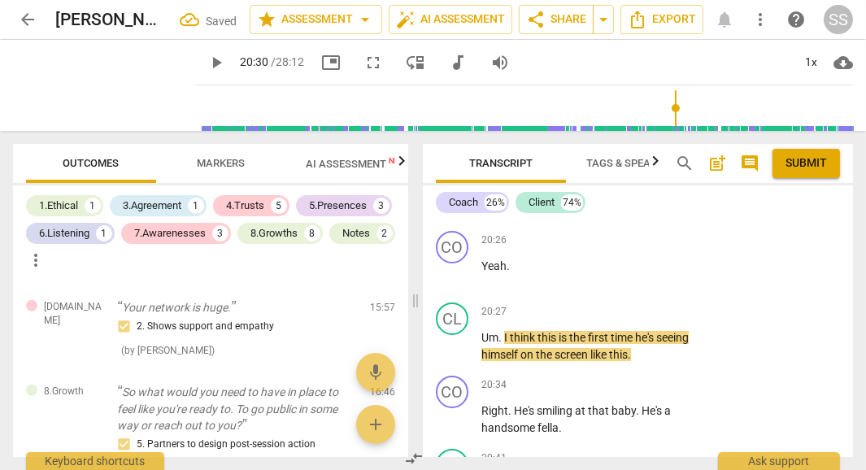
scroll to position [9328, 0]
click at [83, 85] on span "play_arrow" at bounding box center [104, 85] width 42 height 42
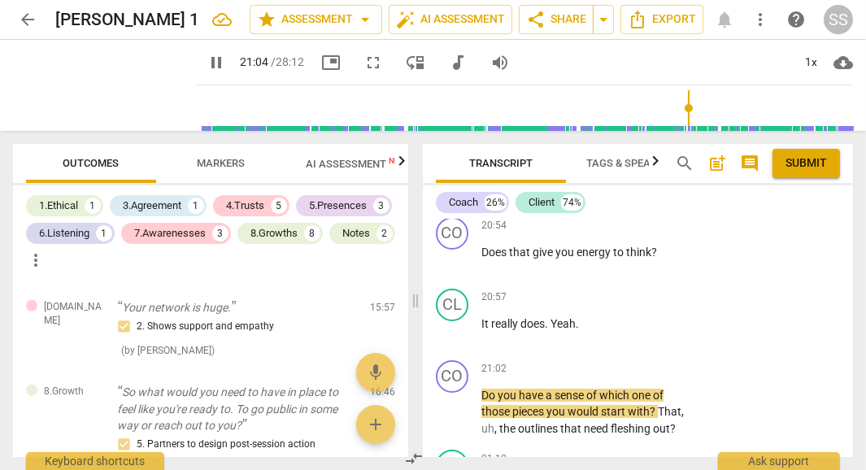
scroll to position [9656, 0]
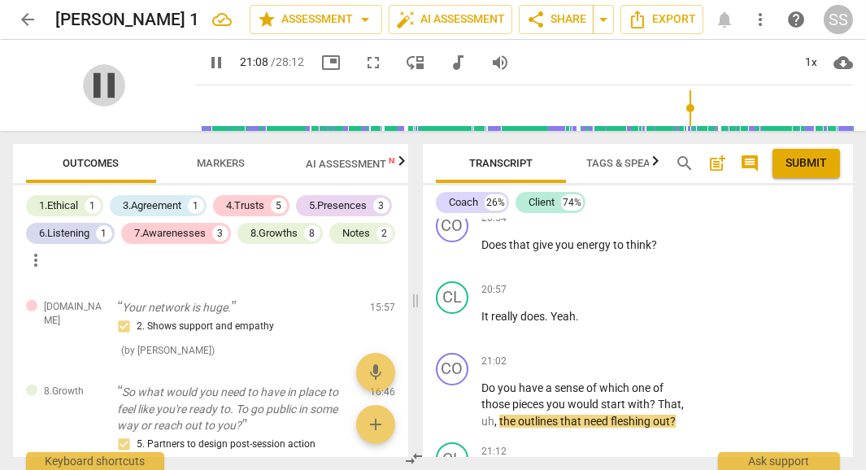
click at [83, 72] on span "pause" at bounding box center [104, 85] width 42 height 42
drag, startPoint x: 484, startPoint y: 324, endPoint x: 465, endPoint y: 305, distance: 26.4
click at [465, 346] on div "CO play_arrow pause 21:02 + Add competency keyboard_arrow_right Do you have a s…" at bounding box center [638, 391] width 430 height 90
click at [599, 354] on div "+" at bounding box center [593, 362] width 16 height 16
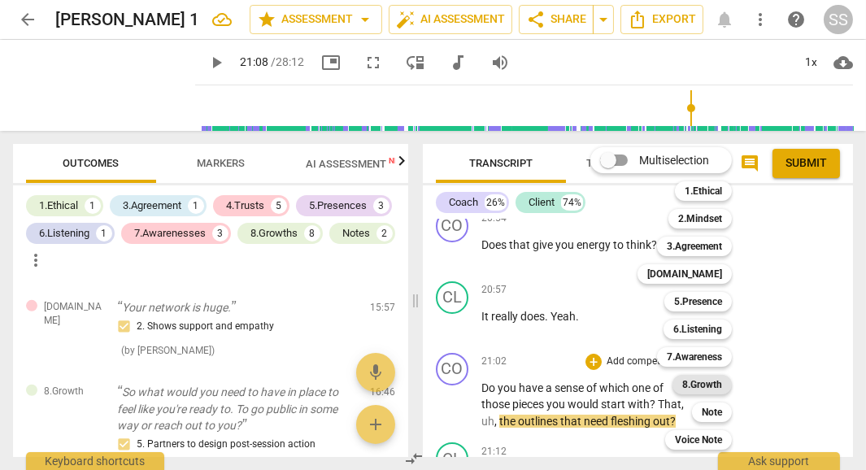
click at [711, 375] on b "8.Growth" at bounding box center [702, 385] width 40 height 20
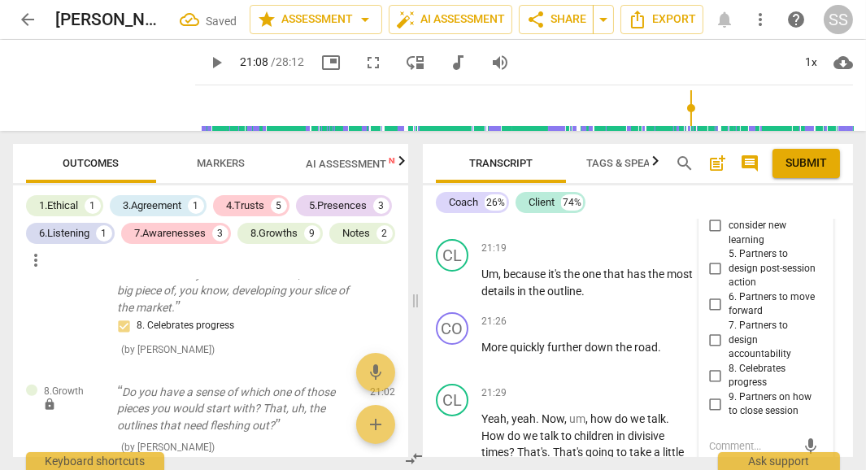
scroll to position [10002, 0]
click at [711, 295] on input "6. Partners to move forward" at bounding box center [715, 305] width 26 height 20
click at [724, 439] on textarea at bounding box center [753, 446] width 88 height 15
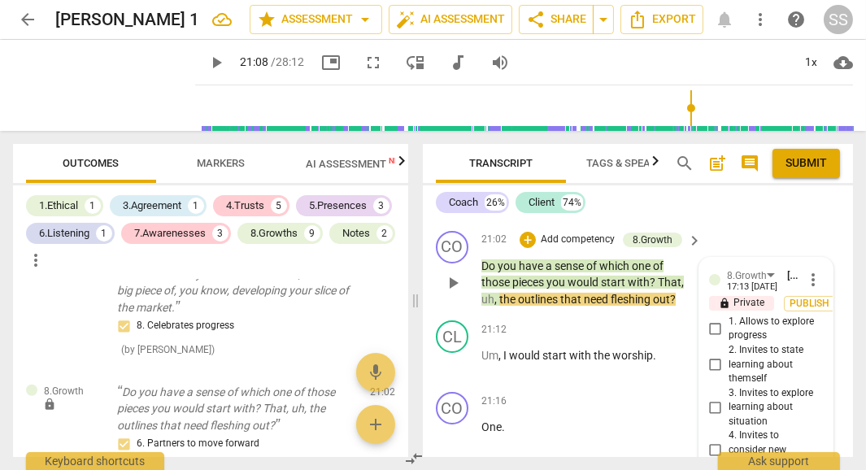
scroll to position [9776, 0]
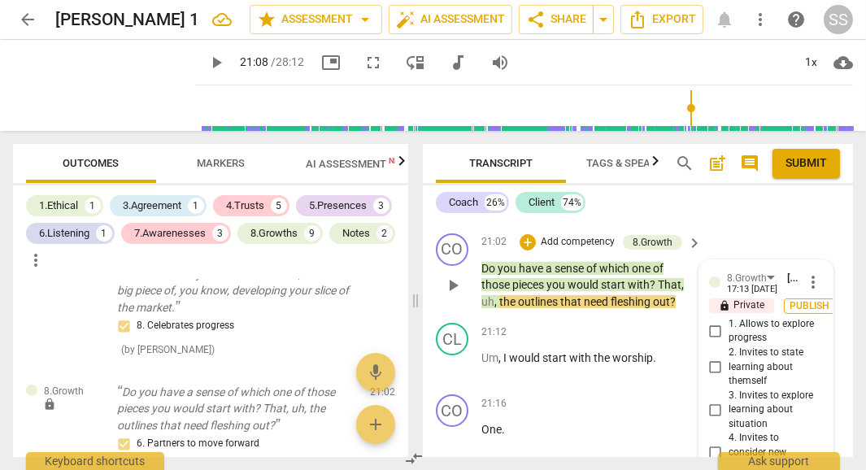
click at [808, 299] on span "Publish" at bounding box center [810, 306] width 24 height 14
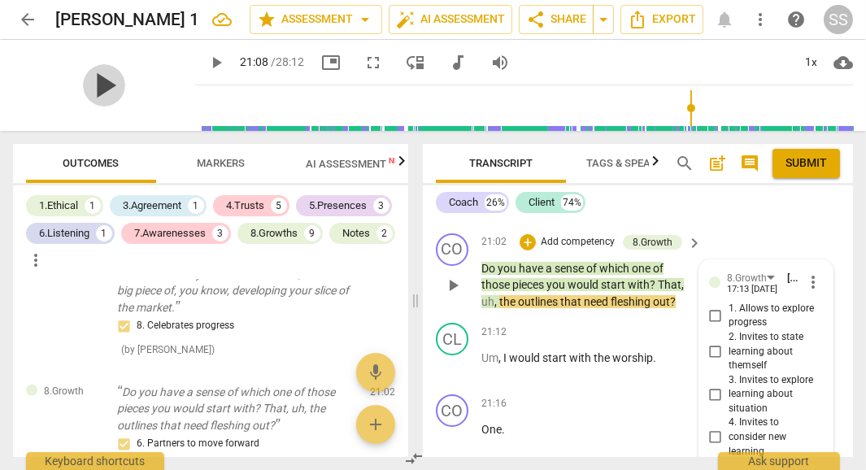
click at [87, 81] on span "play_arrow" at bounding box center [104, 85] width 42 height 42
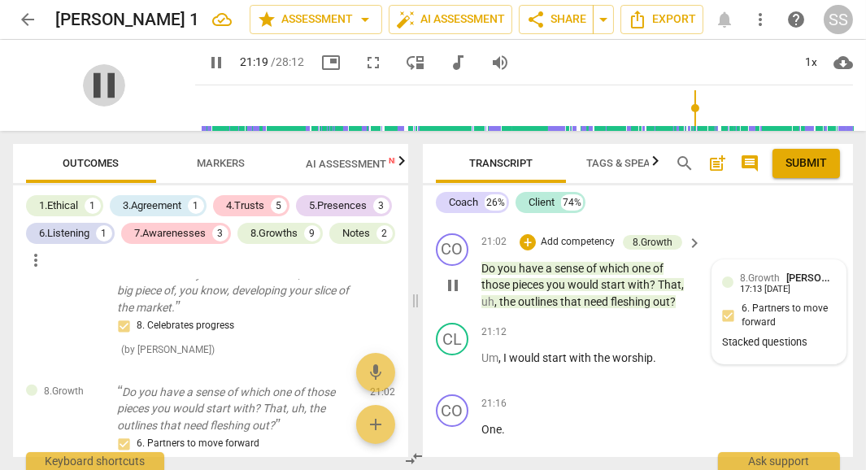
click at [104, 93] on span "pause" at bounding box center [104, 85] width 42 height 42
click at [481, 423] on span "One" at bounding box center [491, 429] width 20 height 13
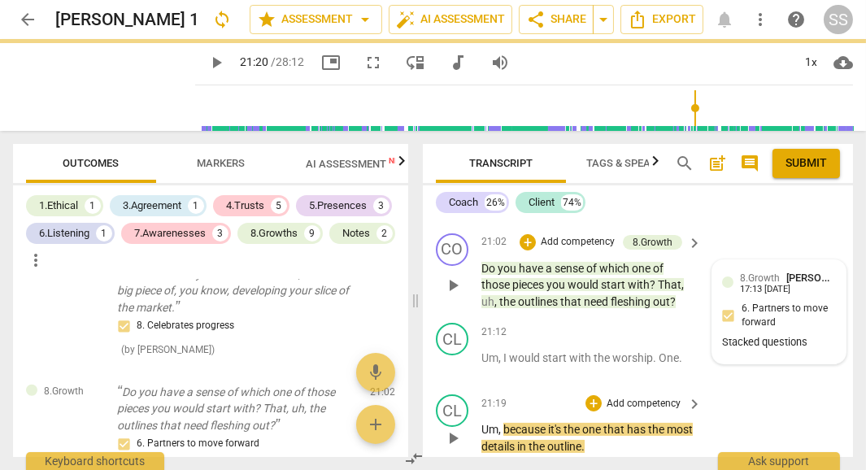
click at [478, 427] on div "play_arrow pause" at bounding box center [460, 438] width 41 height 23
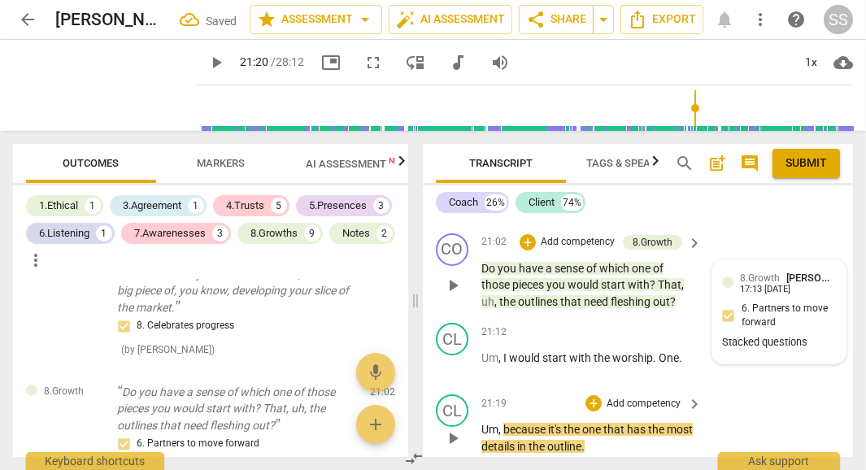
click at [481, 423] on span "Um" at bounding box center [489, 429] width 17 height 13
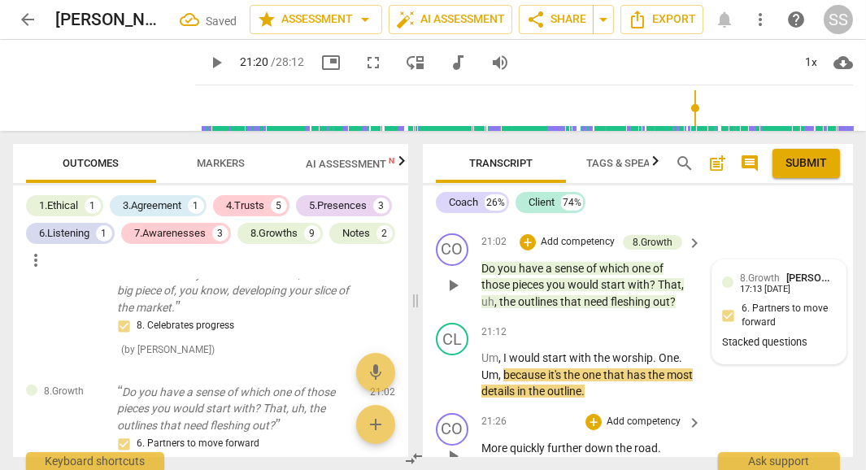
click at [481, 441] on span "More" at bounding box center [495, 447] width 28 height 13
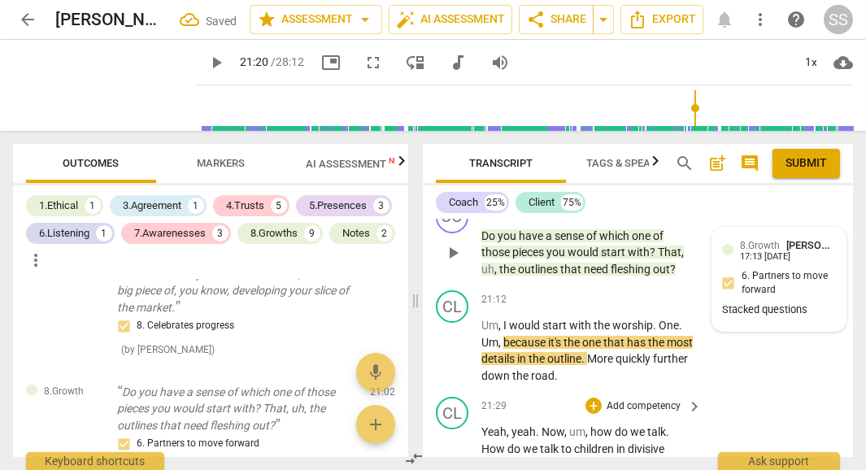
scroll to position [9815, 0]
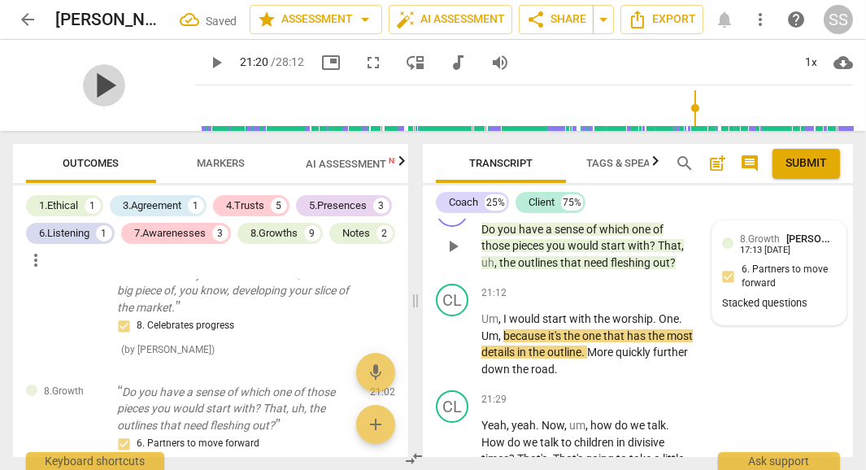
click at [94, 81] on span "play_arrow" at bounding box center [104, 85] width 42 height 42
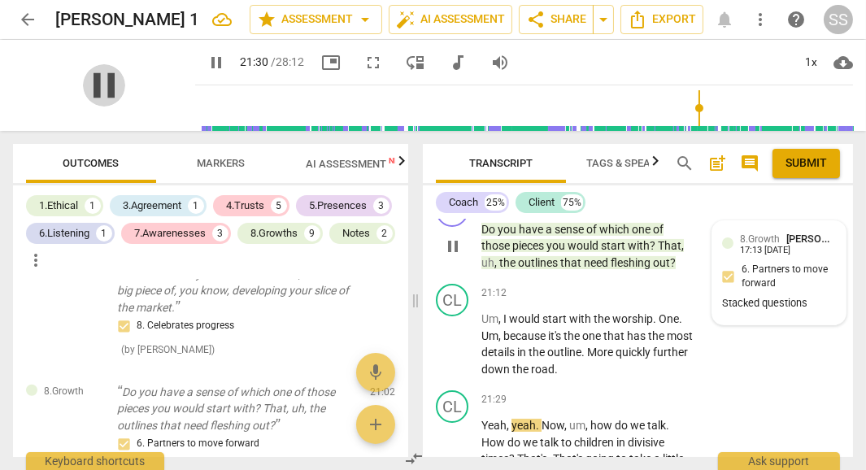
click at [94, 81] on span "pause" at bounding box center [104, 85] width 42 height 42
click at [482, 329] on span "Um" at bounding box center [489, 335] width 17 height 13
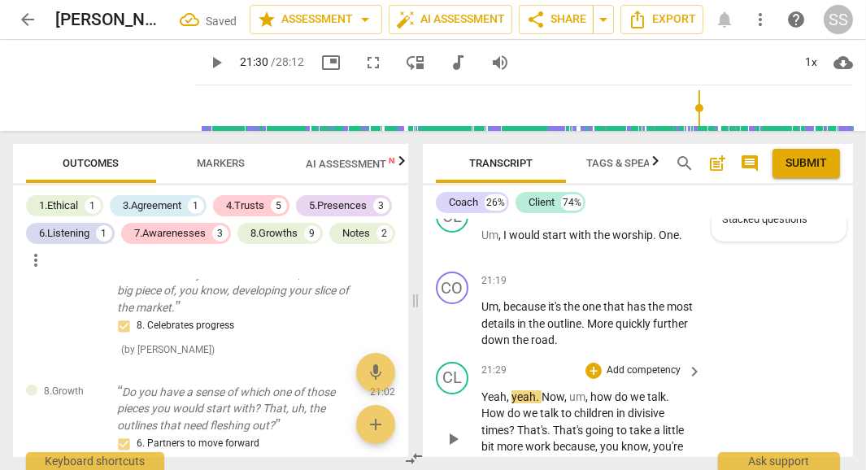
scroll to position [9912, 0]
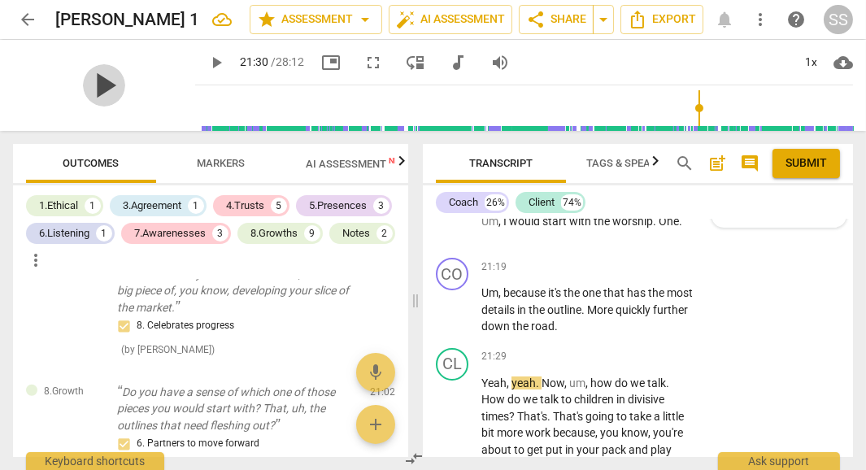
click at [98, 75] on span "play_arrow" at bounding box center [104, 85] width 42 height 42
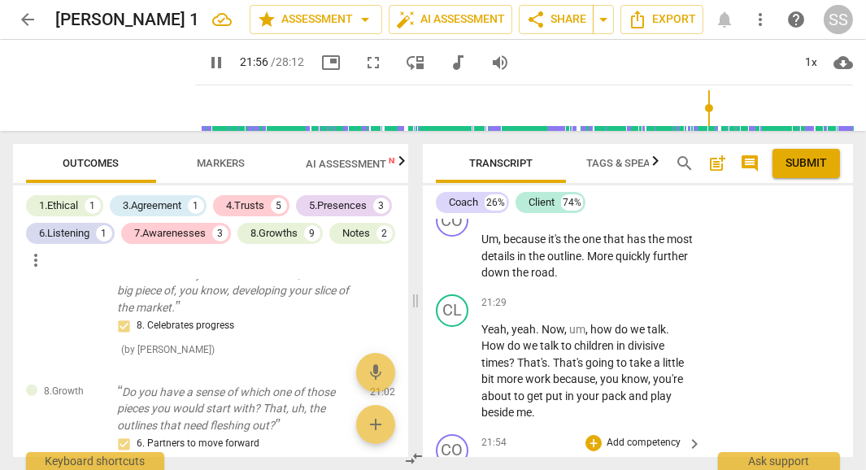
scroll to position [9978, 0]
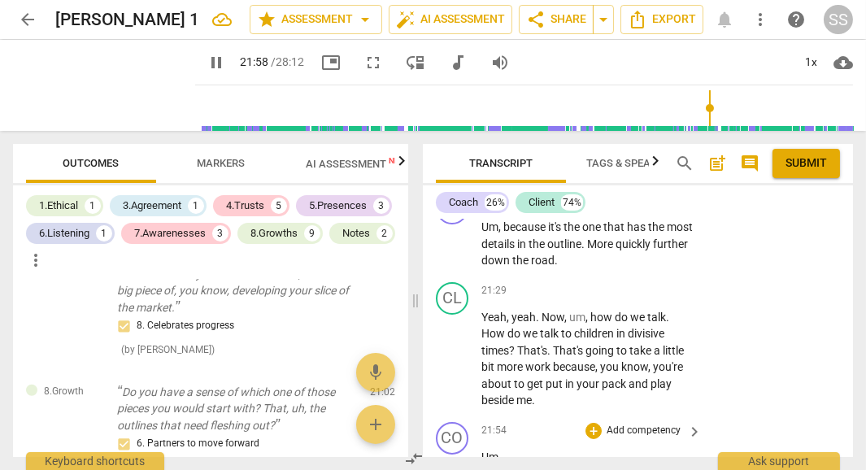
click at [480, 454] on div "play_arrow pause" at bounding box center [460, 464] width 41 height 21
click at [481, 450] on span "Um" at bounding box center [489, 456] width 17 height 13
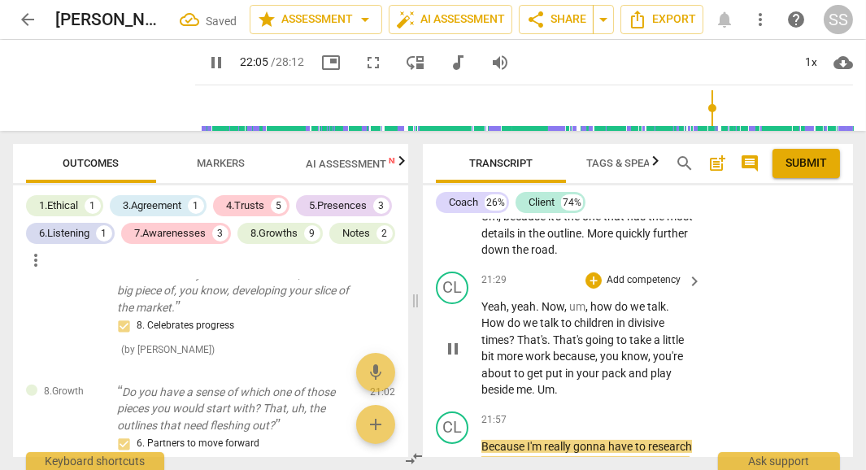
scroll to position [10053, 0]
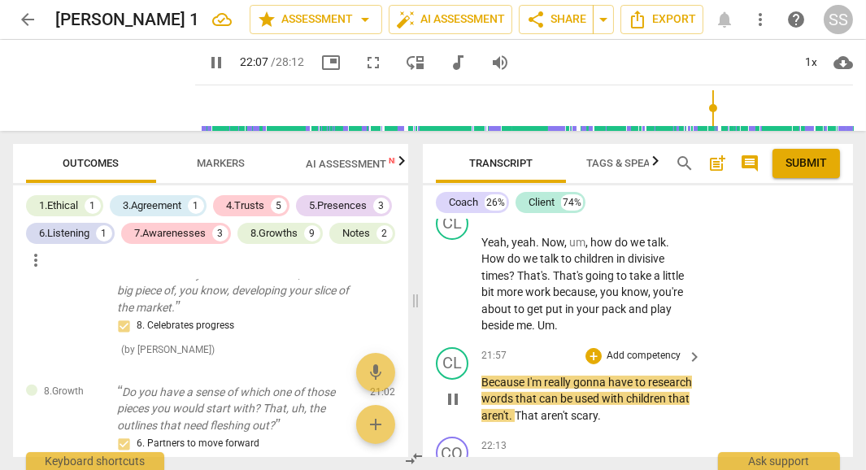
click at [481, 376] on span "Because" at bounding box center [504, 382] width 46 height 13
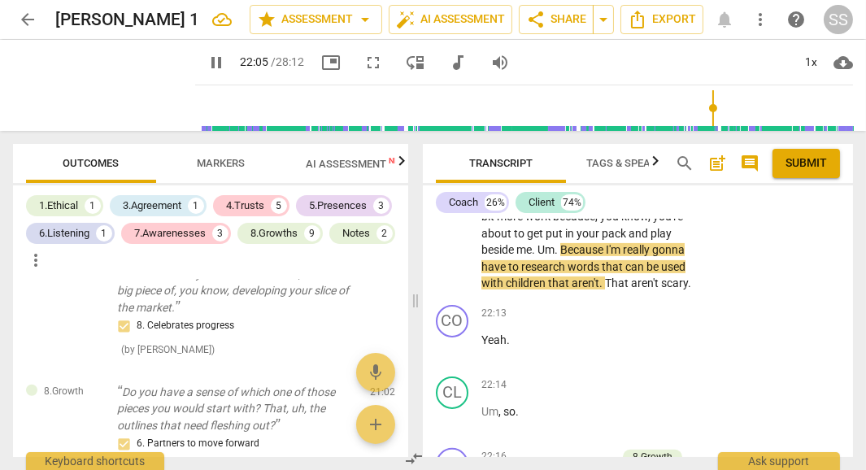
scroll to position [10128, 0]
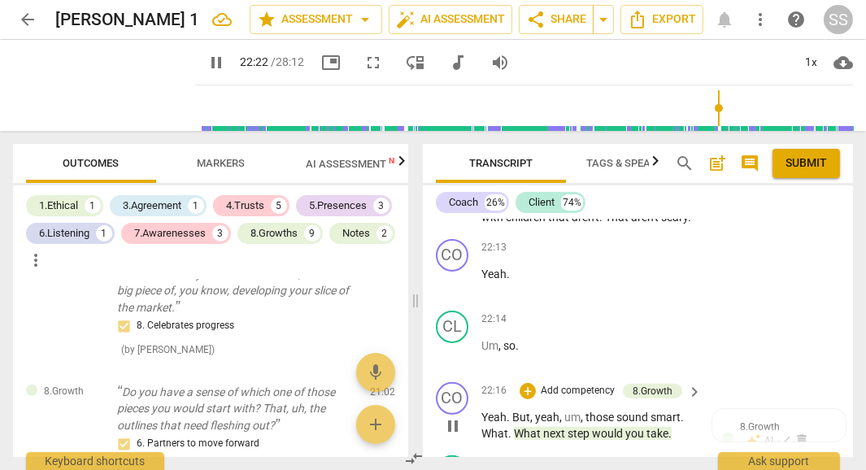
scroll to position [10181, 0]
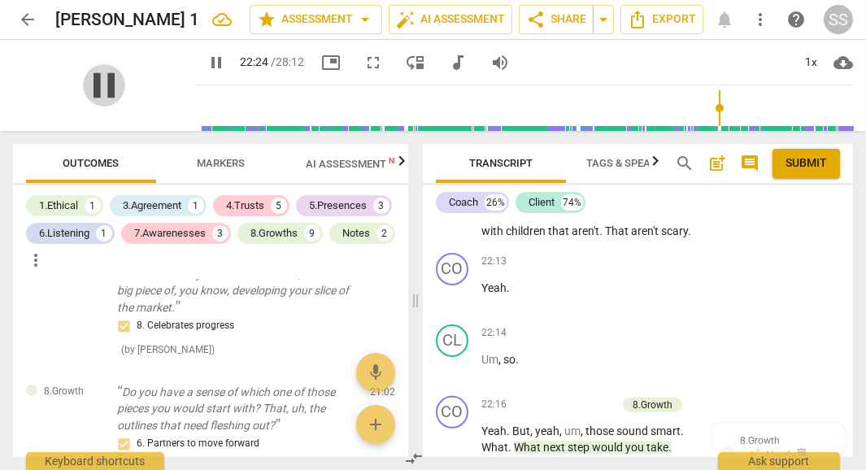
click at [93, 90] on span "pause" at bounding box center [104, 85] width 42 height 42
click at [481, 428] on div "play_arrow pause" at bounding box center [460, 439] width 41 height 23
click at [481, 424] on span "Yeah" at bounding box center [493, 430] width 25 height 13
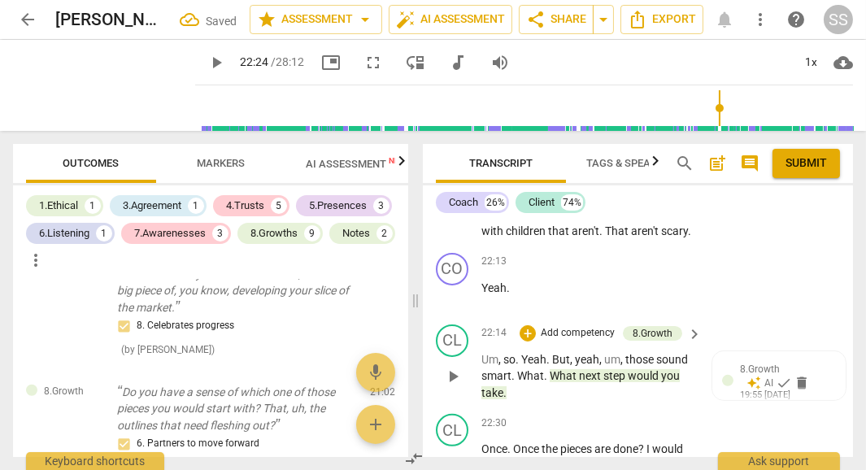
click at [602, 353] on span "," at bounding box center [601, 359] width 5 height 13
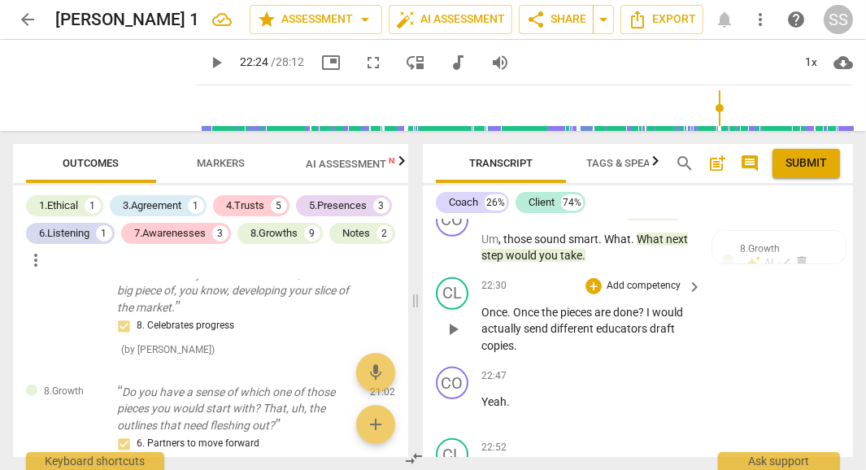
scroll to position [10383, 0]
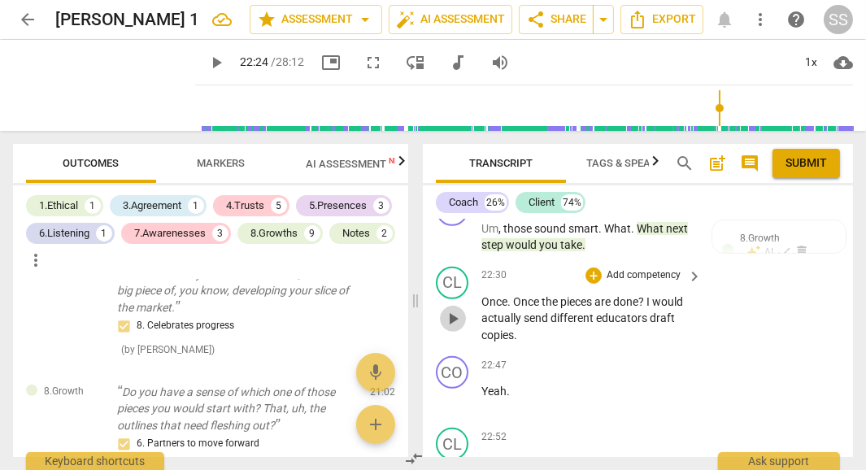
click at [457, 309] on span "play_arrow" at bounding box center [453, 319] width 20 height 20
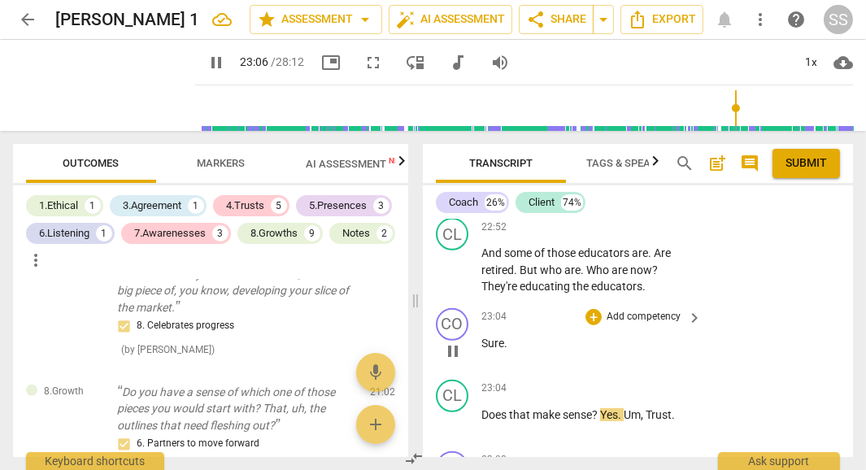
scroll to position [10596, 0]
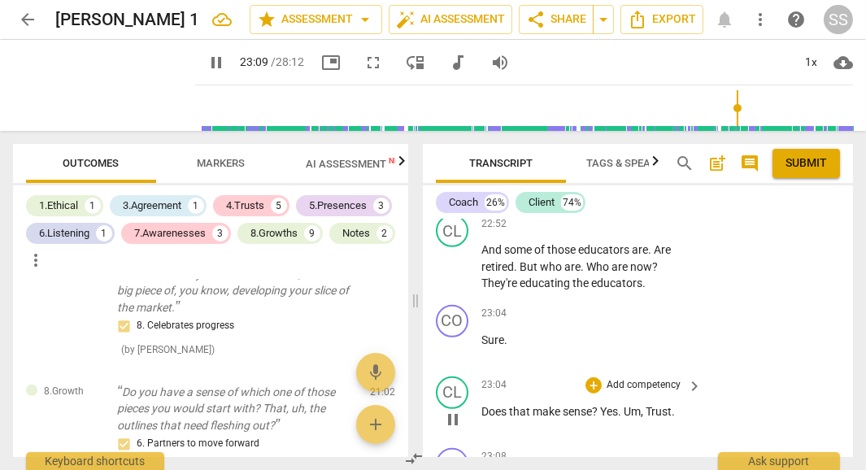
click at [606, 405] on span "Yes" at bounding box center [609, 411] width 18 height 13
click at [602, 405] on span "Yes" at bounding box center [609, 411] width 18 height 13
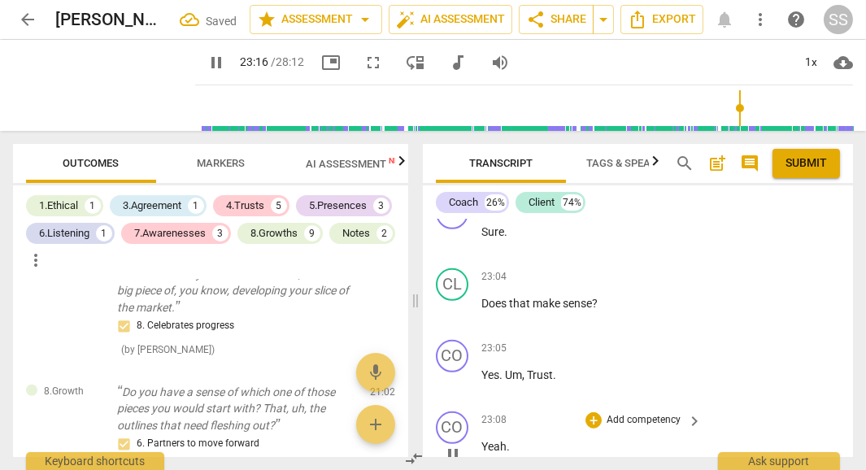
scroll to position [10738, 0]
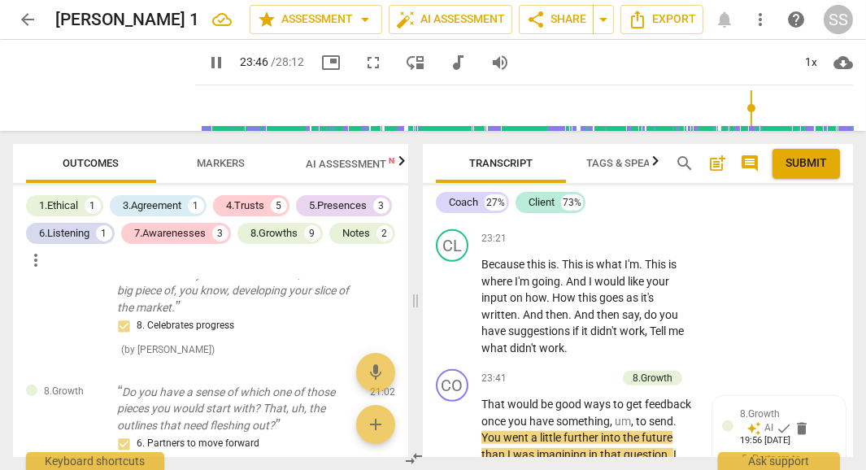
scroll to position [11047, 0]
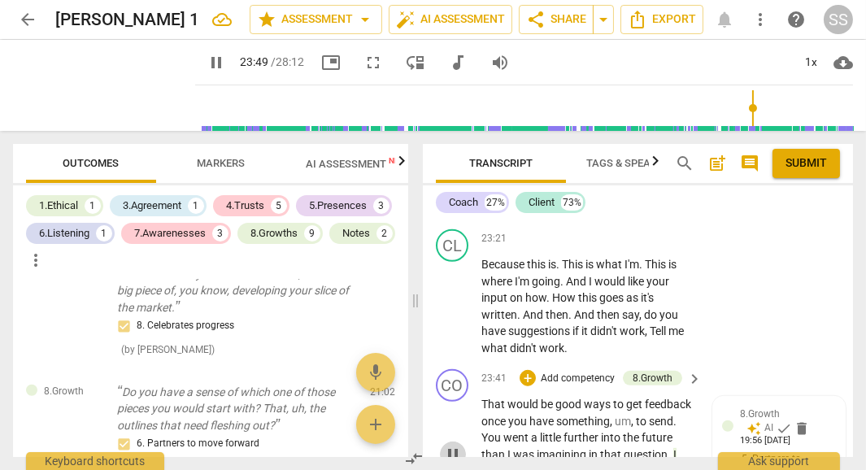
click at [443, 445] on span "pause" at bounding box center [453, 455] width 20 height 20
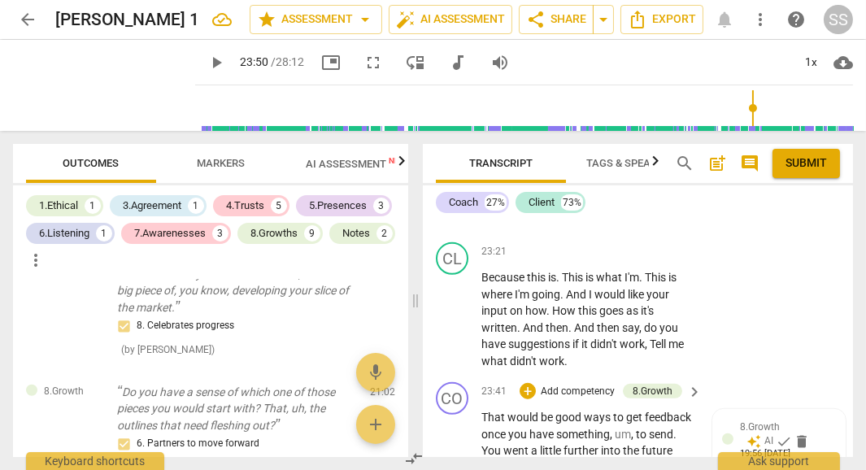
scroll to position [11034, 0]
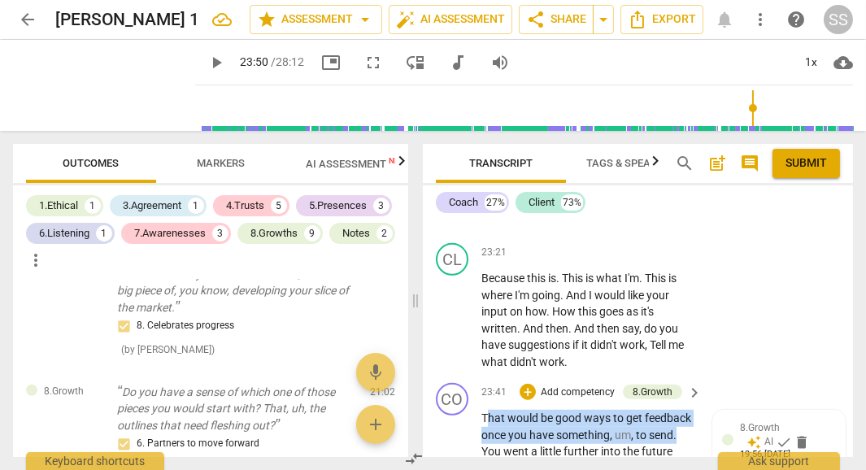
drag, startPoint x: 486, startPoint y: 356, endPoint x: 522, endPoint y: 389, distance: 48.3
click at [522, 410] on p "That would be good ways to get feedback once you have something , um , to send …" at bounding box center [587, 468] width 212 height 117
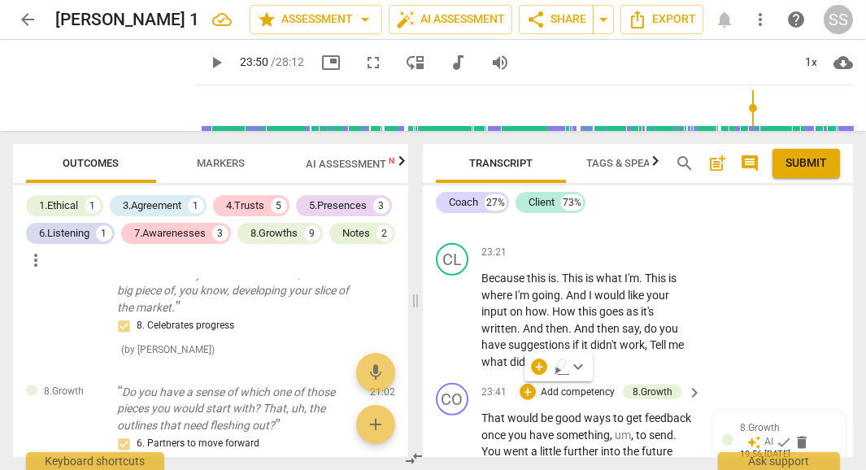
click at [673, 428] on span "." at bounding box center [674, 434] width 3 height 13
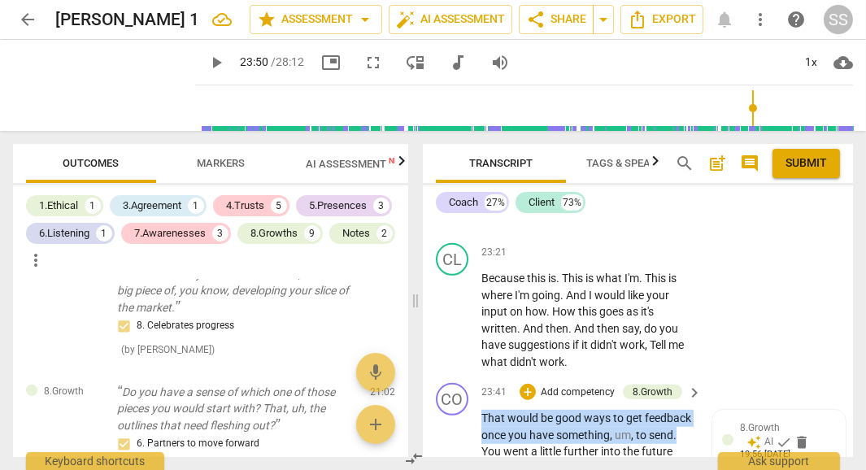
drag, startPoint x: 520, startPoint y: 387, endPoint x: 477, endPoint y: 356, distance: 53.0
click at [477, 376] on div "CO play_arrow pause 23:41 + Add competency 8.Growth keyboard_arrow_right That w…" at bounding box center [638, 454] width 430 height 157
click at [540, 365] on div "+" at bounding box center [539, 367] width 16 height 16
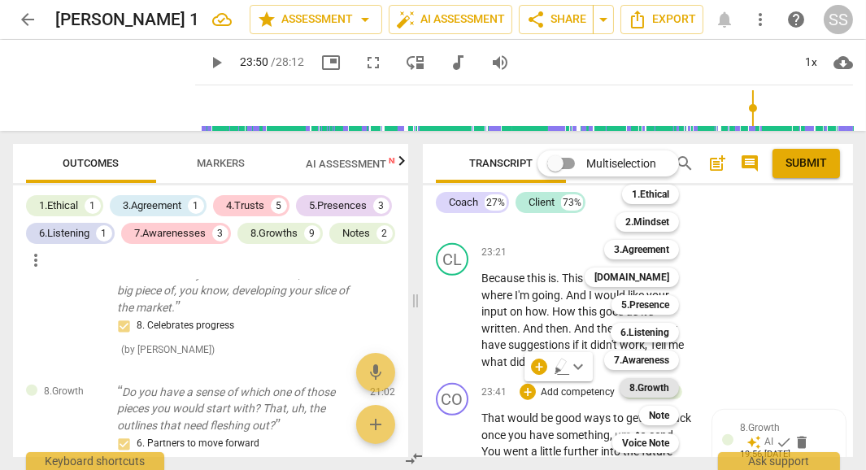
click at [652, 387] on b "8.Growth" at bounding box center [649, 388] width 40 height 20
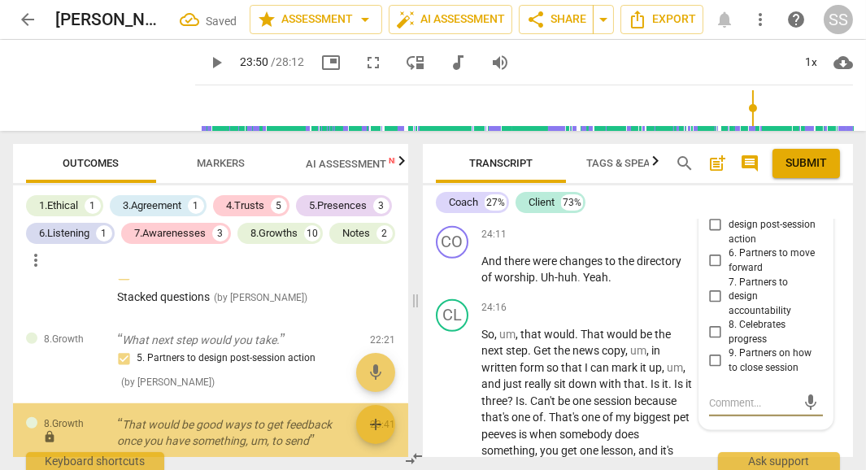
scroll to position [2021, 0]
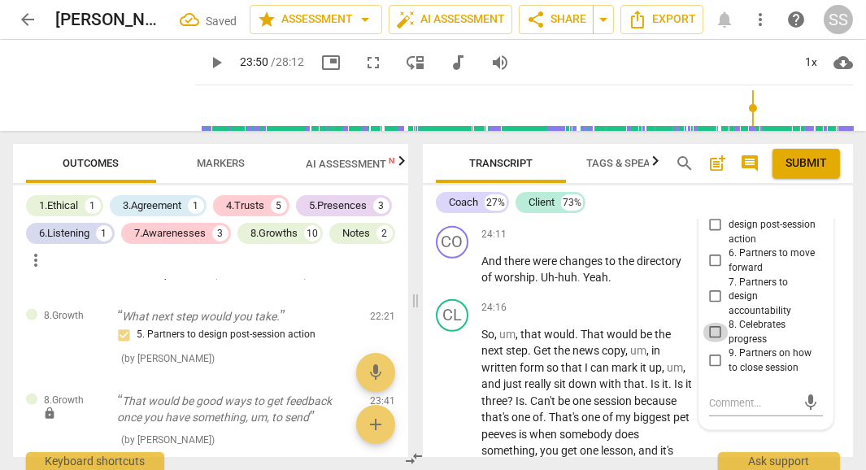
click at [713, 323] on input "8. Celebrates progress" at bounding box center [715, 333] width 26 height 20
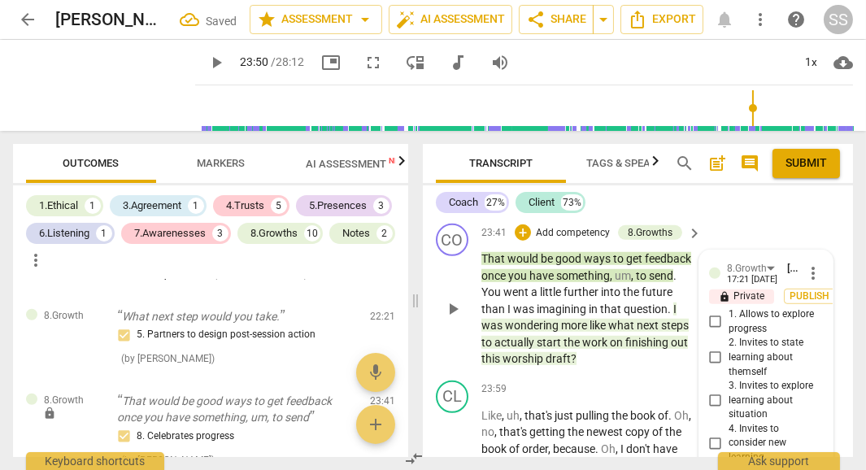
scroll to position [11177, 0]
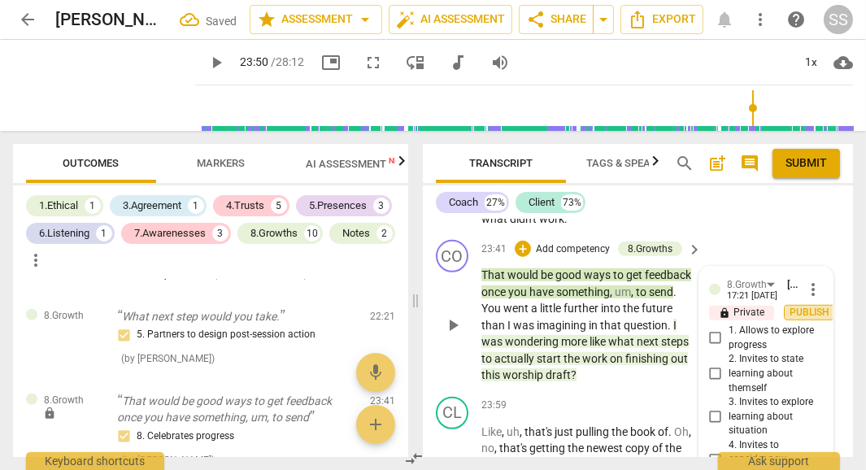
click at [811, 306] on span "Publish" at bounding box center [810, 313] width 24 height 14
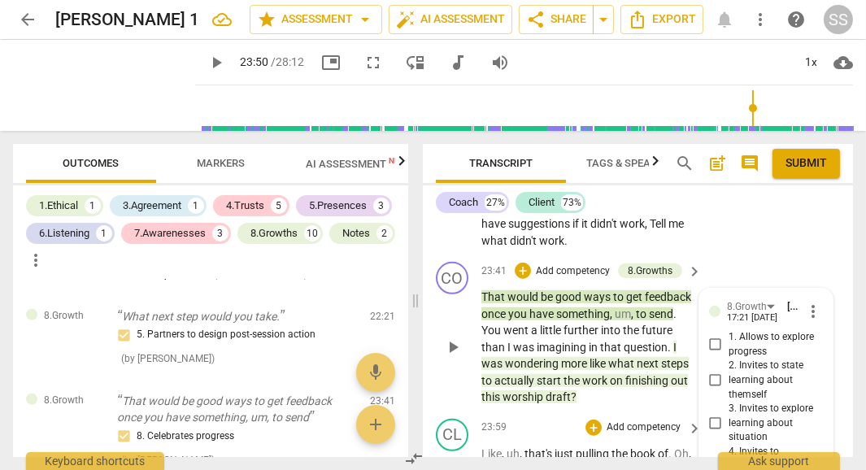
scroll to position [11156, 0]
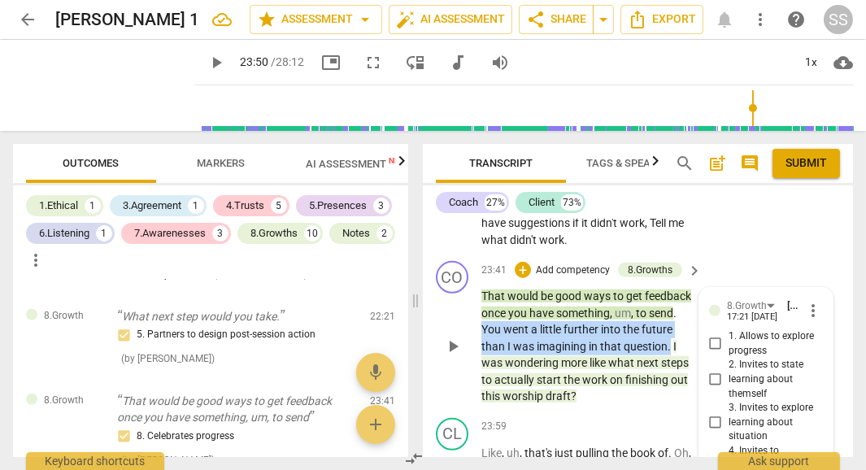
drag, startPoint x: 520, startPoint y: 264, endPoint x: 529, endPoint y: 296, distance: 32.9
click at [529, 296] on p "That would be good ways to get feedback once you have something , um , to send …" at bounding box center [587, 346] width 212 height 117
click at [542, 278] on div "+" at bounding box center [545, 278] width 16 height 16
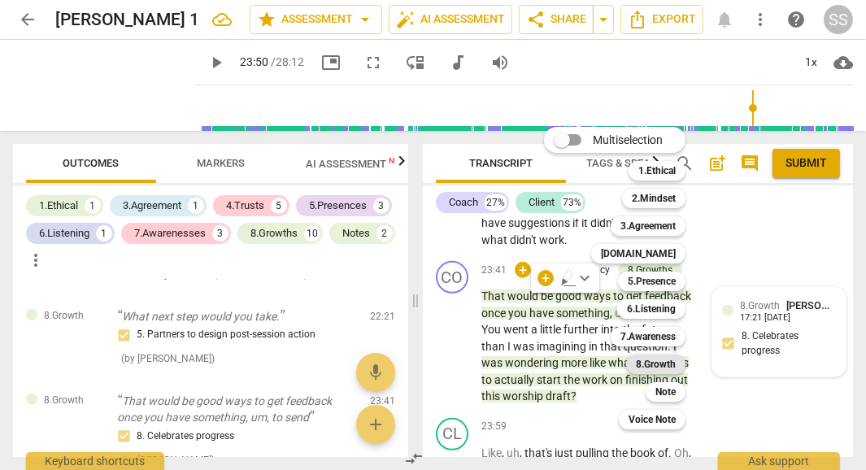
click at [665, 363] on b "8.Growth" at bounding box center [656, 364] width 40 height 20
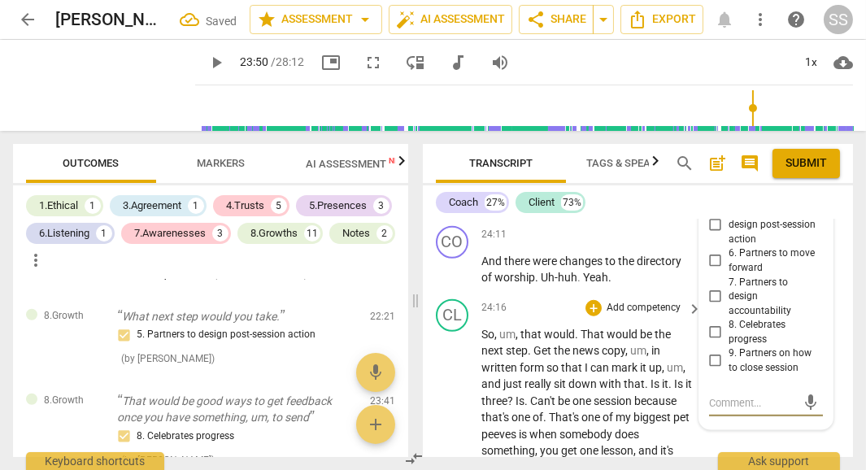
scroll to position [2123, 0]
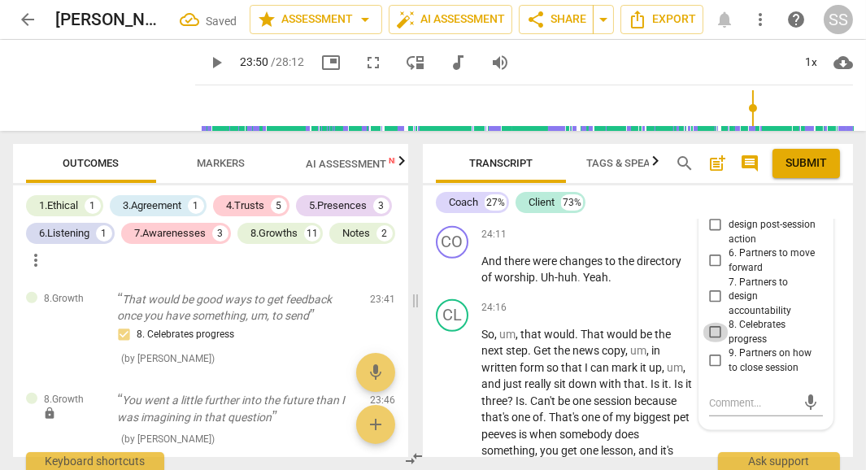
click at [718, 323] on input "8. Celebrates progress" at bounding box center [715, 333] width 26 height 20
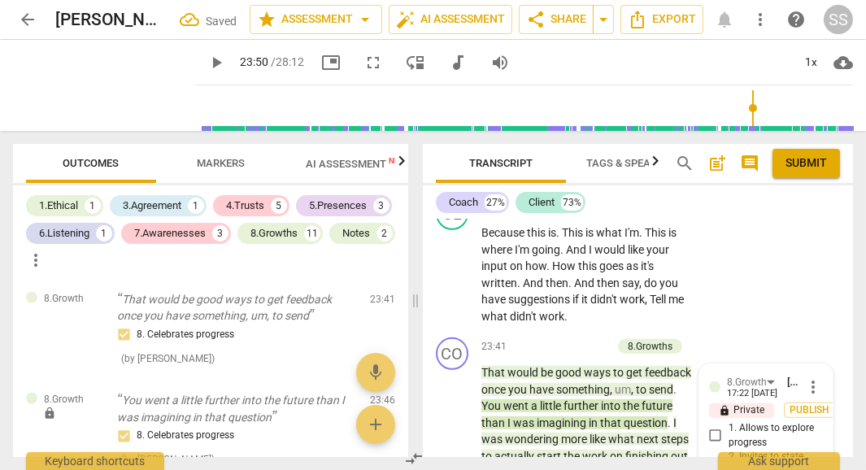
scroll to position [11072, 0]
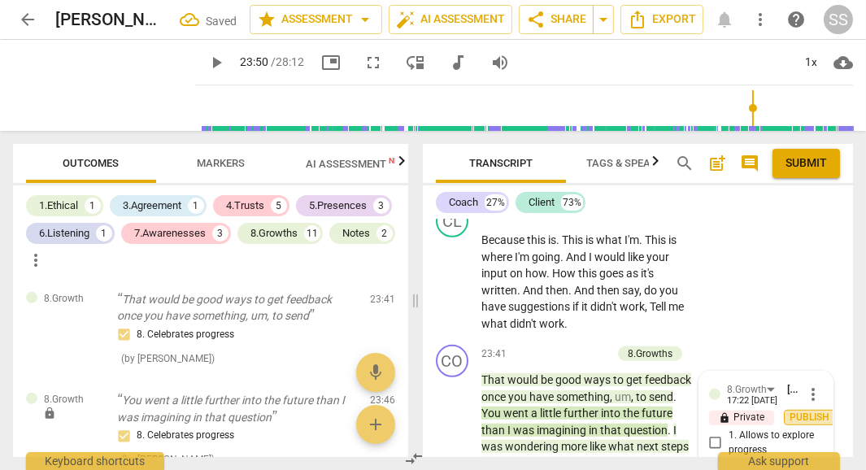
click at [804, 411] on span "Publish" at bounding box center [810, 418] width 24 height 14
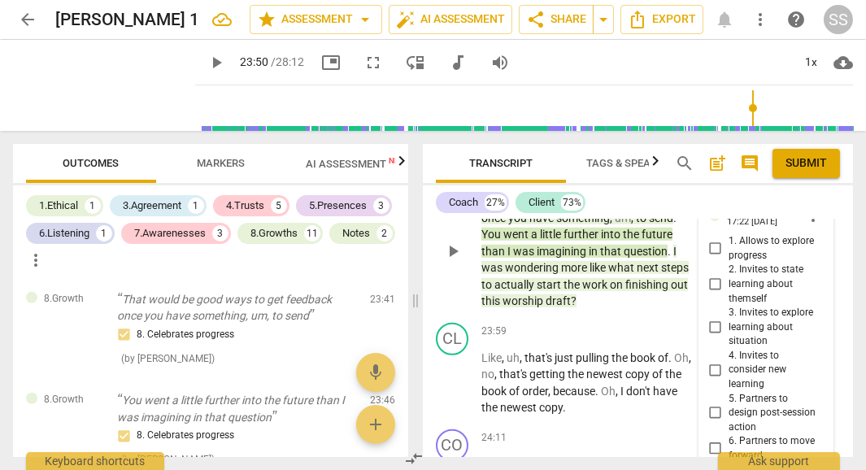
scroll to position [11252, 0]
click at [98, 95] on span "play_arrow" at bounding box center [104, 85] width 42 height 42
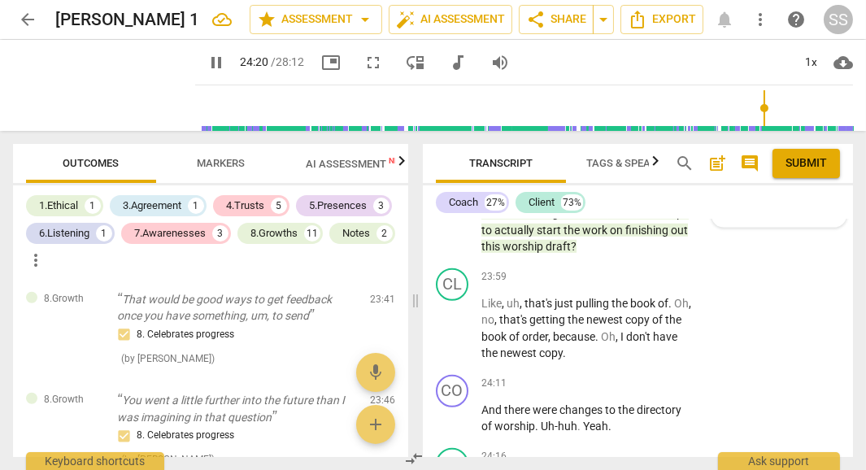
scroll to position [11315, 0]
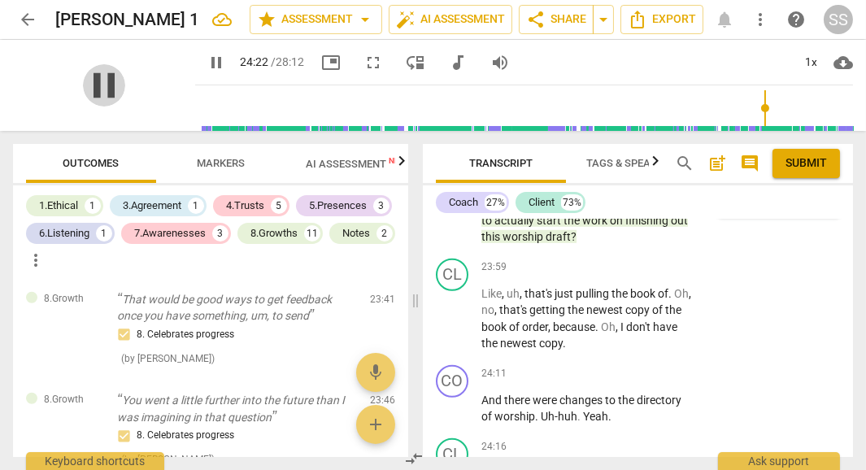
click at [107, 75] on span "pause" at bounding box center [104, 85] width 42 height 42
click at [540, 410] on span "." at bounding box center [538, 416] width 6 height 13
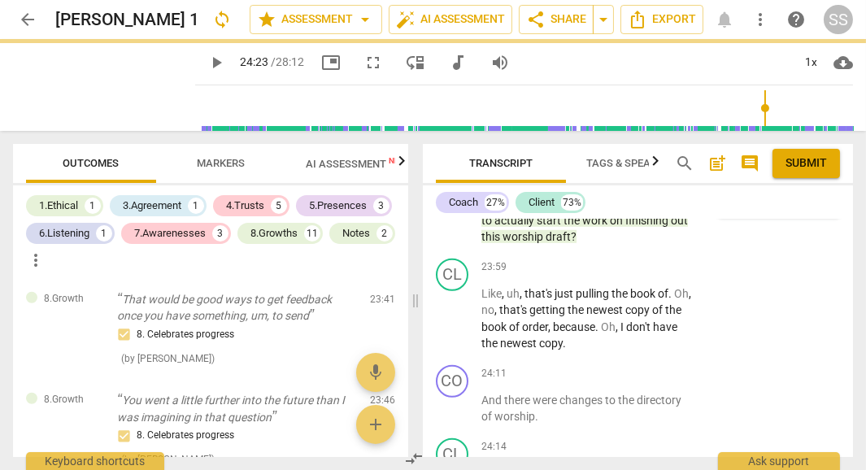
scroll to position [11407, 0]
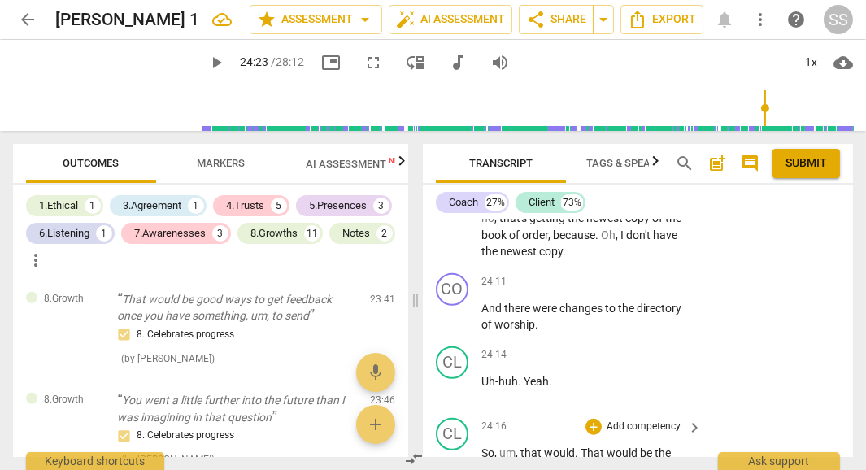
click at [481, 446] on span "So" at bounding box center [487, 452] width 13 height 13
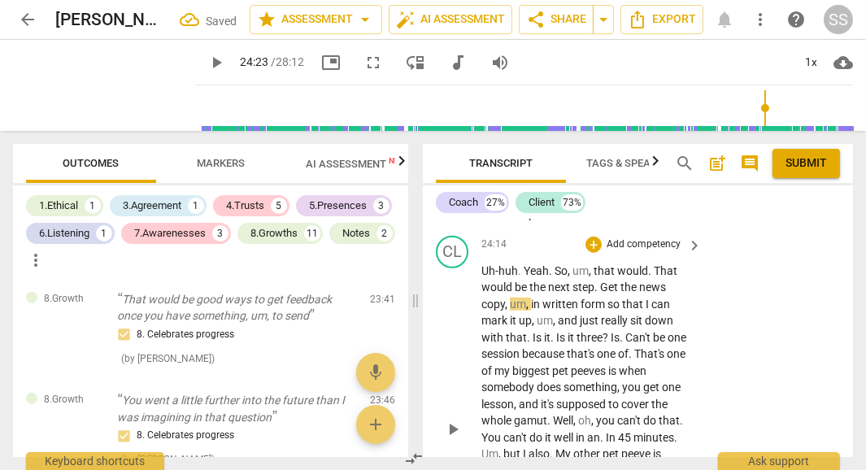
scroll to position [11549, 0]
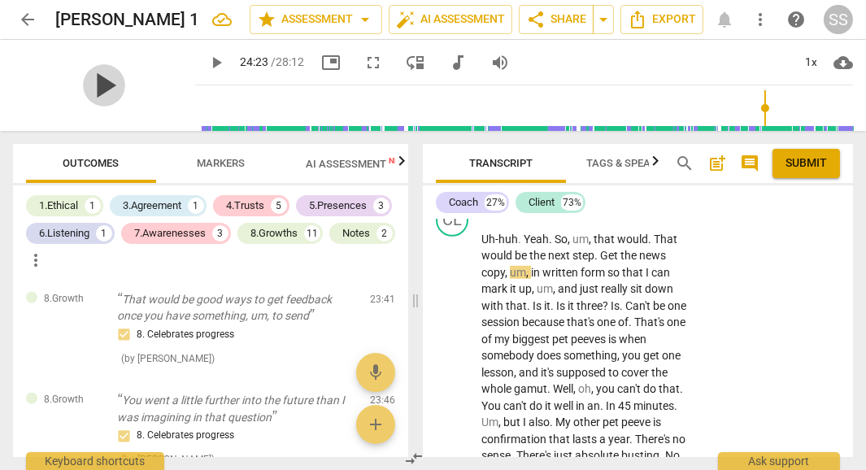
click at [98, 86] on span "play_arrow" at bounding box center [104, 85] width 42 height 42
click at [97, 91] on span "pause" at bounding box center [104, 85] width 42 height 42
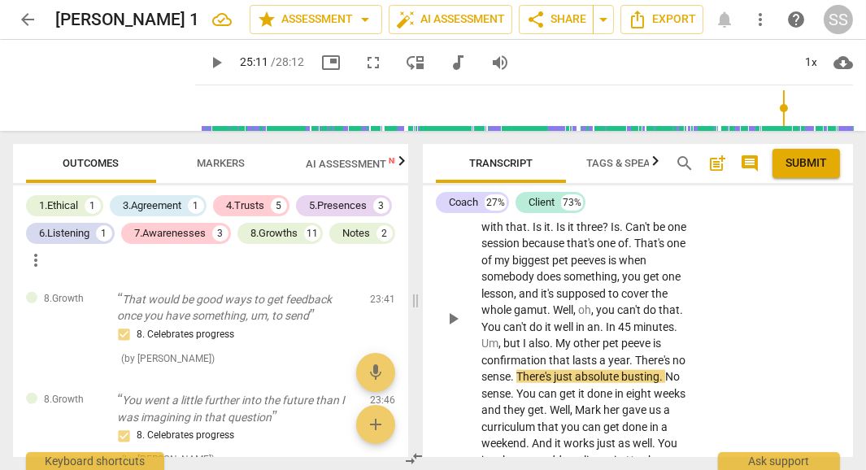
scroll to position [11637, 0]
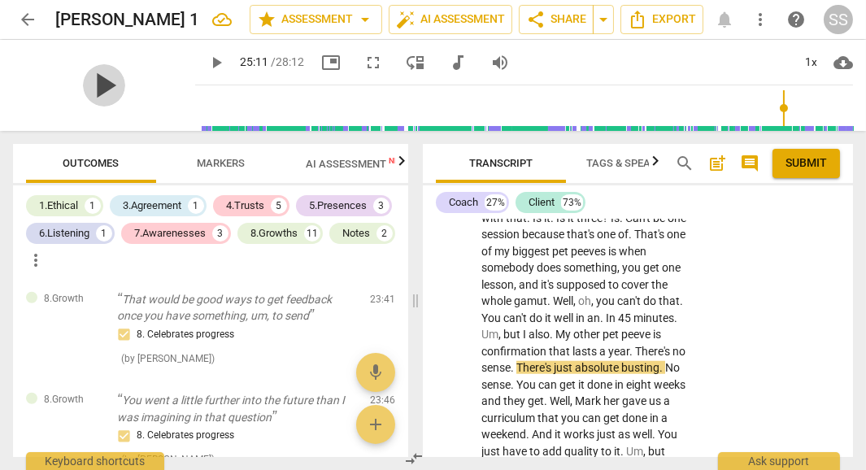
click at [101, 93] on span "play_arrow" at bounding box center [104, 85] width 42 height 42
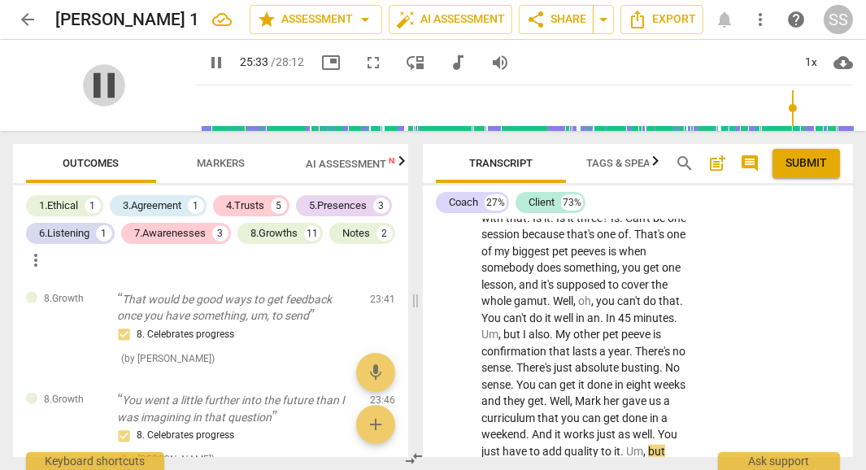
click at [91, 84] on span "pause" at bounding box center [104, 85] width 42 height 42
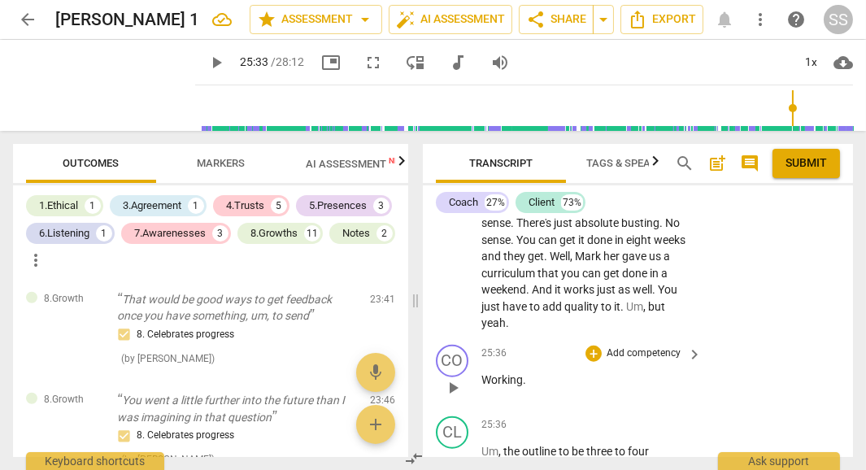
scroll to position [11785, 0]
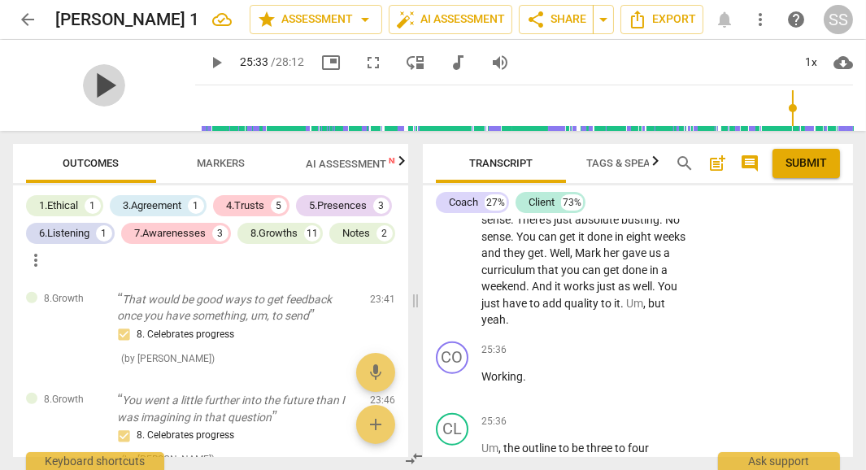
click at [95, 81] on span "play_arrow" at bounding box center [104, 85] width 42 height 42
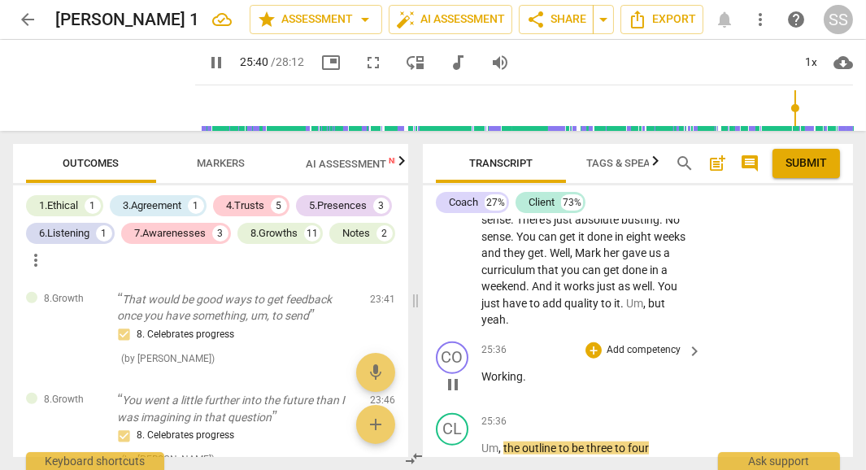
click at [482, 370] on span "Working" at bounding box center [501, 376] width 41 height 13
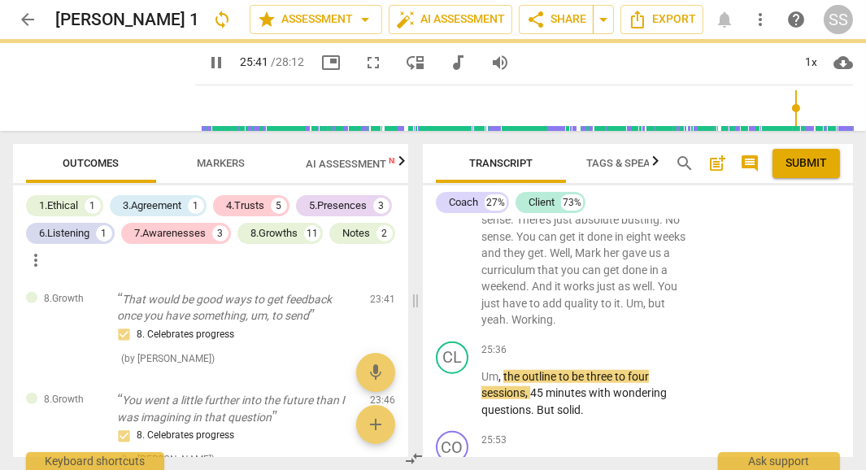
scroll to position [11714, 0]
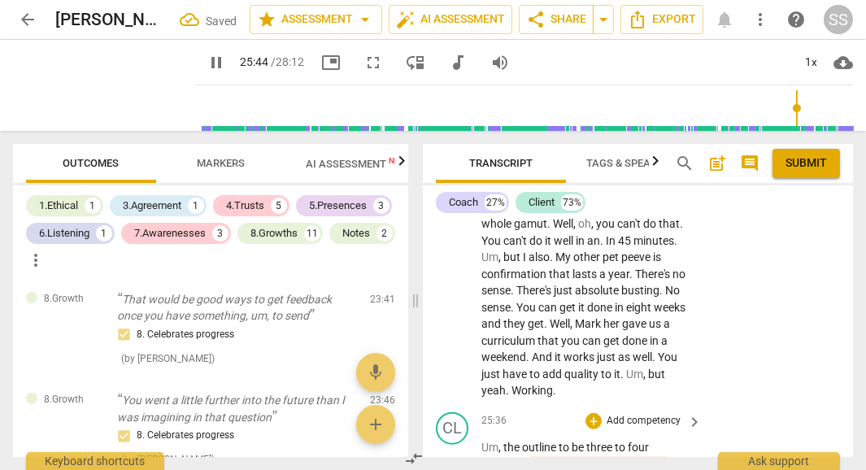
click at [481, 441] on span "Um" at bounding box center [489, 447] width 17 height 13
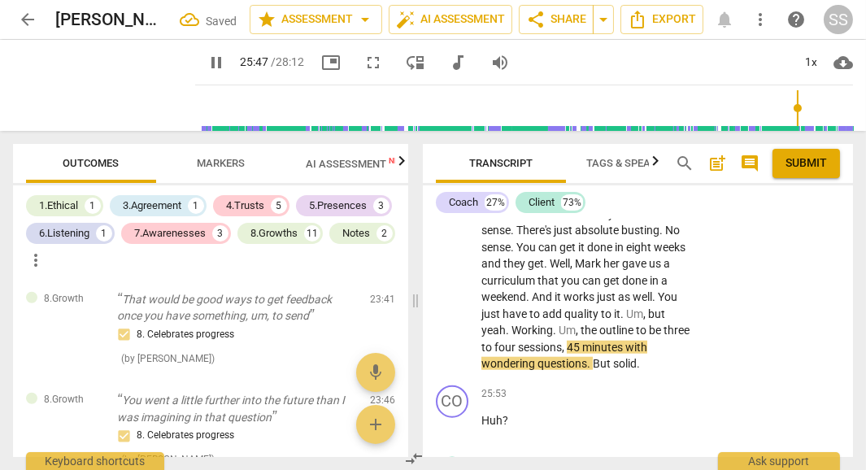
scroll to position [11785, 0]
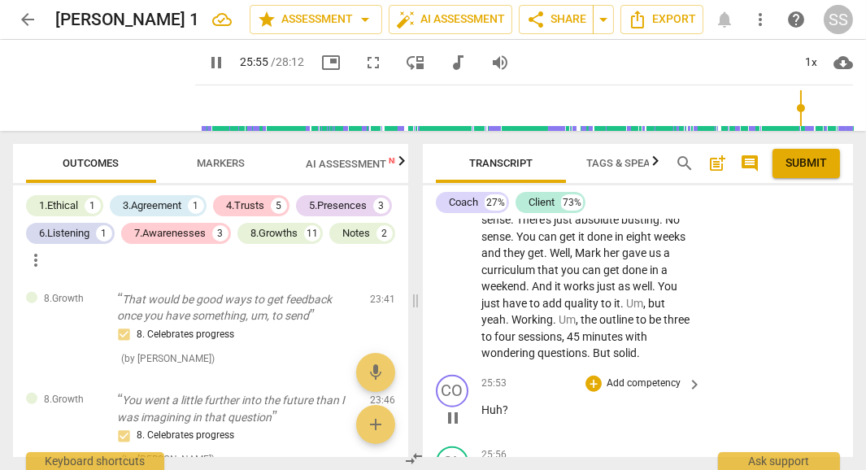
click at [484, 403] on span "Huh" at bounding box center [491, 409] width 21 height 13
click at [482, 403] on span "Huh" at bounding box center [491, 409] width 21 height 13
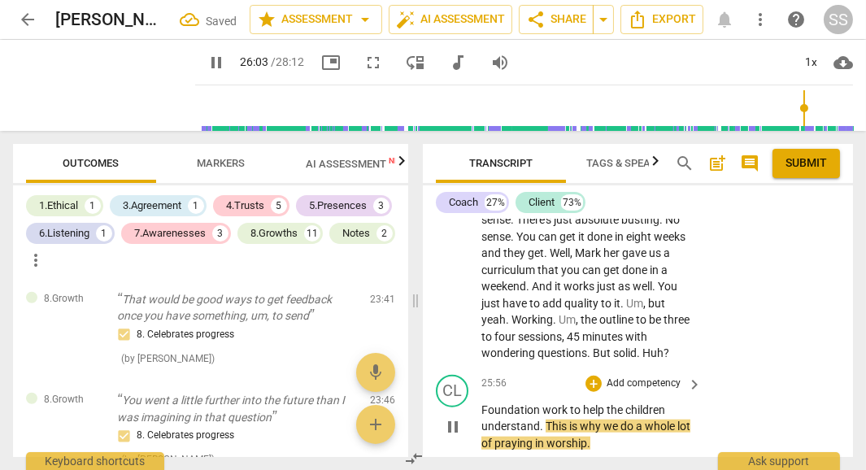
scroll to position [11713, 0]
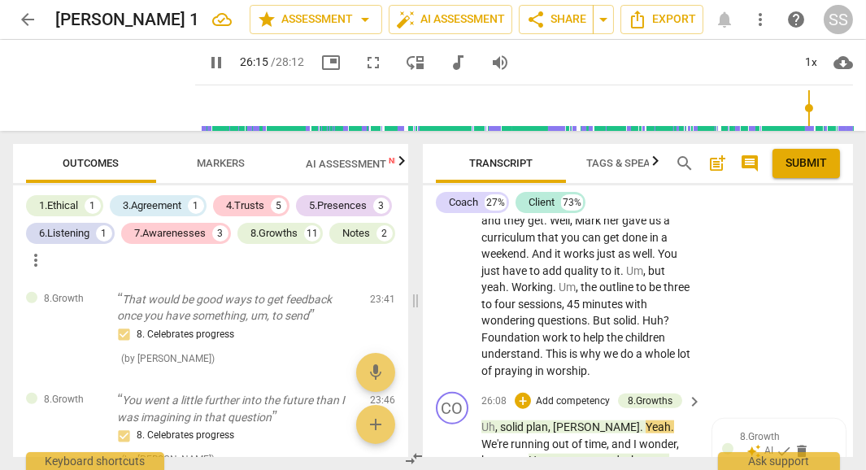
click at [498, 420] on span "," at bounding box center [497, 426] width 5 height 13
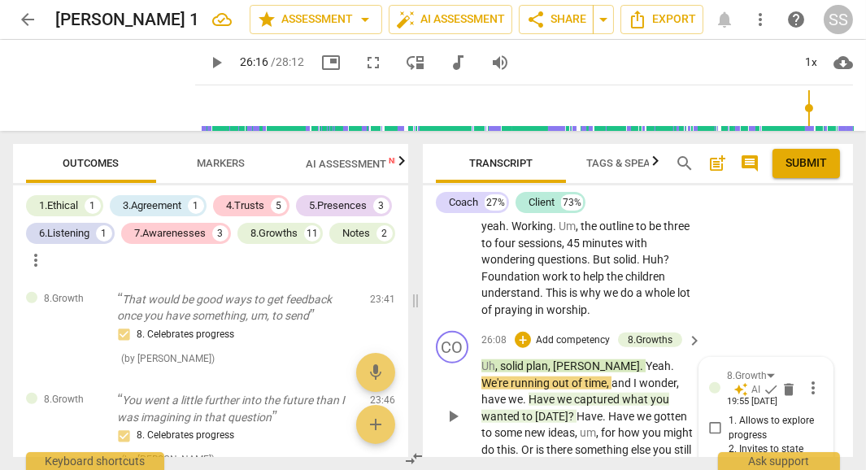
scroll to position [11877, 0]
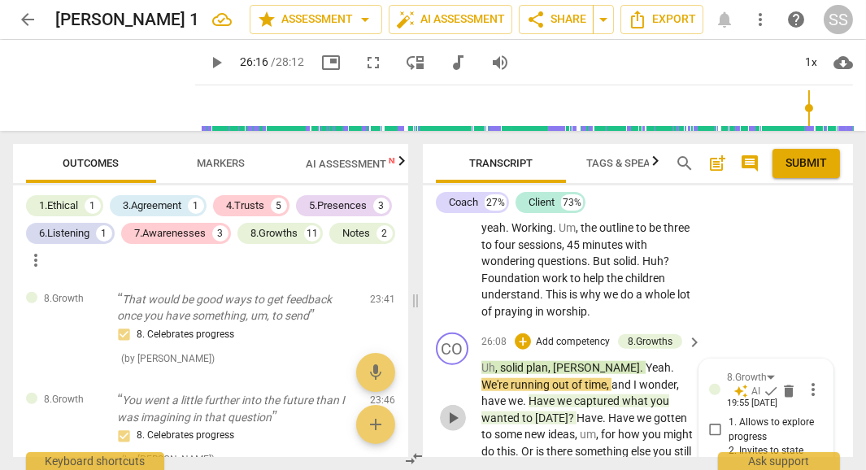
click at [452, 408] on span "play_arrow" at bounding box center [453, 418] width 20 height 20
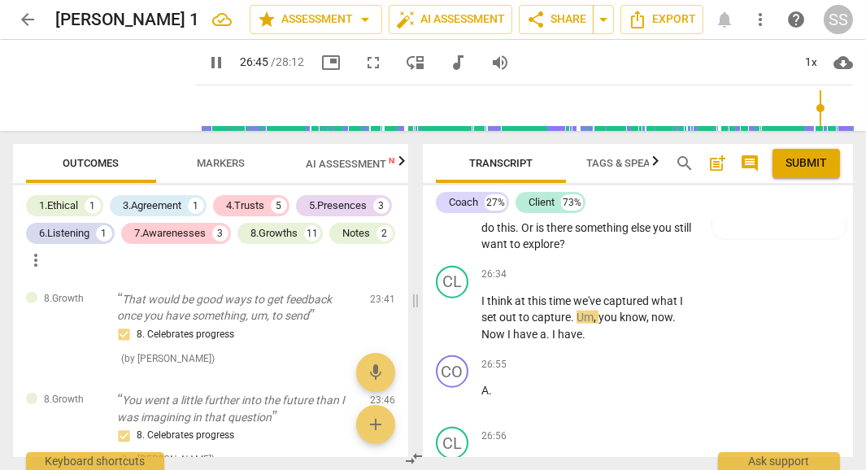
scroll to position [12103, 0]
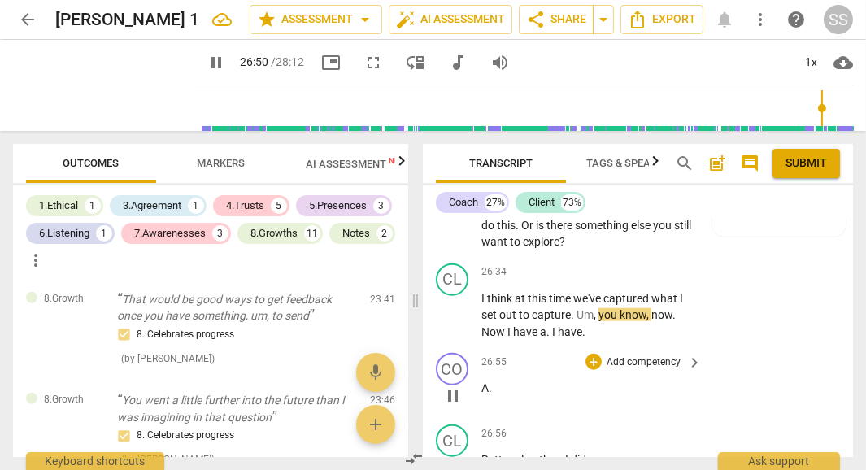
click at [481, 381] on span "A" at bounding box center [484, 387] width 7 height 13
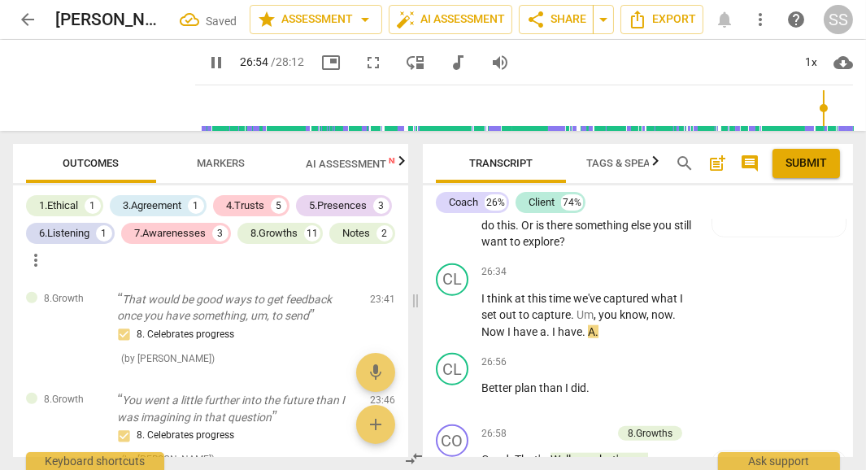
scroll to position [12032, 0]
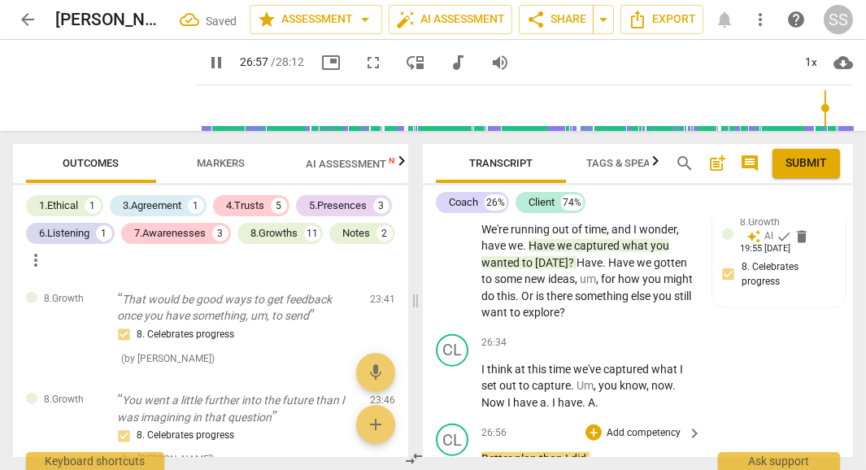
click at [480, 456] on div "play_arrow pause" at bounding box center [460, 466] width 41 height 21
click at [481, 452] on span "Better" at bounding box center [497, 458] width 33 height 13
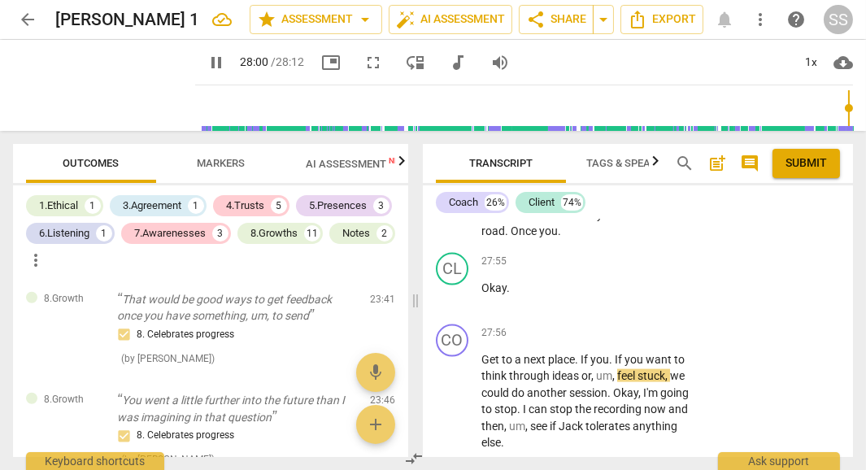
scroll to position [12805, 0]
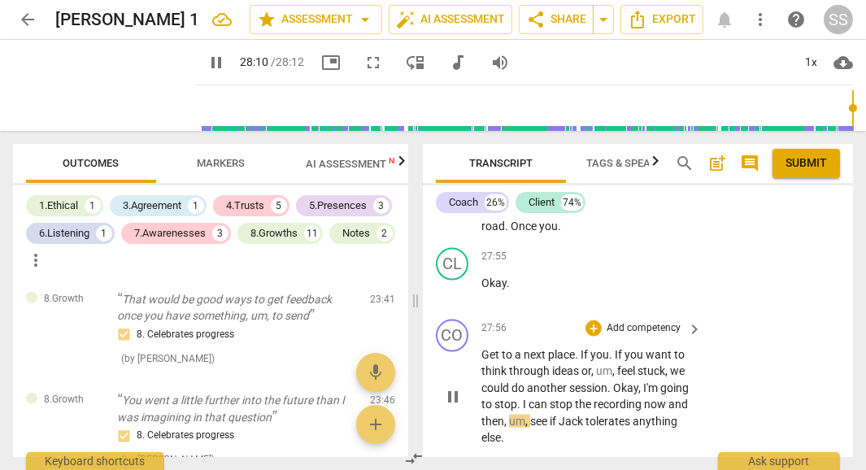
click at [617, 381] on span "Okay" at bounding box center [625, 387] width 25 height 13
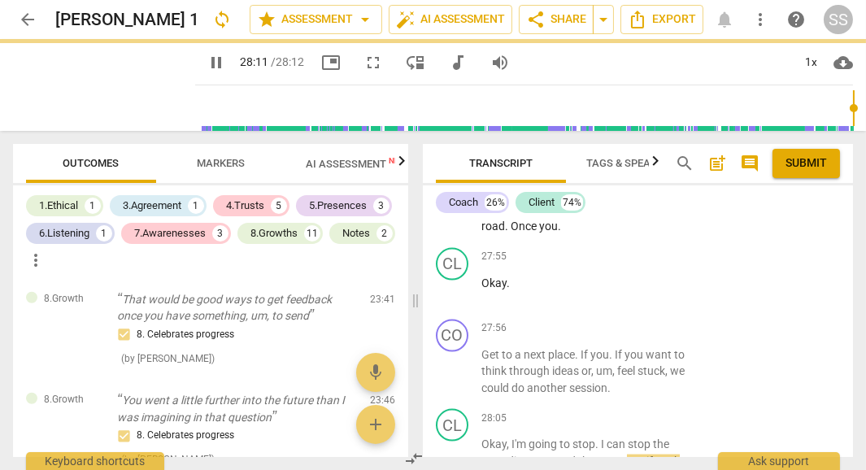
scroll to position [12846, 0]
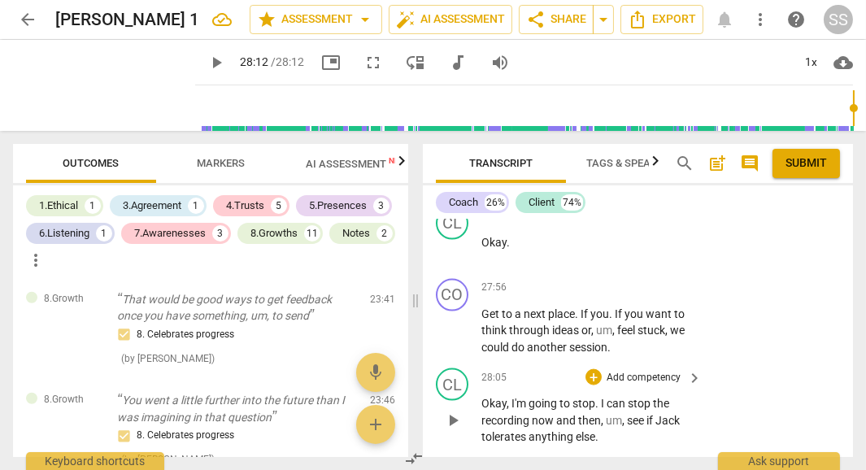
click at [510, 397] on span "," at bounding box center [509, 403] width 5 height 13
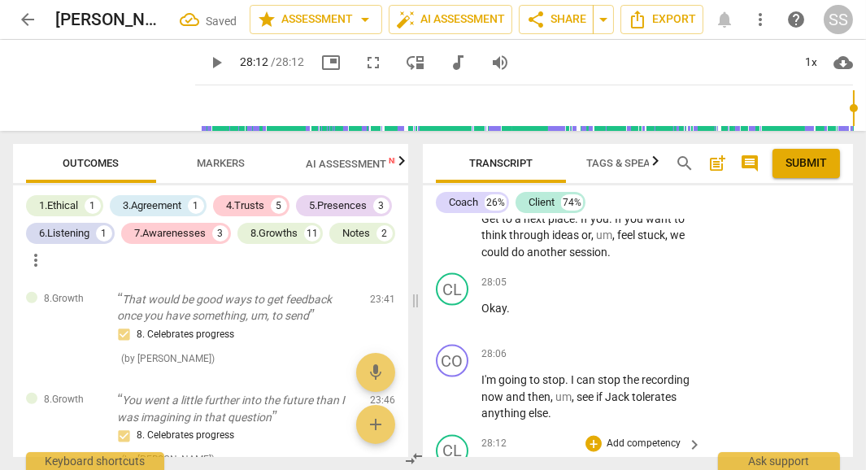
scroll to position [12945, 0]
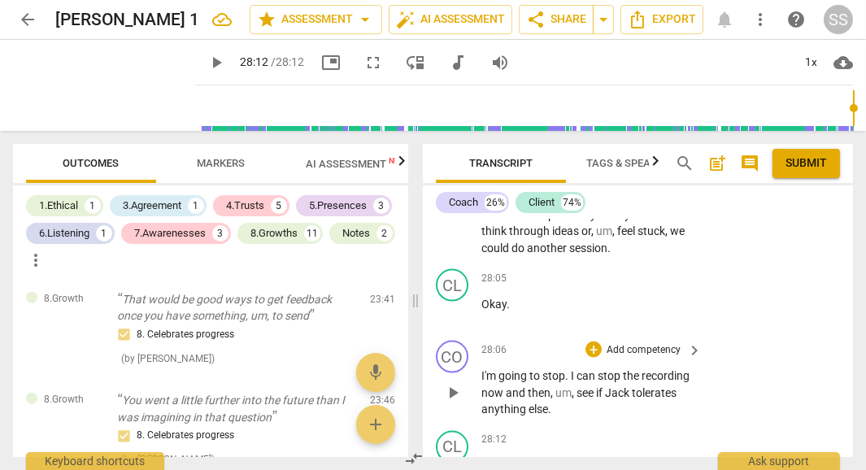
click at [654, 343] on p "Add competency" at bounding box center [643, 350] width 77 height 15
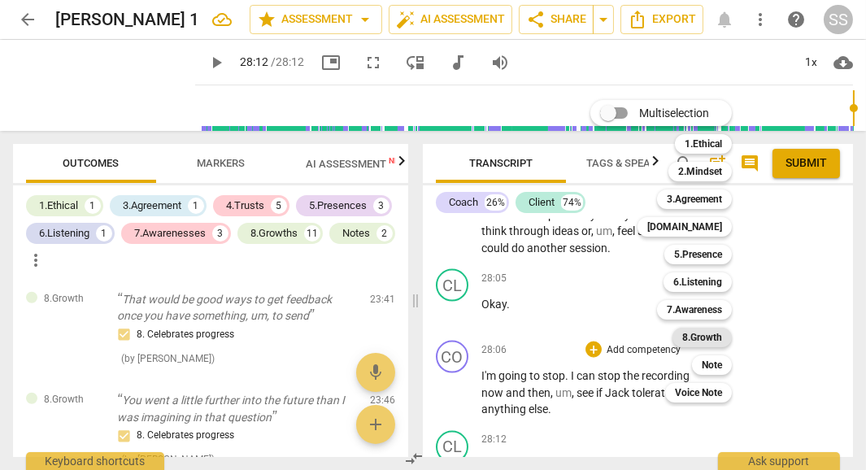
click at [701, 337] on b "8.Growth" at bounding box center [702, 338] width 40 height 20
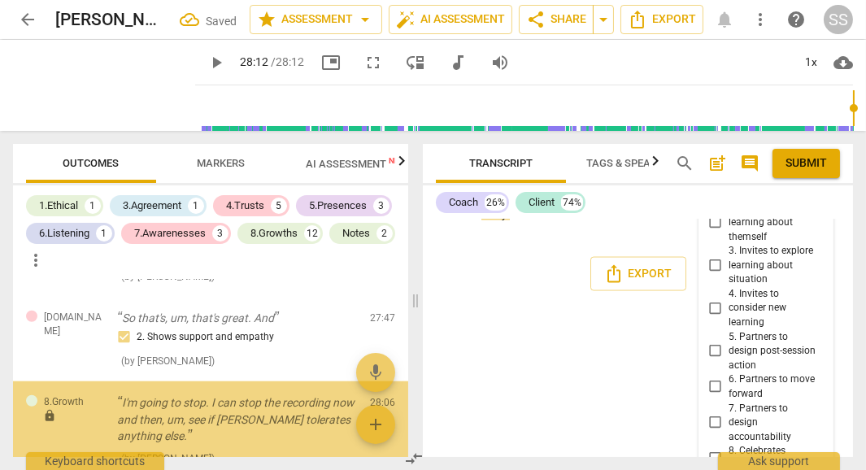
scroll to position [2790, 0]
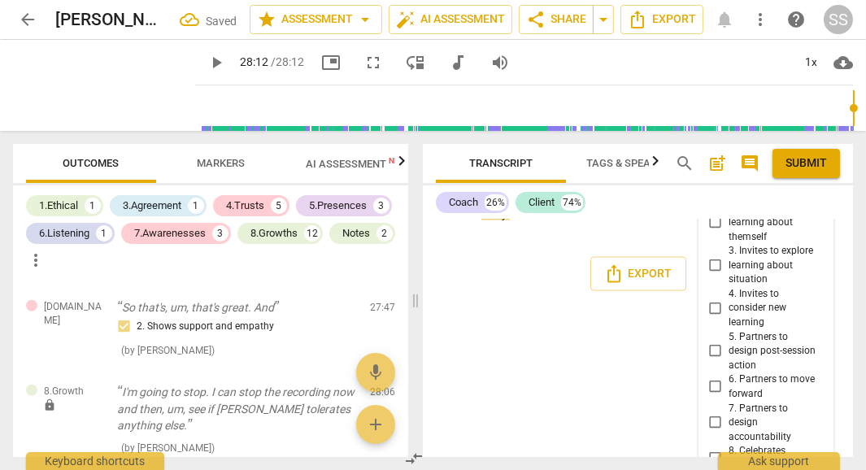
click at [648, 415] on div "CO play_arrow pause 00:00 + Add competency 1.Ethical [DOMAIN_NAME] keyboard_arr…" at bounding box center [638, 338] width 430 height 237
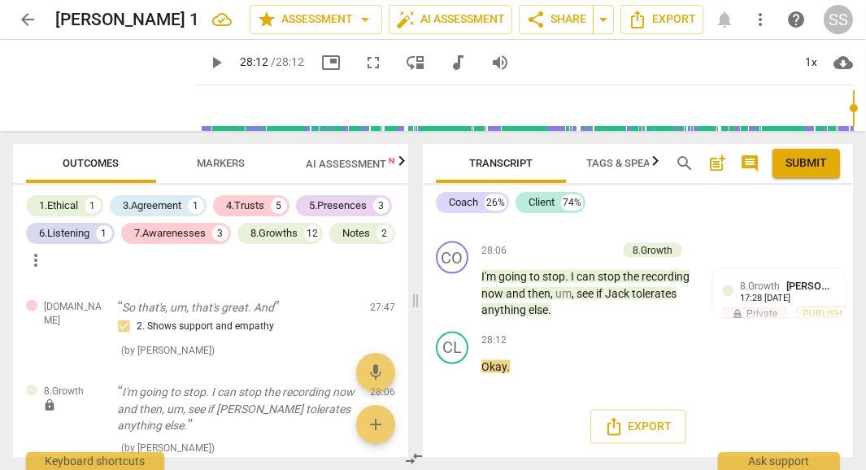
scroll to position [12945, 0]
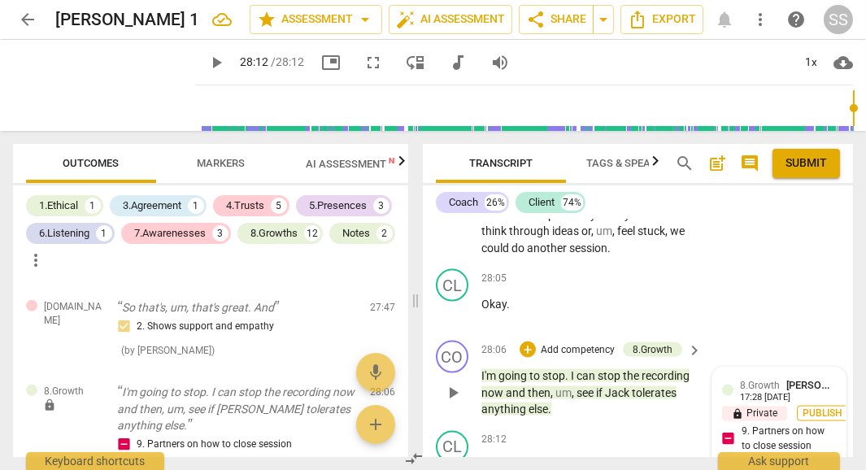
click at [819, 407] on span "Publish" at bounding box center [823, 414] width 24 height 14
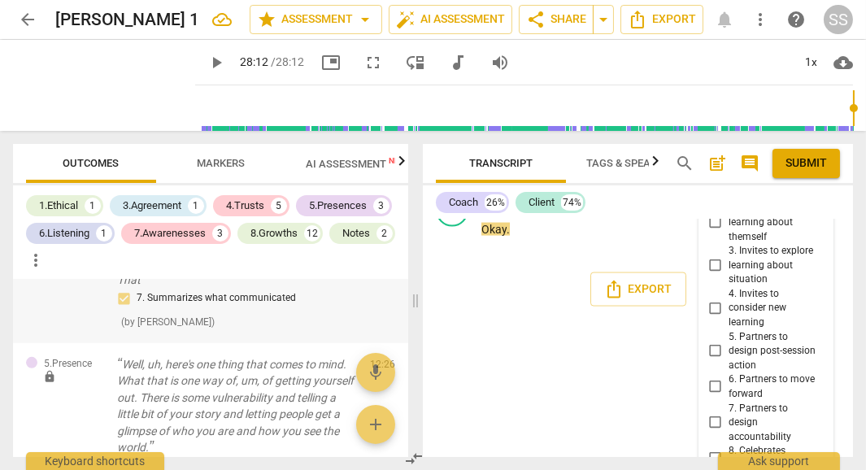
scroll to position [1210, 0]
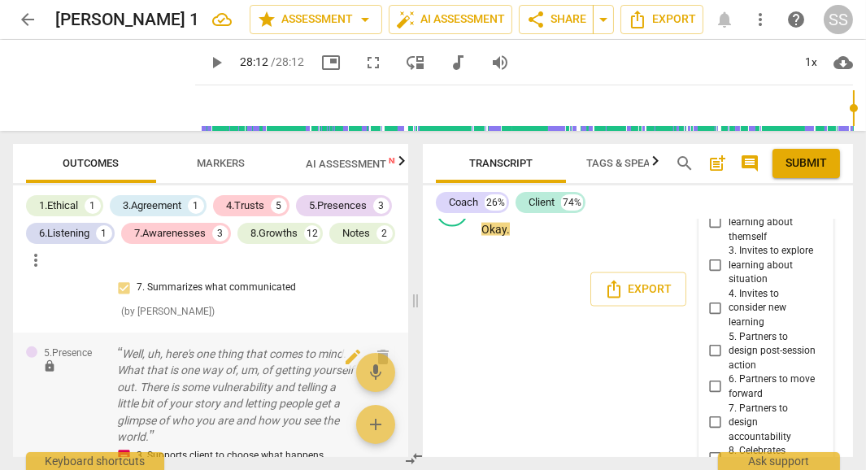
click at [321, 346] on p "Well, uh, here's one thing that comes to mind. What that is one way of, um, of …" at bounding box center [237, 396] width 240 height 100
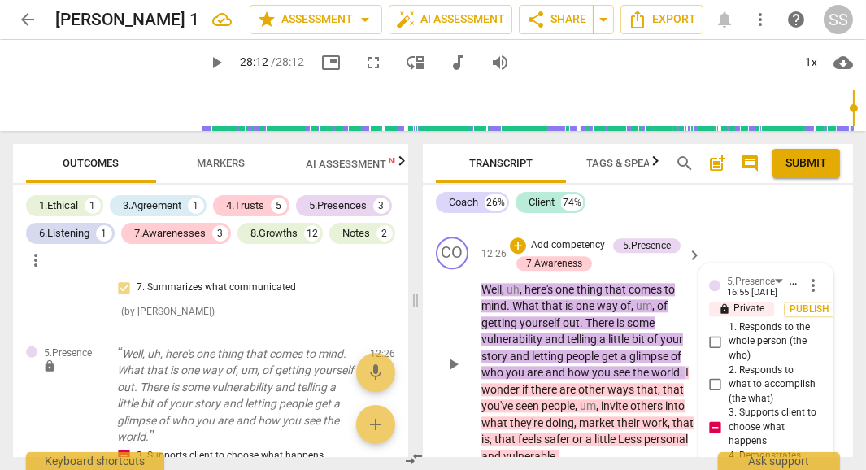
scroll to position [5896, 0]
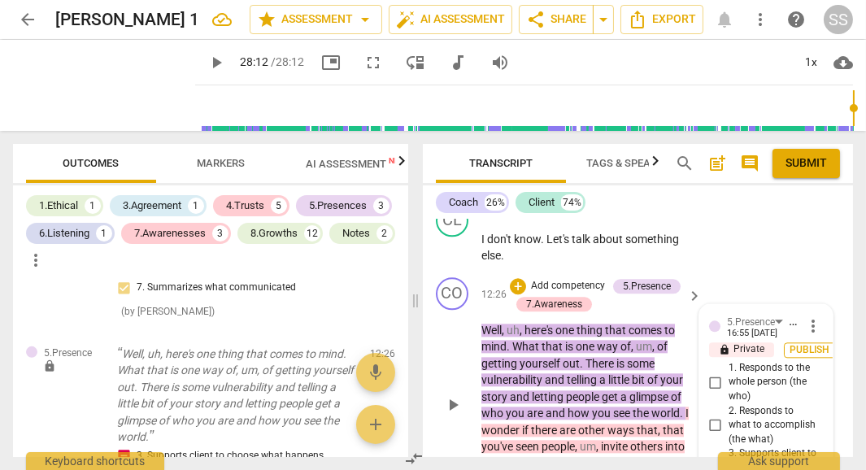
click at [803, 343] on span "Publish" at bounding box center [810, 350] width 24 height 14
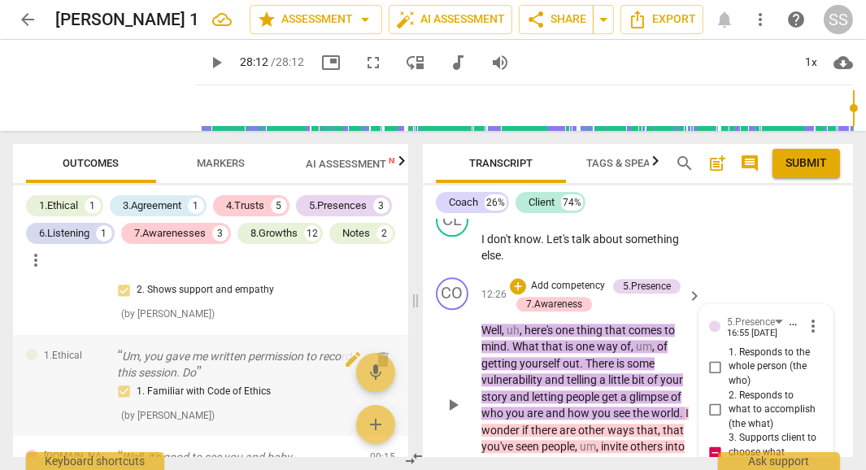
scroll to position [0, 0]
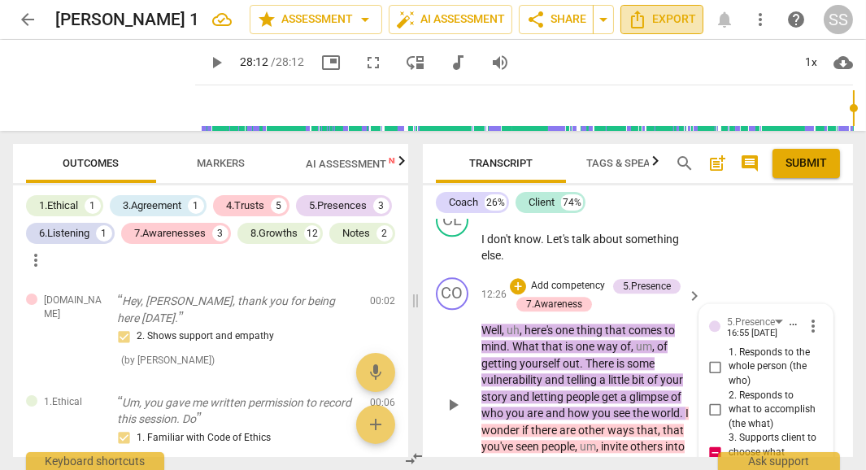
click at [666, 20] on span "Export" at bounding box center [662, 20] width 68 height 20
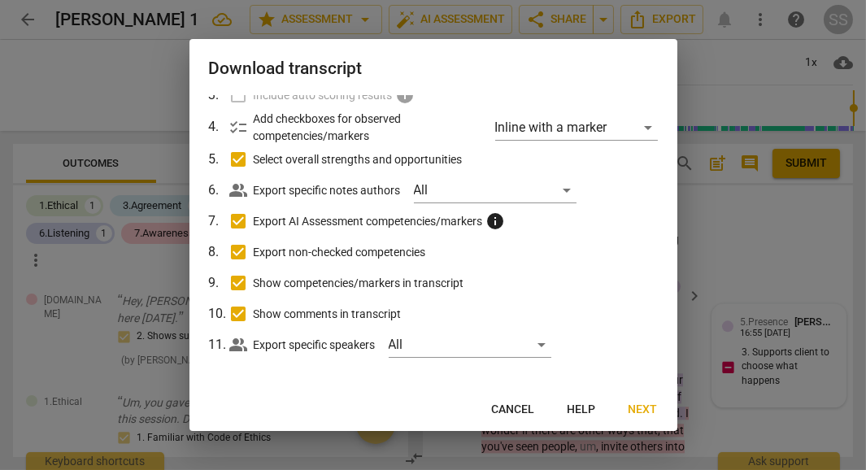
scroll to position [146, 0]
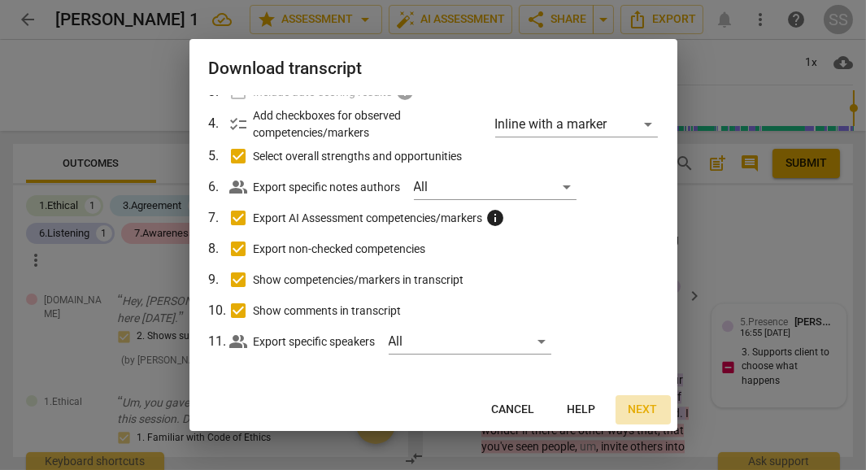
click at [650, 406] on span "Next" at bounding box center [642, 410] width 29 height 16
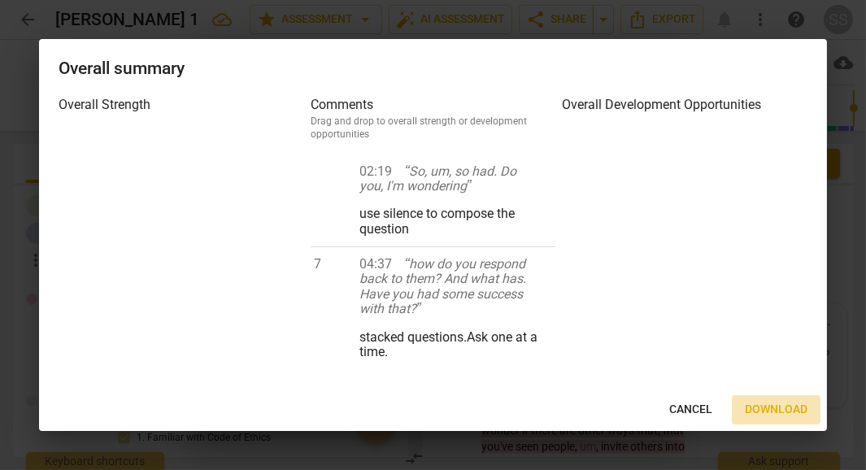
click at [783, 409] on span "Download" at bounding box center [776, 410] width 63 height 16
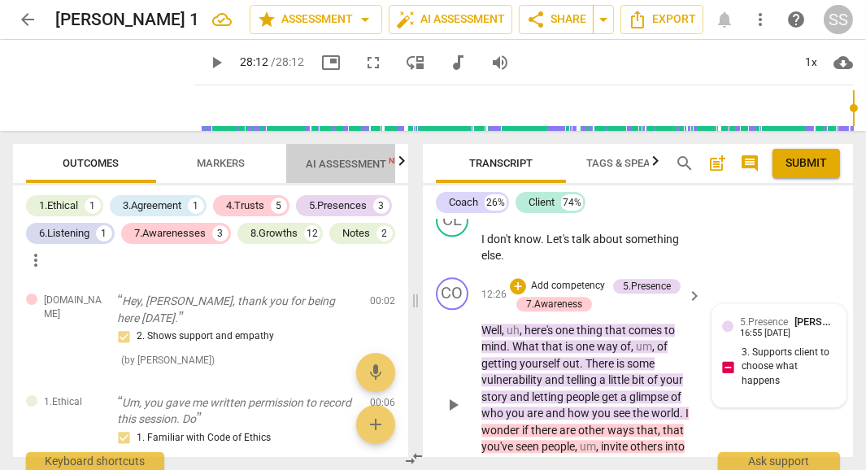
click at [336, 163] on span "AI Assessment New" at bounding box center [356, 164] width 101 height 12
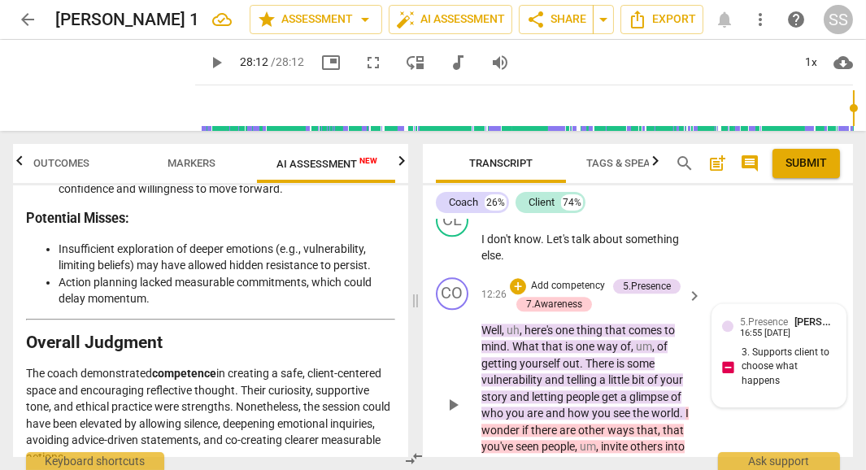
scroll to position [3642, 0]
